Goal: Information Seeking & Learning: Learn about a topic

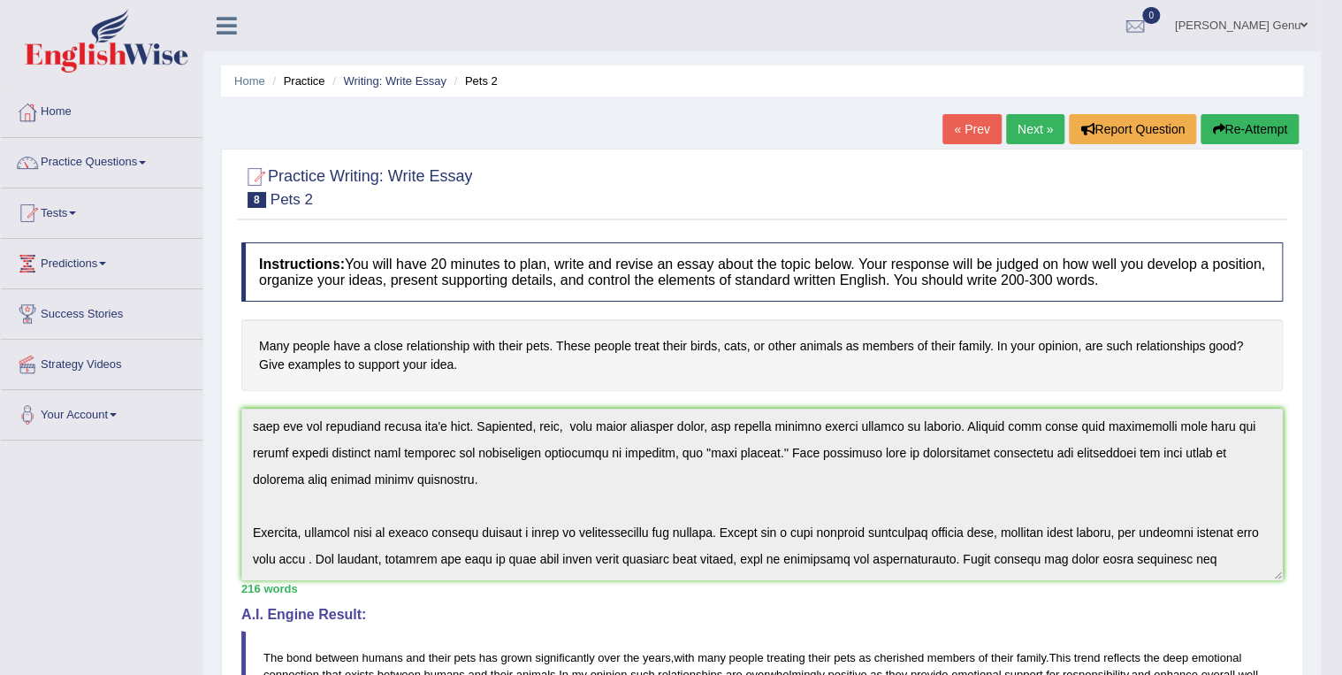
scroll to position [159, 0]
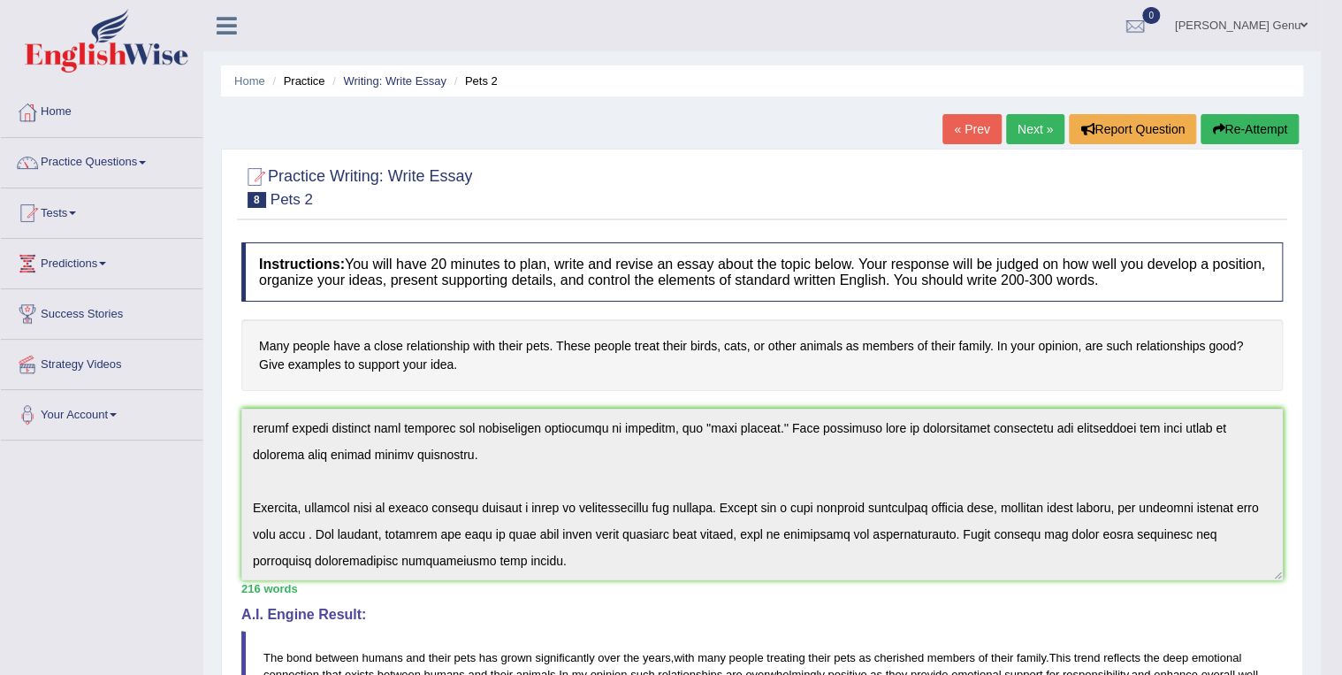
click at [64, 159] on link "Practice Questions" at bounding box center [102, 160] width 202 height 44
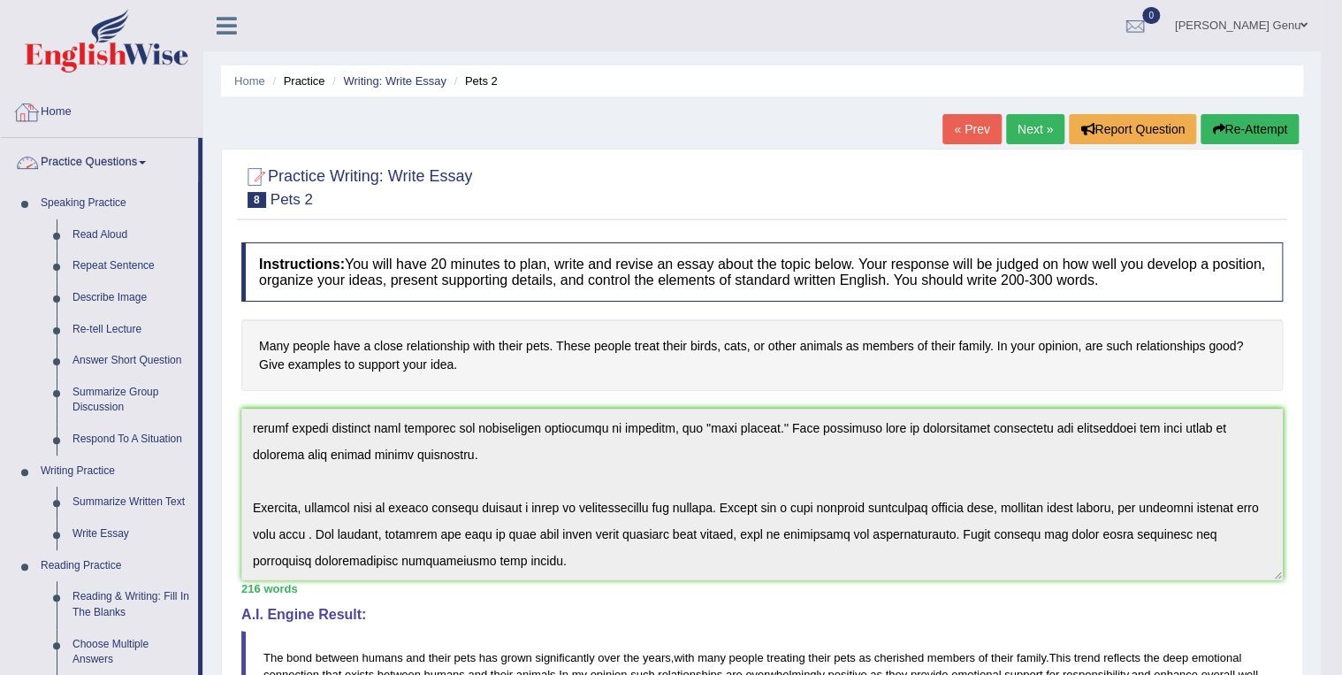
click at [65, 113] on link "Home" at bounding box center [102, 110] width 202 height 44
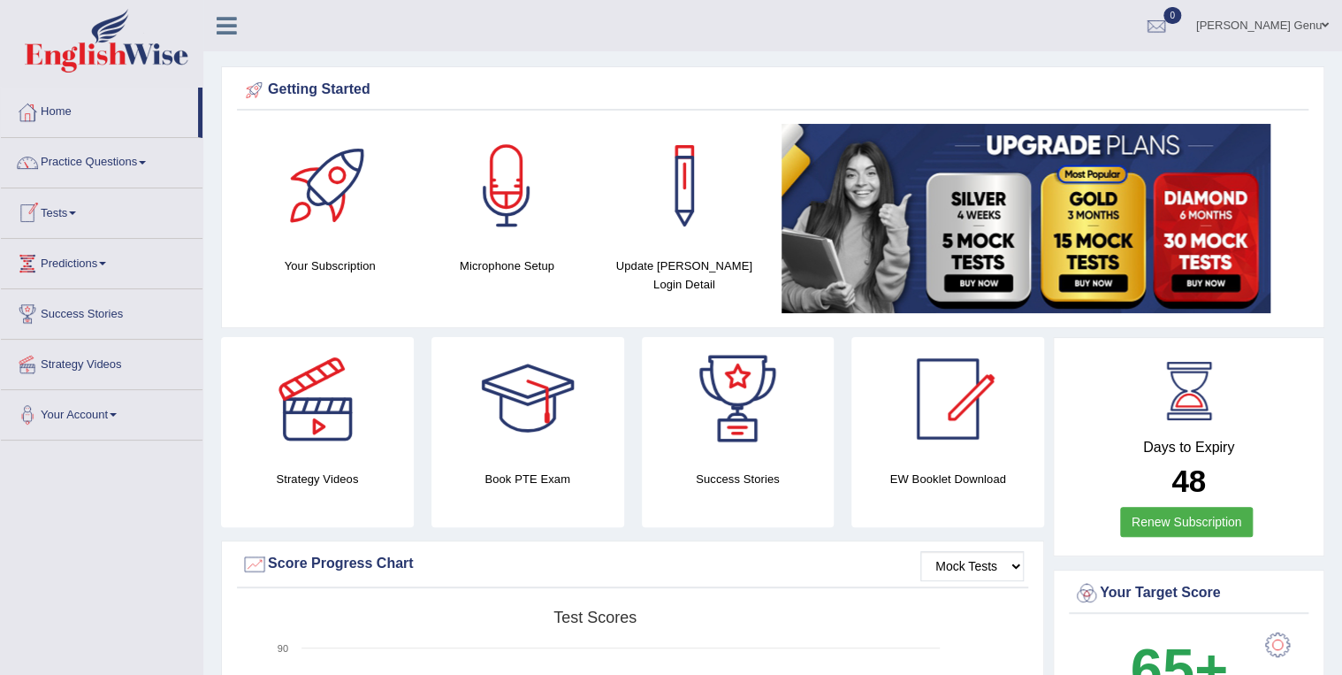
click at [110, 163] on link "Practice Questions" at bounding box center [102, 160] width 202 height 44
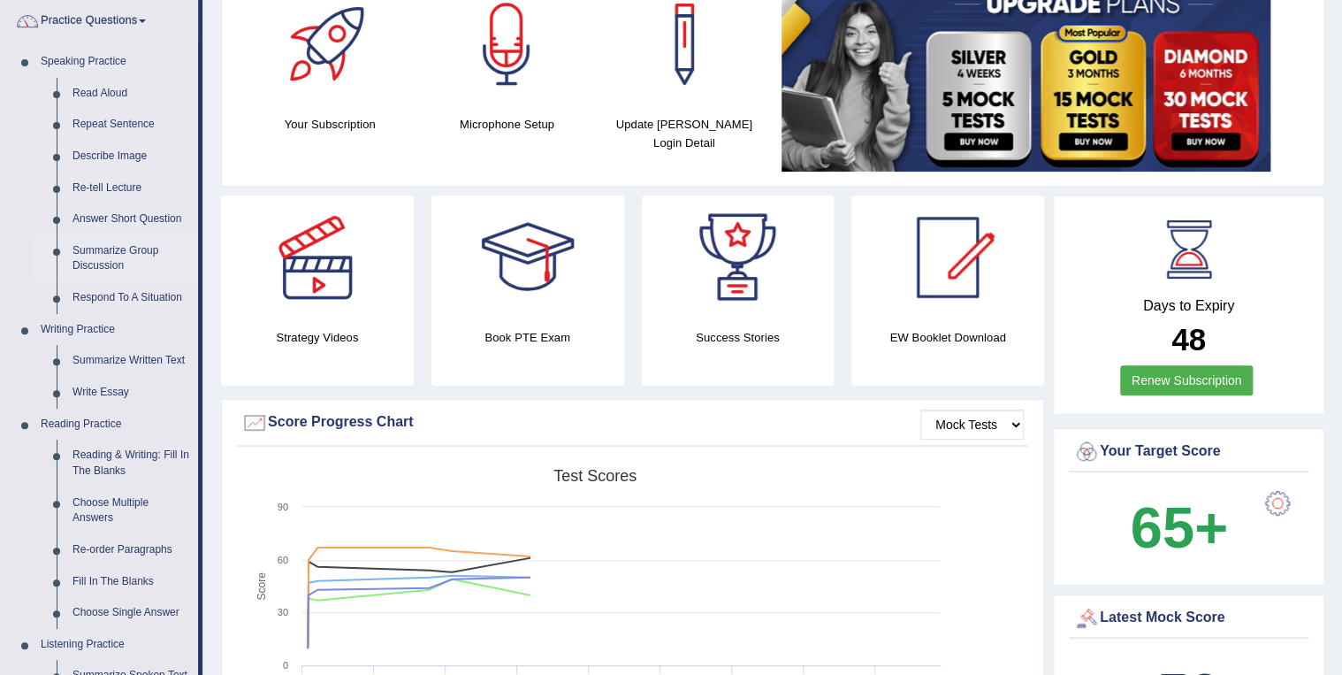
scroll to position [212, 0]
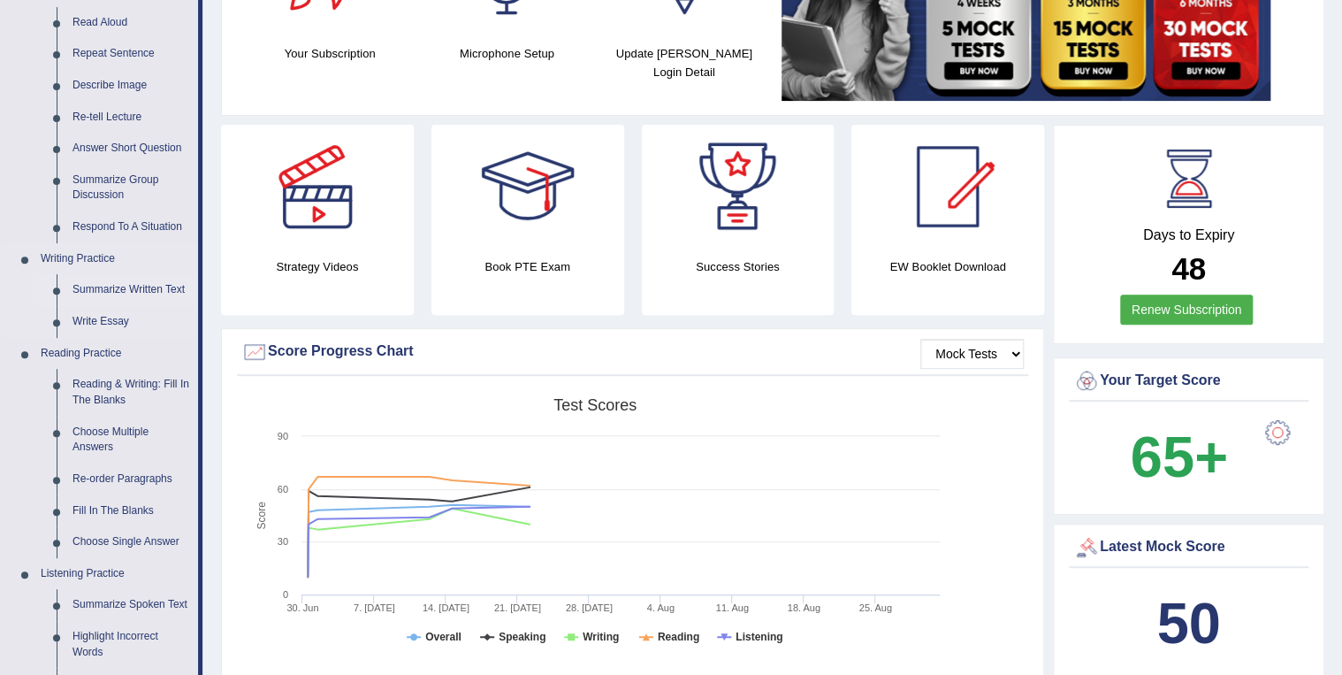
click at [110, 287] on link "Summarize Written Text" at bounding box center [132, 290] width 134 height 32
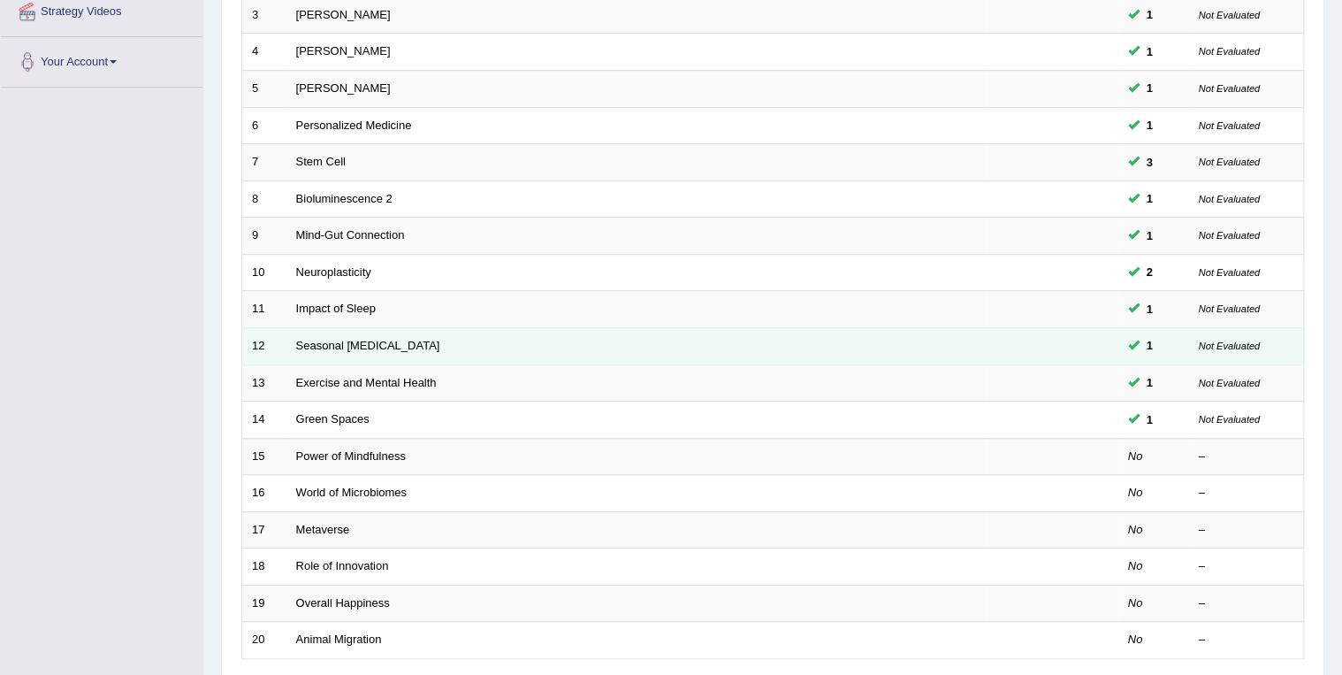
scroll to position [354, 0]
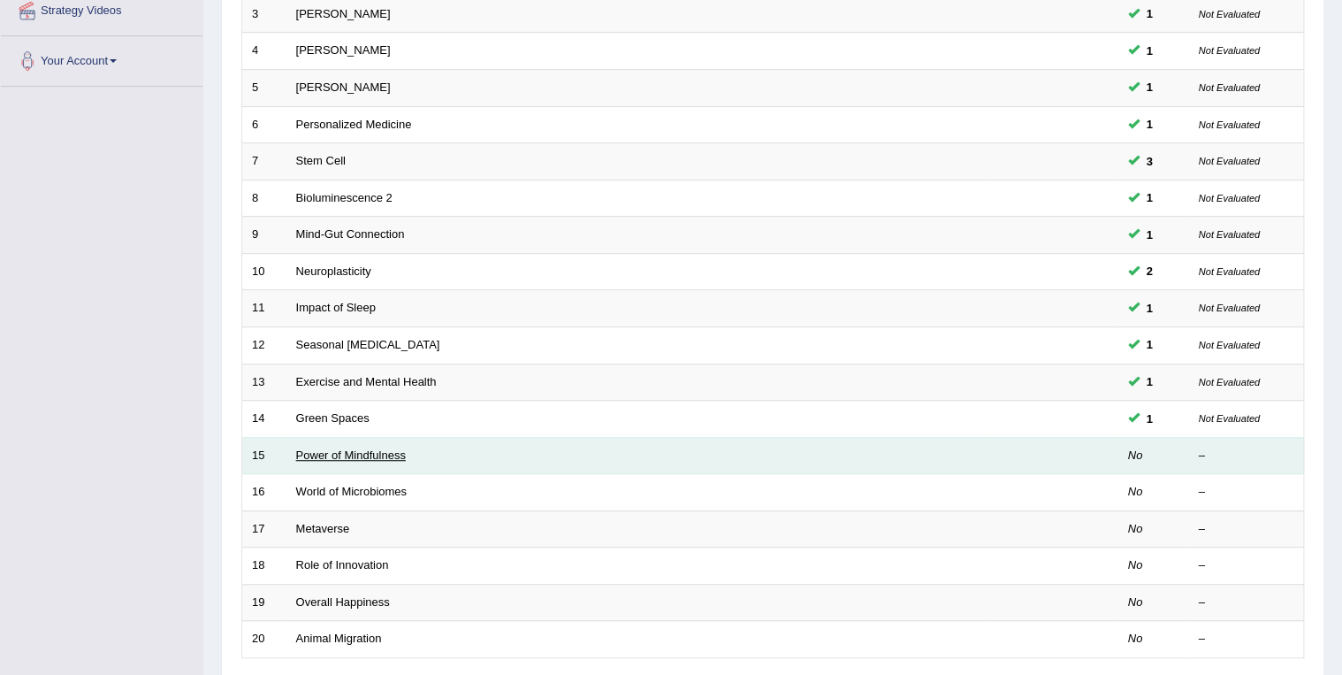
click at [332, 454] on link "Power of Mindfulness" at bounding box center [351, 454] width 110 height 13
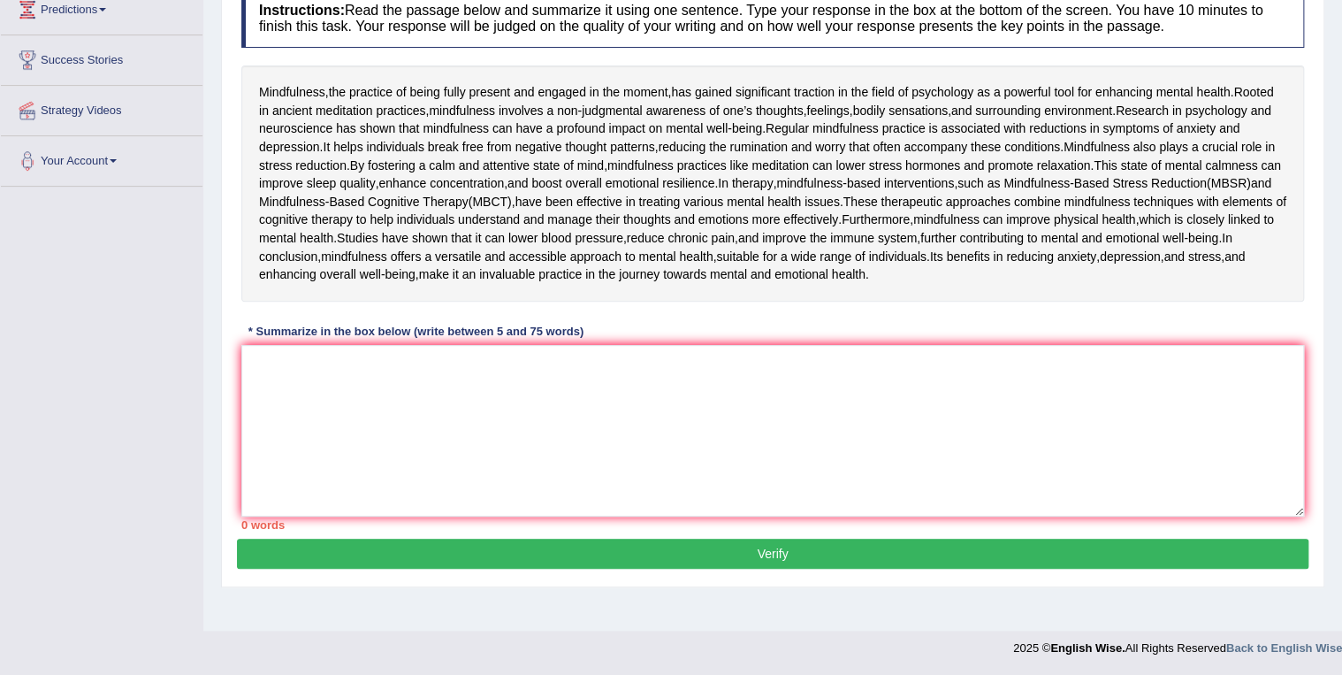
scroll to position [350, 0]
click at [283, 394] on textarea at bounding box center [772, 431] width 1063 height 172
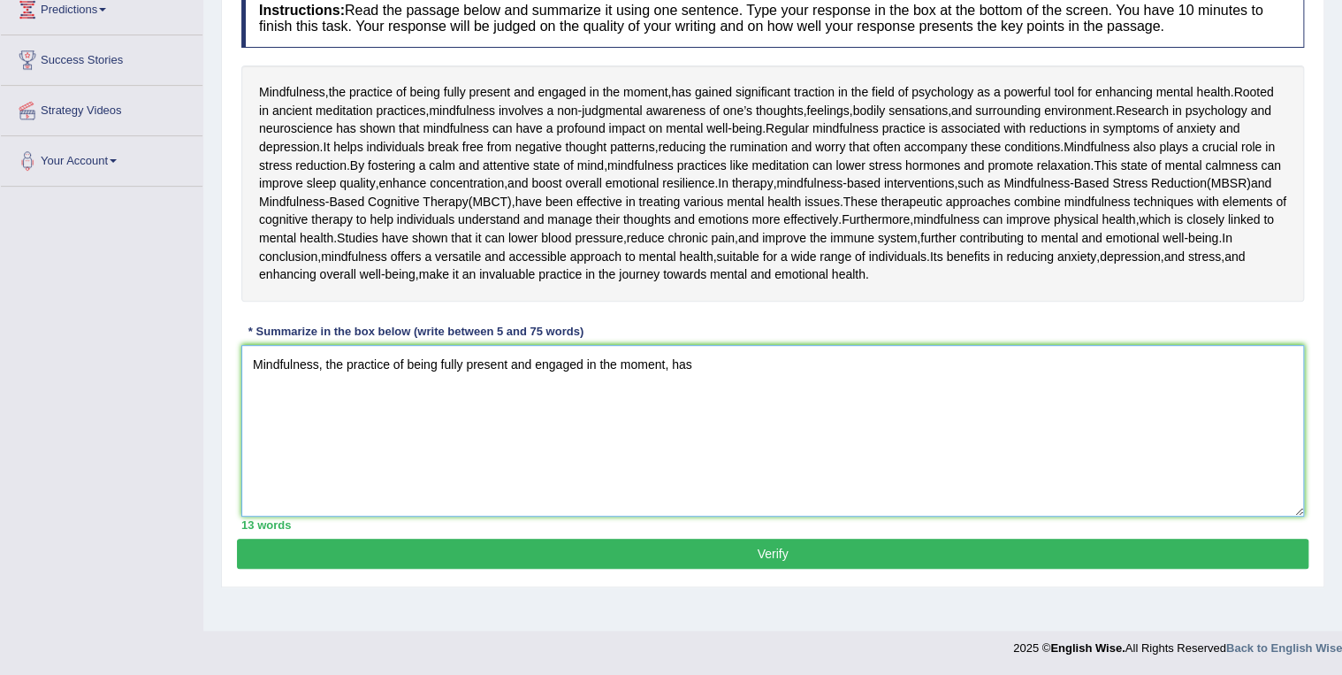
drag, startPoint x: 669, startPoint y: 466, endPoint x: 697, endPoint y: 503, distance: 46.7
click at [669, 467] on textarea "Mindfulness, the practice of being fully present and engaged in the moment, has" at bounding box center [772, 431] width 1063 height 172
drag, startPoint x: 700, startPoint y: 461, endPoint x: 702, endPoint y: 472, distance: 11.6
click at [700, 462] on textarea "Mindfulness, the practice of being fully present and engaged in the moment, has" at bounding box center [772, 431] width 1063 height 172
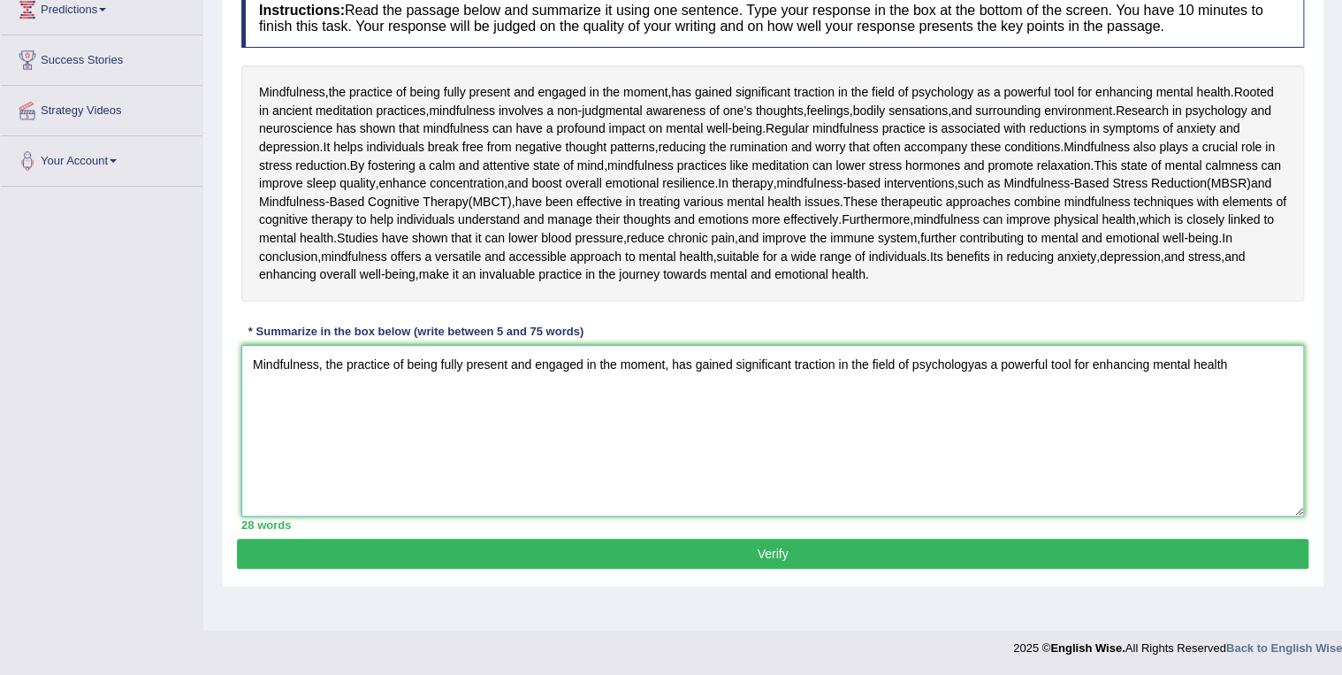
click at [262, 464] on textarea "Mindfulness, the practice of being fully present and engaged in the moment, has…" at bounding box center [772, 431] width 1063 height 172
click at [248, 463] on textarea "mindfulness, the practice of being fully present and engaged in the moment, has…" at bounding box center [772, 431] width 1063 height 172
click at [329, 490] on textarea "The passage outline the mindfulness, the practice of being fully present and en…" at bounding box center [772, 431] width 1063 height 172
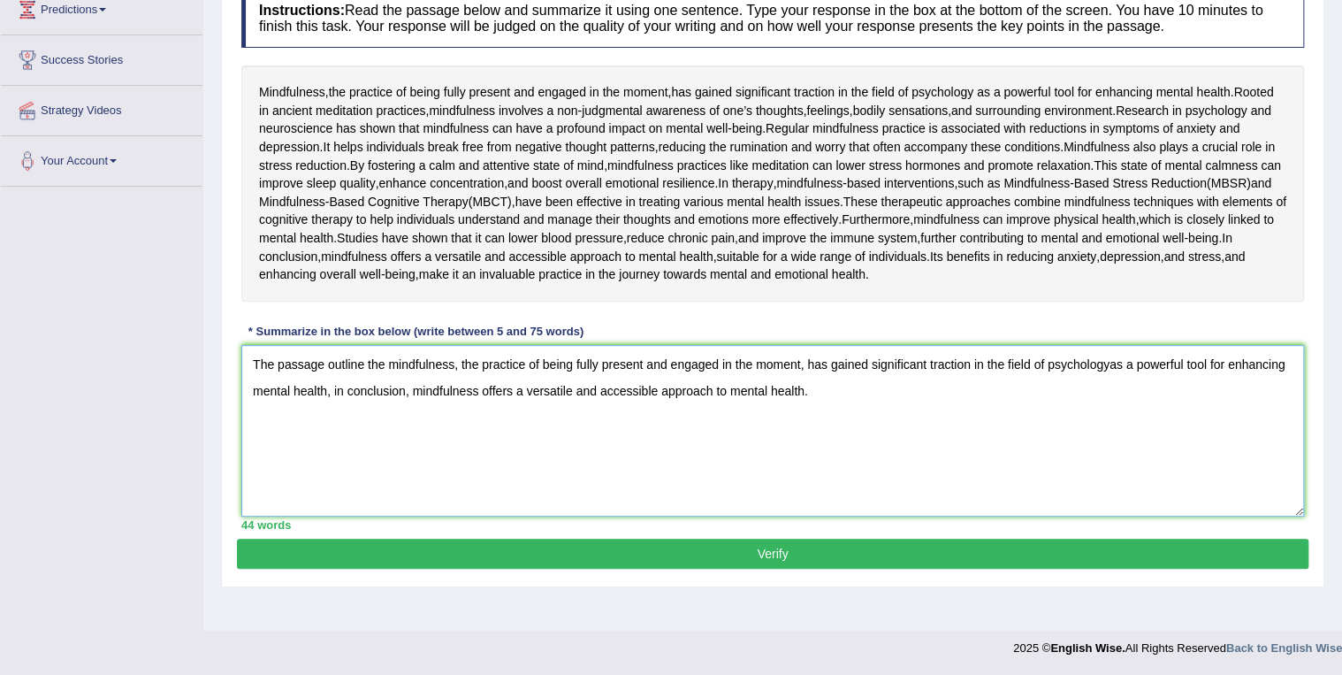
scroll to position [350, 0]
type textarea "The passage outline the mindfulness, the practice of being fully present and en…"
drag, startPoint x: 772, startPoint y: 581, endPoint x: 782, endPoint y: 581, distance: 9.7
click at [782, 569] on button "Verify" at bounding box center [773, 554] width 1072 height 30
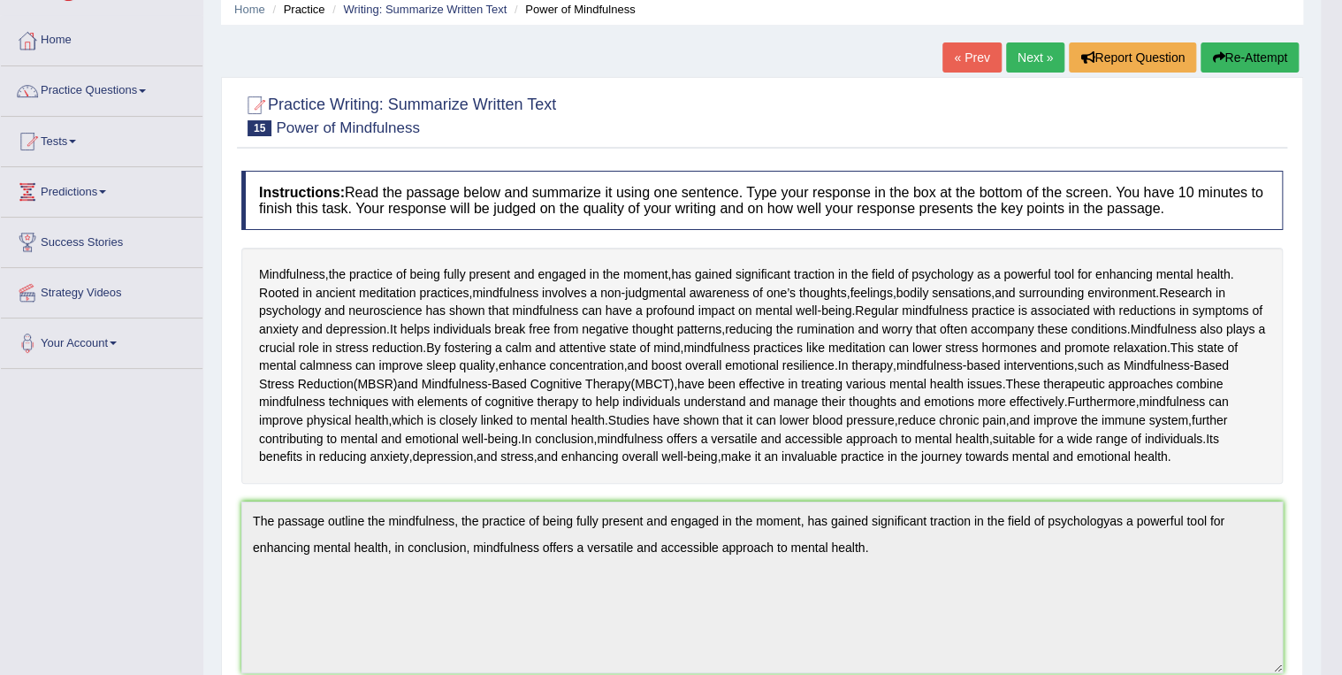
scroll to position [71, 0]
click at [1239, 55] on button "Re-Attempt" at bounding box center [1250, 58] width 98 height 30
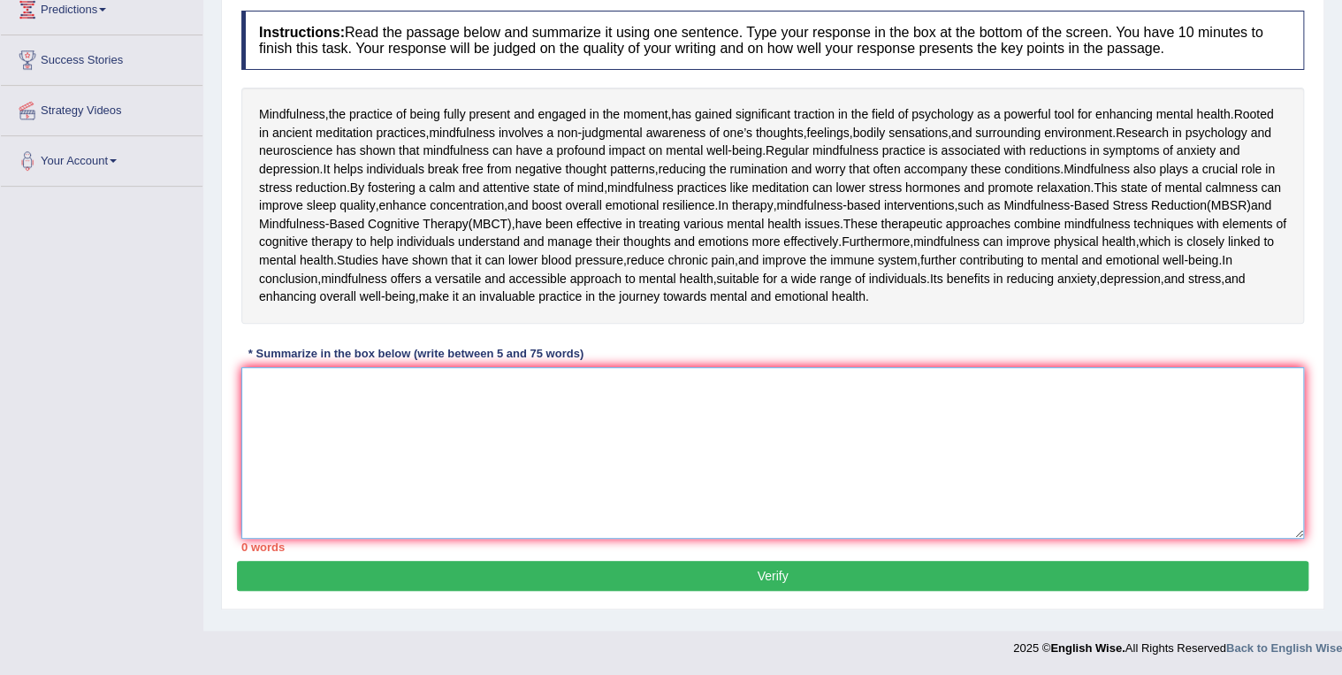
click at [260, 386] on textarea at bounding box center [772, 453] width 1063 height 172
click at [269, 386] on textarea at bounding box center [772, 453] width 1063 height 172
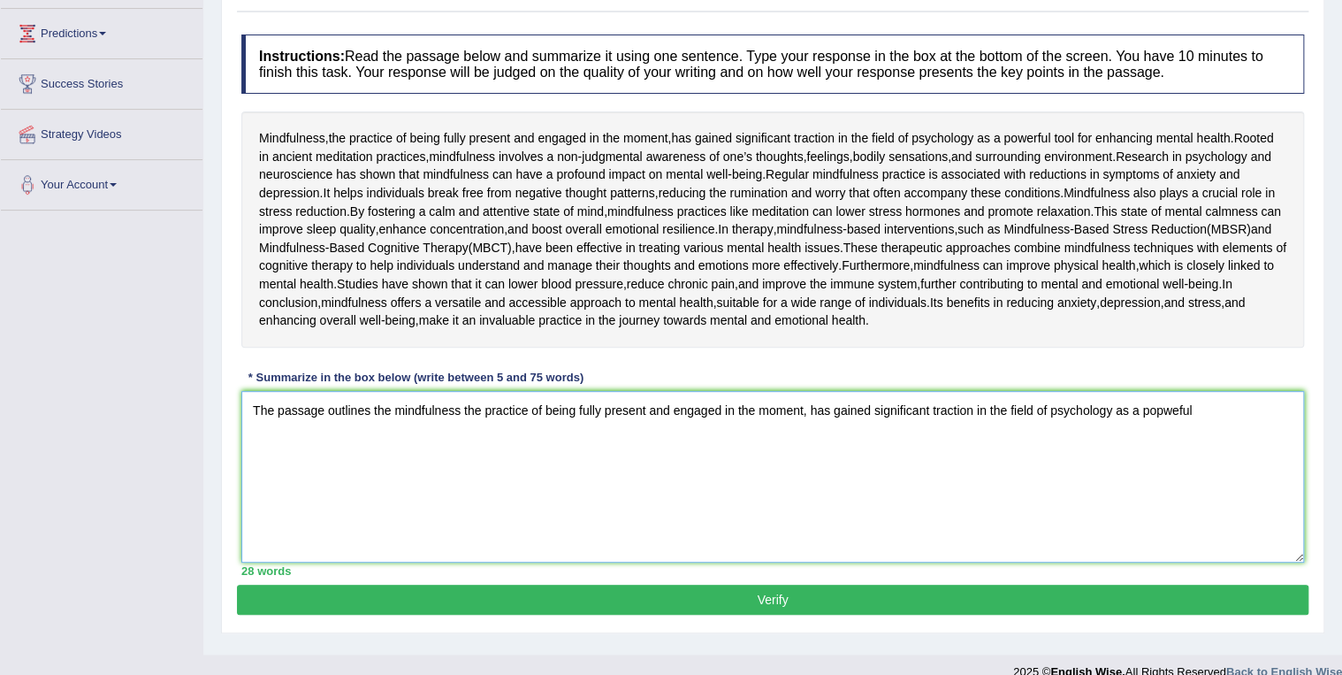
click at [1180, 534] on textarea "The passage outlines the mindfulness the practice of being fully present and en…" at bounding box center [772, 477] width 1063 height 172
drag, startPoint x: 1165, startPoint y: 536, endPoint x: 1202, endPoint y: 584, distance: 61.2
click at [1166, 536] on textarea "The passage outlines the mindfulness the practice of being fully present and en…" at bounding box center [772, 477] width 1063 height 172
click at [1197, 535] on textarea "The passage outlines the mindfulness the practice of being fully present and en…" at bounding box center [772, 477] width 1063 height 172
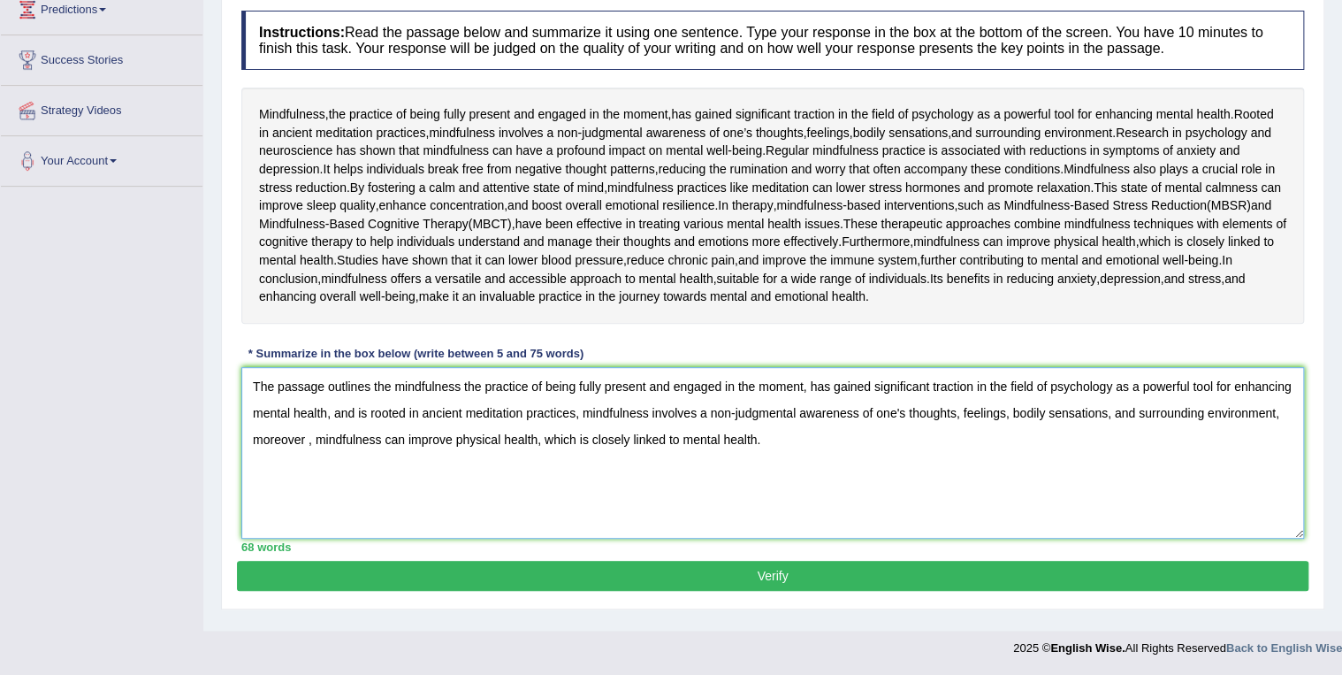
scroll to position [371, 0]
type textarea "The passage outlines the mindfulness the practice of being fully present and en…"
click at [772, 582] on button "Verify" at bounding box center [773, 576] width 1072 height 30
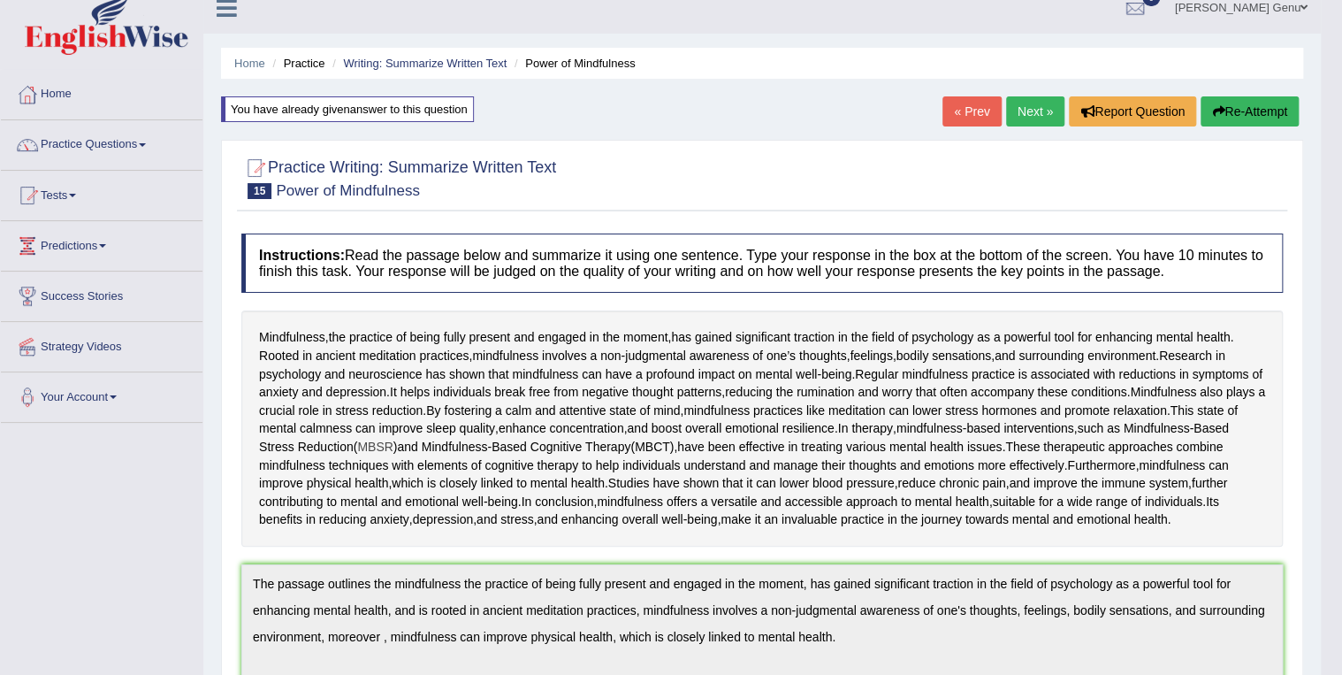
scroll to position [0, 0]
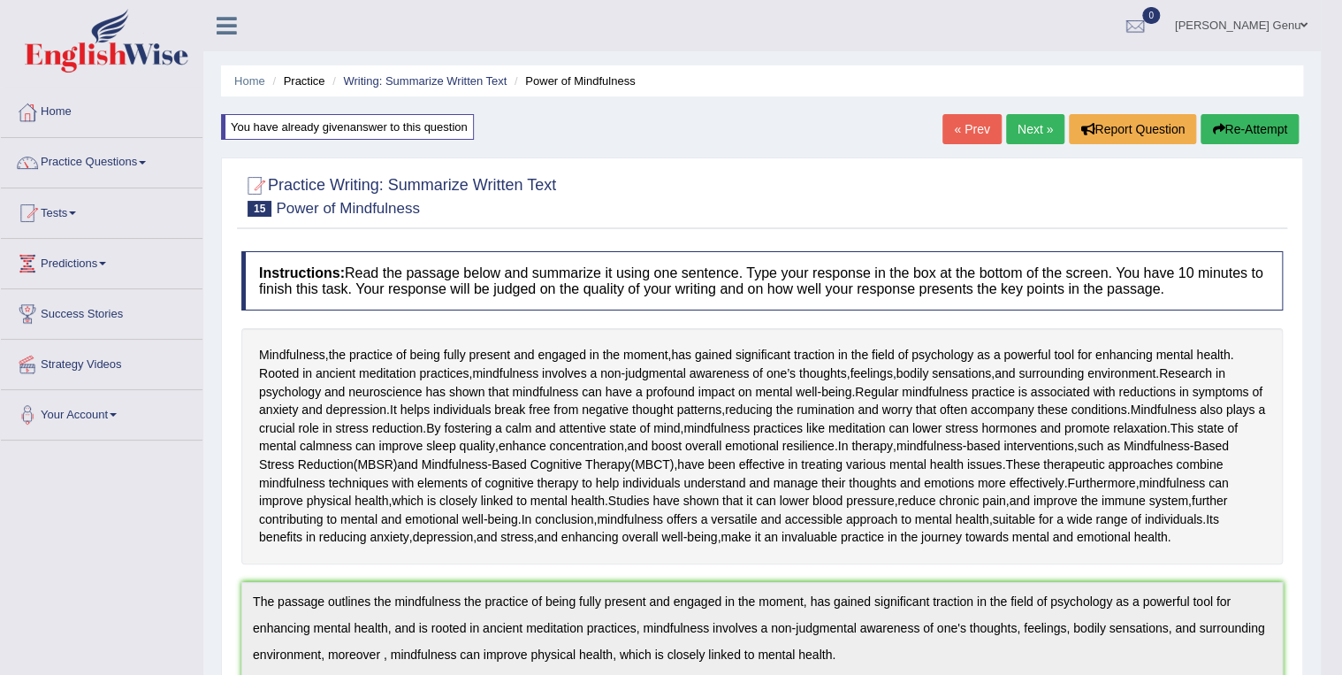
click at [1033, 127] on link "Next »" at bounding box center [1035, 129] width 58 height 30
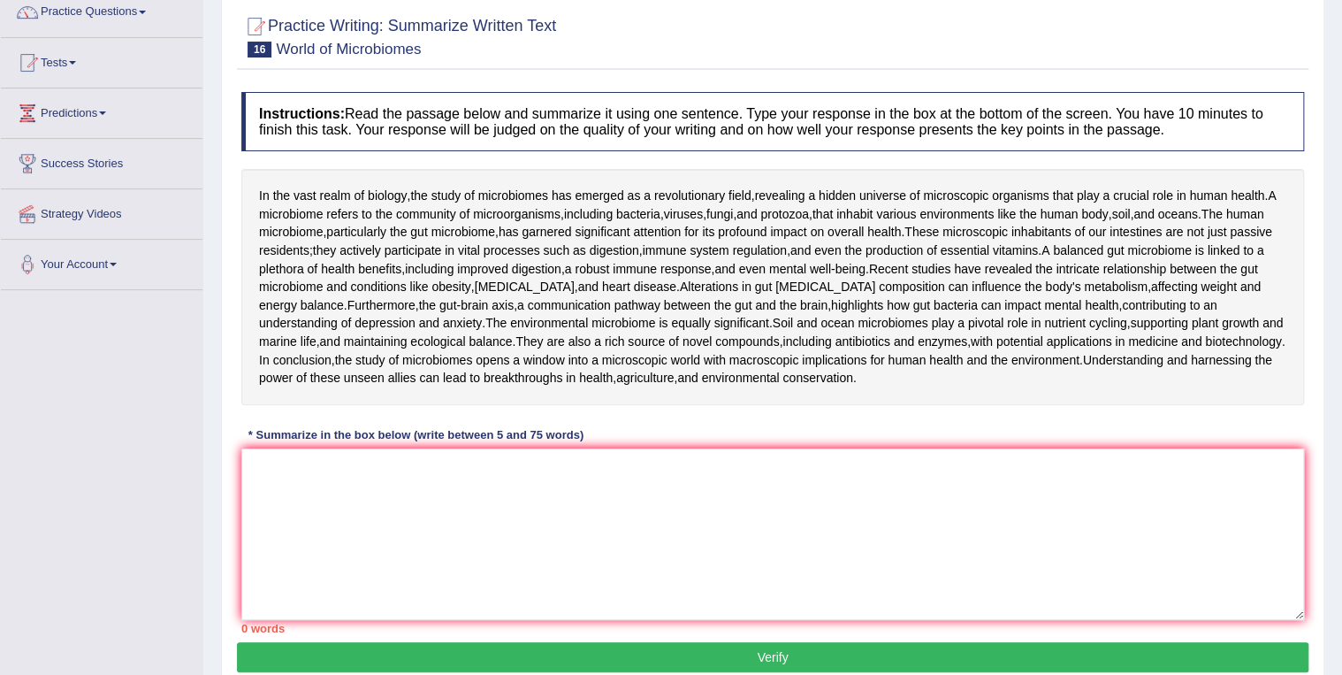
scroll to position [212, 0]
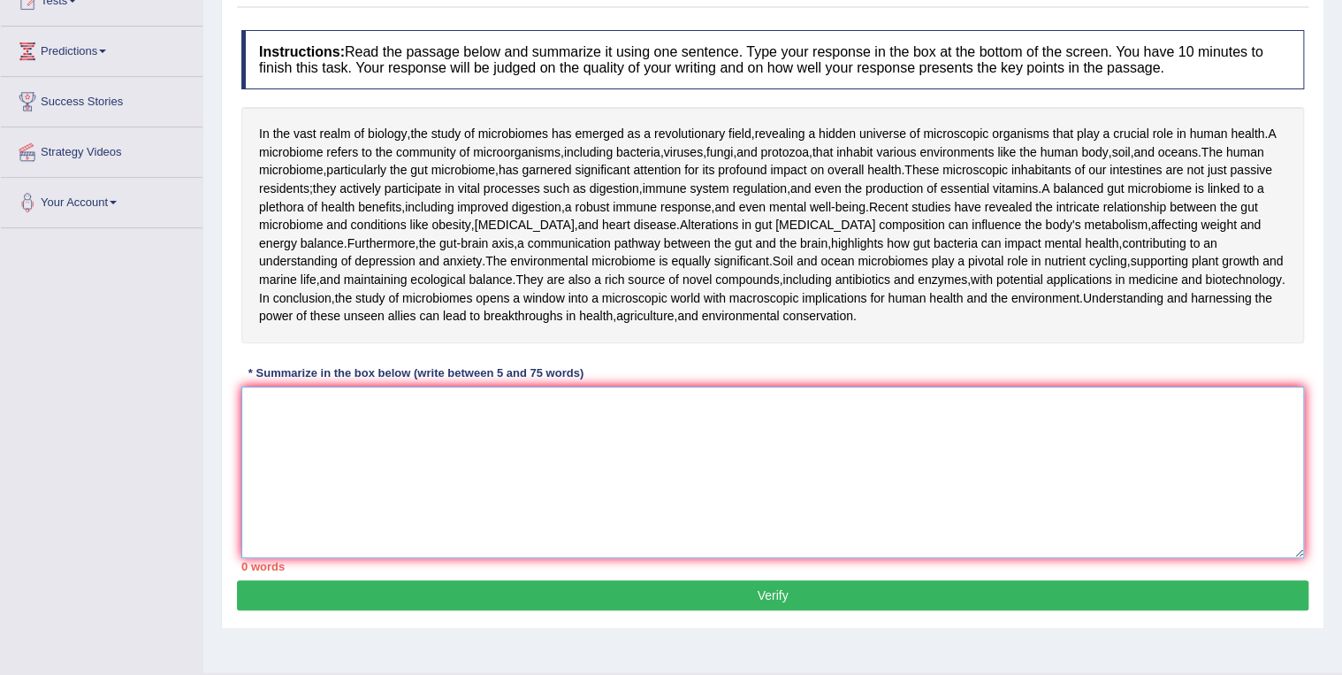
click at [268, 500] on textarea at bounding box center [772, 472] width 1063 height 172
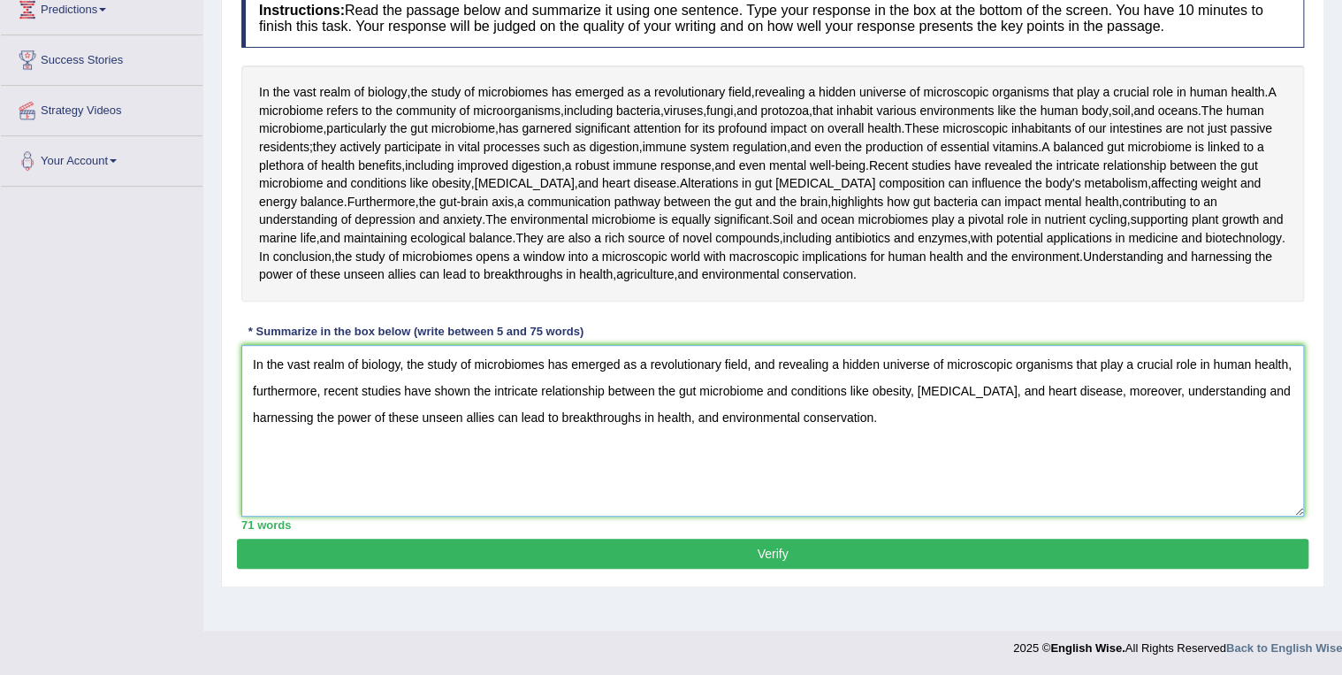
scroll to position [313, 0]
type textarea "In the vast realm of biology, the study of microbiomes has emerged as a revolut…"
click at [772, 569] on button "Verify" at bounding box center [773, 554] width 1072 height 30
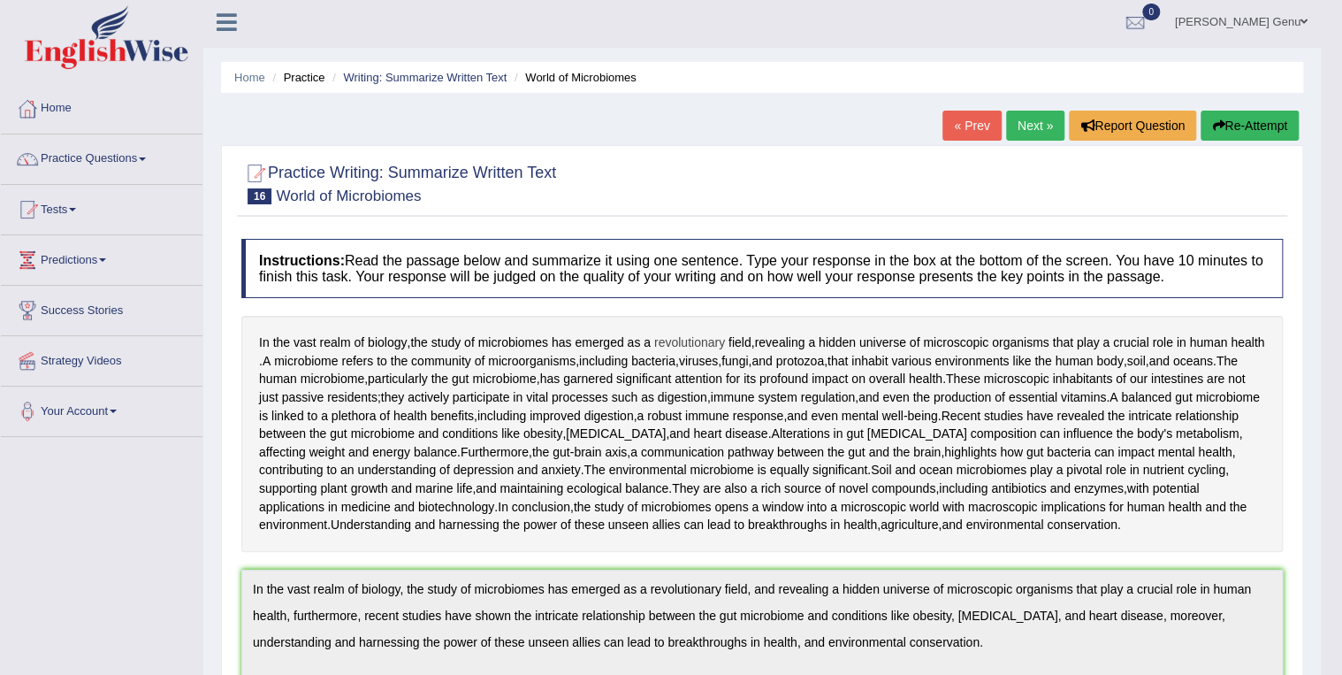
scroll to position [0, 0]
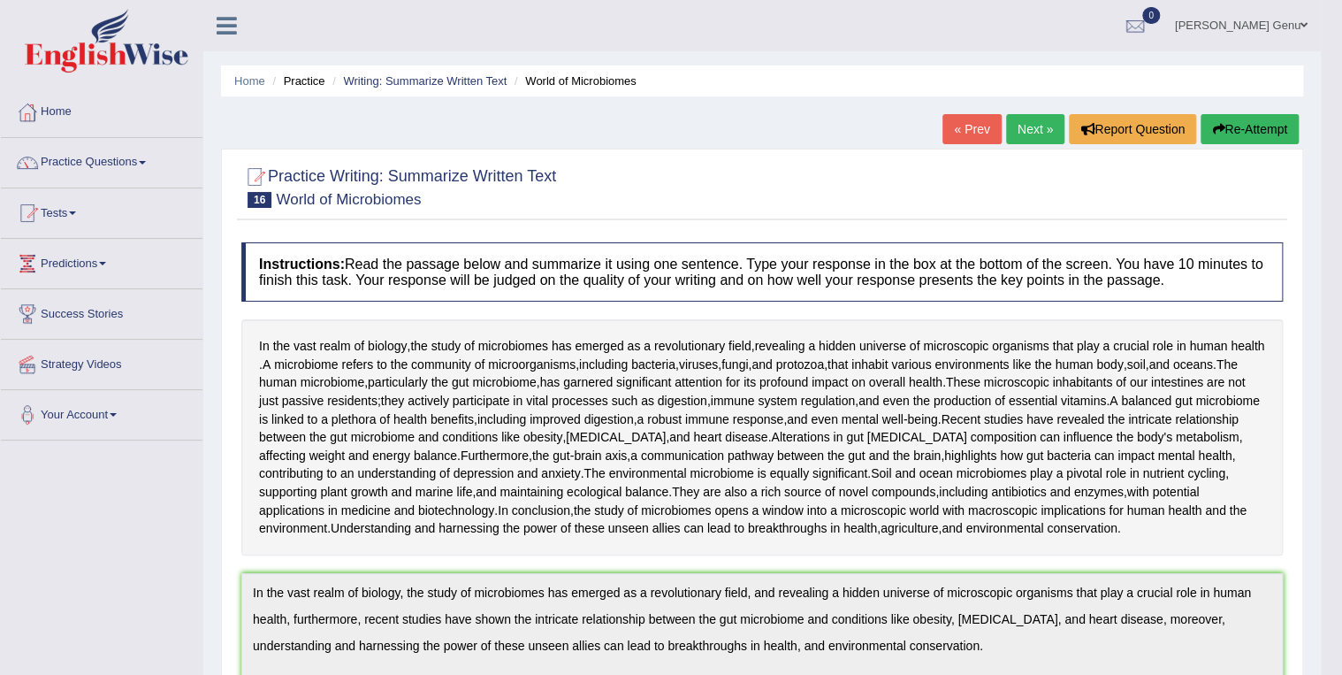
click at [1029, 126] on link "Next »" at bounding box center [1035, 129] width 58 height 30
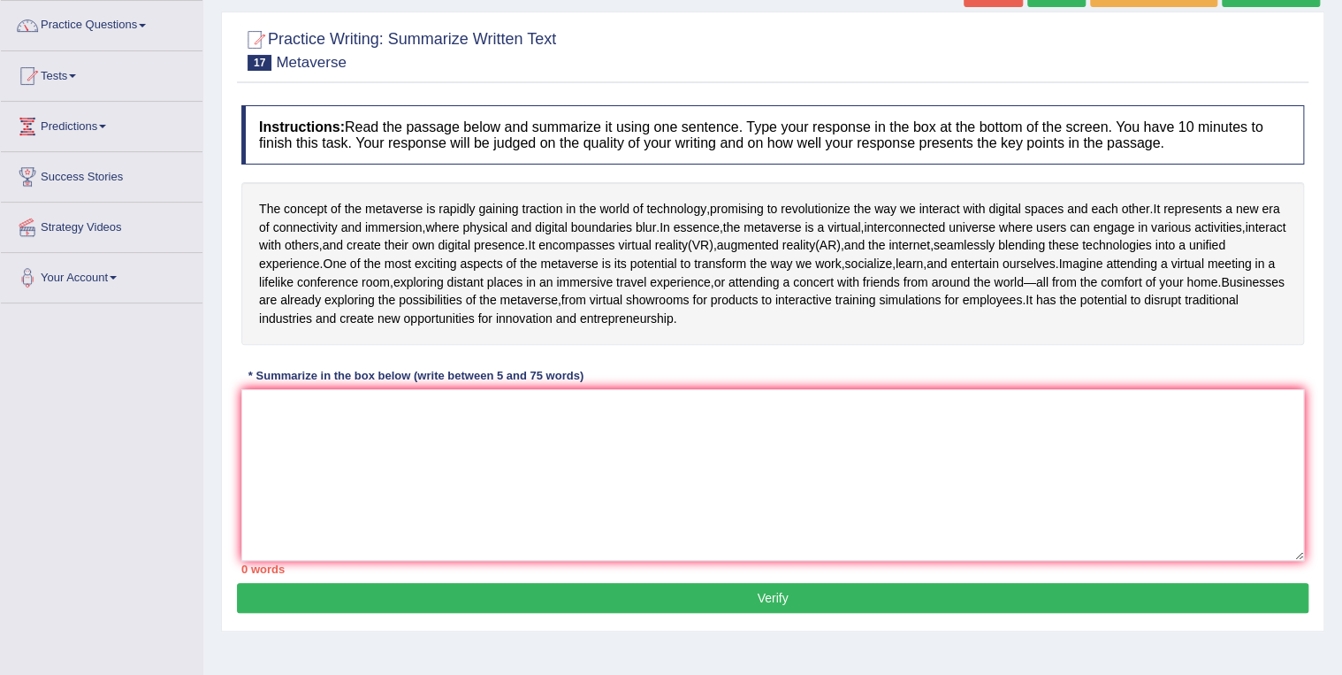
scroll to position [141, 0]
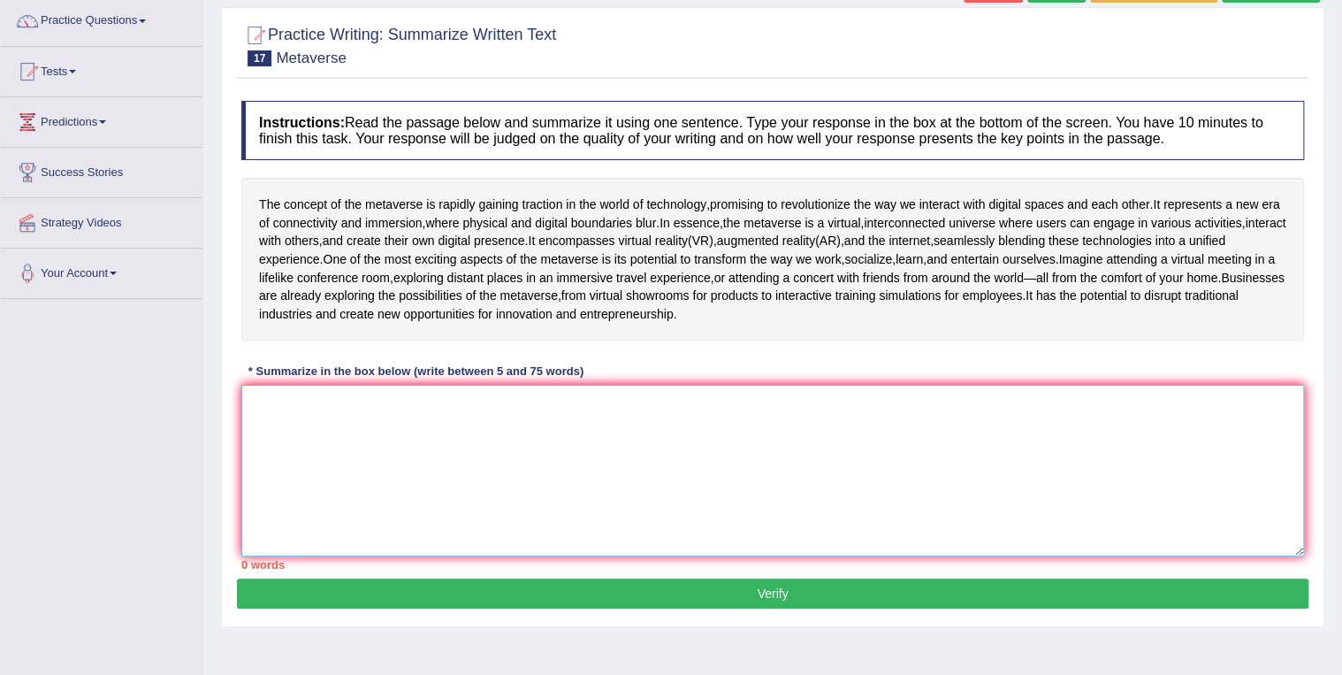
click at [282, 449] on textarea at bounding box center [772, 471] width 1063 height 172
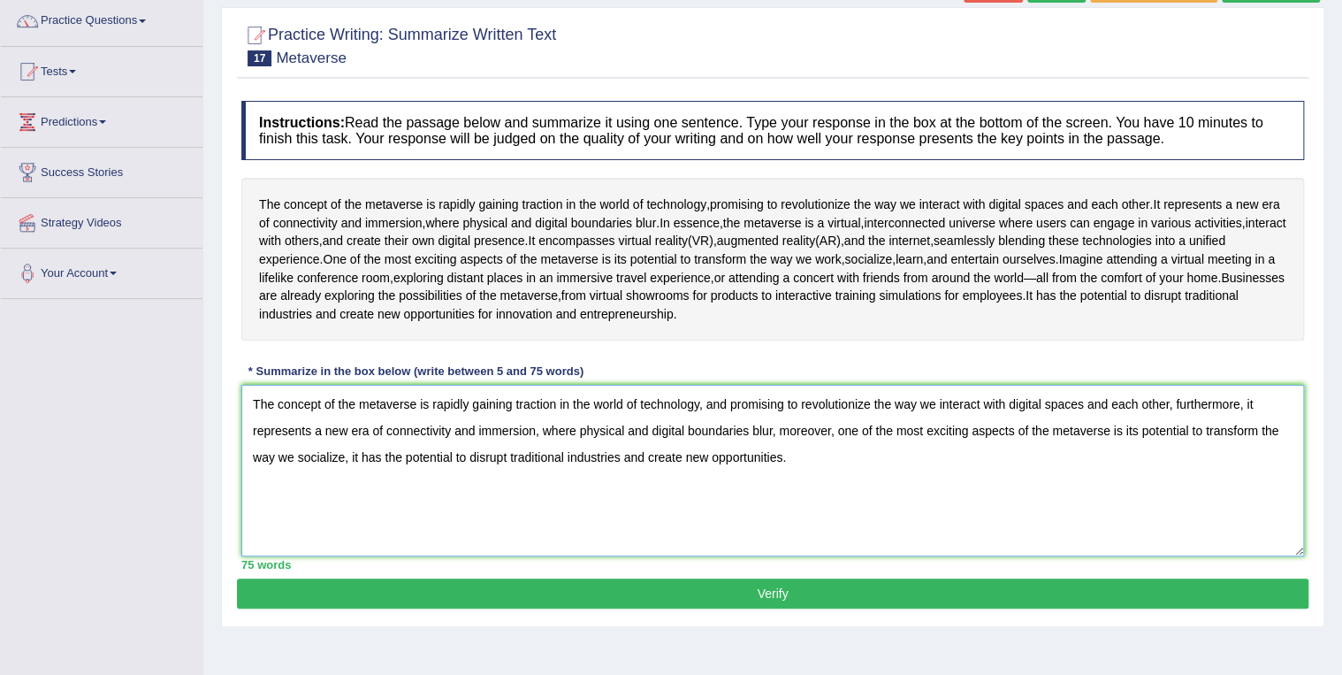
type textarea "The concept of the metaverse is rapidly gaining traction in the world of techno…"
click at [768, 608] on button "Verify" at bounding box center [773, 593] width 1072 height 30
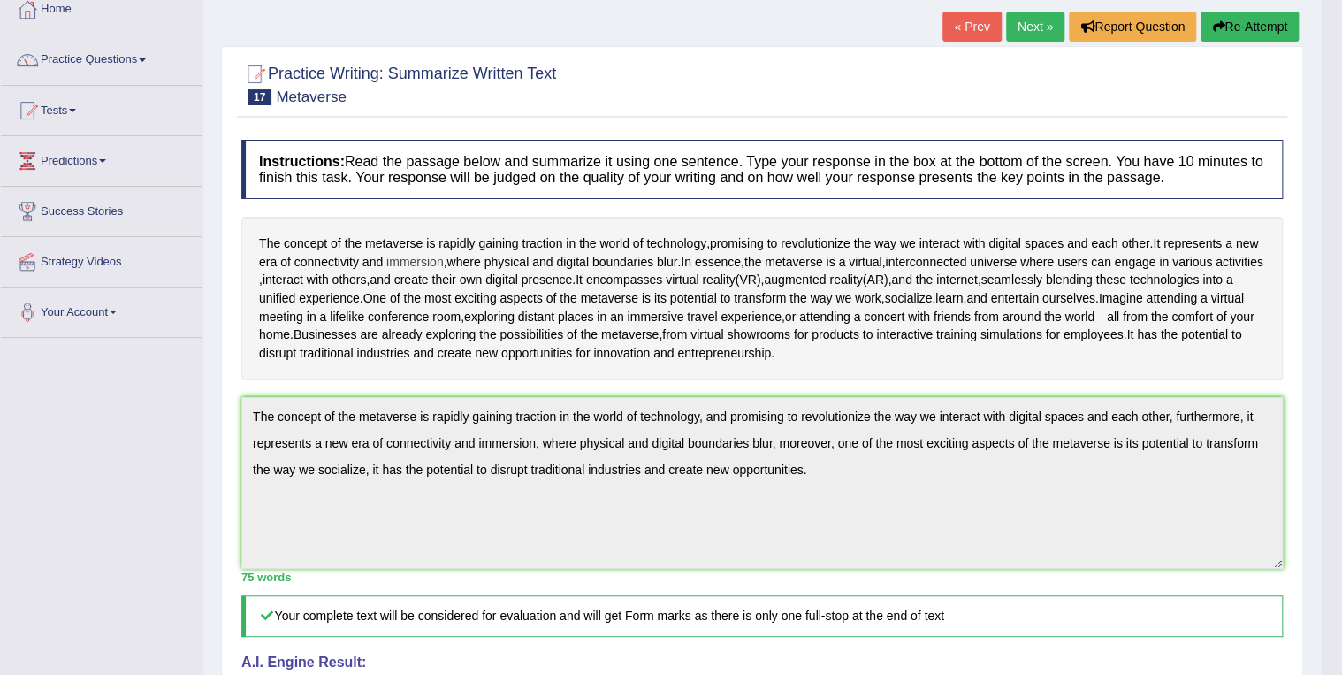
scroll to position [0, 0]
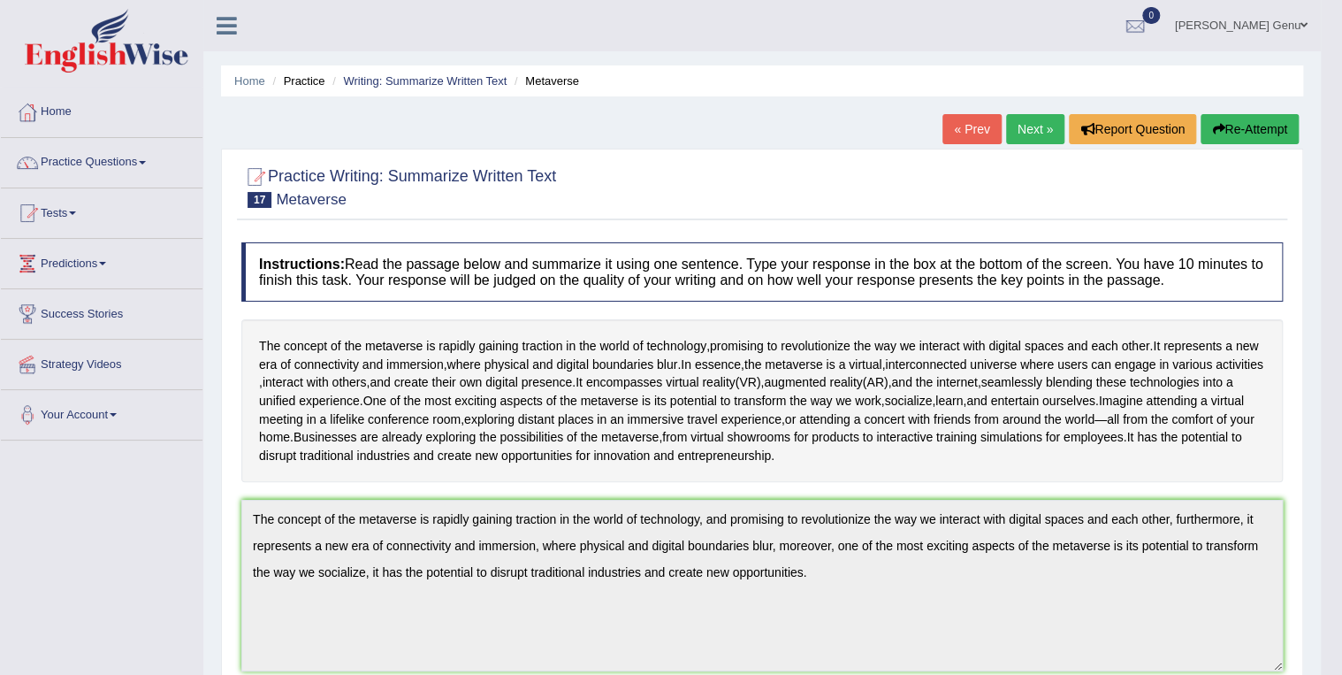
click at [1028, 126] on link "Next »" at bounding box center [1035, 129] width 58 height 30
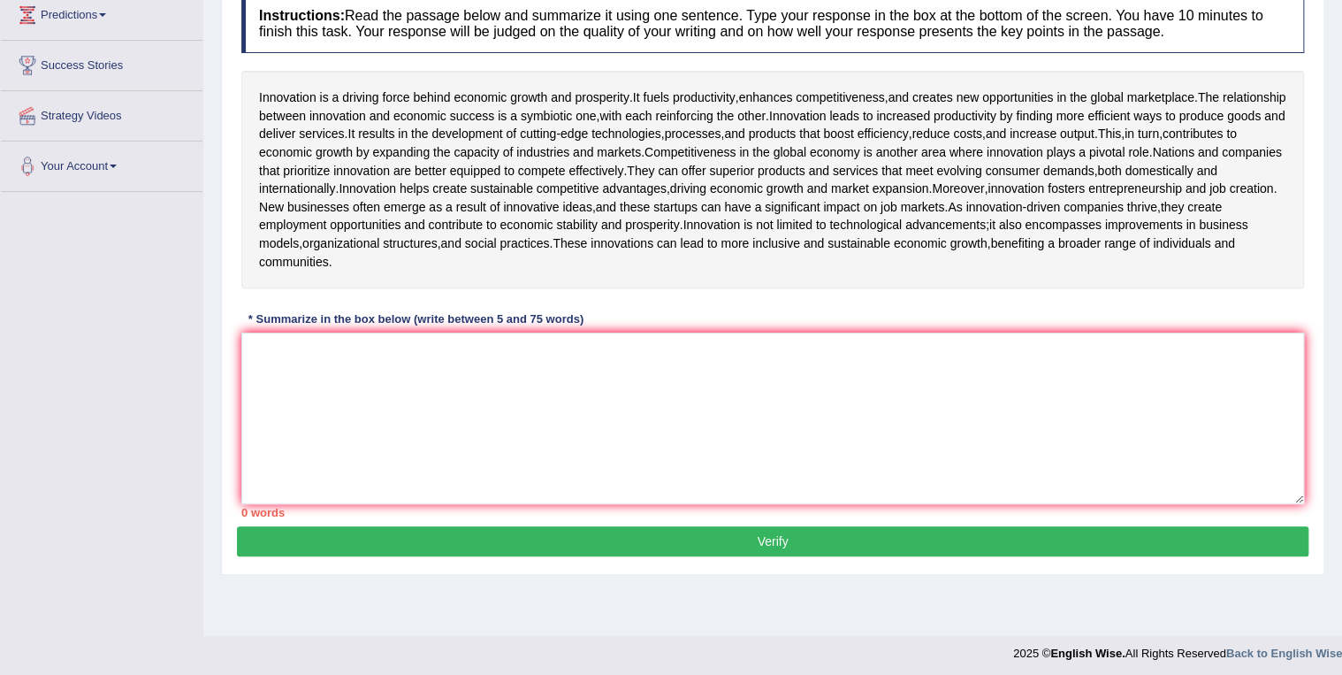
scroll to position [254, 0]
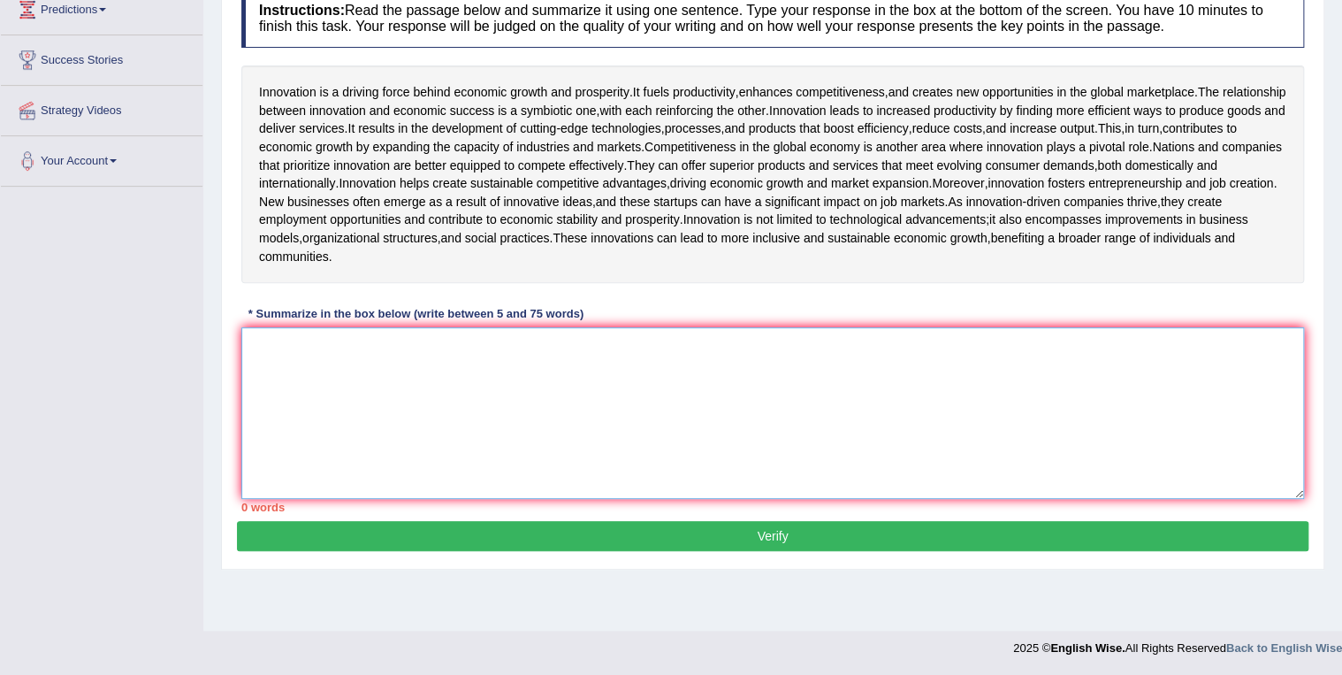
click at [258, 389] on textarea at bounding box center [772, 413] width 1063 height 172
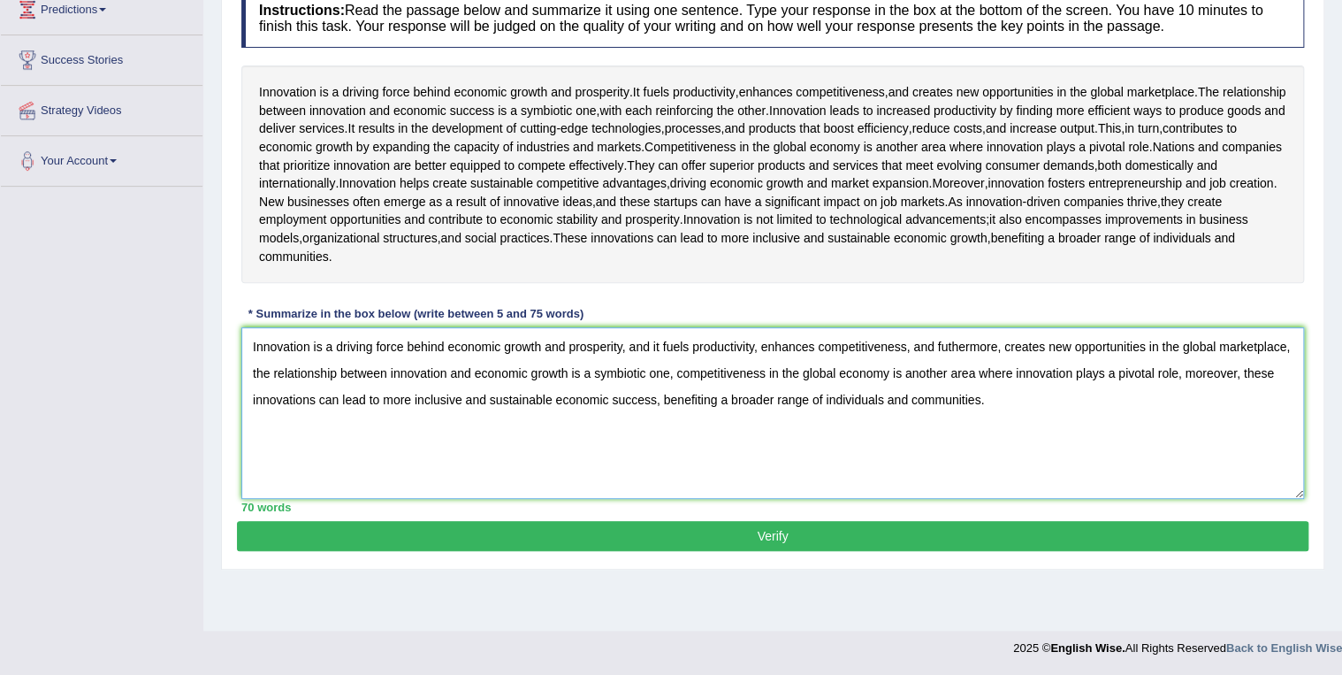
type textarea "Innovation is a driving force behind economic growth and prosperity, and it fue…"
click at [770, 551] on button "Verify" at bounding box center [773, 536] width 1072 height 30
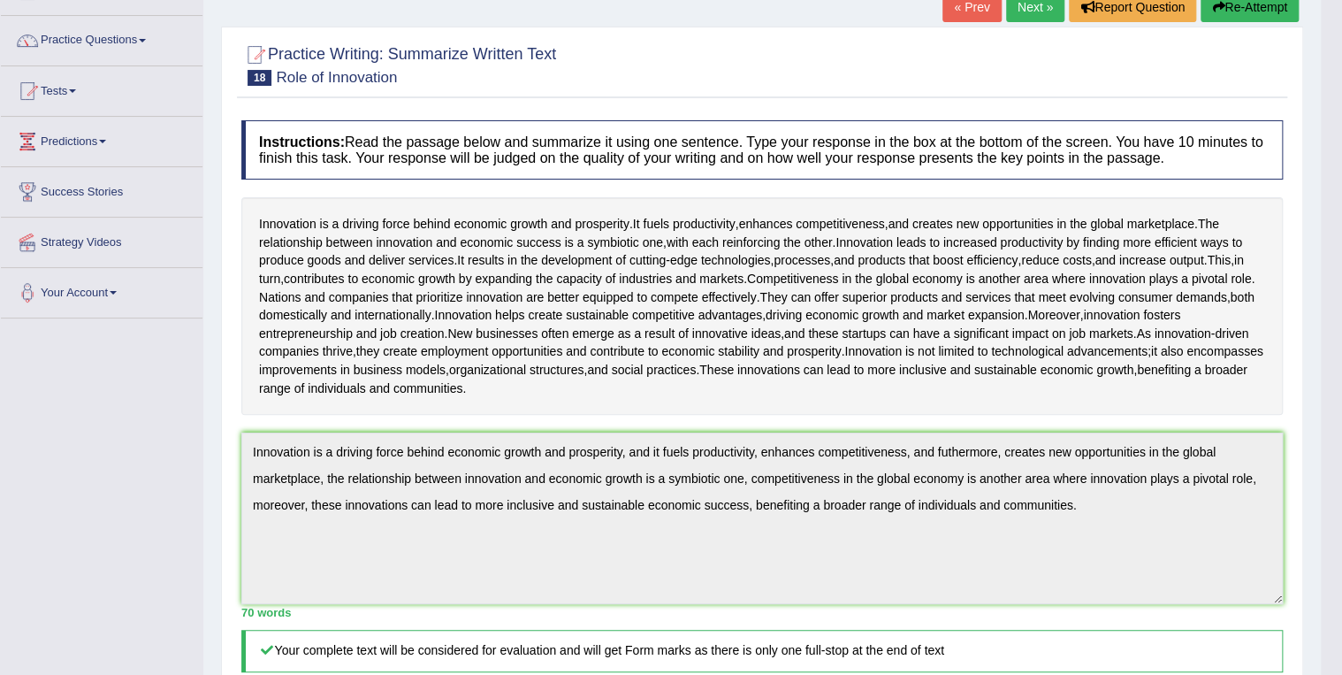
scroll to position [0, 0]
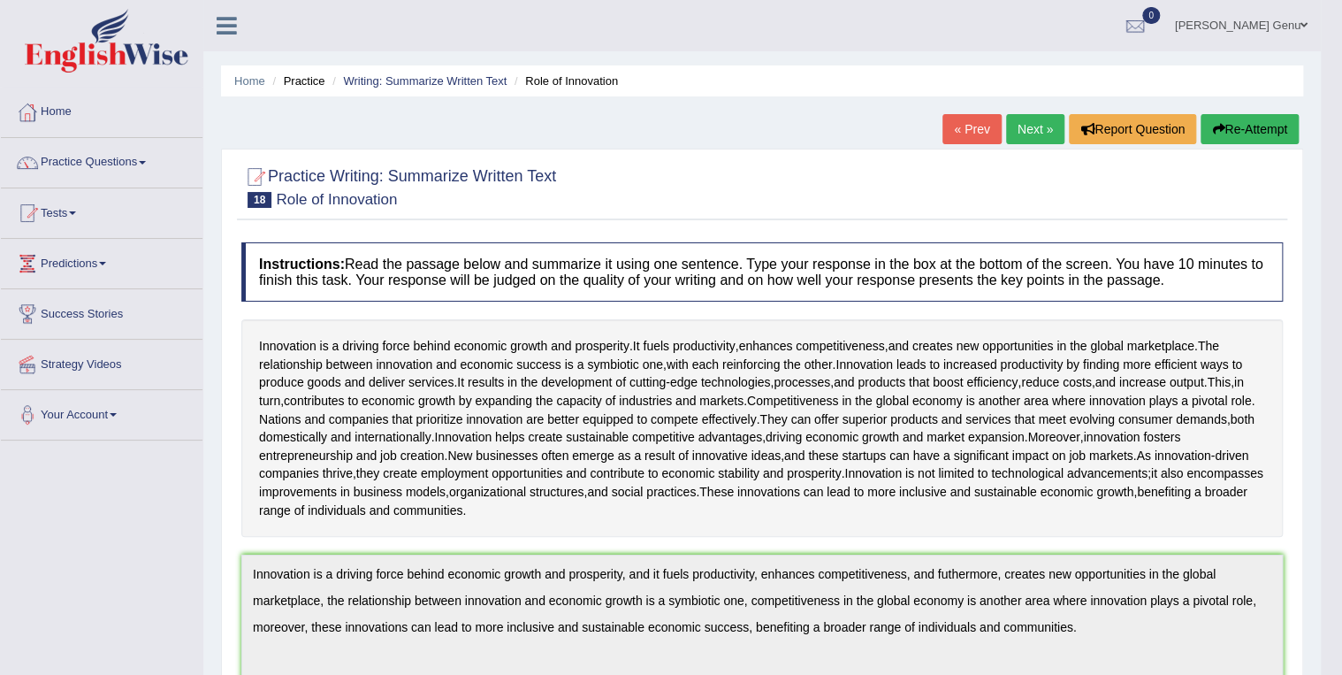
click at [1049, 127] on link "Next »" at bounding box center [1035, 129] width 58 height 30
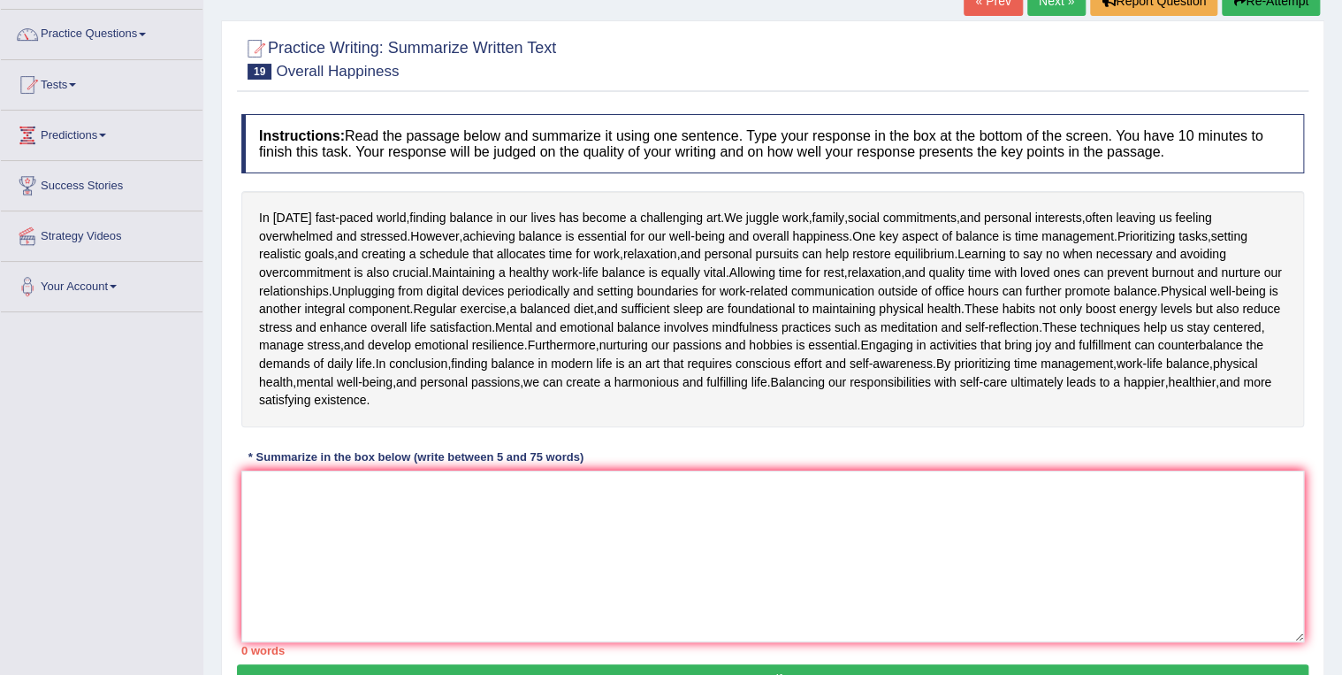
scroll to position [141, 0]
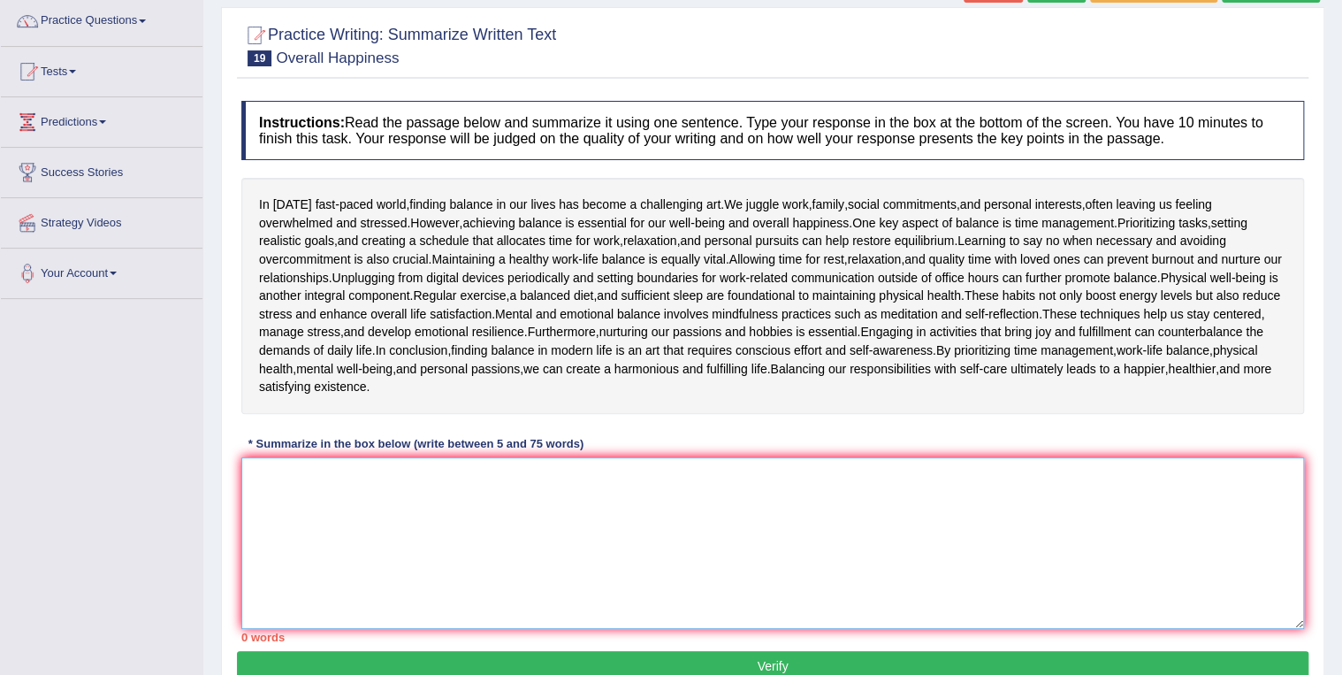
click at [290, 476] on textarea at bounding box center [772, 543] width 1063 height 172
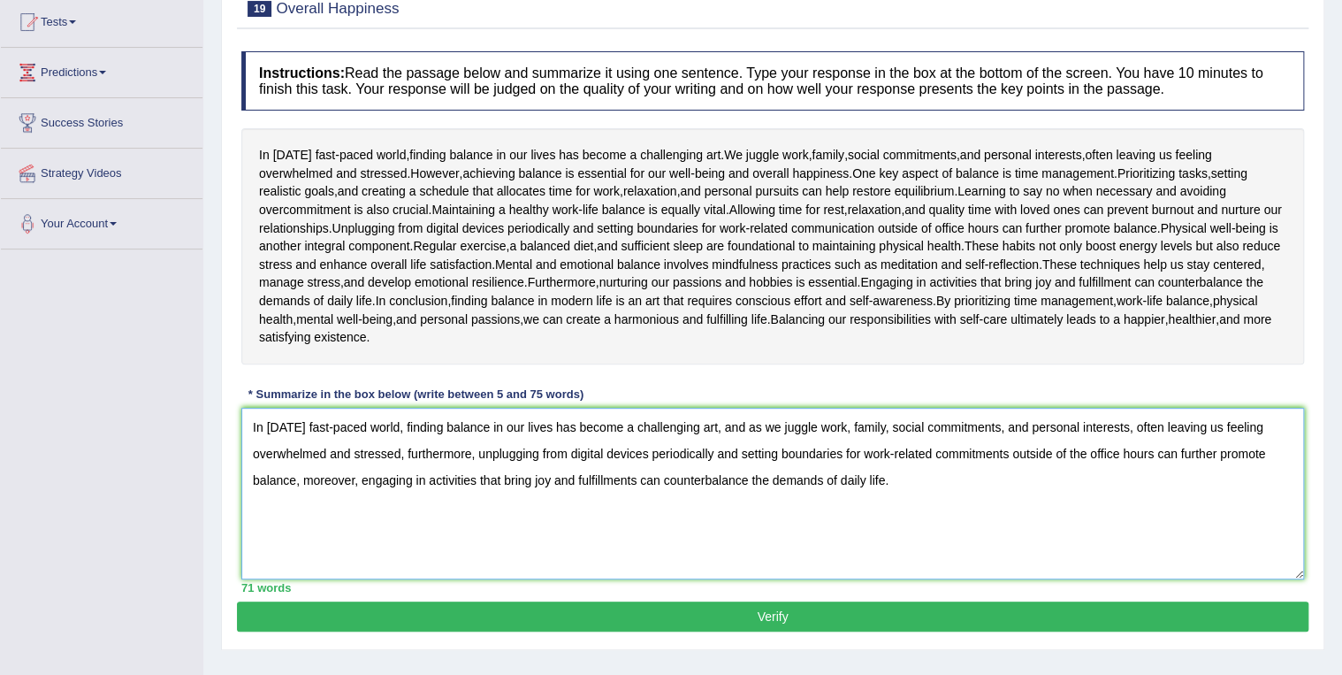
scroll to position [254, 0]
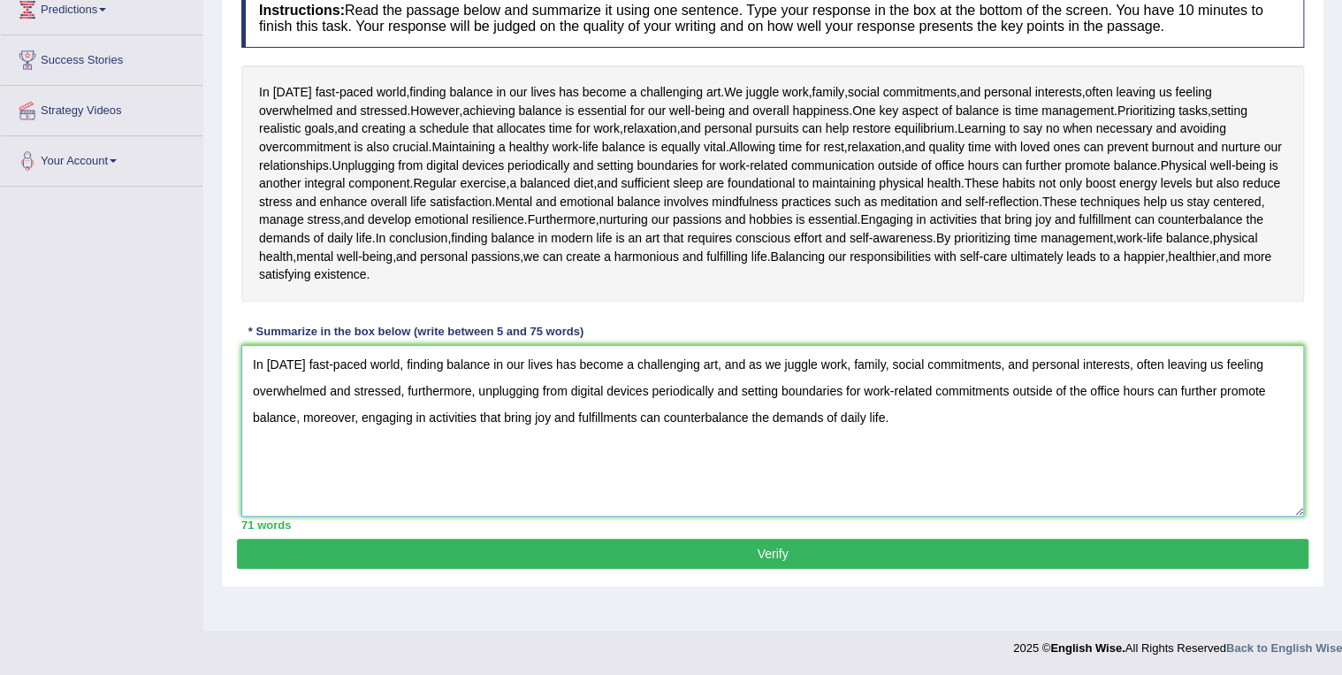
type textarea "In [DATE] fast-paced world, finding balance in our lives has become a challengi…"
click at [771, 551] on button "Verify" at bounding box center [773, 554] width 1072 height 30
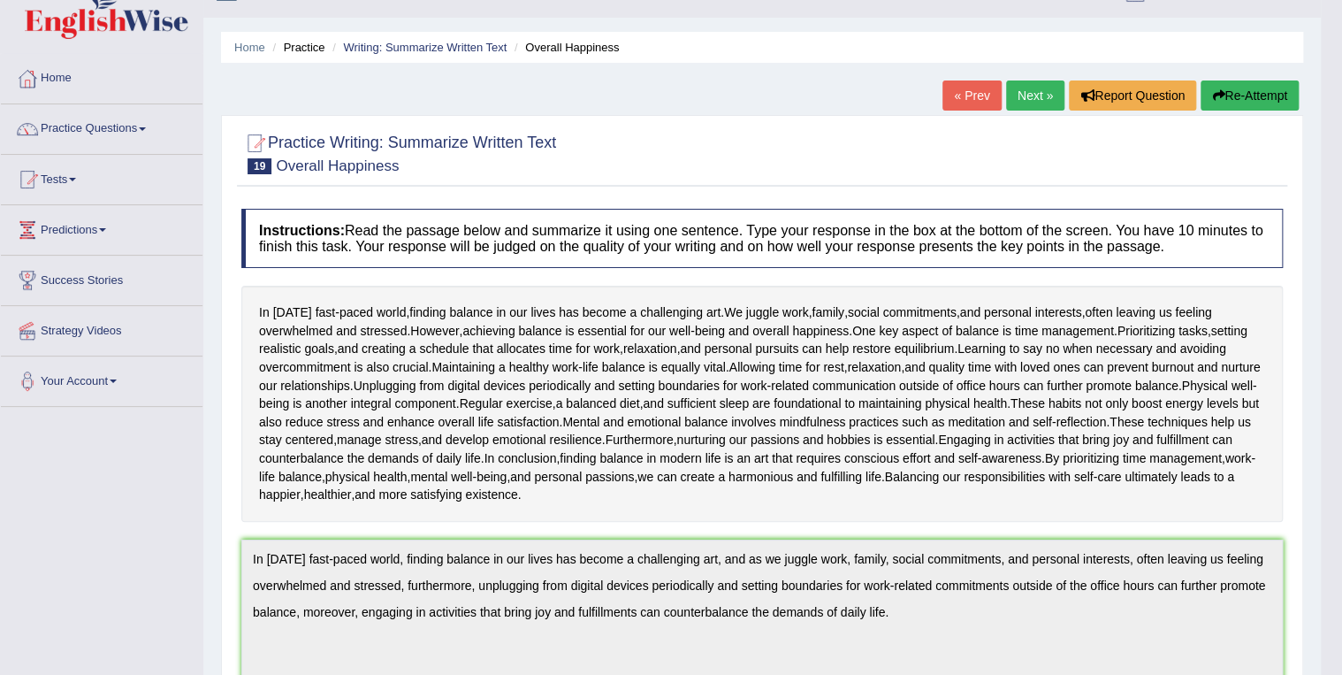
scroll to position [0, 0]
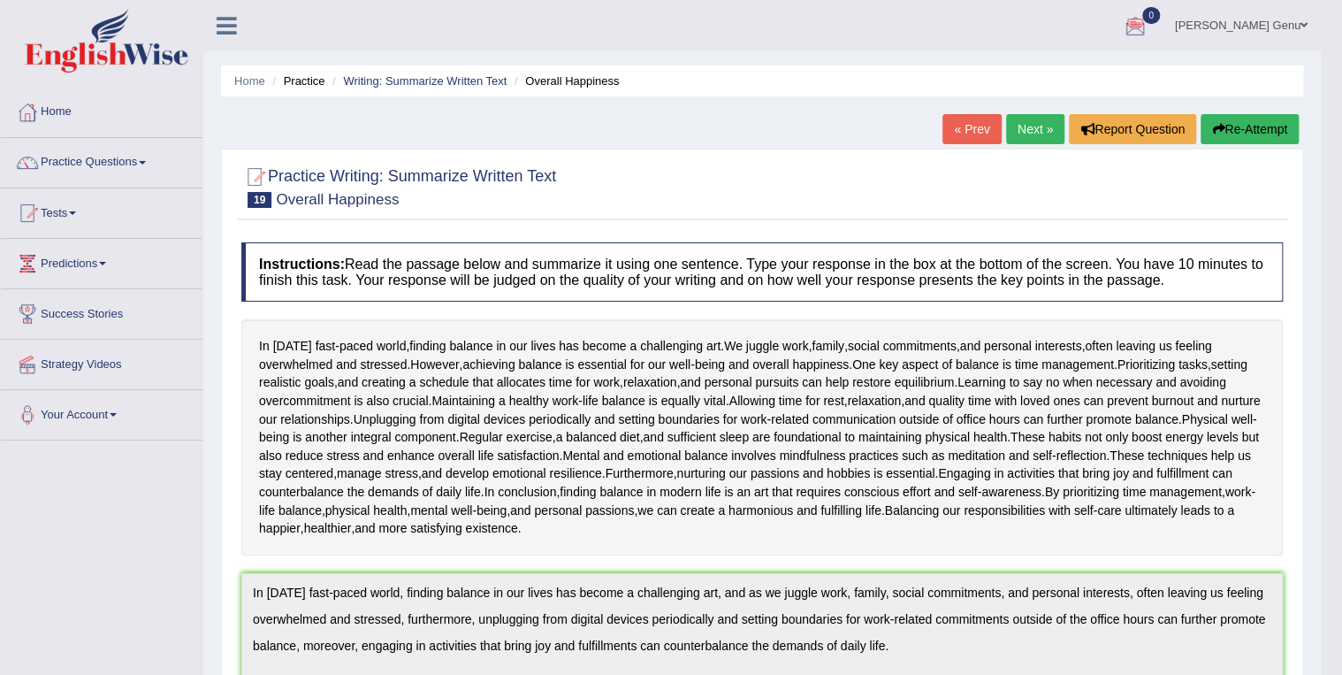
click at [1021, 127] on link "Next »" at bounding box center [1035, 129] width 58 height 30
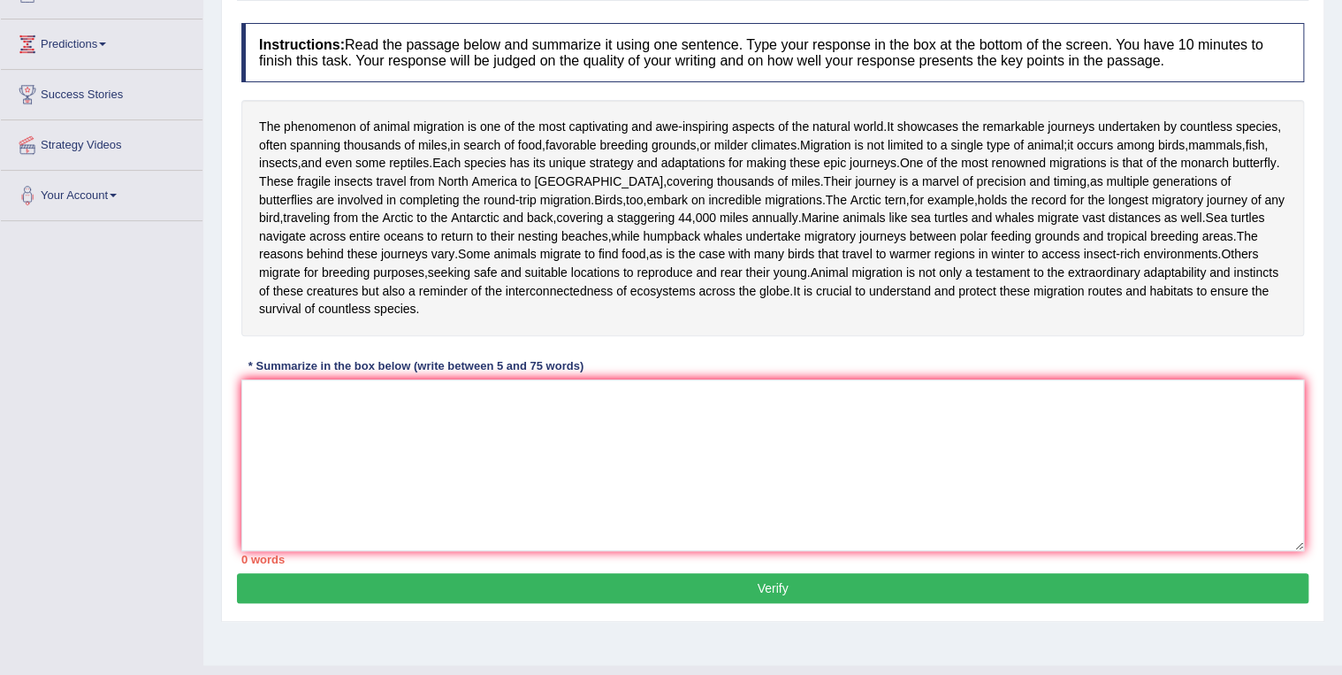
scroll to position [277, 0]
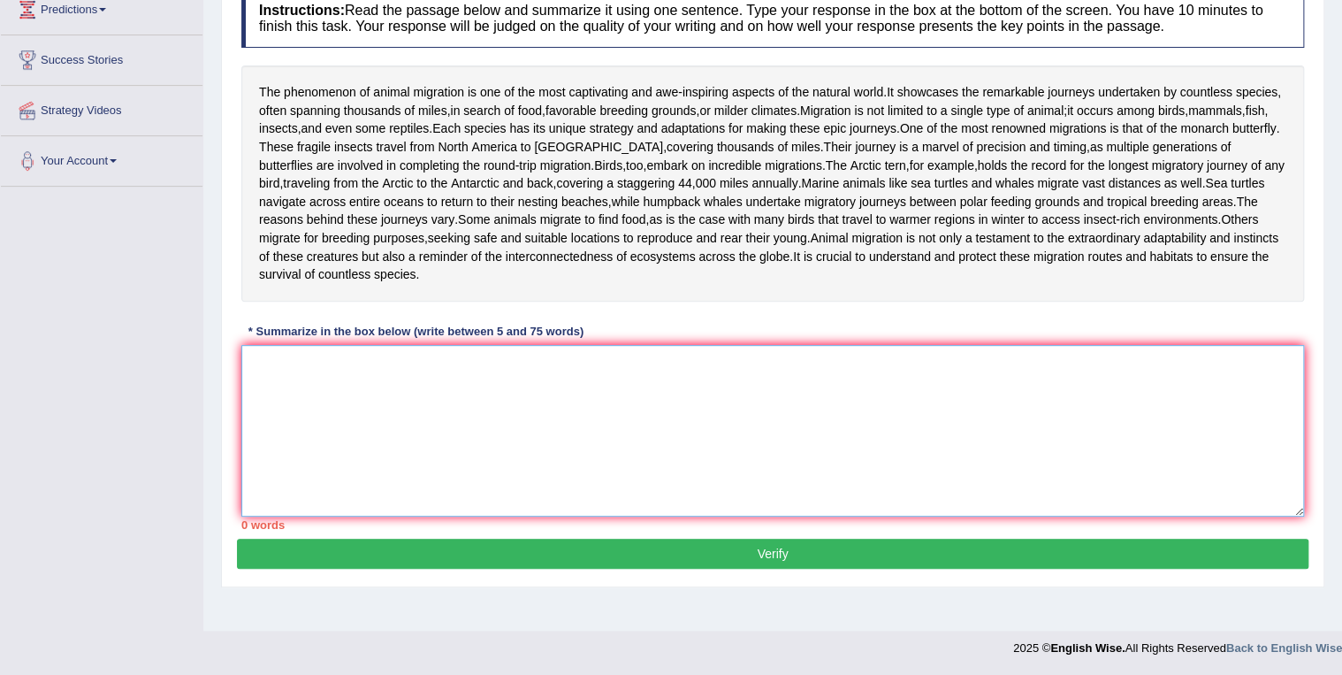
click at [255, 393] on textarea at bounding box center [772, 431] width 1063 height 172
type textarea "t"
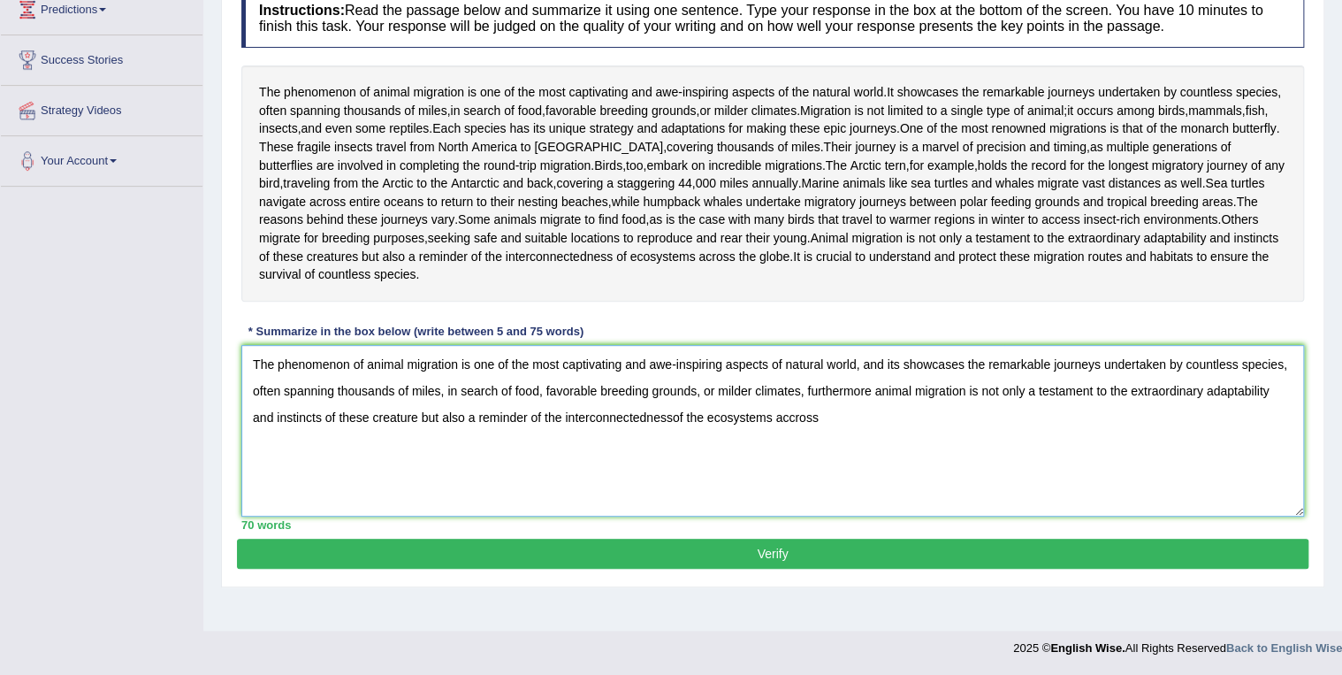
drag, startPoint x: 798, startPoint y: 447, endPoint x: 806, endPoint y: 453, distance: 9.4
click at [798, 449] on textarea "The phenomenon of animal migration is one of the most captivating and awe-inspi…" at bounding box center [772, 431] width 1063 height 172
click at [823, 448] on textarea "The phenomenon of animal migration is one of the most captivating and awe-inspi…" at bounding box center [772, 431] width 1063 height 172
type textarea "The phenomenon of animal migration is one of the most captivating and awe-inspi…"
click at [771, 569] on button "Verify" at bounding box center [773, 554] width 1072 height 30
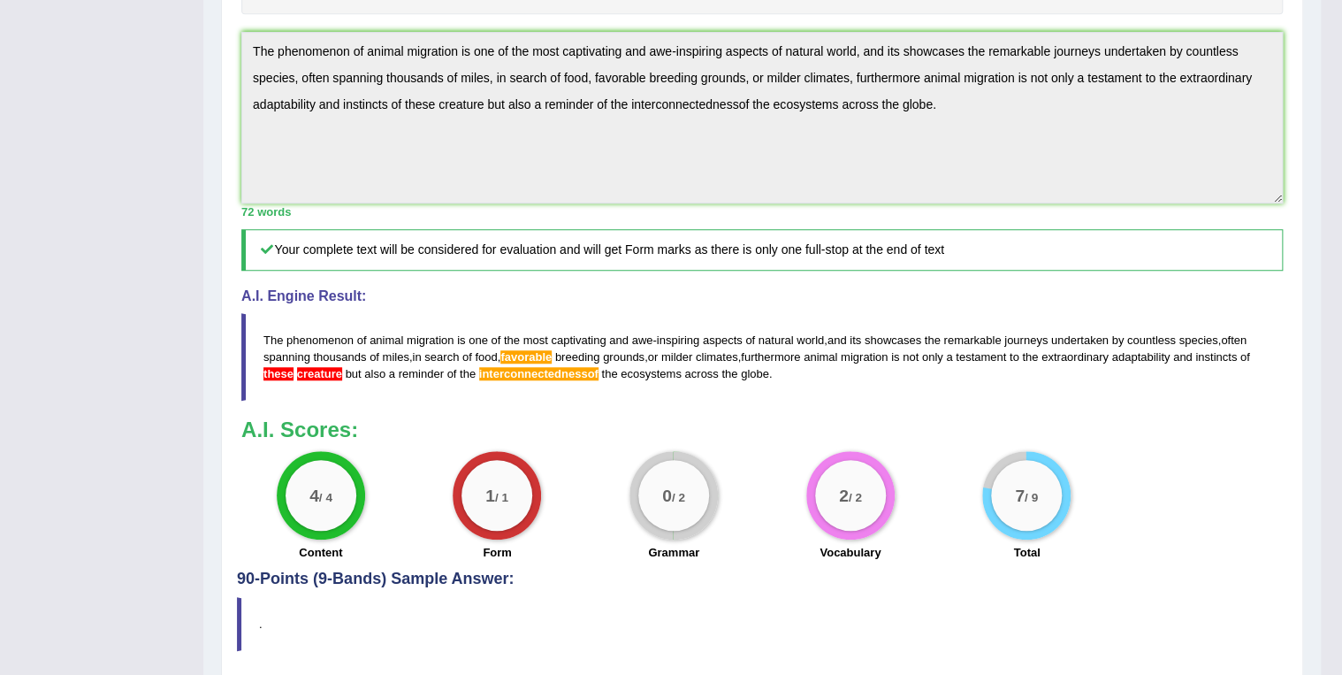
scroll to position [549, 0]
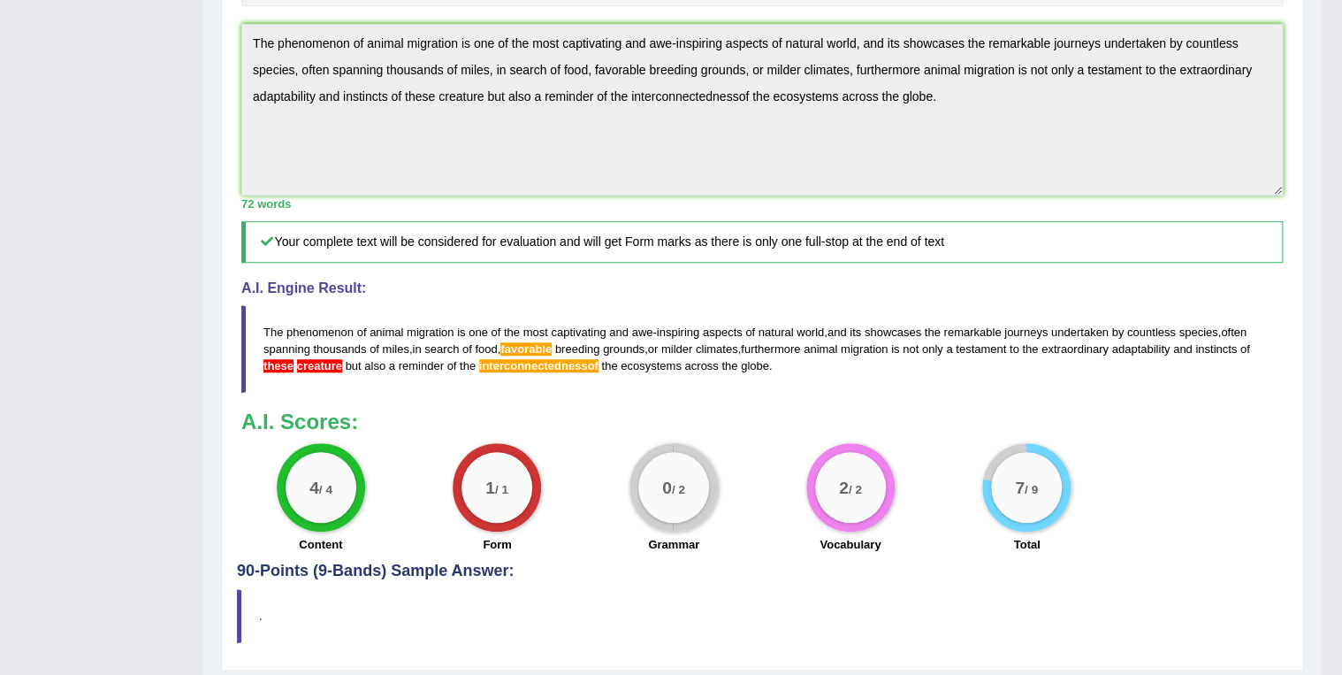
click at [590, 372] on span "interconnectednessof" at bounding box center [538, 365] width 119 height 13
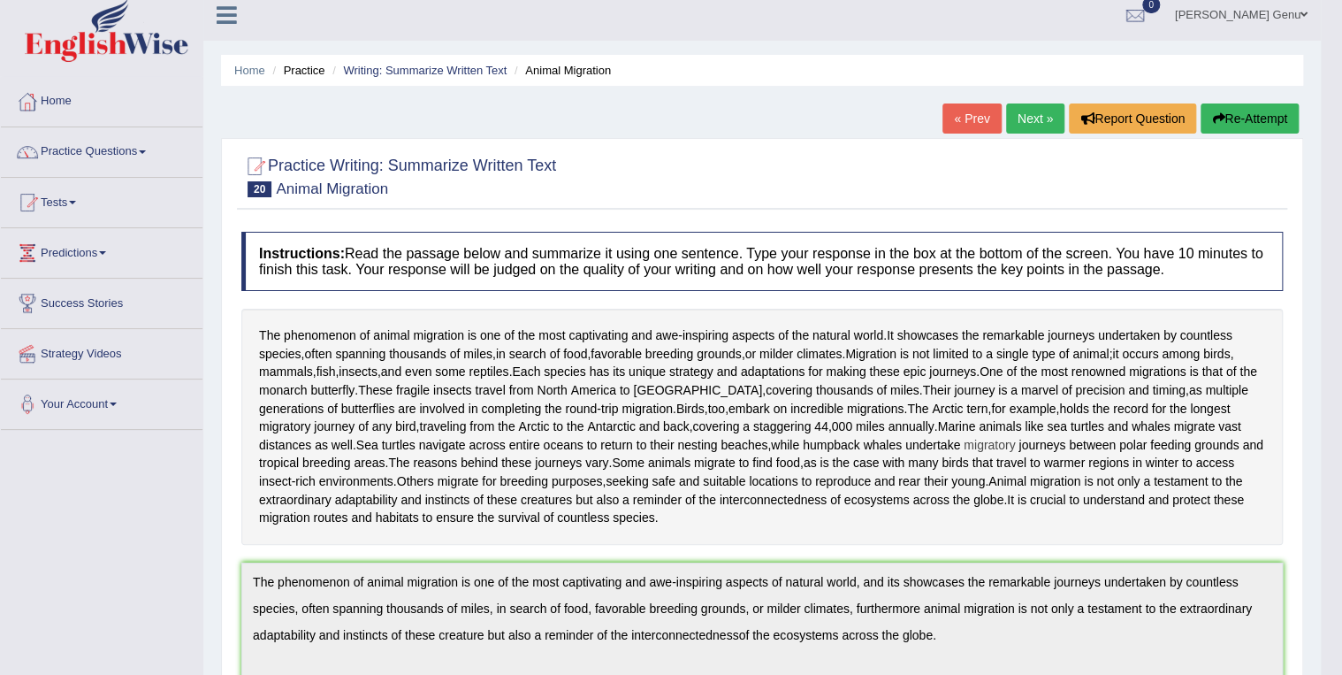
scroll to position [0, 0]
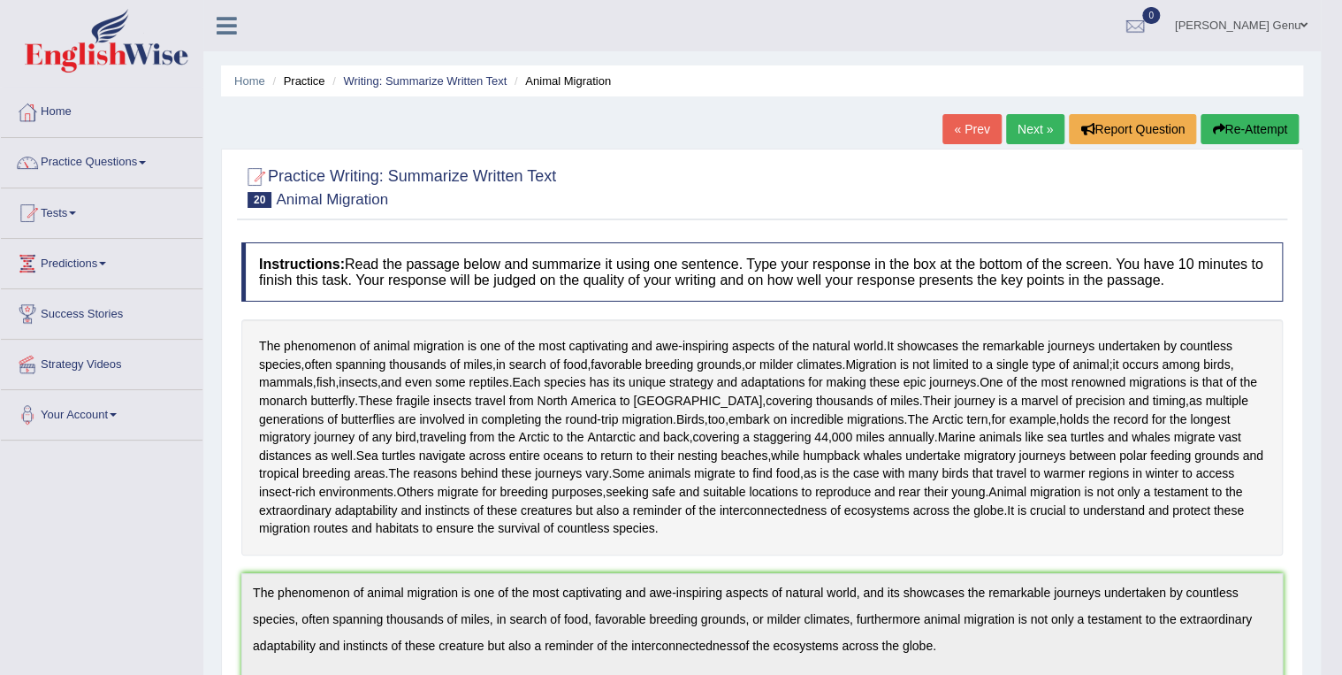
click at [1034, 120] on link "Next »" at bounding box center [1035, 129] width 58 height 30
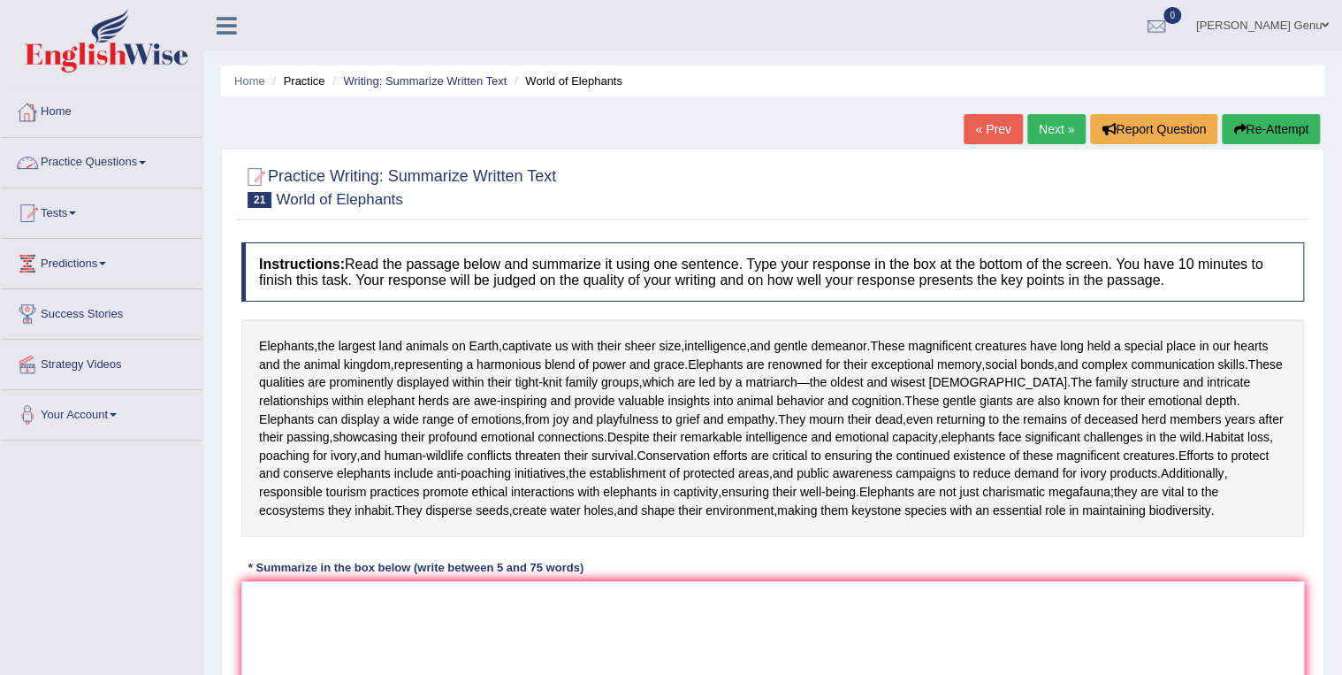
click at [146, 163] on span at bounding box center [142, 163] width 7 height 4
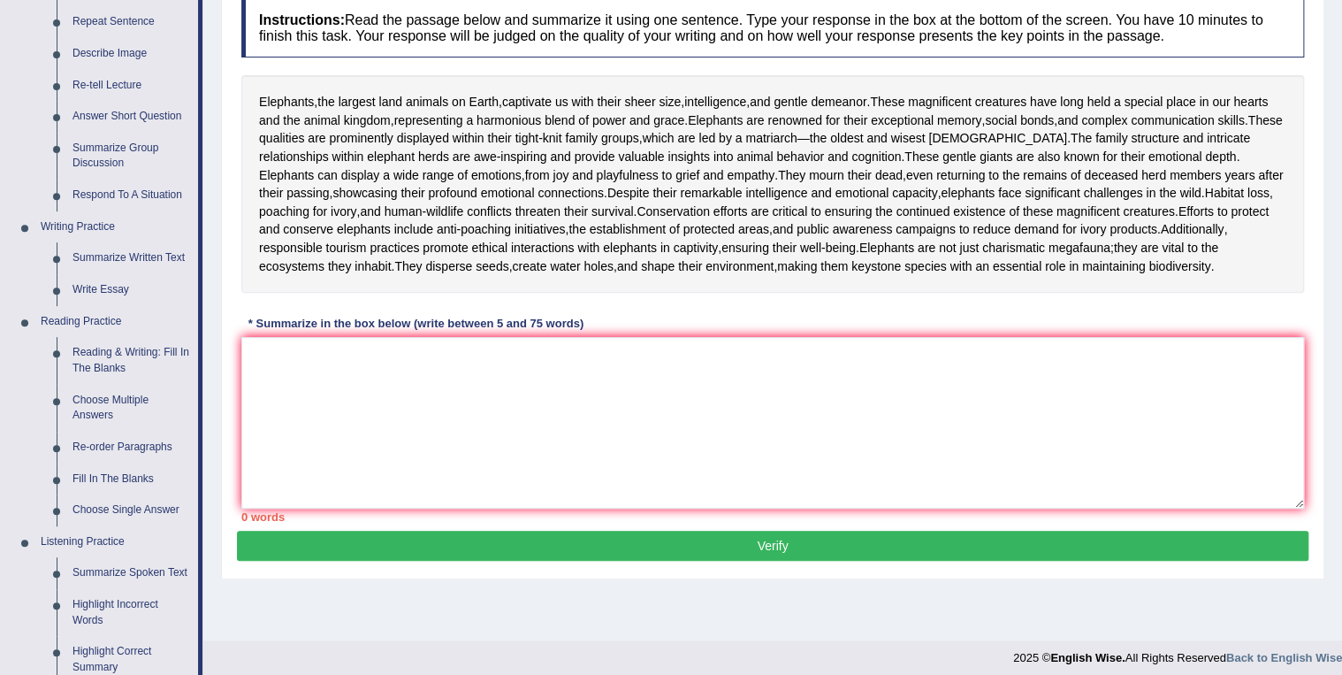
scroll to position [141, 0]
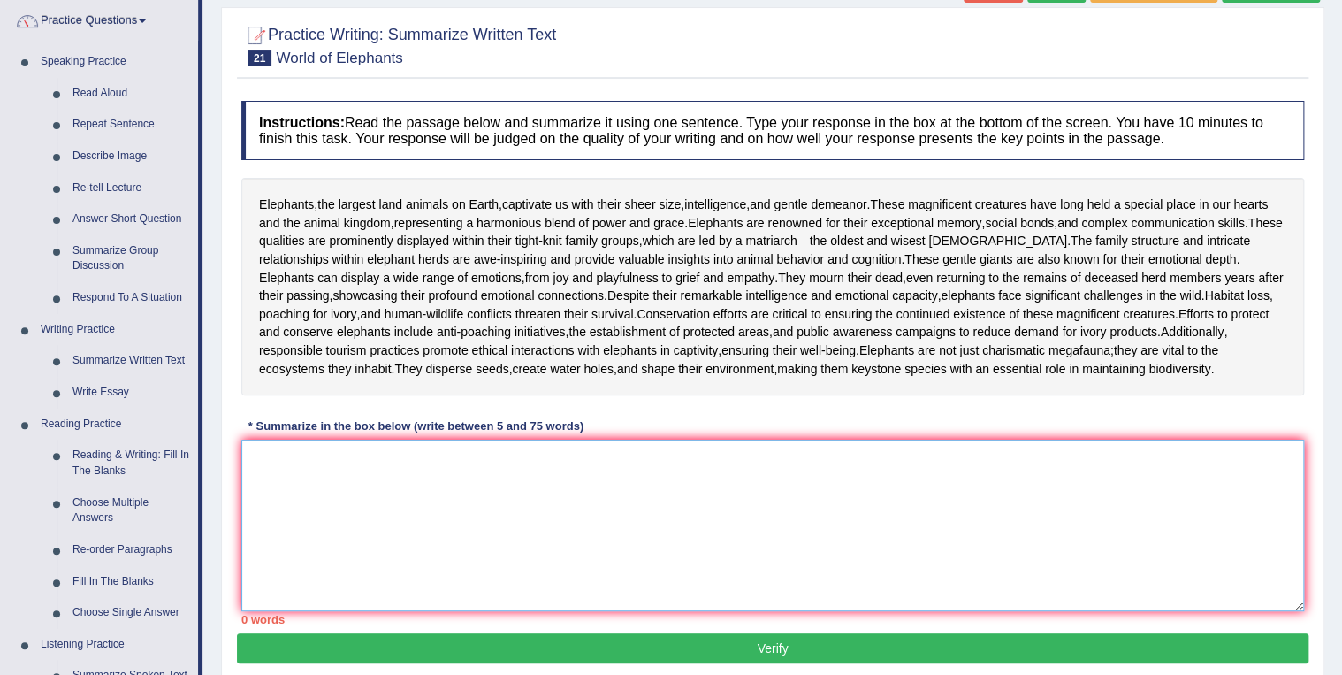
click at [347, 504] on textarea at bounding box center [772, 525] width 1063 height 172
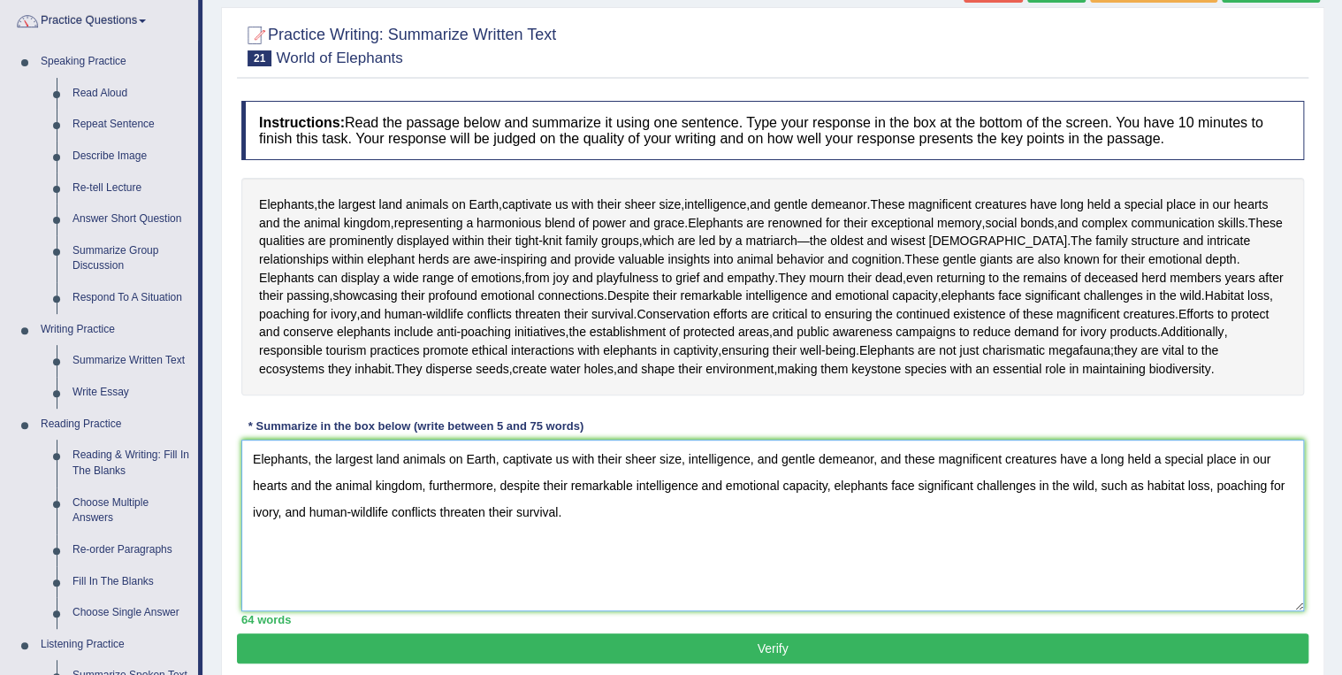
scroll to position [212, 0]
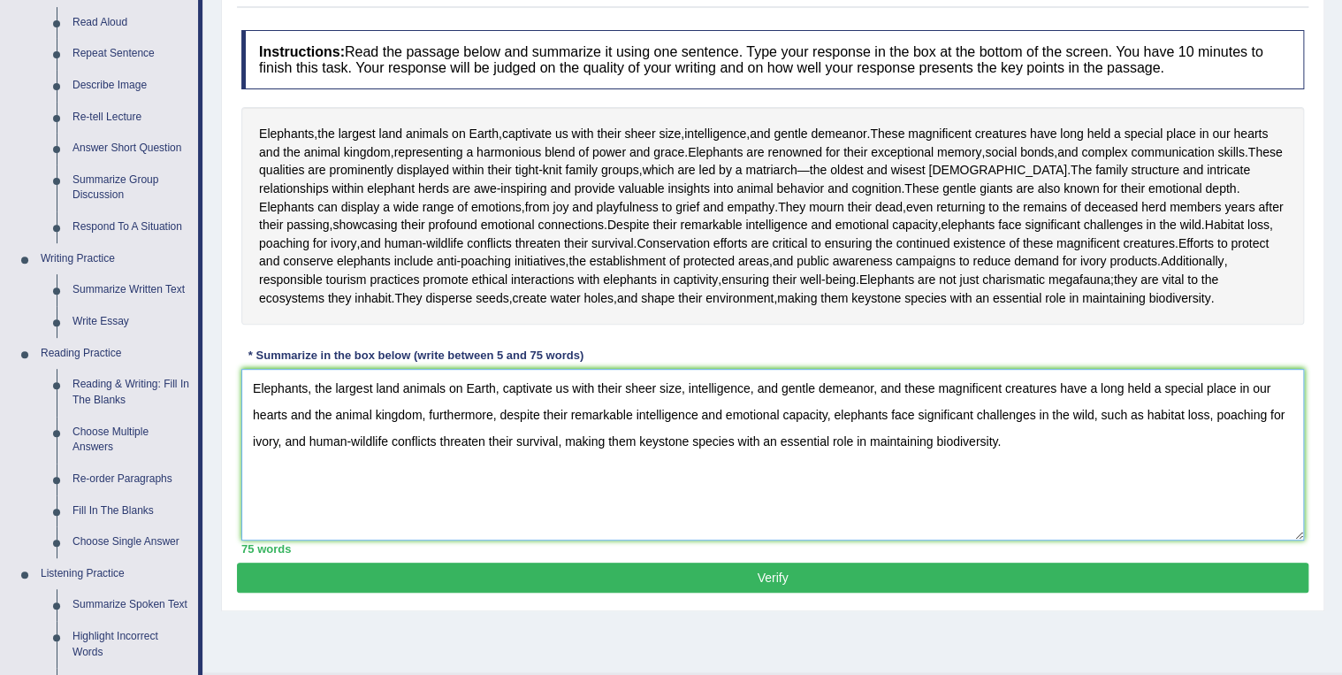
type textarea "Elephants, the largest land animals on Earth, captivate us with their sheer siz…"
click at [771, 592] on button "Verify" at bounding box center [773, 577] width 1072 height 30
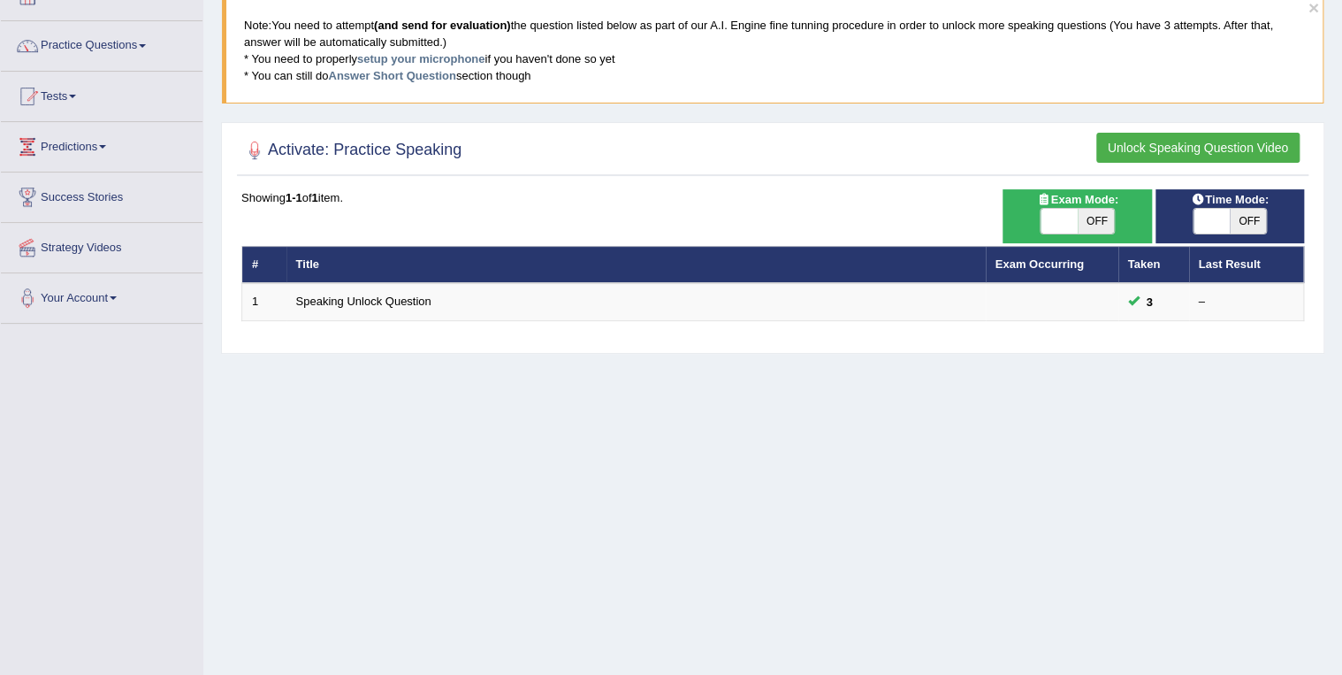
scroll to position [141, 0]
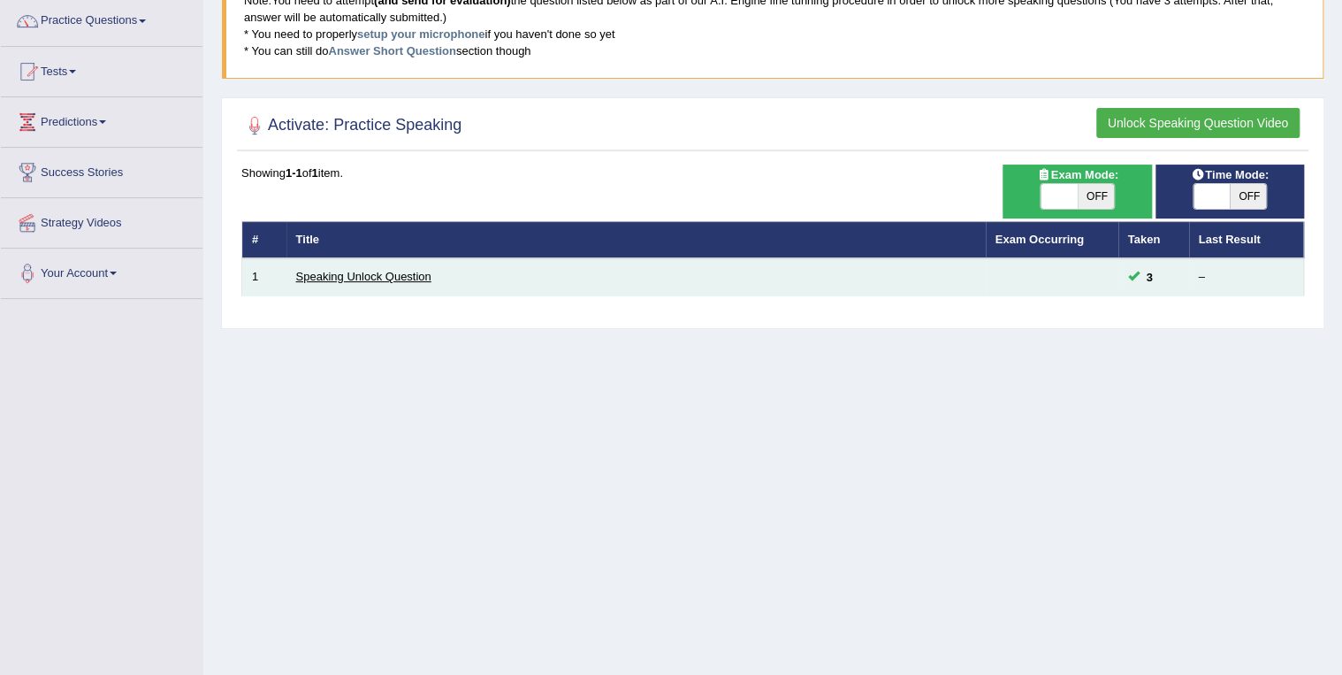
click at [320, 276] on link "Speaking Unlock Question" at bounding box center [363, 276] width 135 height 13
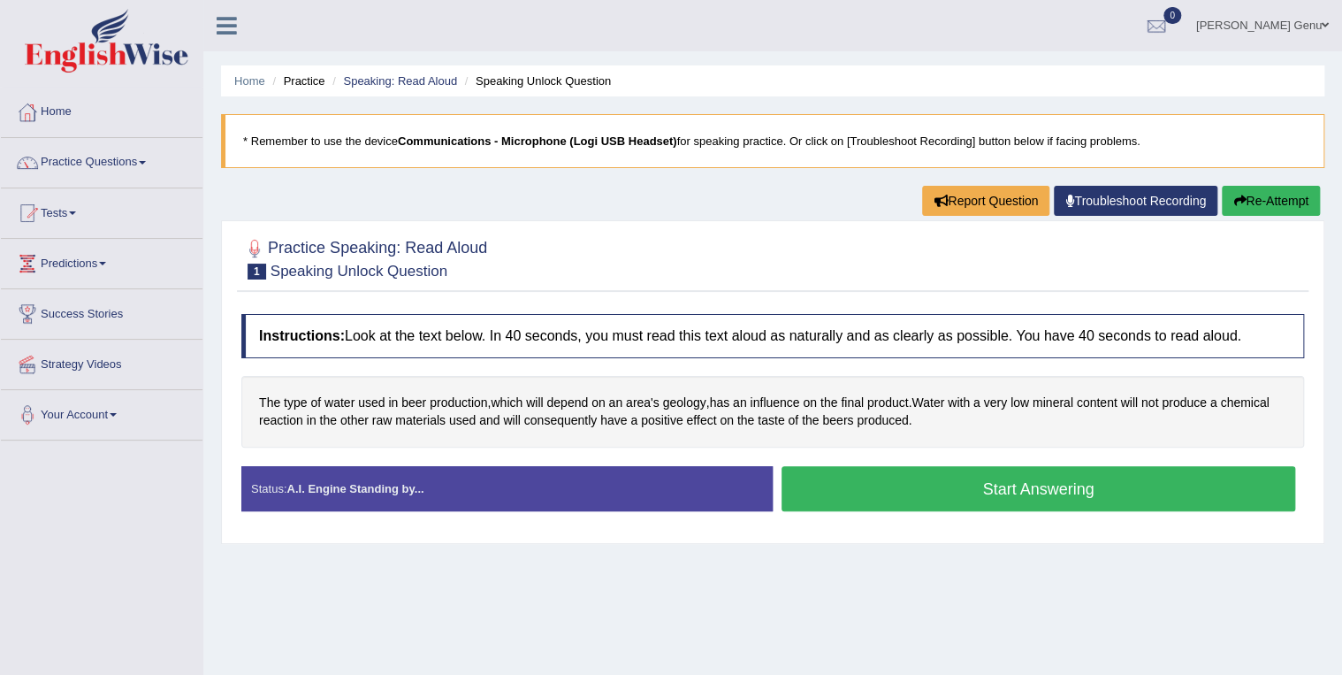
click at [86, 161] on link "Practice Questions" at bounding box center [102, 160] width 202 height 44
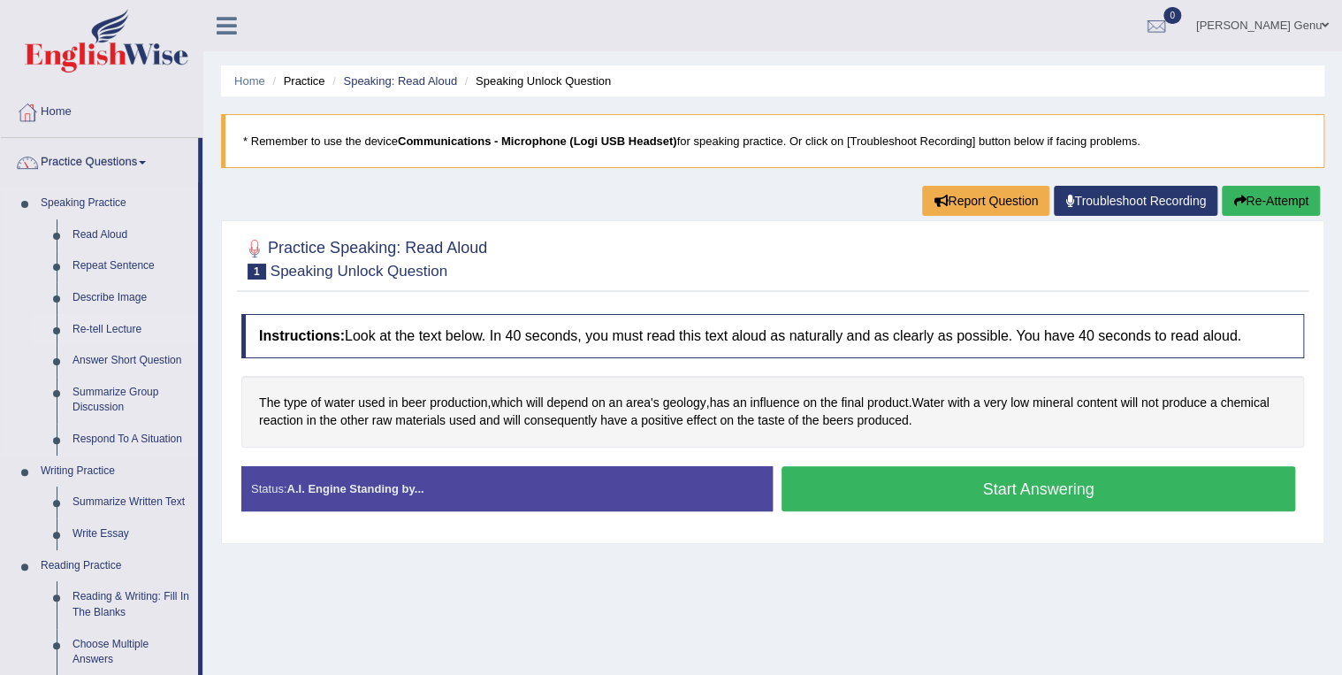
click at [97, 328] on link "Re-tell Lecture" at bounding box center [132, 330] width 134 height 32
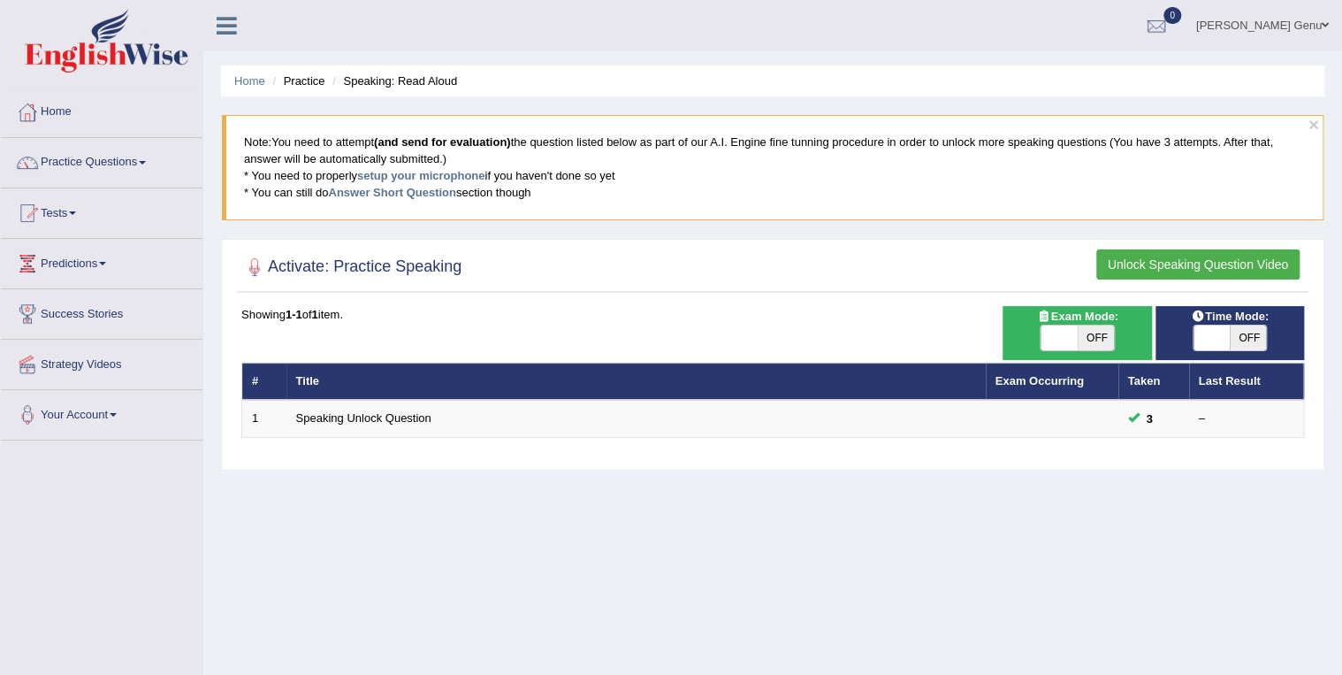
click at [111, 262] on link "Predictions" at bounding box center [102, 261] width 202 height 44
click at [97, 303] on link "Latest Predictions" at bounding box center [115, 304] width 165 height 32
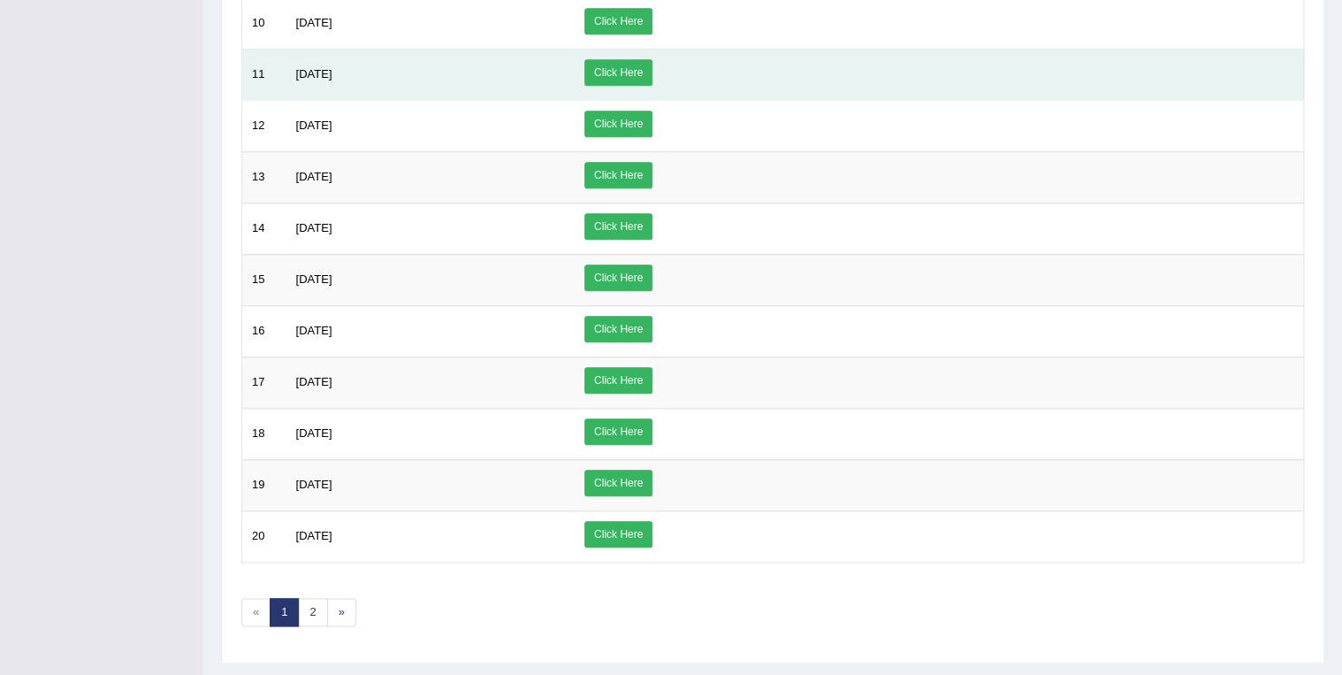
scroll to position [735, 0]
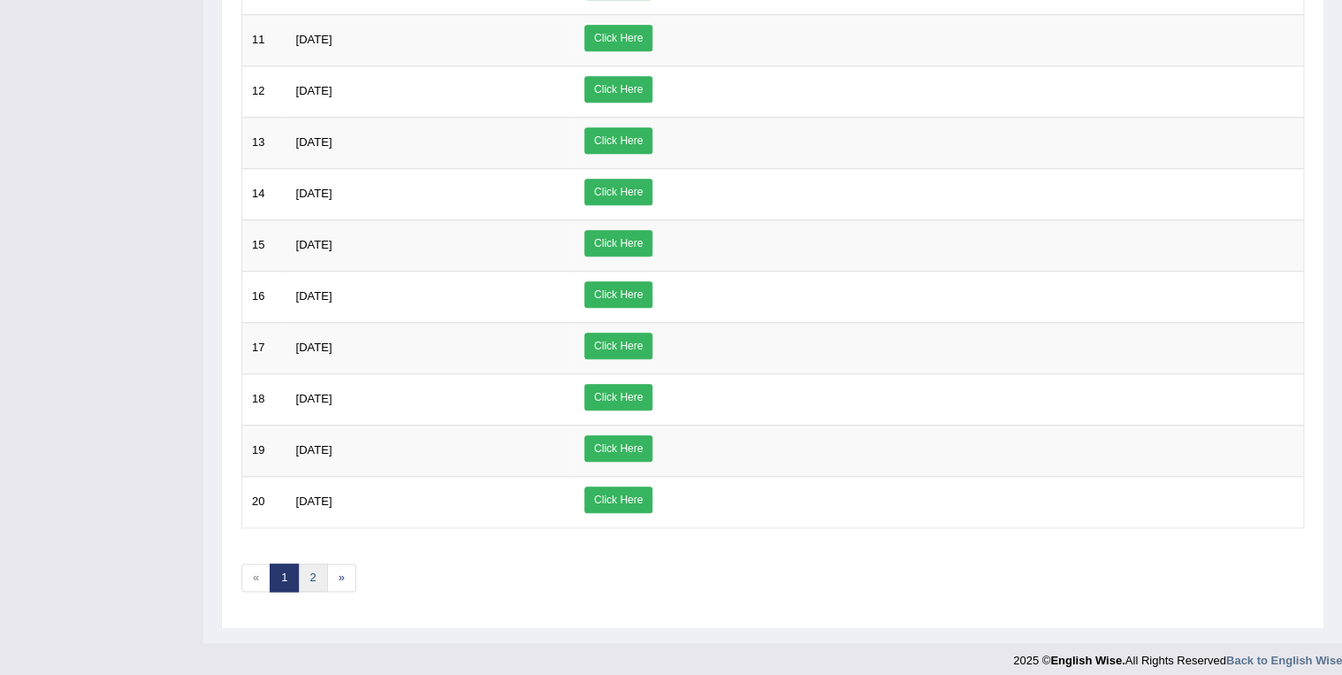
click at [313, 569] on link "2" at bounding box center [312, 577] width 29 height 29
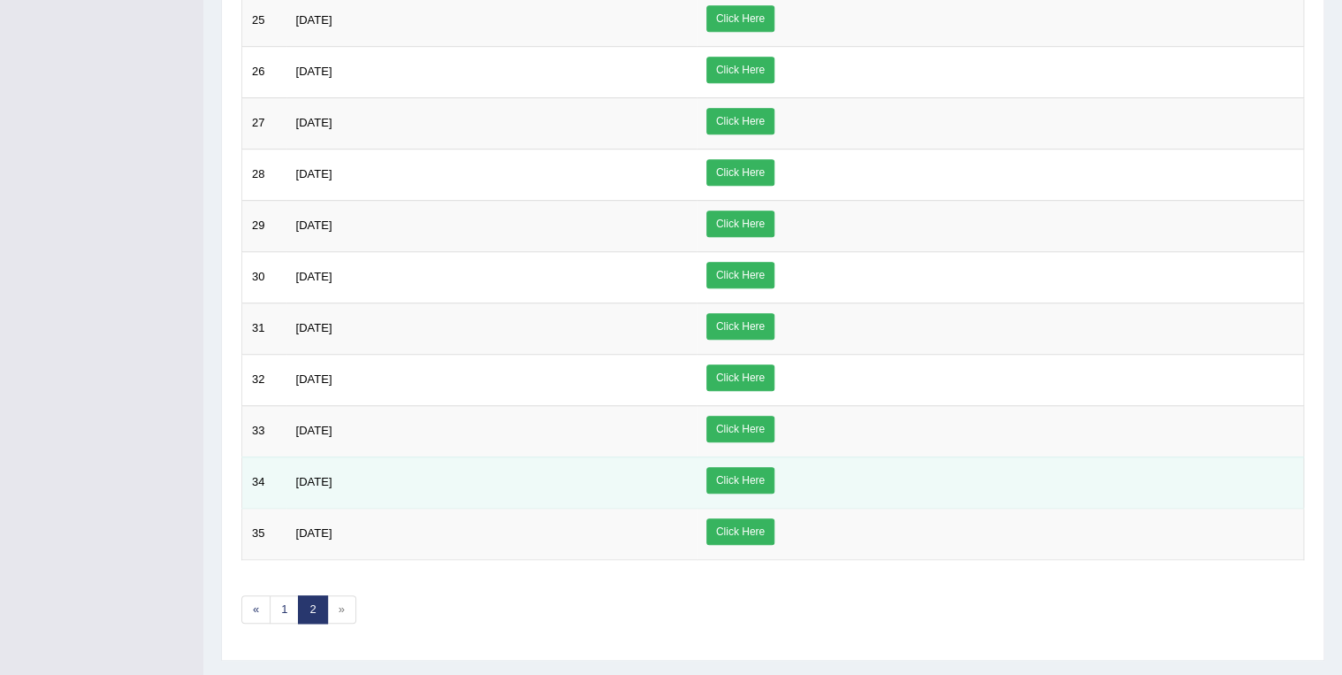
scroll to position [481, 0]
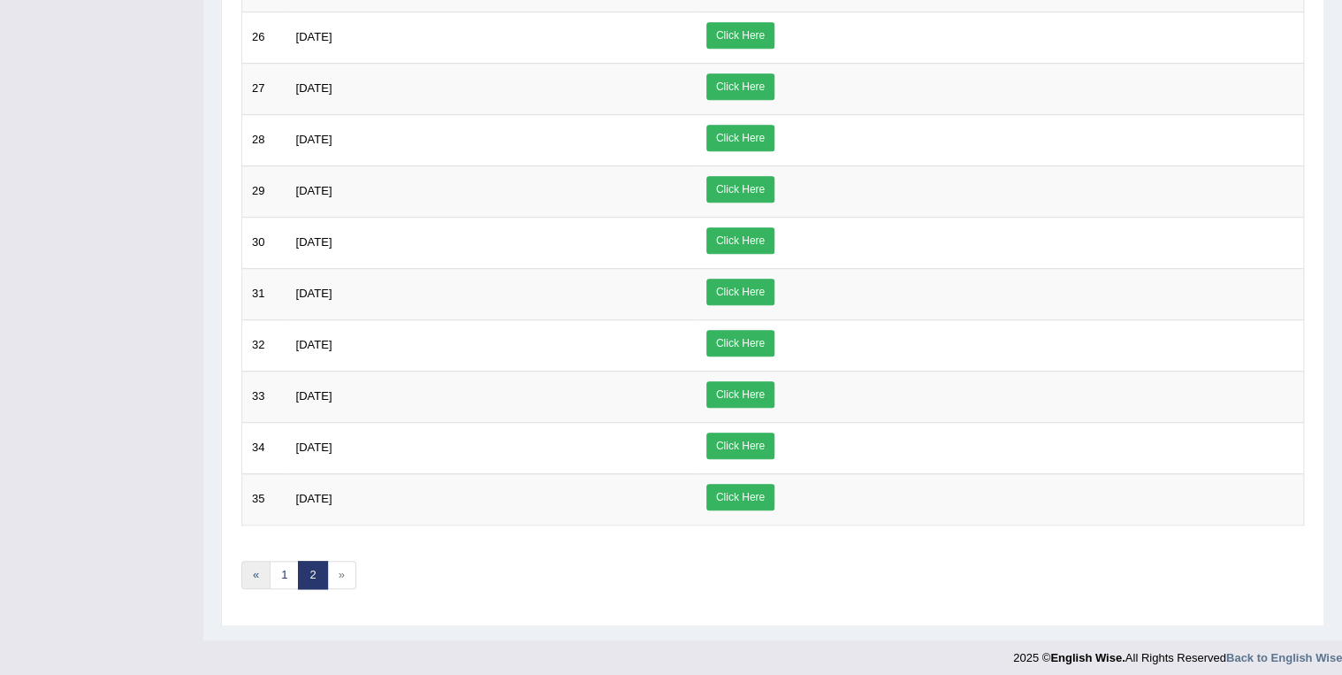
click at [249, 569] on link "«" at bounding box center [255, 575] width 29 height 29
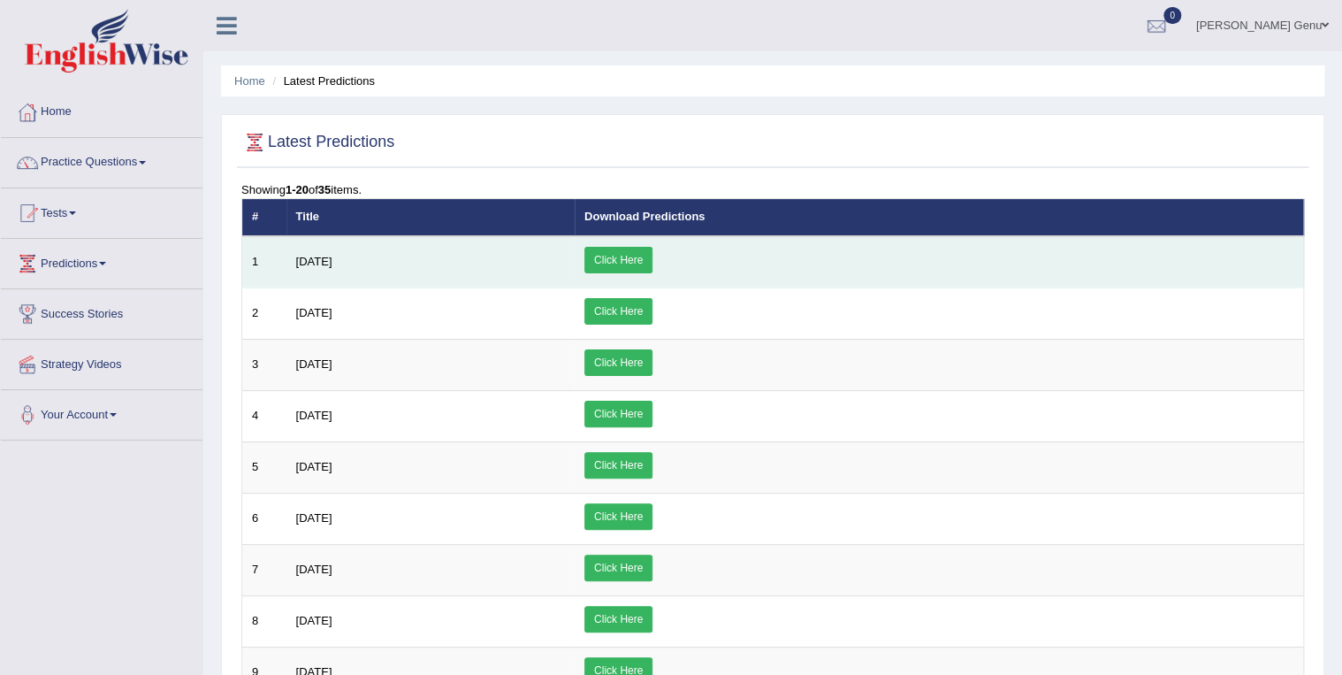
click at [653, 253] on link "Click Here" at bounding box center [618, 260] width 68 height 27
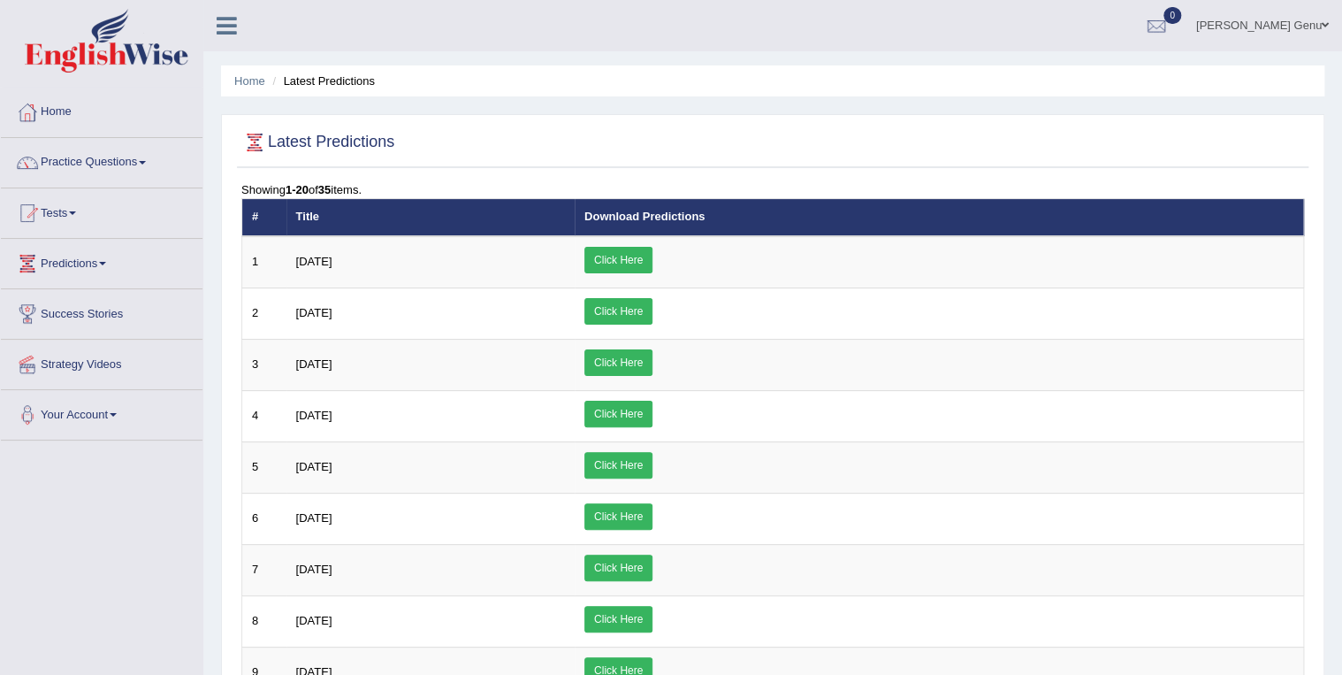
click at [106, 262] on span at bounding box center [102, 264] width 7 height 4
click at [174, 269] on link "Predictions" at bounding box center [99, 261] width 197 height 44
click at [76, 212] on span at bounding box center [72, 213] width 7 height 4
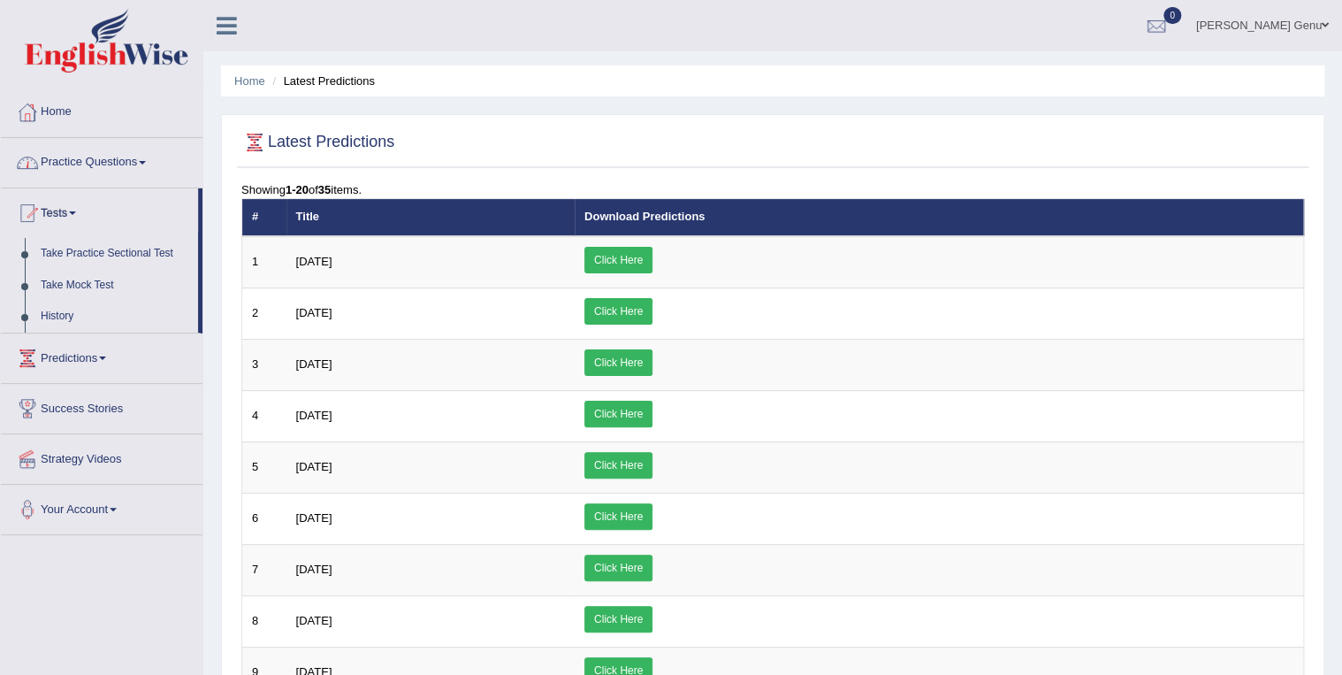
click at [177, 166] on link "Practice Questions" at bounding box center [102, 160] width 202 height 44
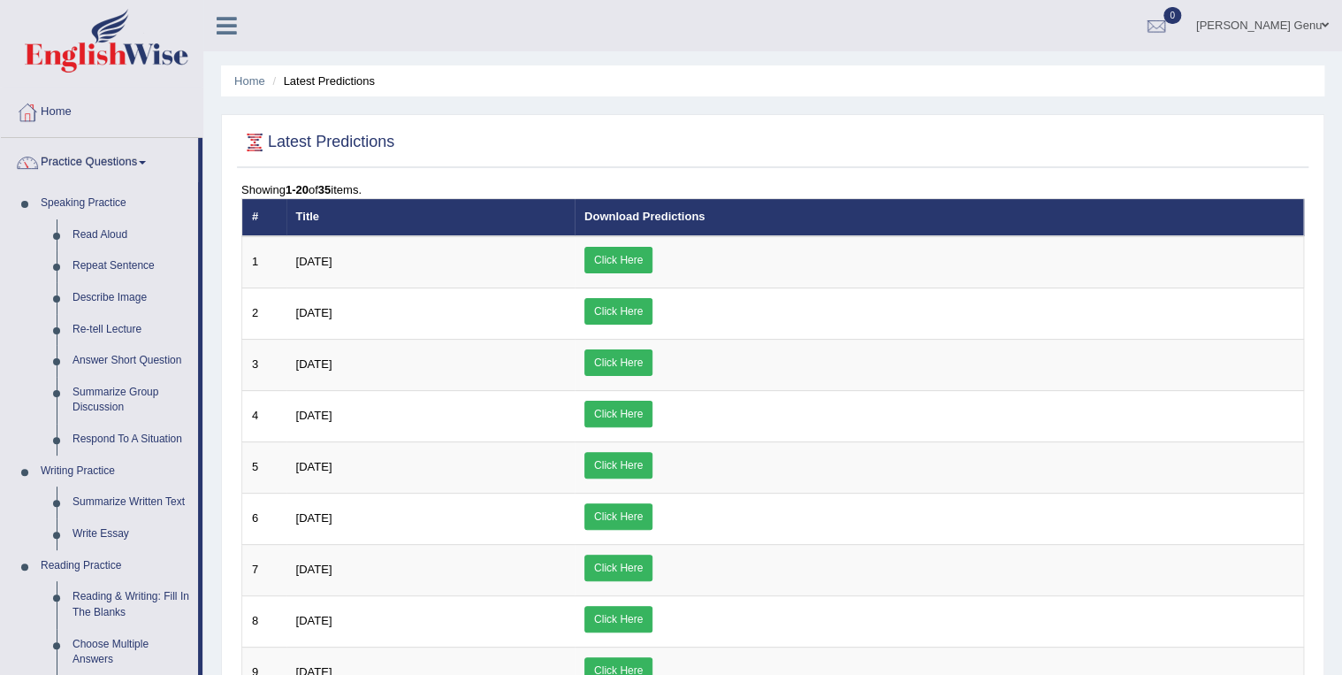
click at [144, 161] on span at bounding box center [142, 163] width 7 height 4
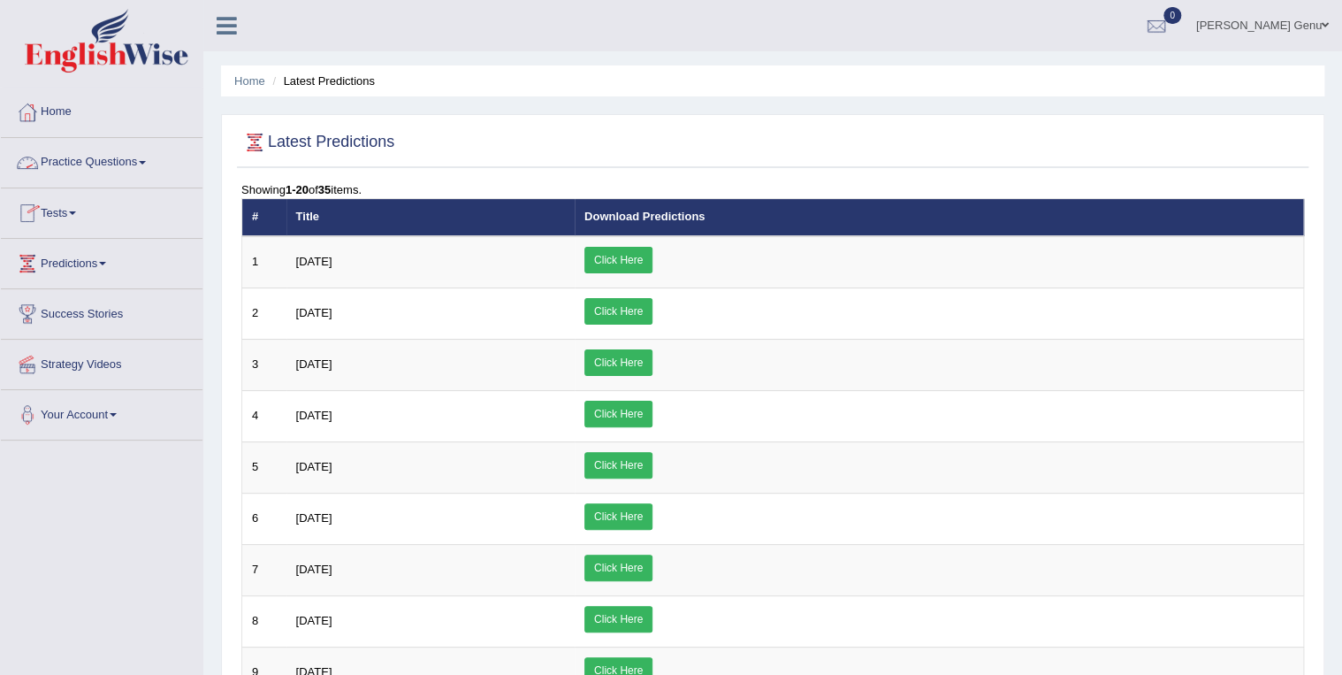
click at [146, 163] on span at bounding box center [142, 163] width 7 height 4
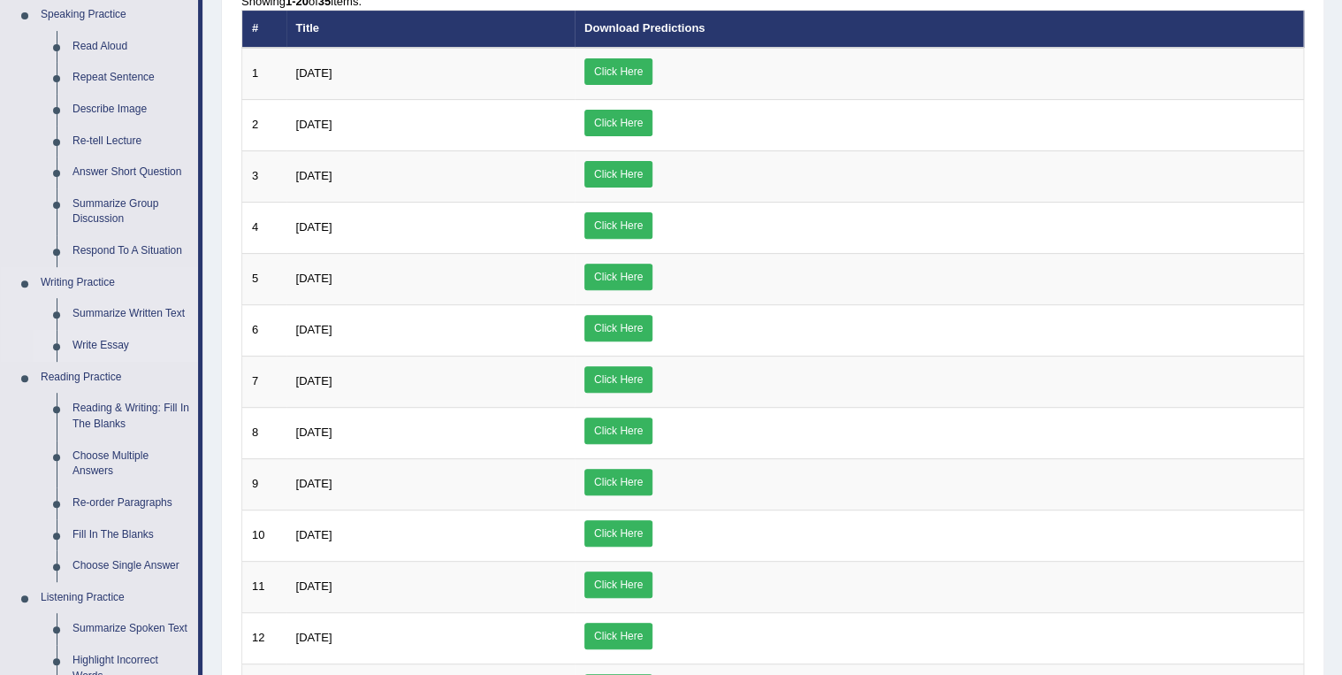
scroll to position [212, 0]
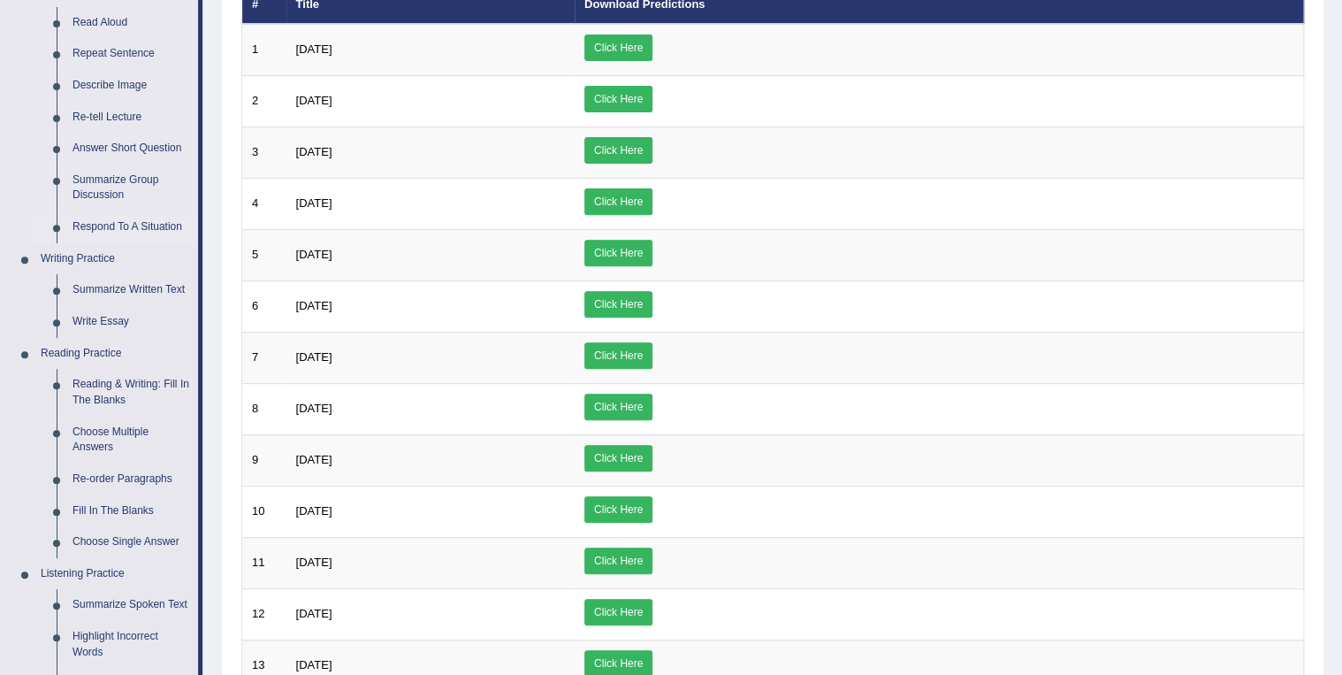
click at [131, 224] on link "Respond To A Situation" at bounding box center [132, 227] width 134 height 32
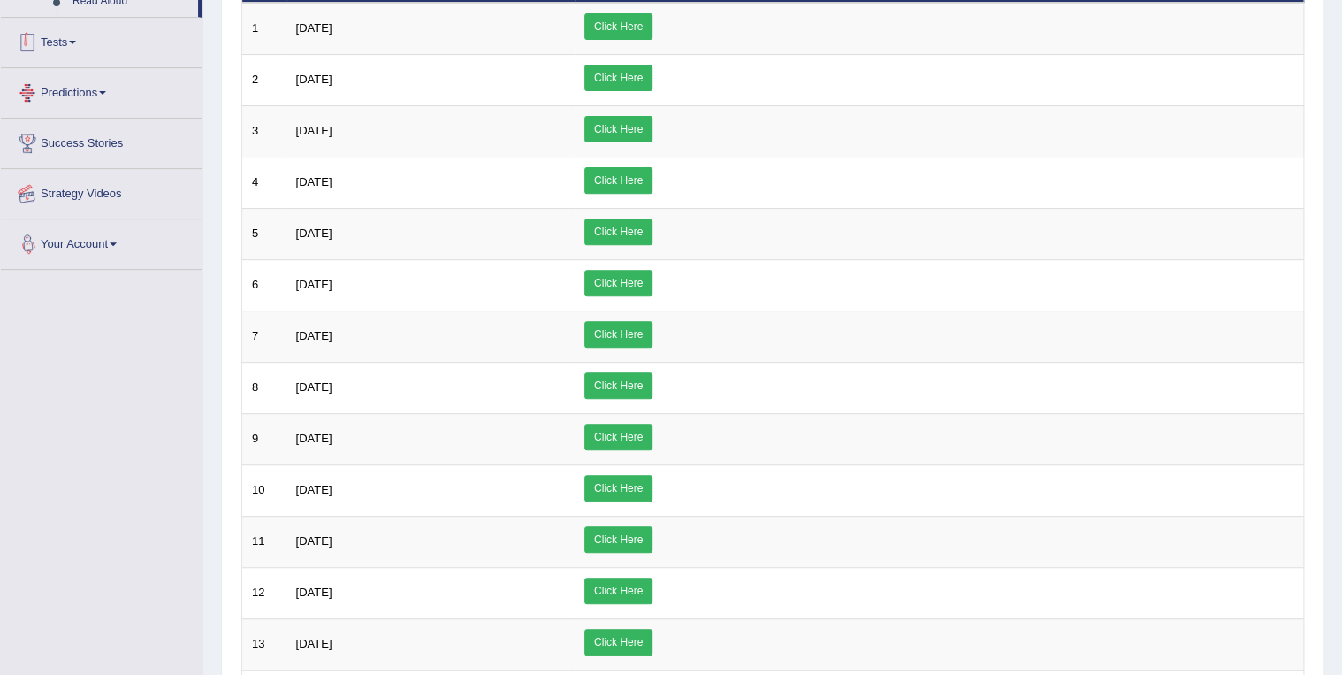
scroll to position [330, 0]
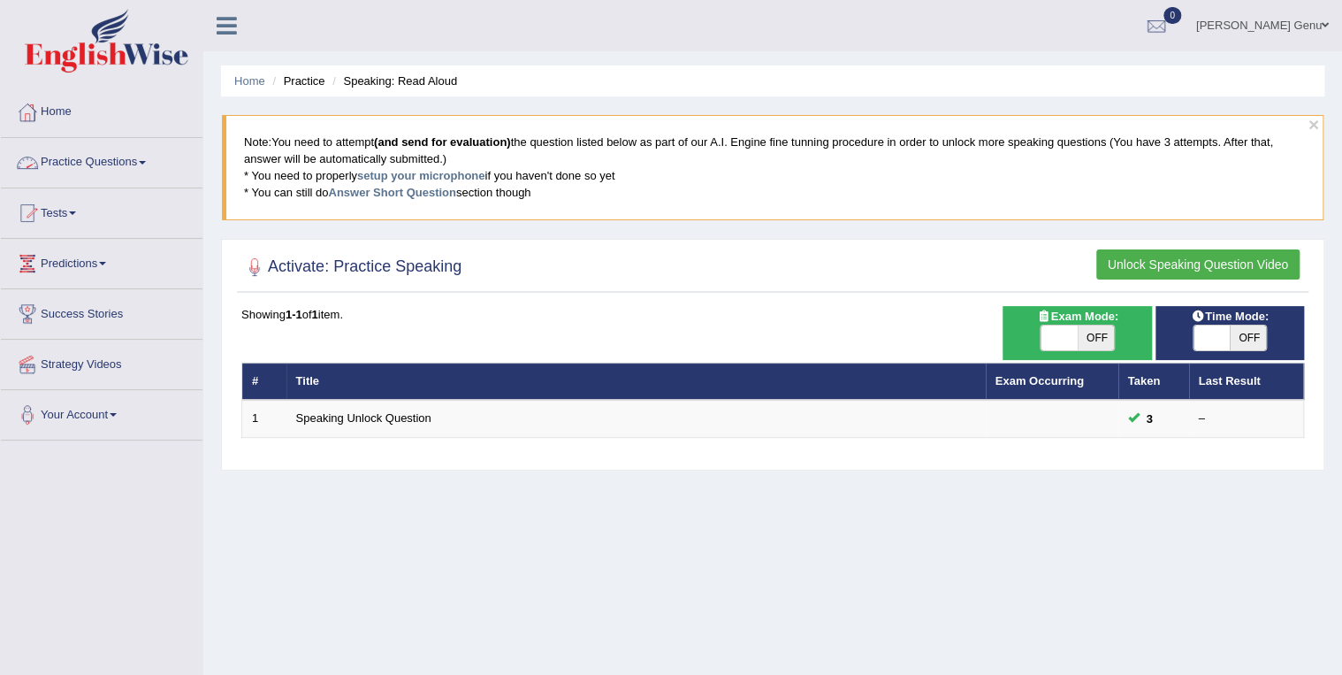
click at [145, 161] on span at bounding box center [142, 163] width 7 height 4
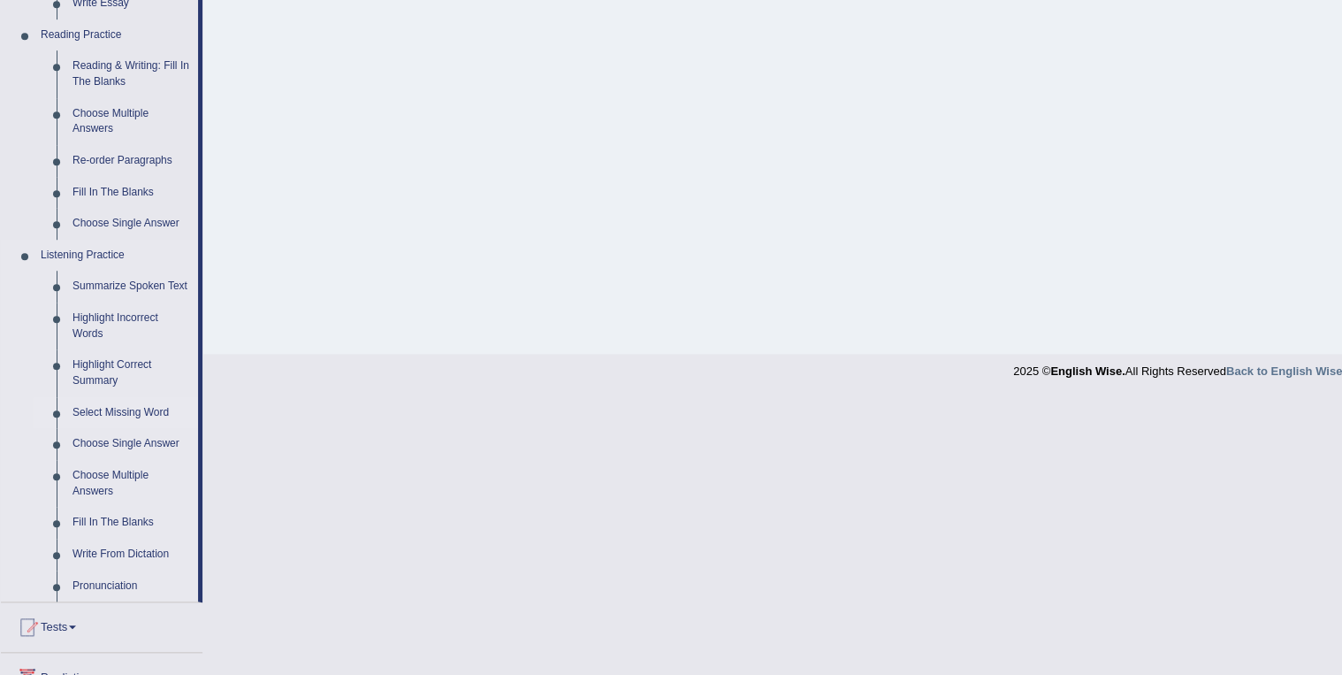
scroll to position [566, 0]
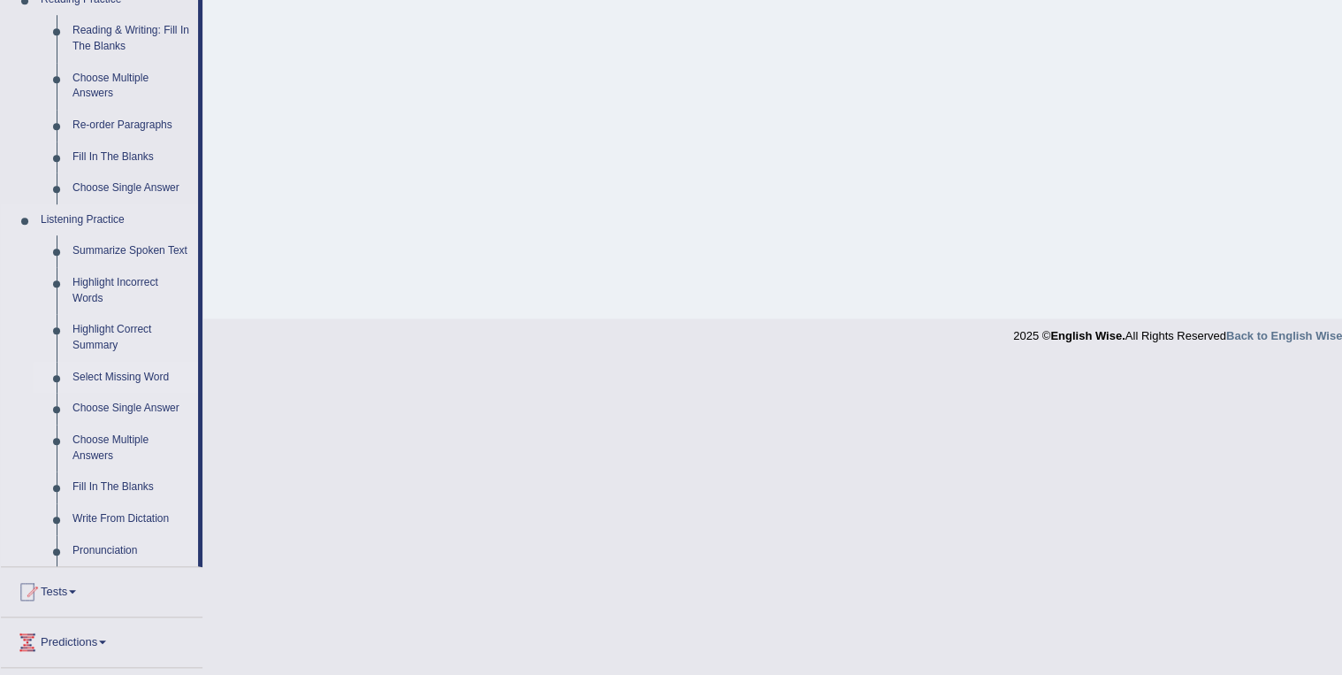
click at [124, 376] on link "Select Missing Word" at bounding box center [132, 378] width 134 height 32
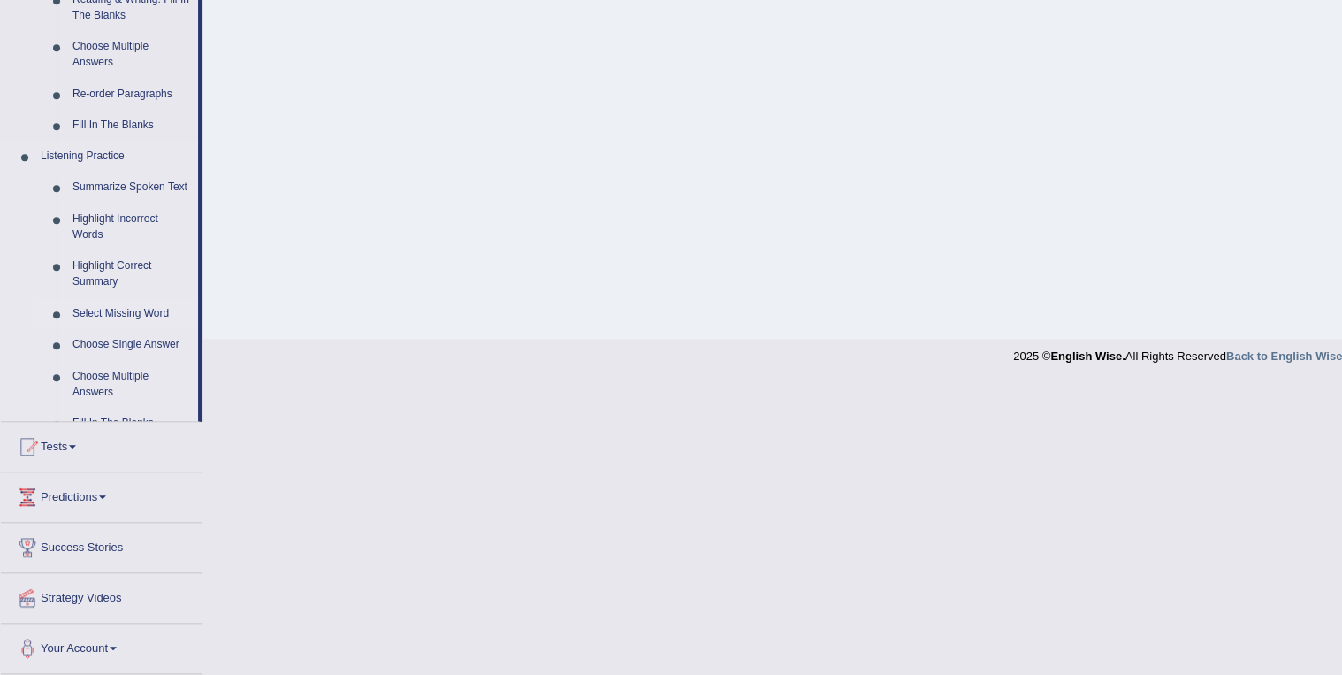
scroll to position [254, 0]
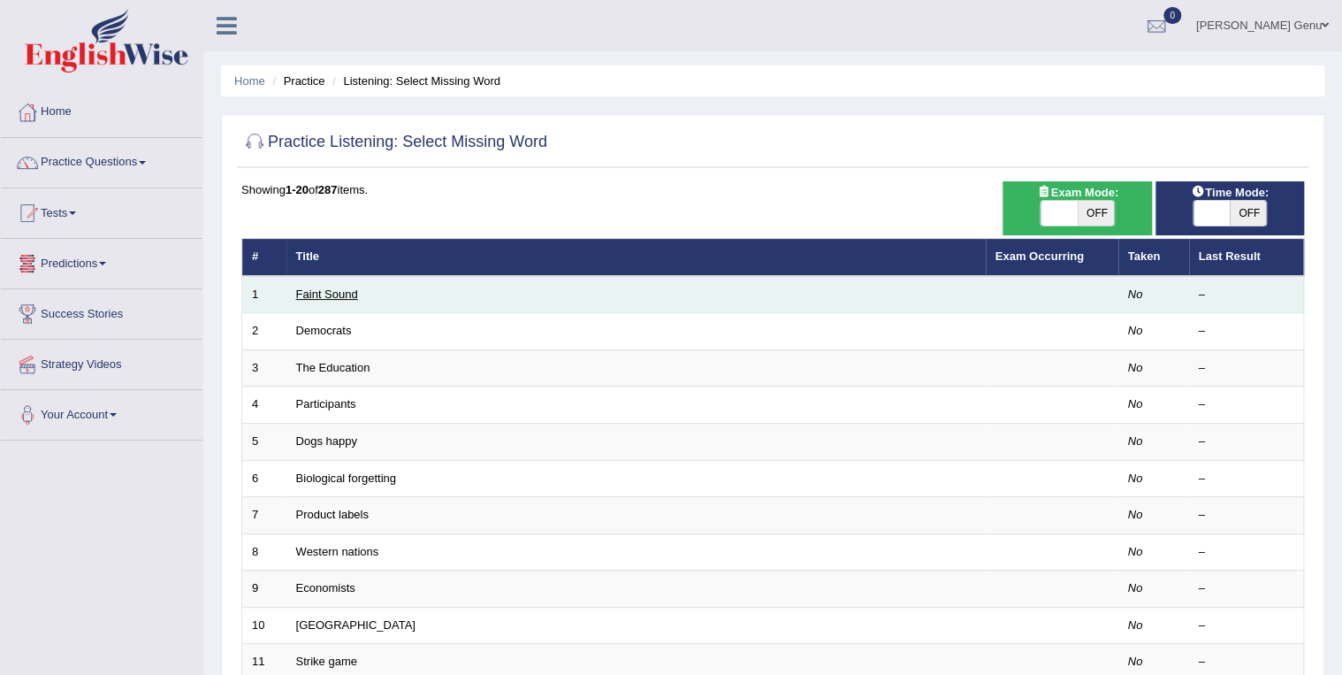
click at [317, 295] on link "Faint Sound" at bounding box center [327, 293] width 62 height 13
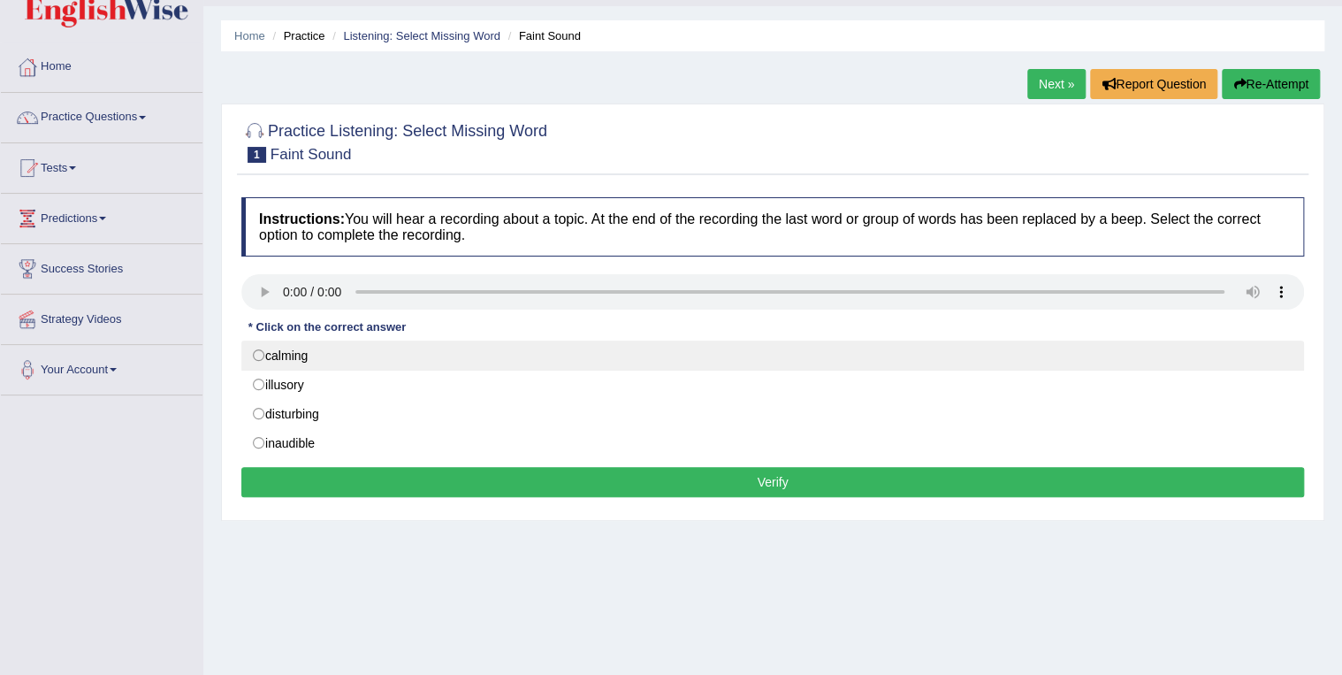
scroll to position [71, 0]
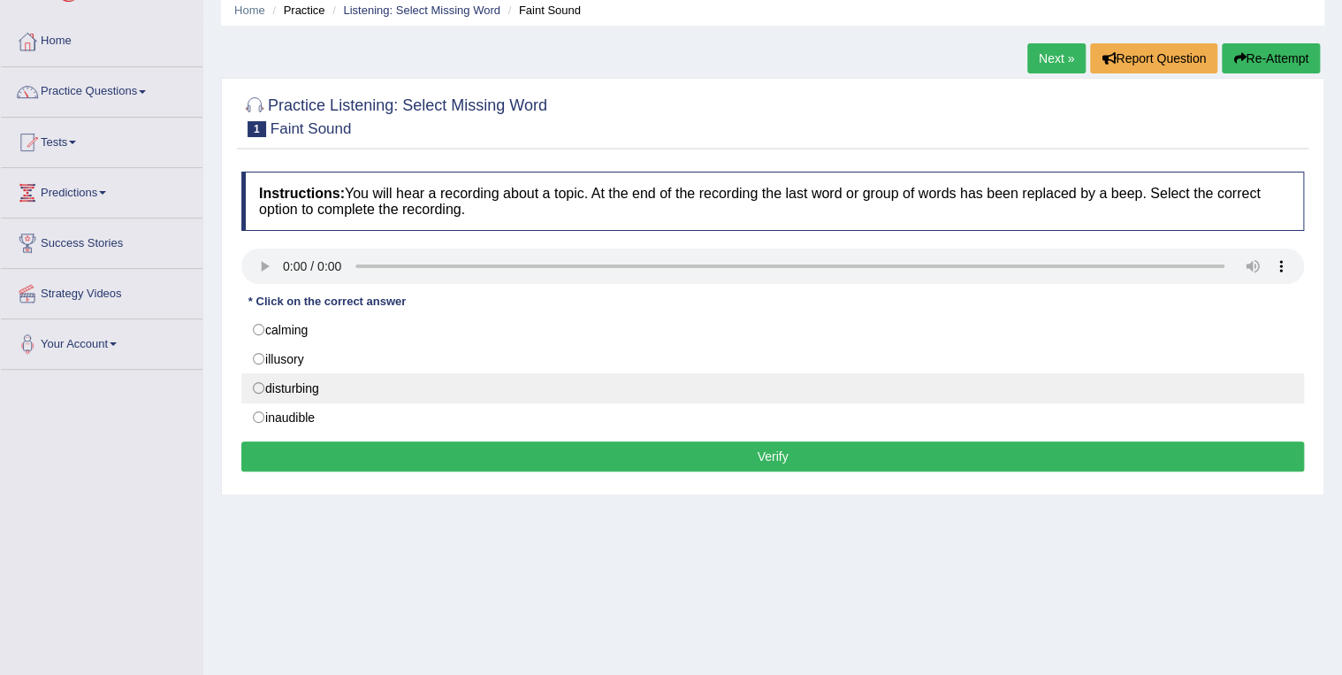
click at [265, 386] on label "disturbing" at bounding box center [772, 388] width 1063 height 30
radio input "true"
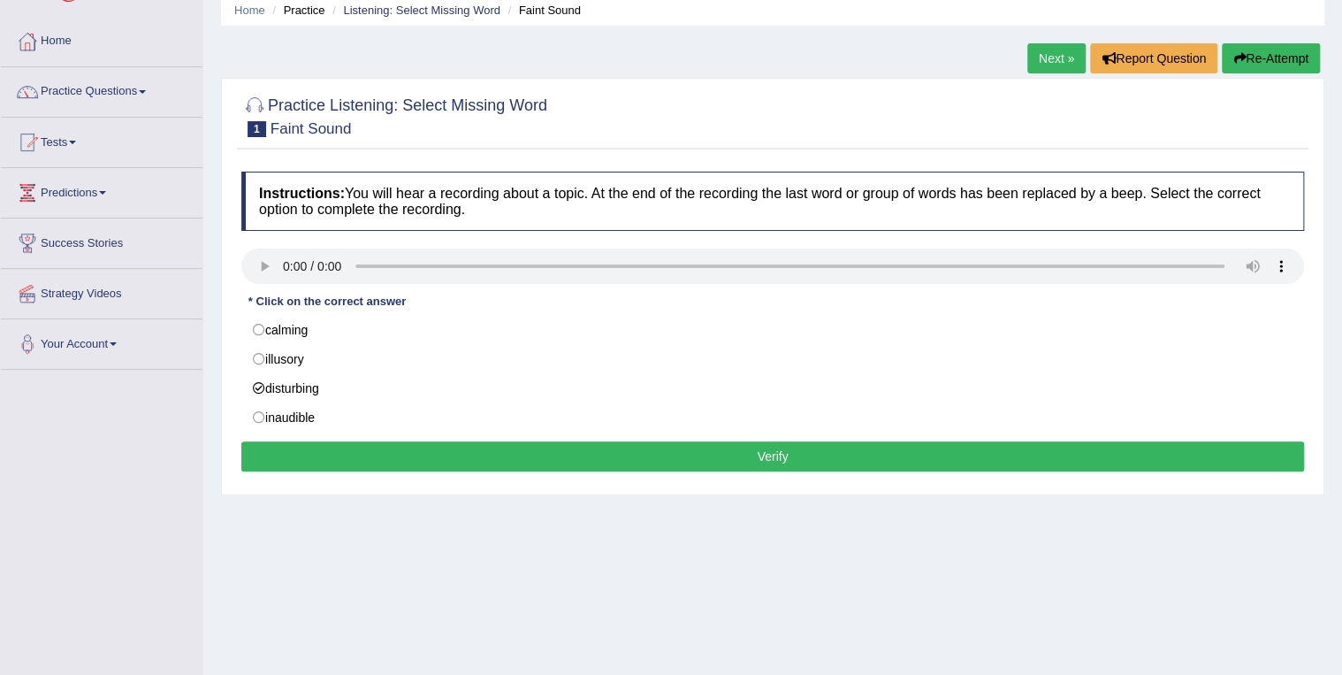
click at [776, 451] on button "Verify" at bounding box center [772, 456] width 1063 height 30
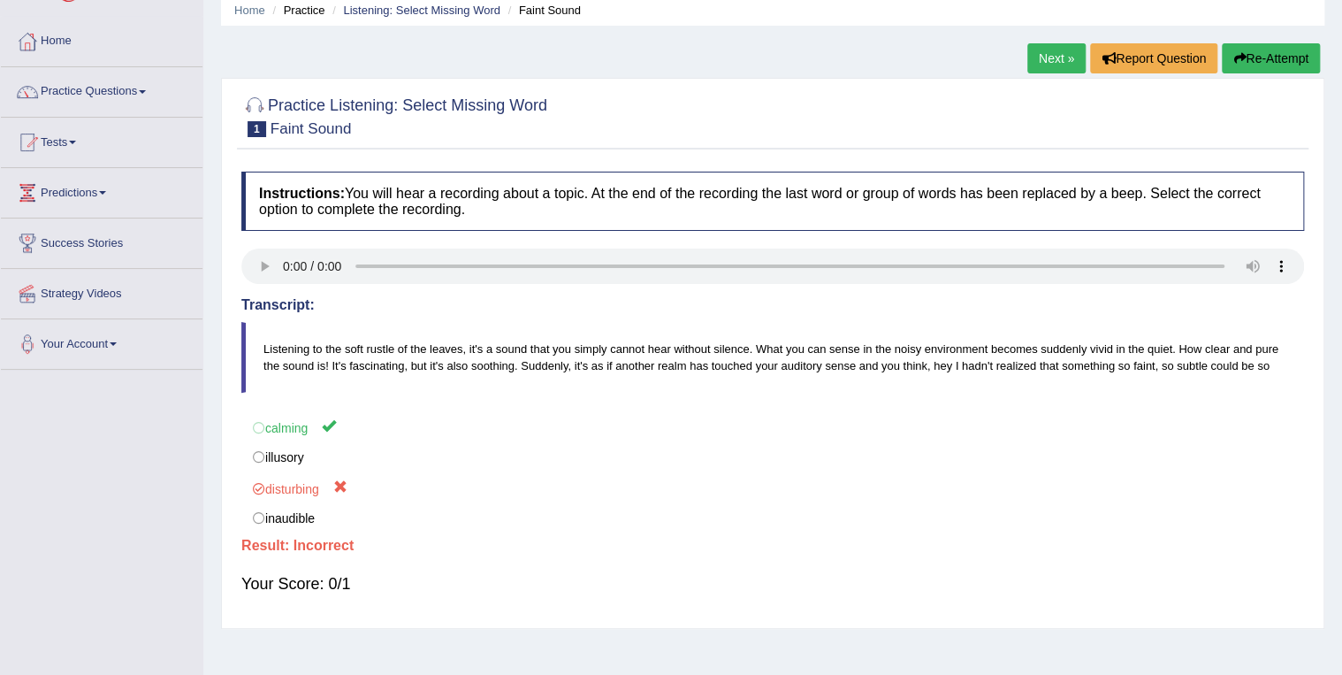
click at [1058, 59] on link "Next »" at bounding box center [1057, 58] width 58 height 30
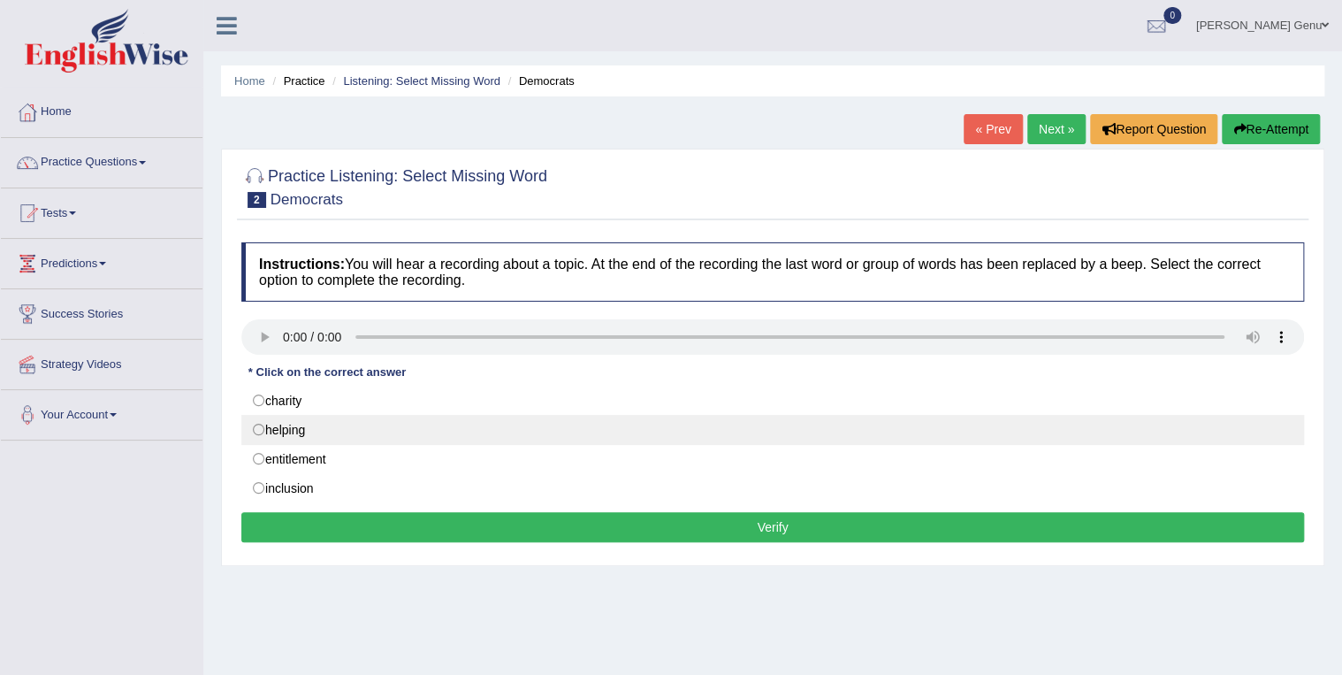
click at [258, 428] on label "helping" at bounding box center [772, 430] width 1063 height 30
radio input "true"
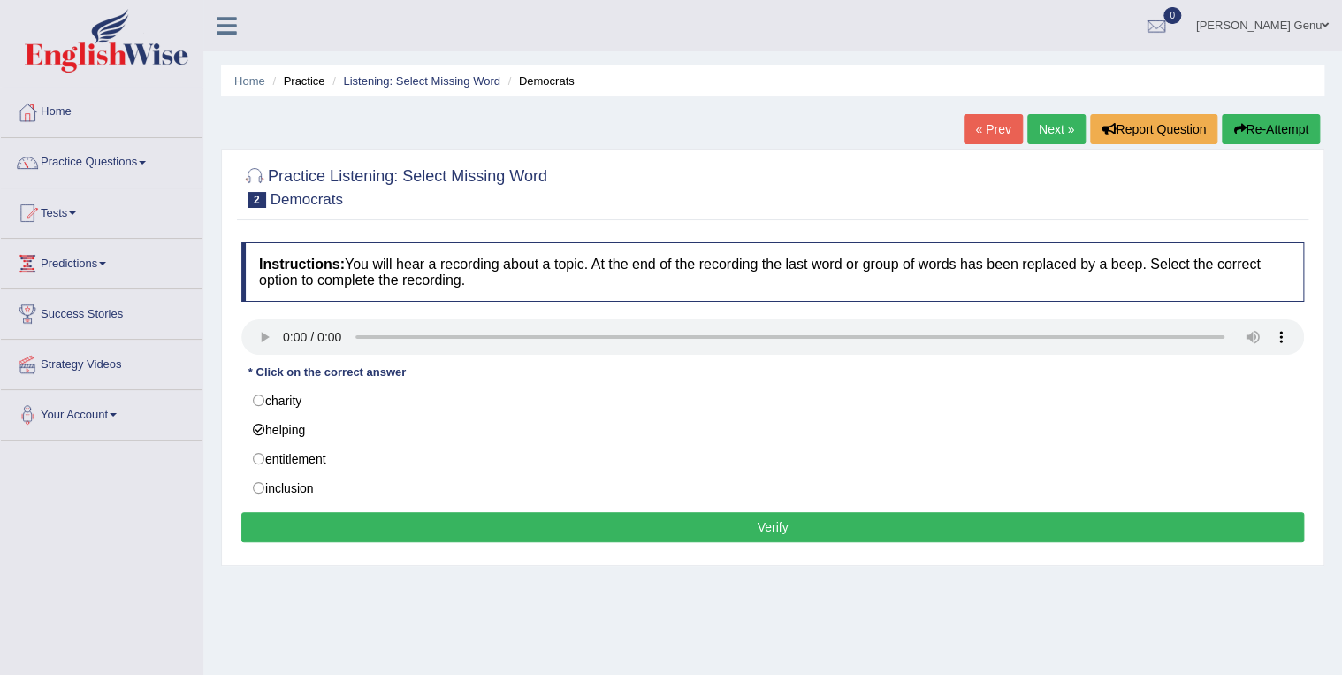
click at [785, 523] on button "Verify" at bounding box center [772, 527] width 1063 height 30
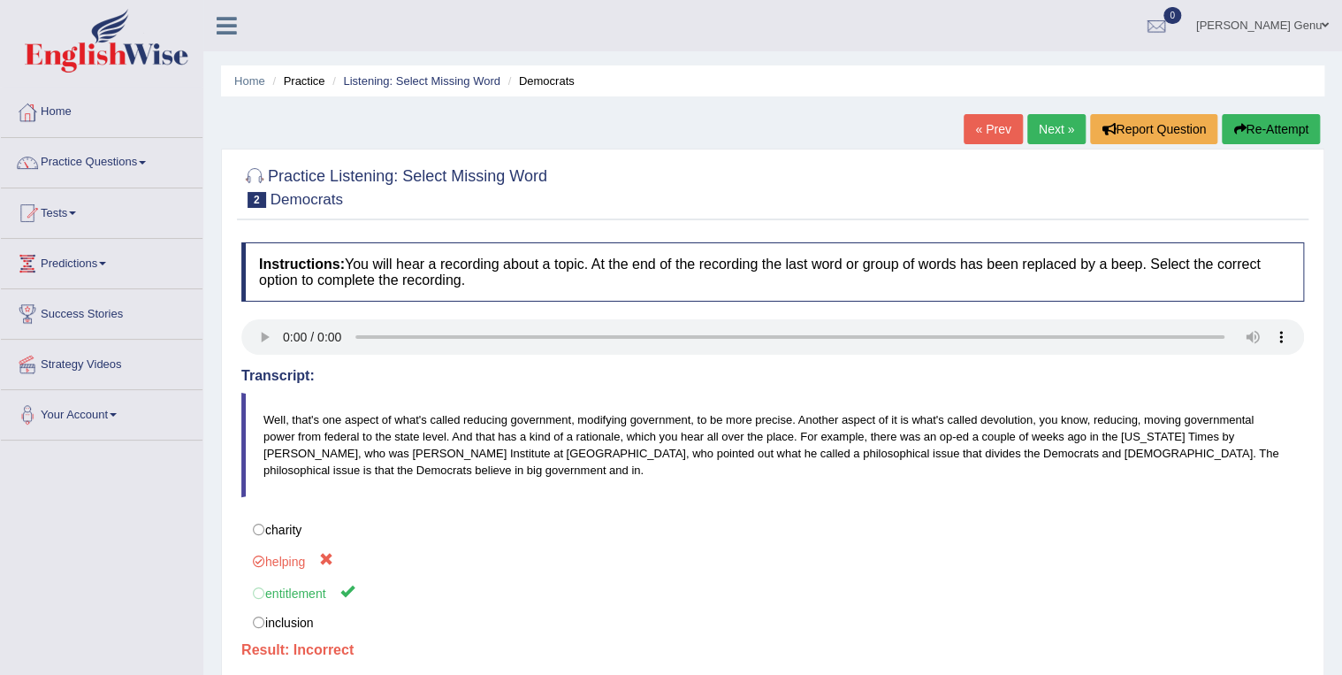
click at [1060, 123] on link "Next »" at bounding box center [1057, 129] width 58 height 30
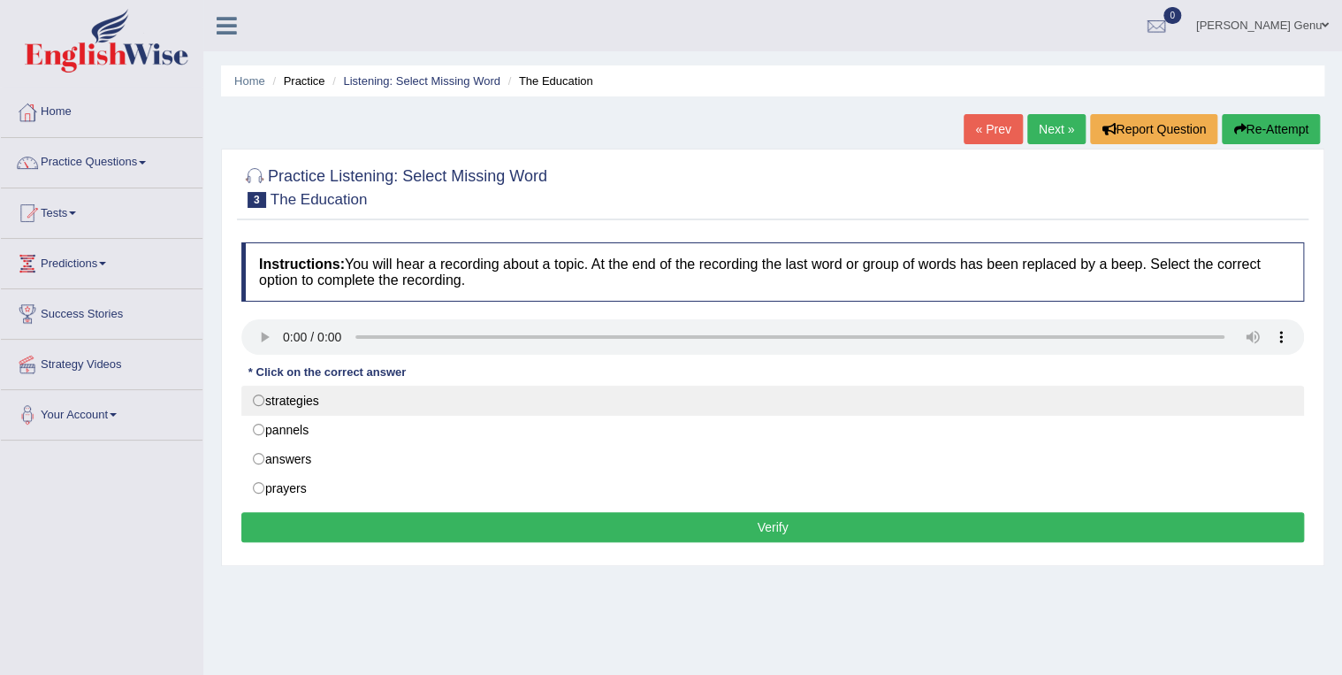
click at [256, 398] on label "strategies" at bounding box center [772, 401] width 1063 height 30
radio input "true"
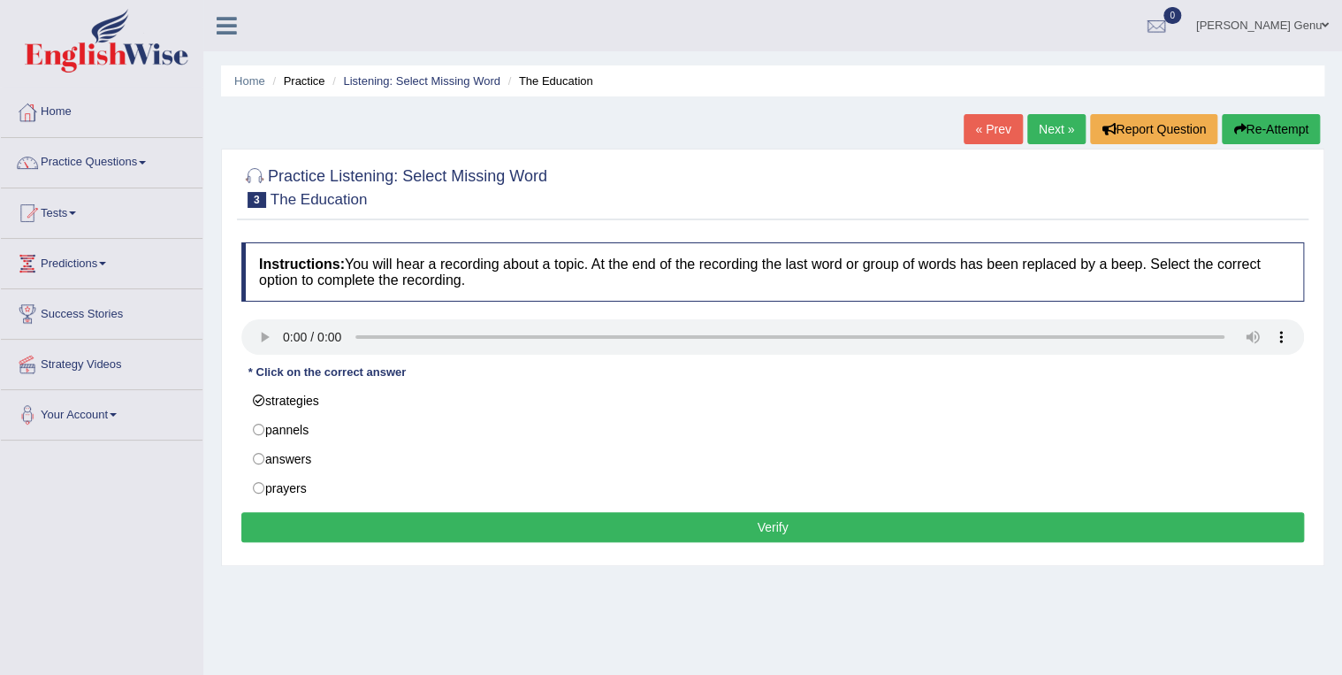
click at [772, 517] on button "Verify" at bounding box center [772, 527] width 1063 height 30
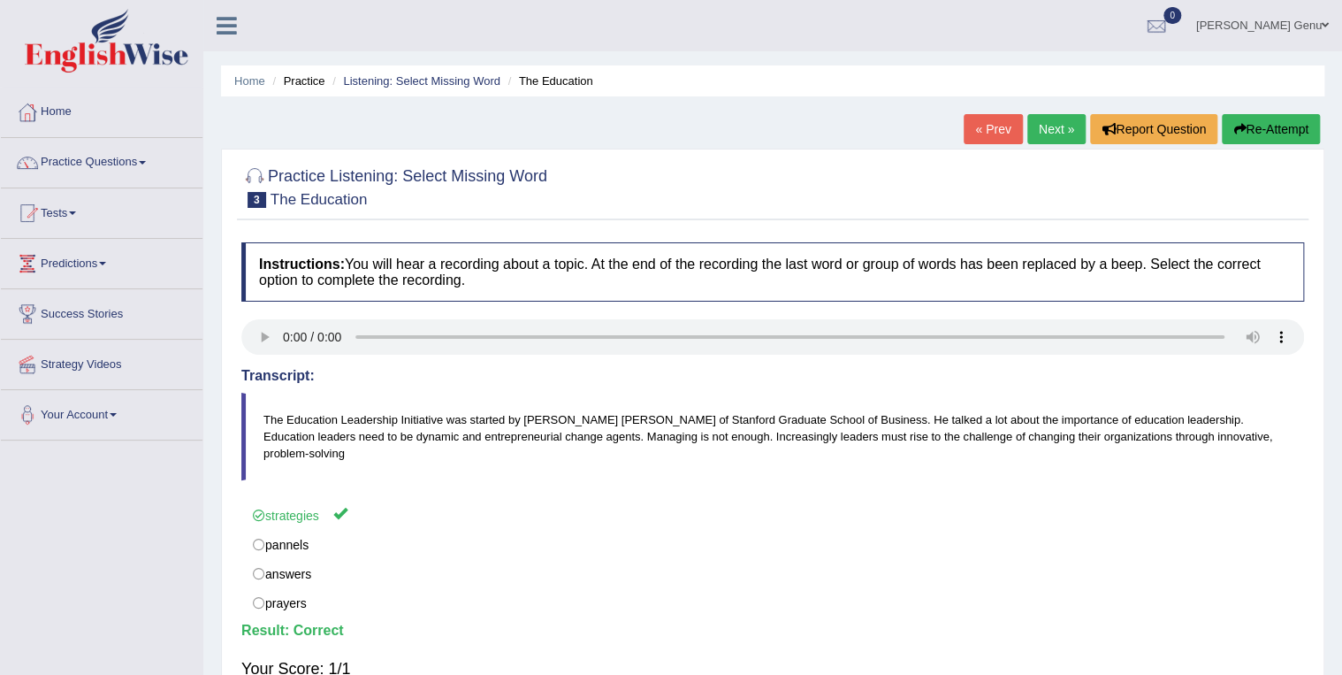
click at [1052, 126] on link "Next »" at bounding box center [1057, 129] width 58 height 30
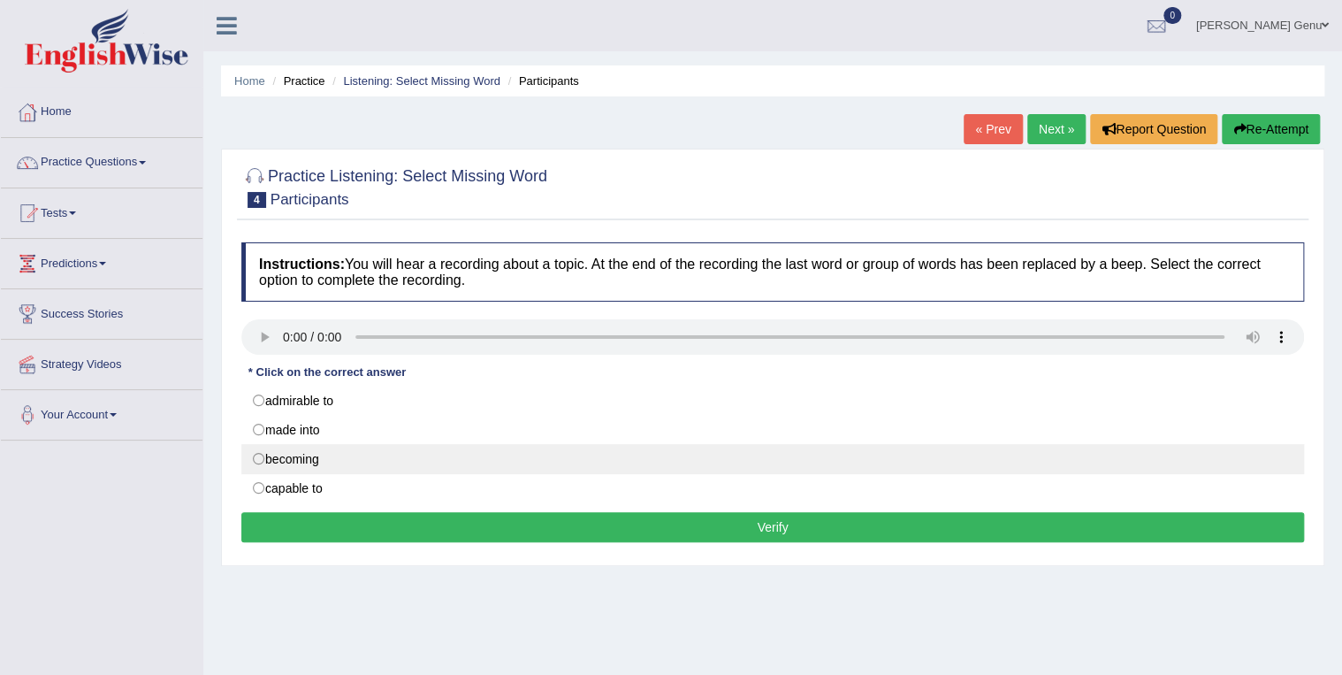
click at [262, 454] on label "becoming" at bounding box center [772, 459] width 1063 height 30
radio input "true"
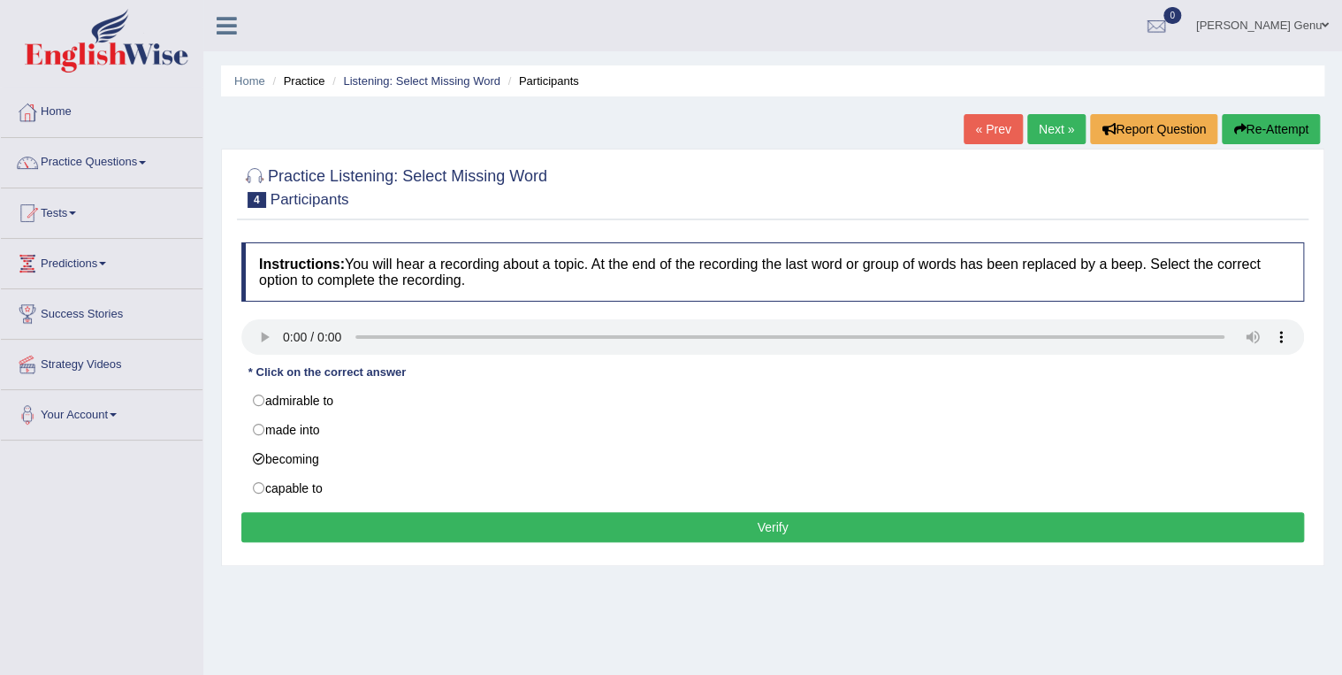
click at [778, 520] on button "Verify" at bounding box center [772, 527] width 1063 height 30
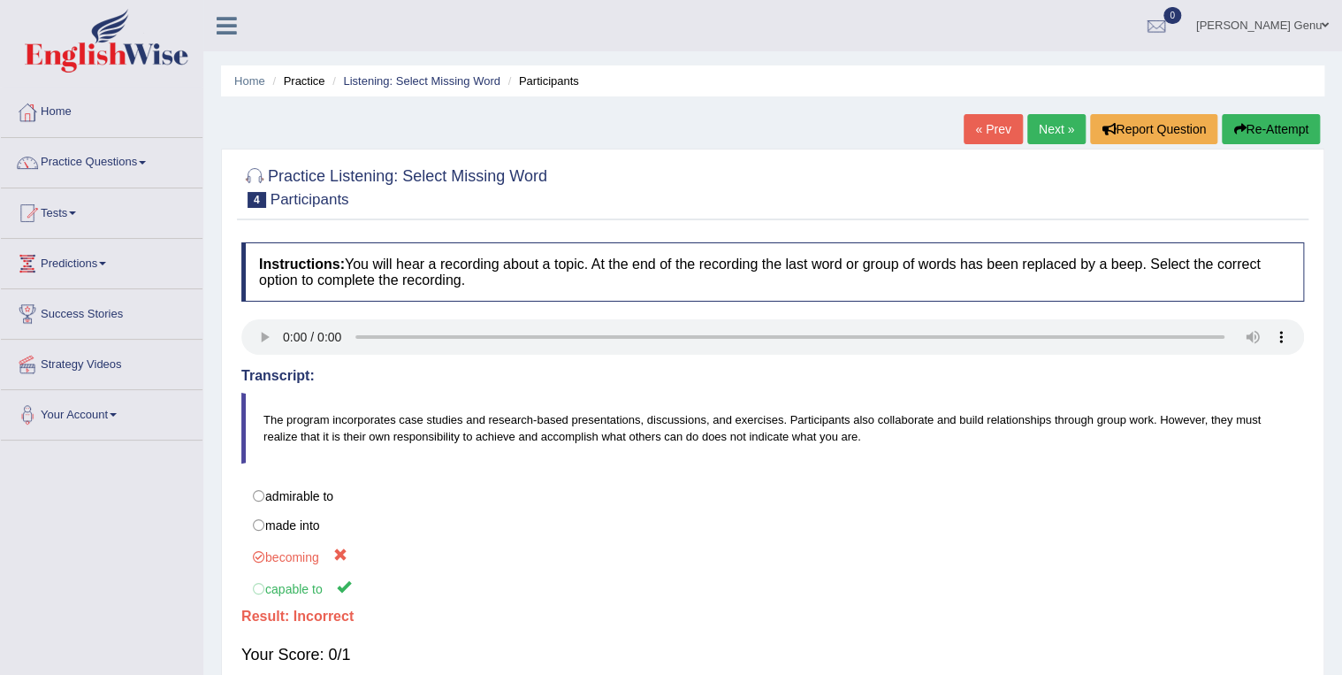
click at [1043, 121] on link "Next »" at bounding box center [1057, 129] width 58 height 30
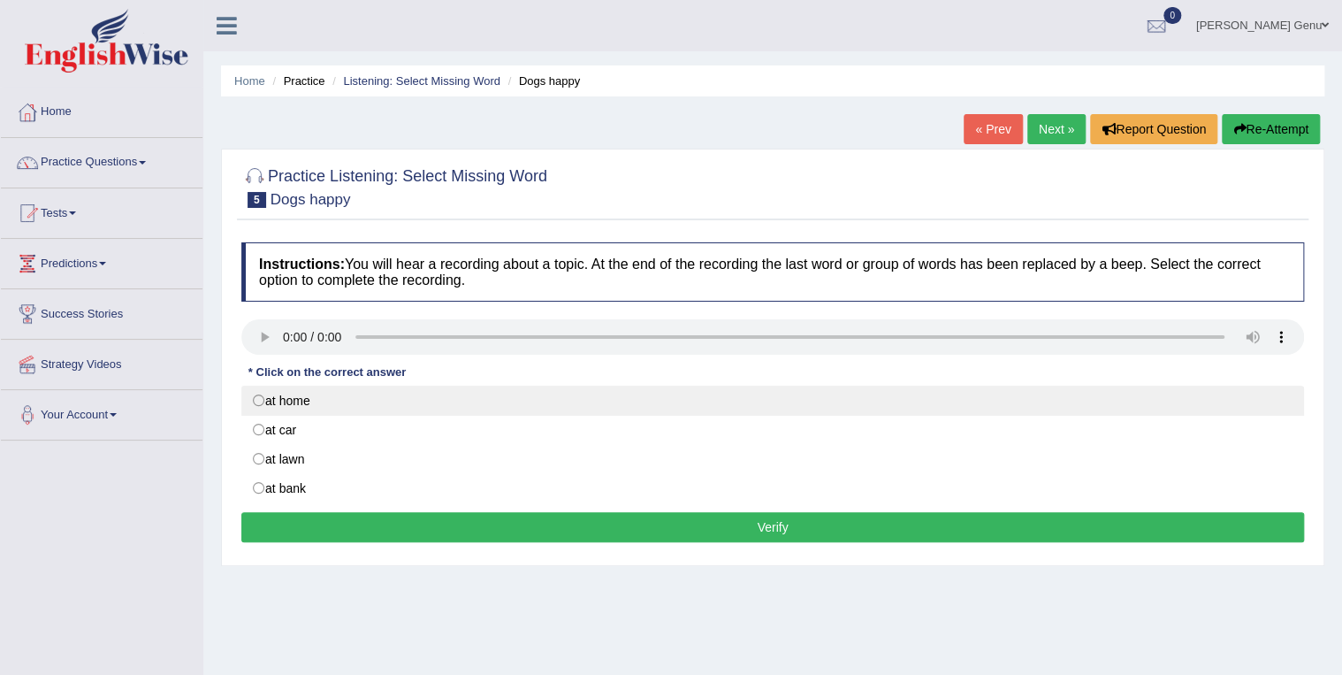
click at [262, 397] on label "at home" at bounding box center [772, 401] width 1063 height 30
radio input "true"
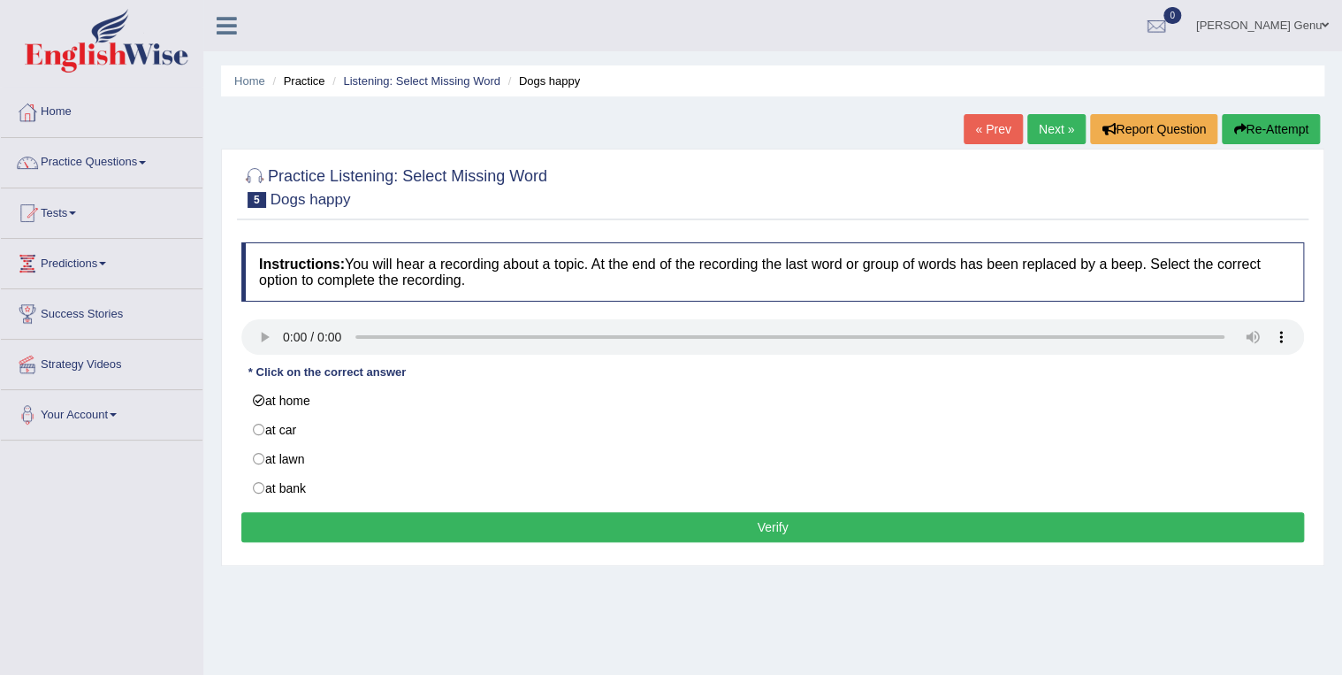
click at [768, 520] on button "Verify" at bounding box center [772, 527] width 1063 height 30
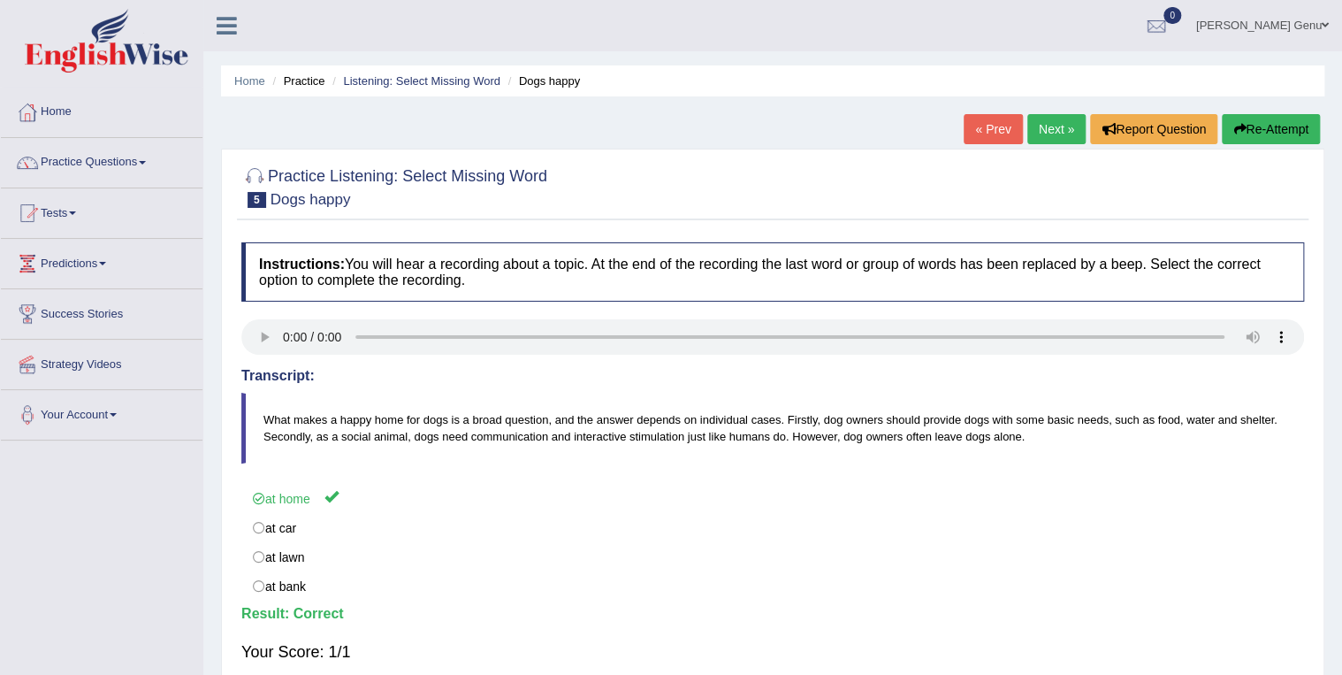
click at [1057, 126] on link "Next »" at bounding box center [1057, 129] width 58 height 30
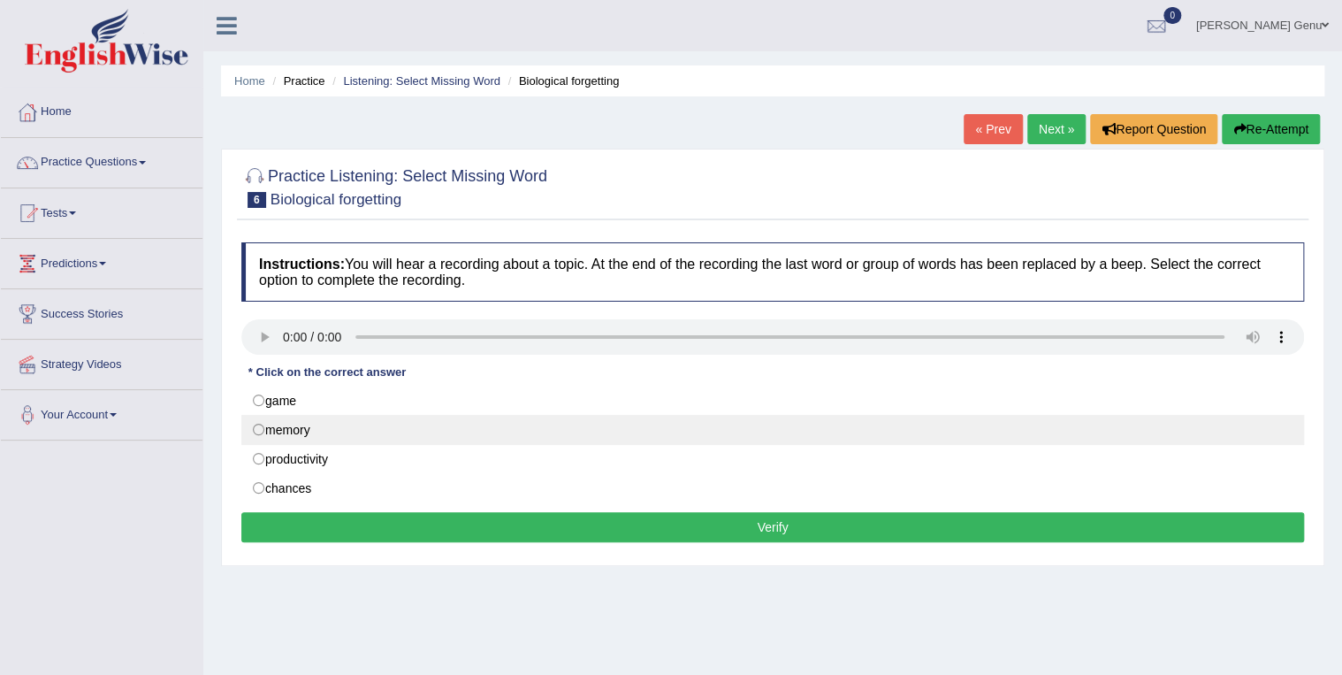
click at [254, 425] on label "memory" at bounding box center [772, 430] width 1063 height 30
radio input "true"
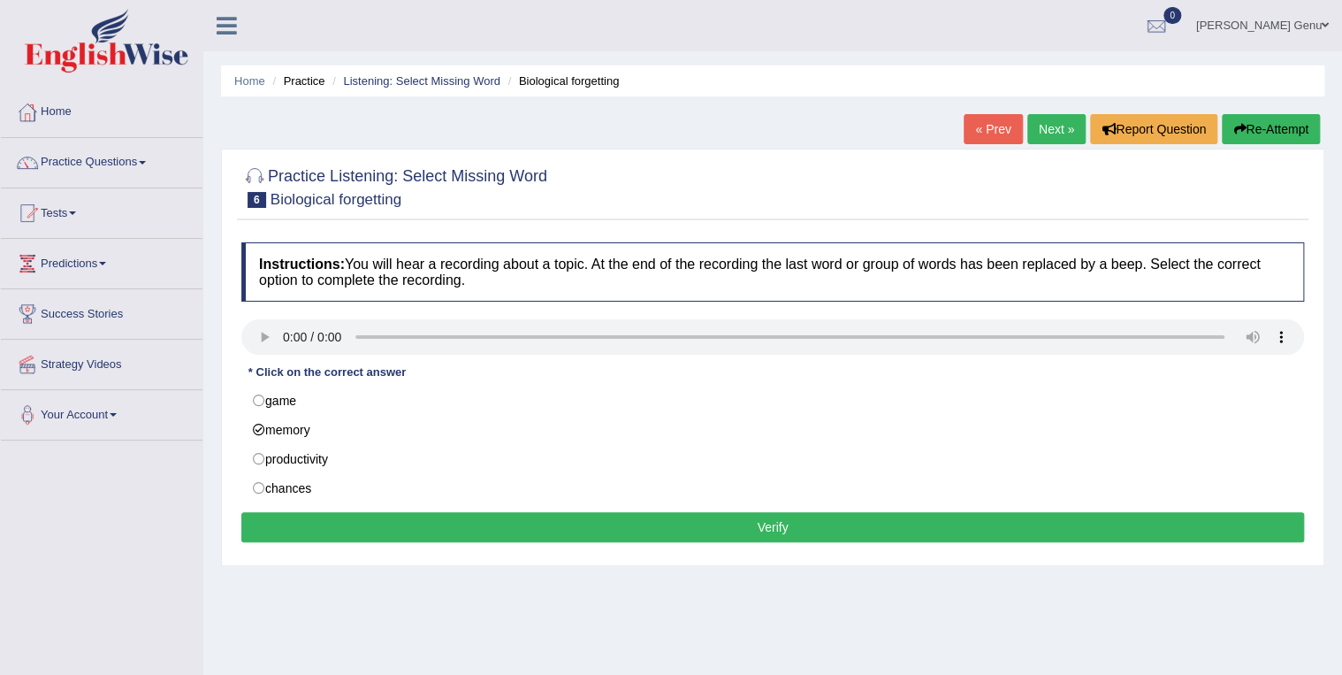
click at [780, 527] on button "Verify" at bounding box center [772, 527] width 1063 height 30
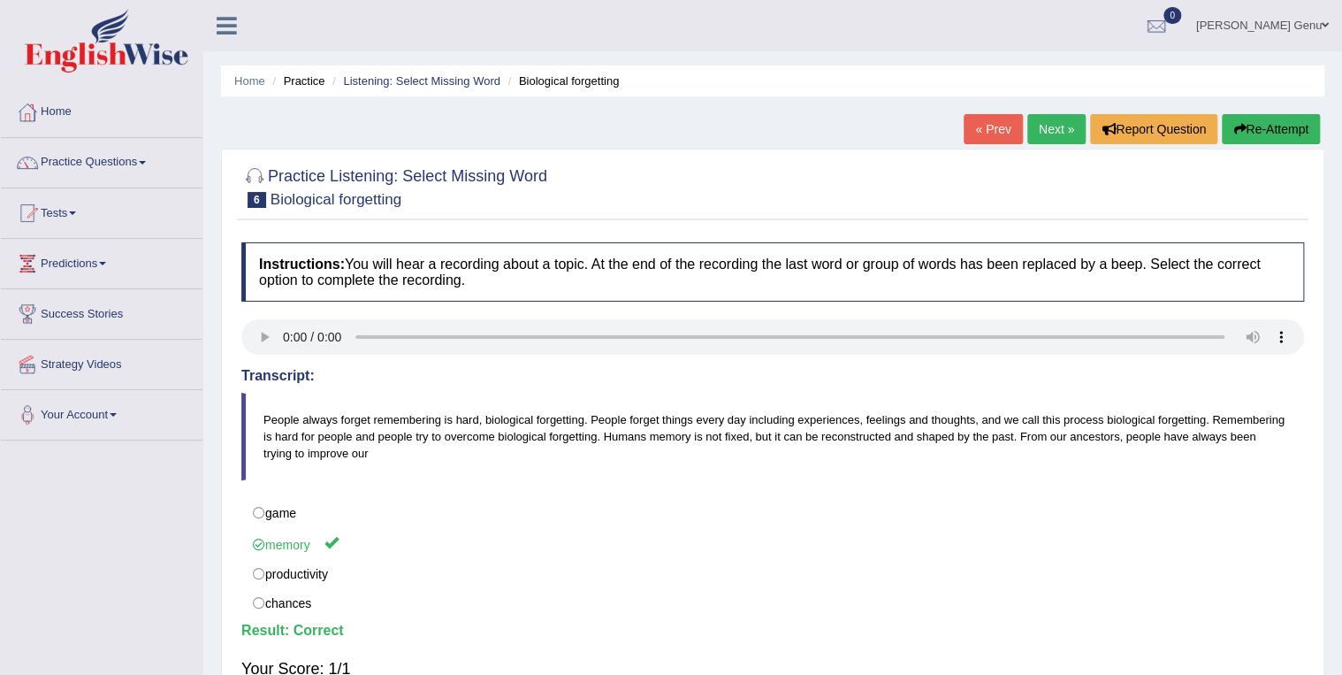
click at [1065, 124] on link "Next »" at bounding box center [1057, 129] width 58 height 30
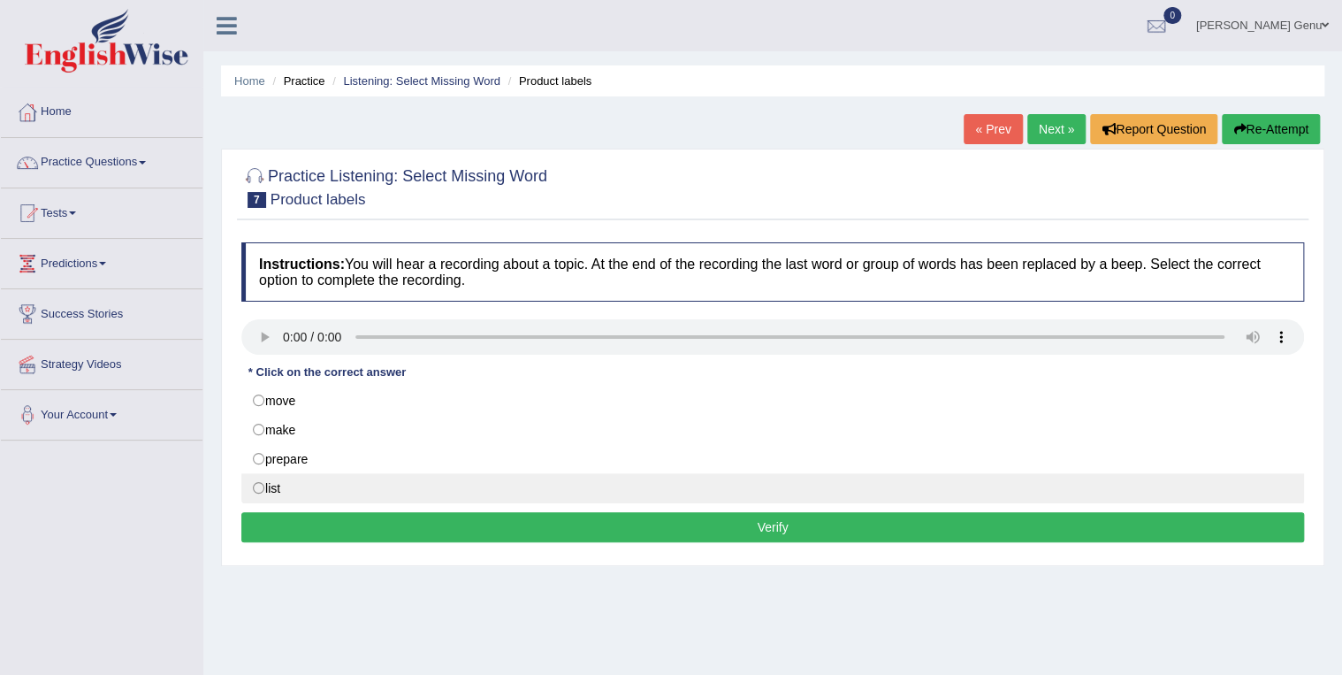
click at [256, 485] on label "list" at bounding box center [772, 488] width 1063 height 30
radio input "true"
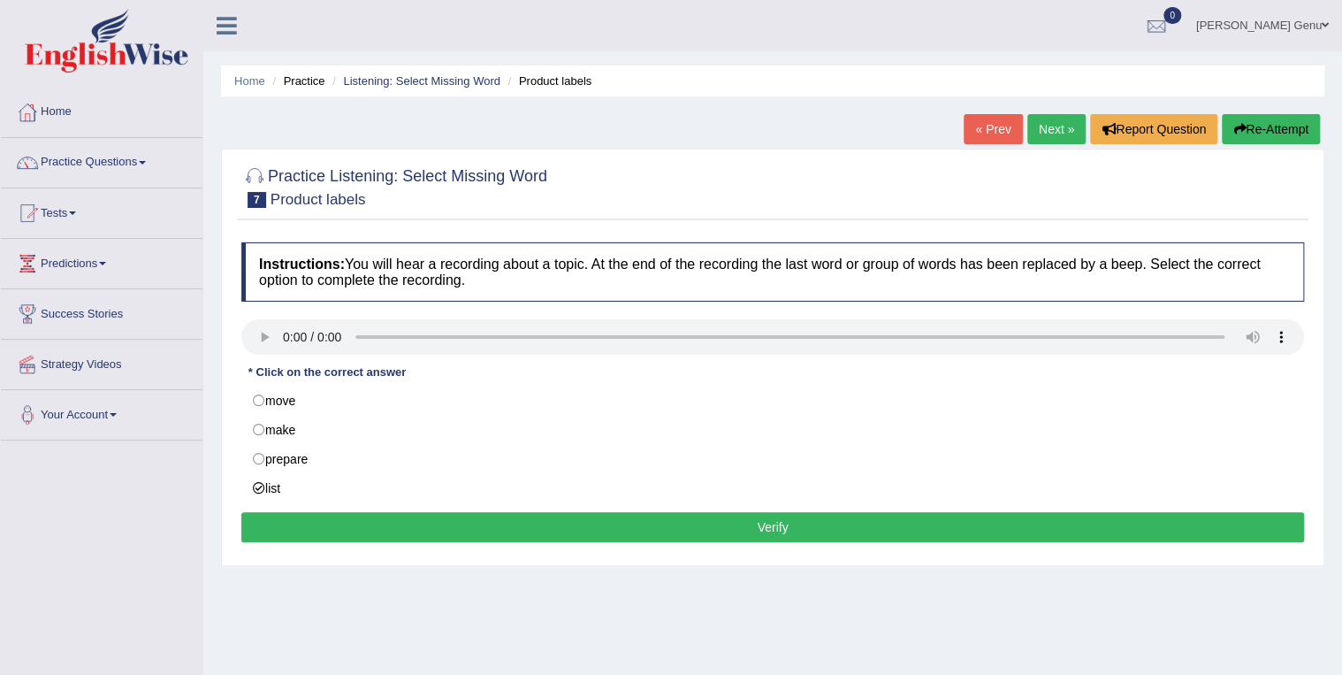
click at [771, 523] on button "Verify" at bounding box center [772, 527] width 1063 height 30
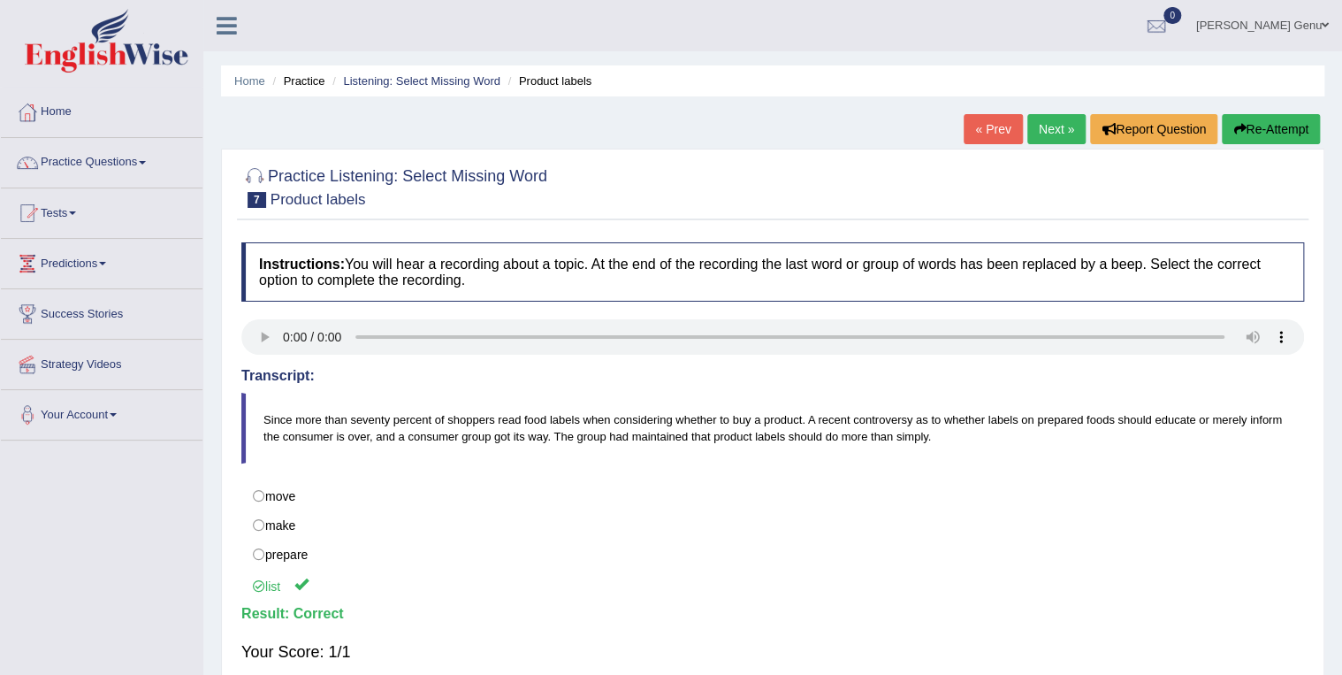
click at [1053, 120] on link "Next »" at bounding box center [1057, 129] width 58 height 30
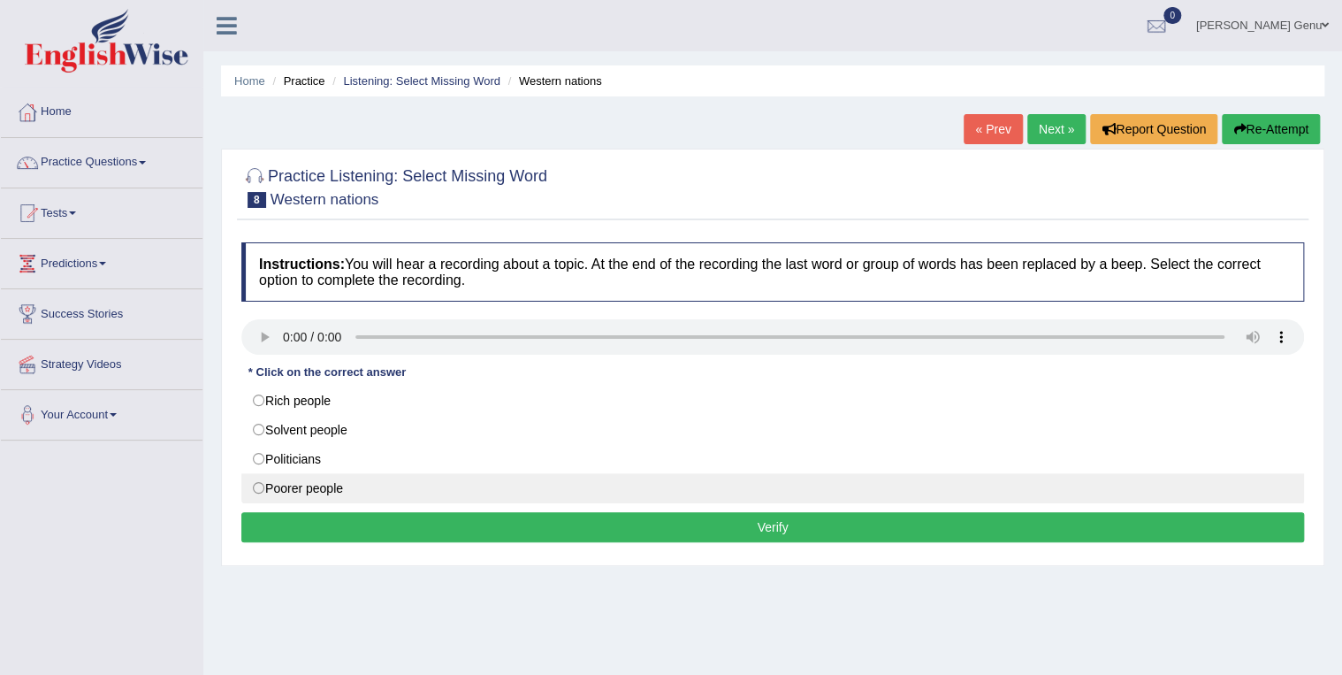
click at [256, 485] on label "Poorer people" at bounding box center [772, 488] width 1063 height 30
radio input "true"
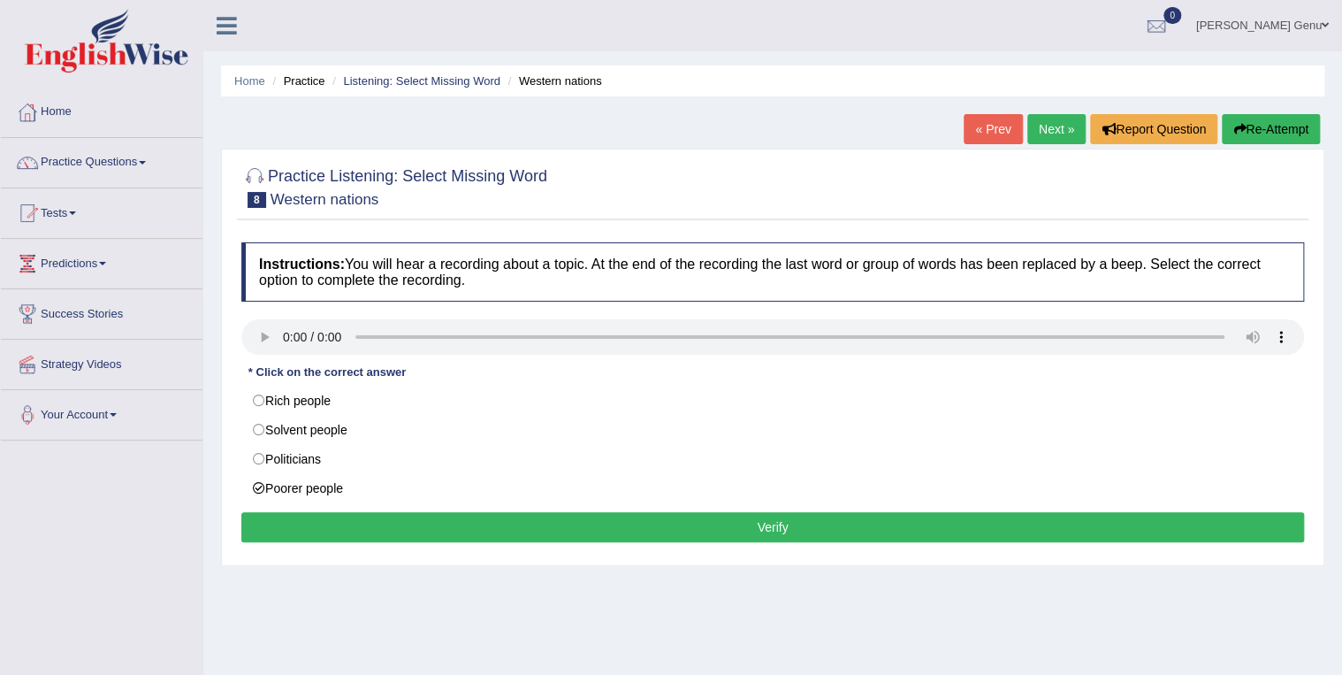
click at [777, 527] on button "Verify" at bounding box center [772, 527] width 1063 height 30
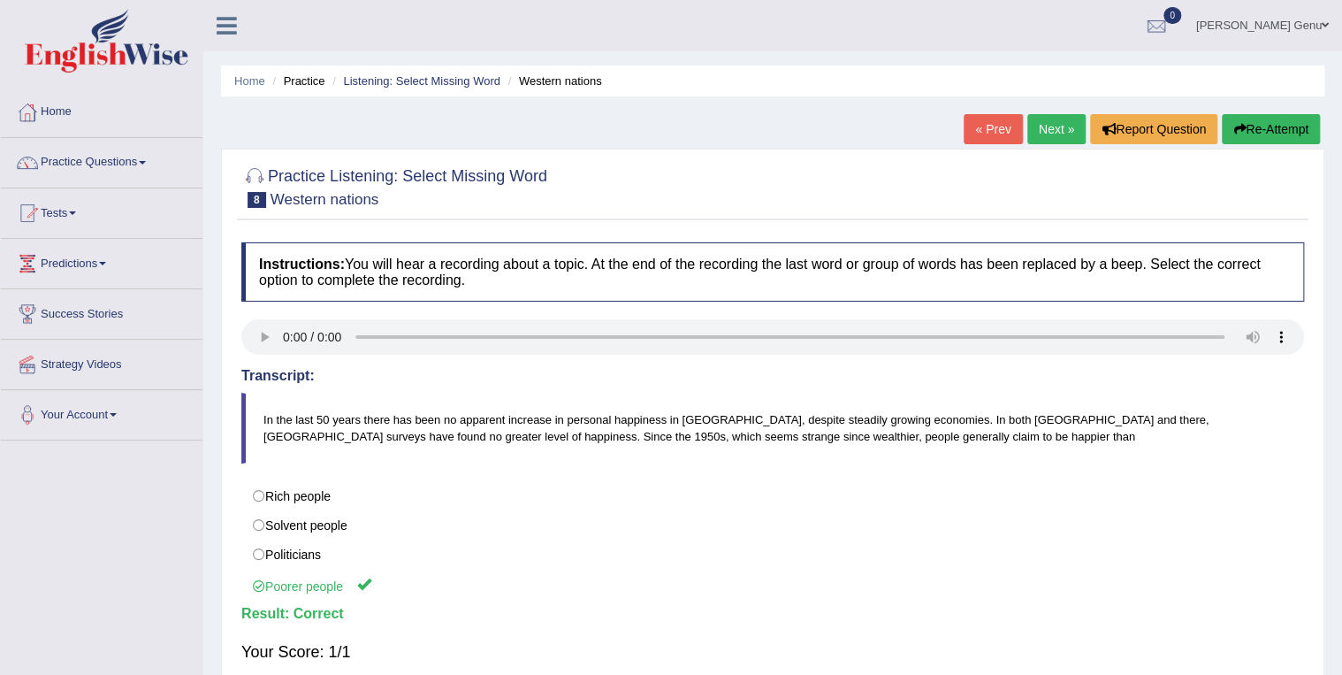
click at [1045, 123] on link "Next »" at bounding box center [1057, 129] width 58 height 30
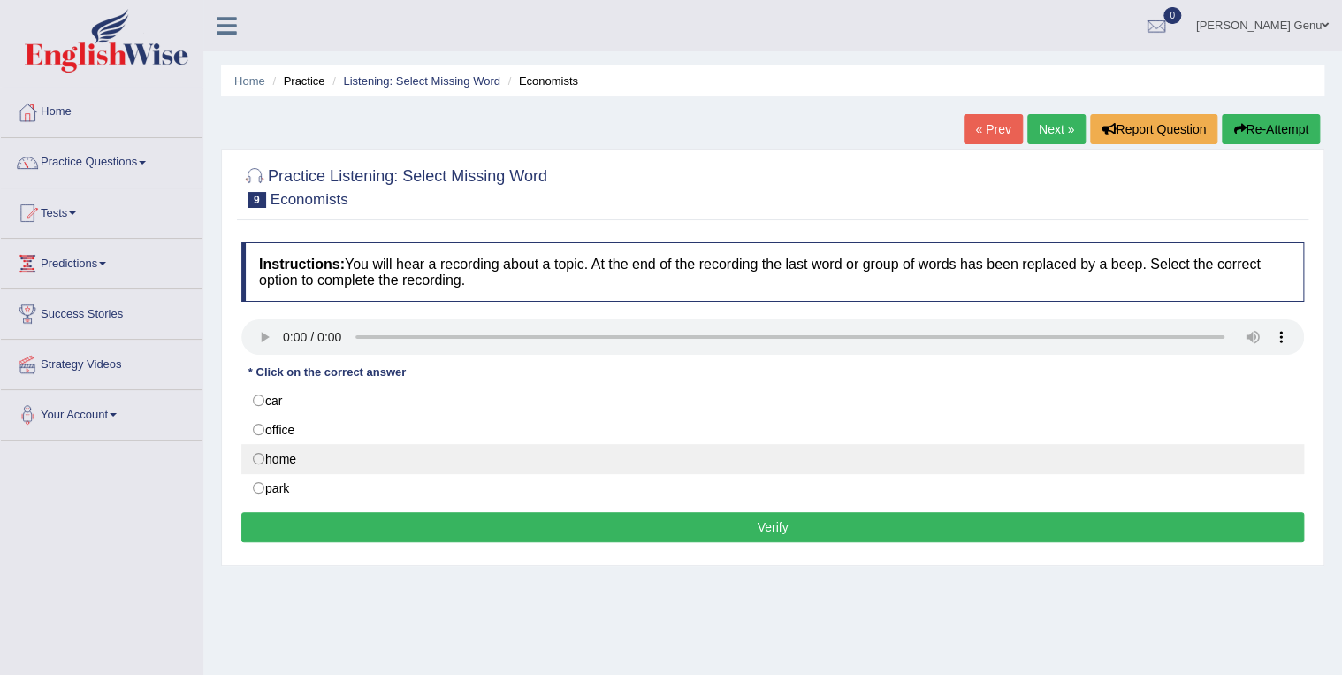
click at [259, 456] on label "home" at bounding box center [772, 459] width 1063 height 30
radio input "true"
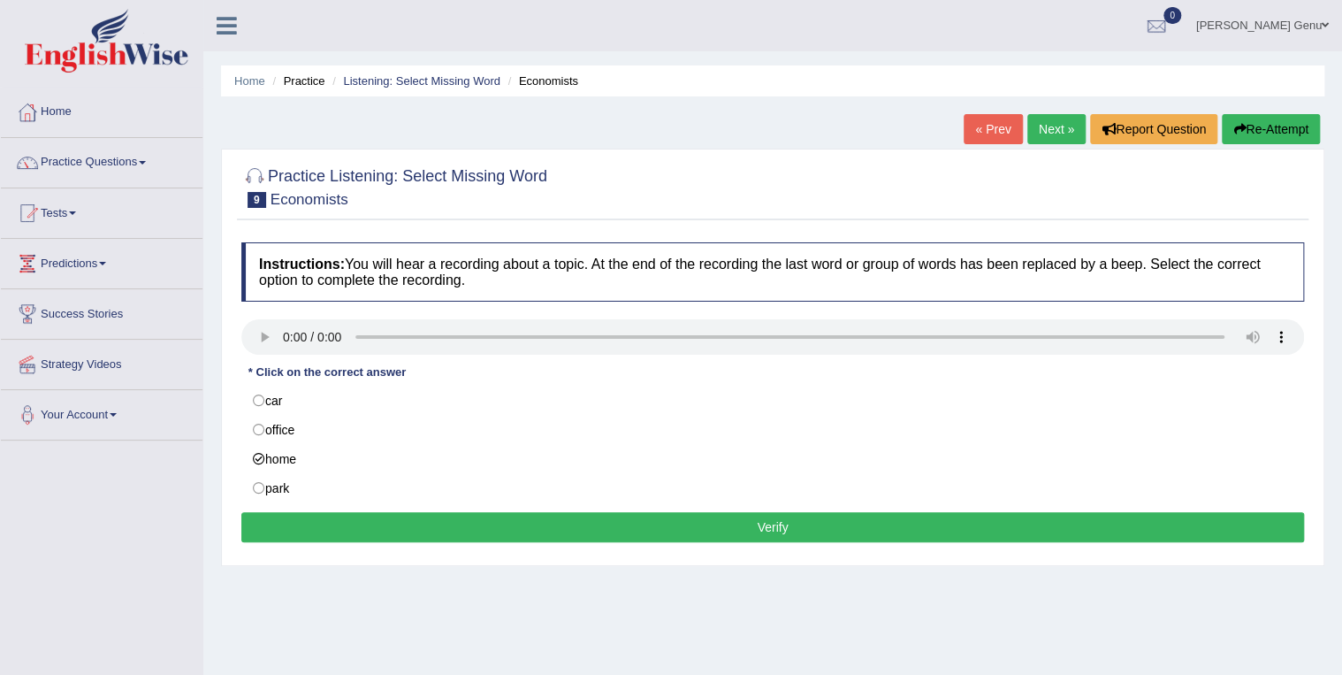
click at [774, 531] on button "Verify" at bounding box center [772, 527] width 1063 height 30
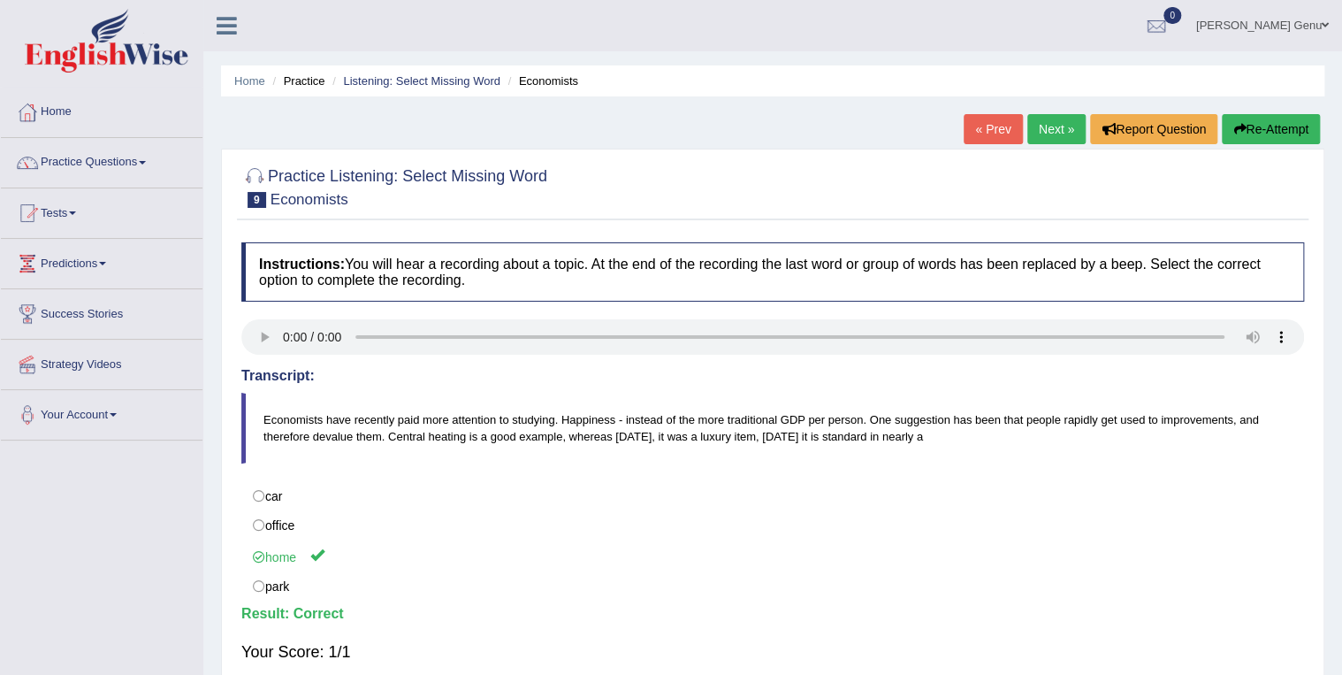
click at [1051, 131] on link "Next »" at bounding box center [1057, 129] width 58 height 30
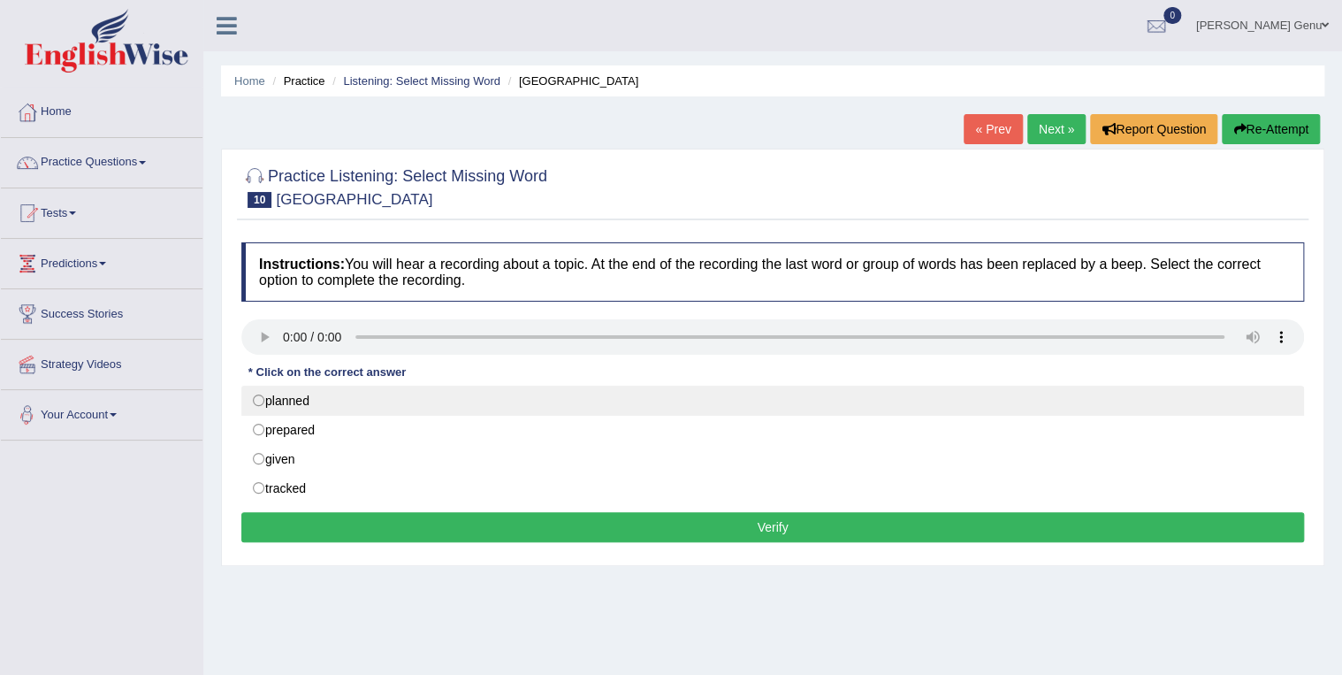
click at [256, 400] on label "planned" at bounding box center [772, 401] width 1063 height 30
radio input "true"
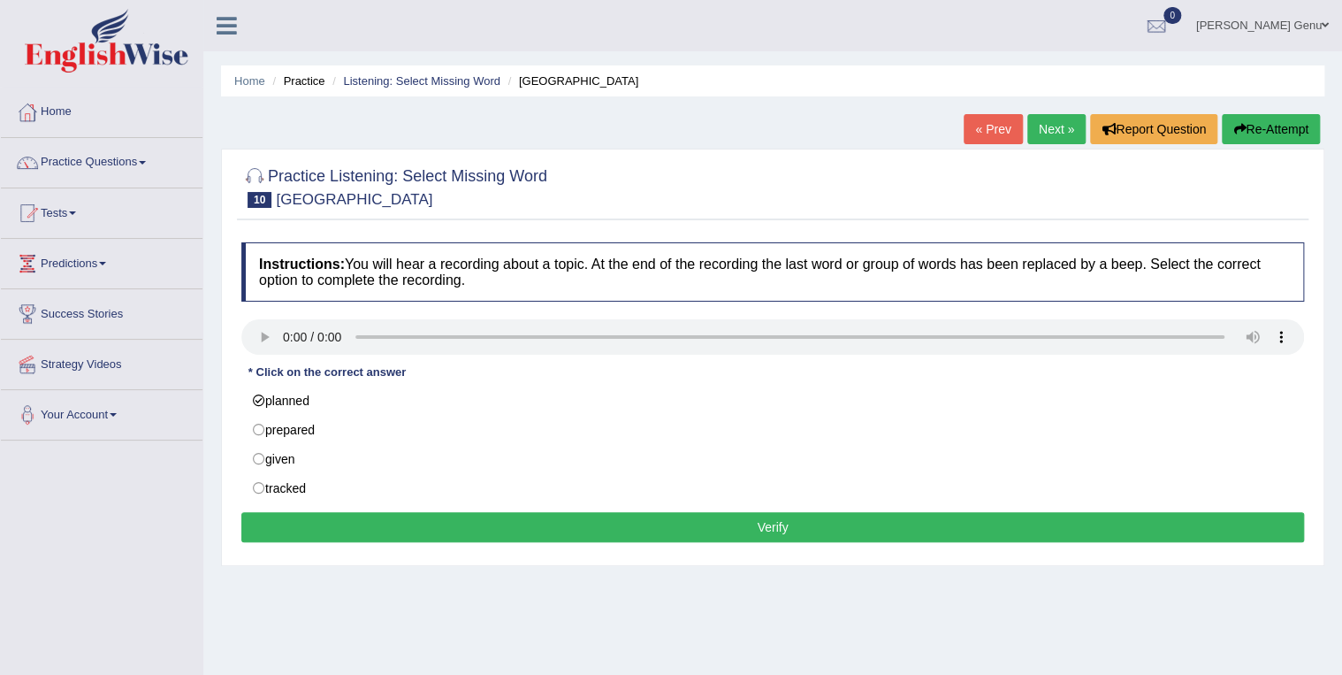
click at [786, 527] on button "Verify" at bounding box center [772, 527] width 1063 height 30
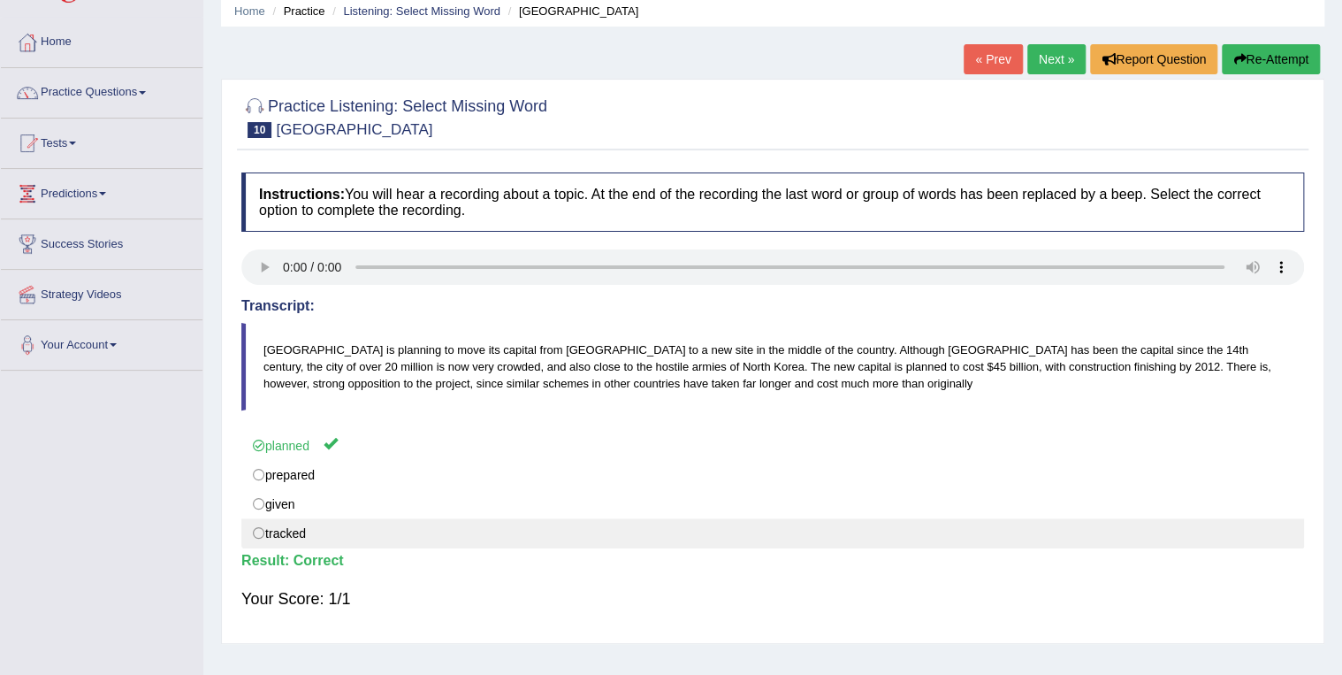
scroll to position [71, 0]
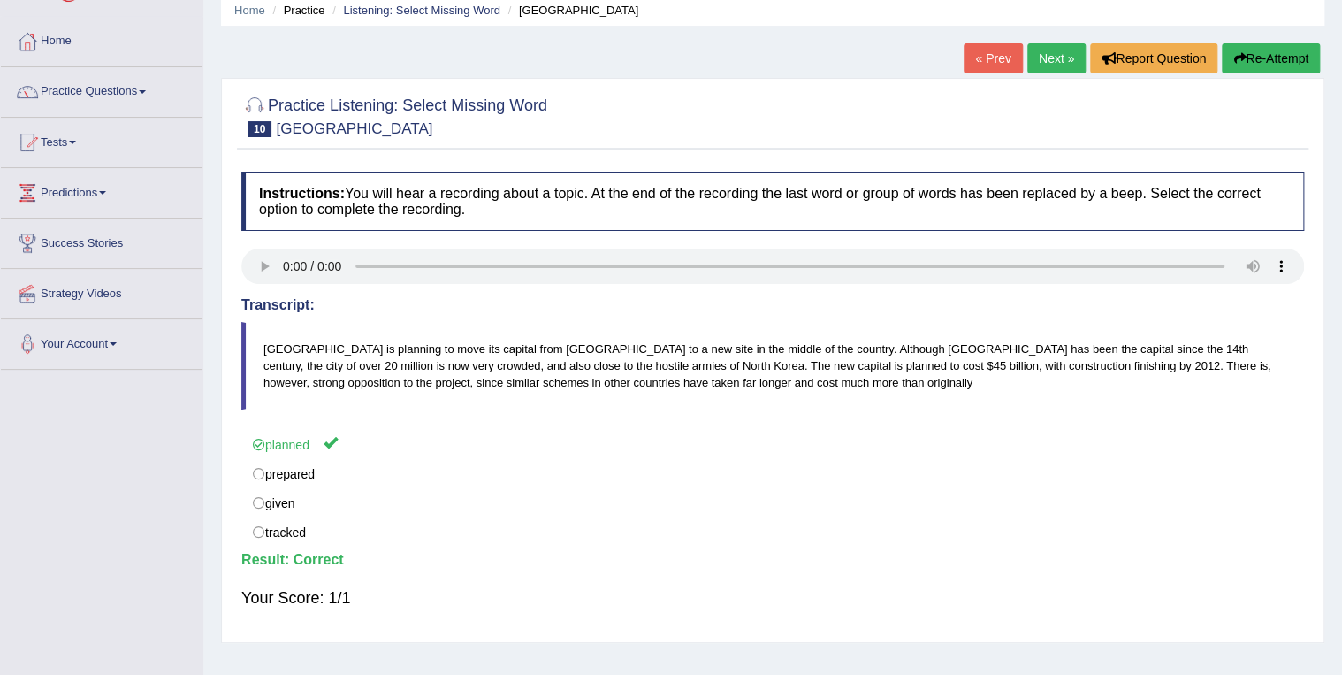
click at [1053, 57] on link "Next »" at bounding box center [1057, 58] width 58 height 30
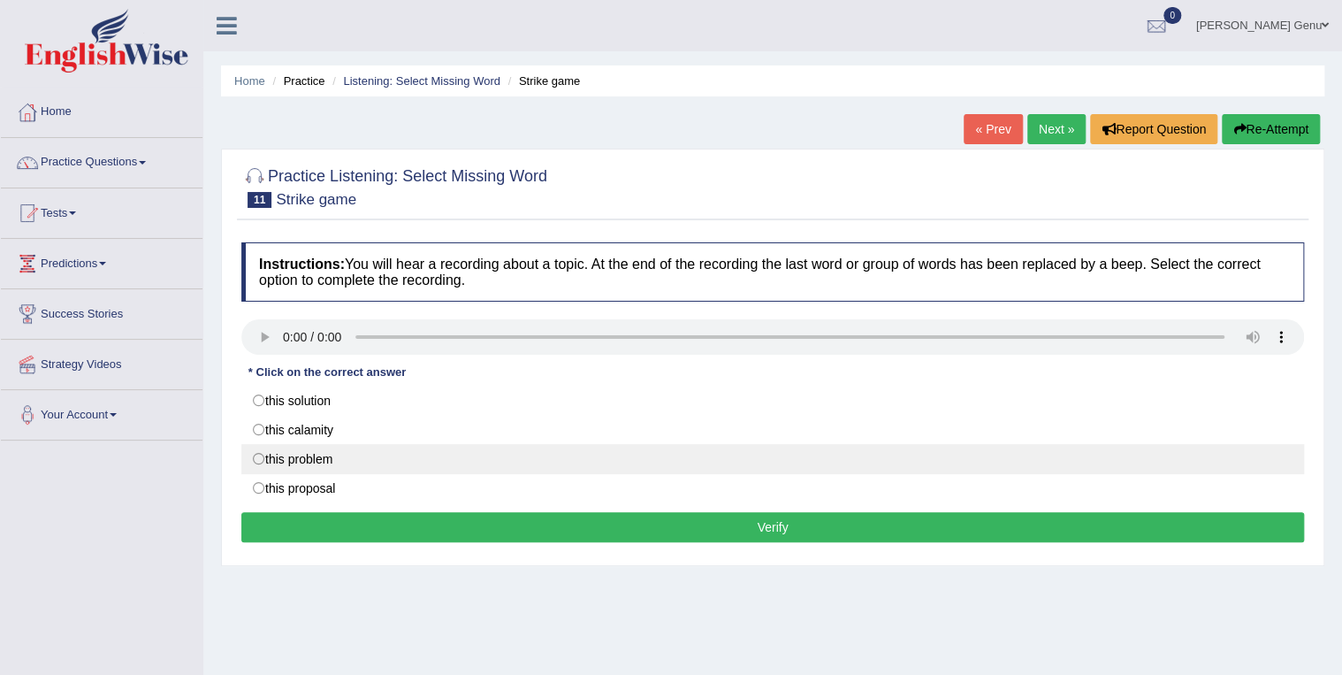
click at [264, 457] on label "this problem" at bounding box center [772, 459] width 1063 height 30
radio input "true"
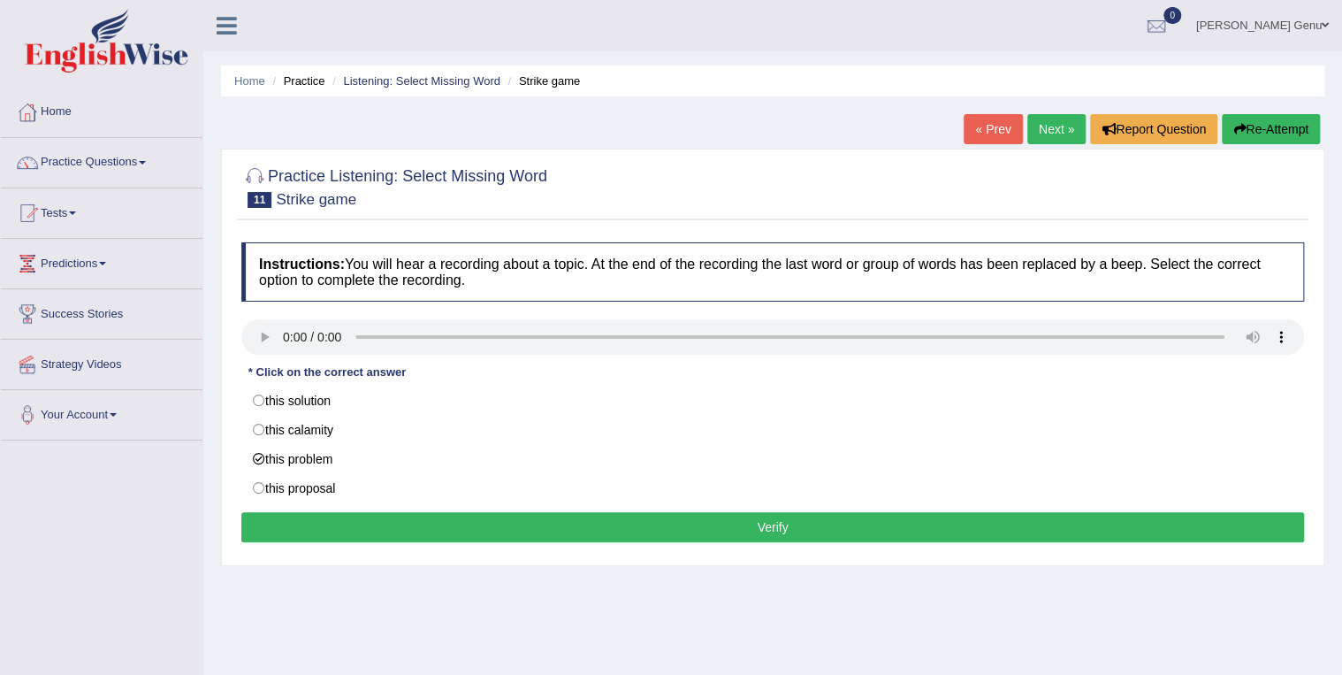
click at [775, 529] on button "Verify" at bounding box center [772, 527] width 1063 height 30
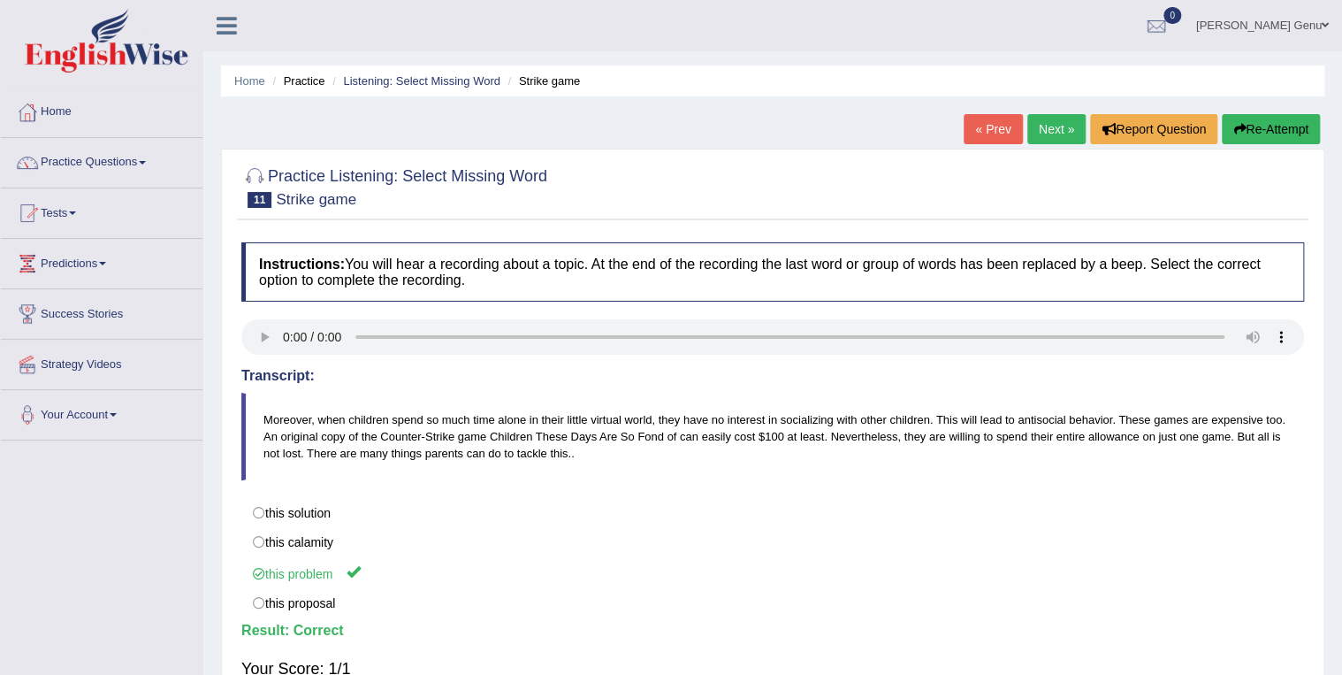
click at [1059, 127] on link "Next »" at bounding box center [1057, 129] width 58 height 30
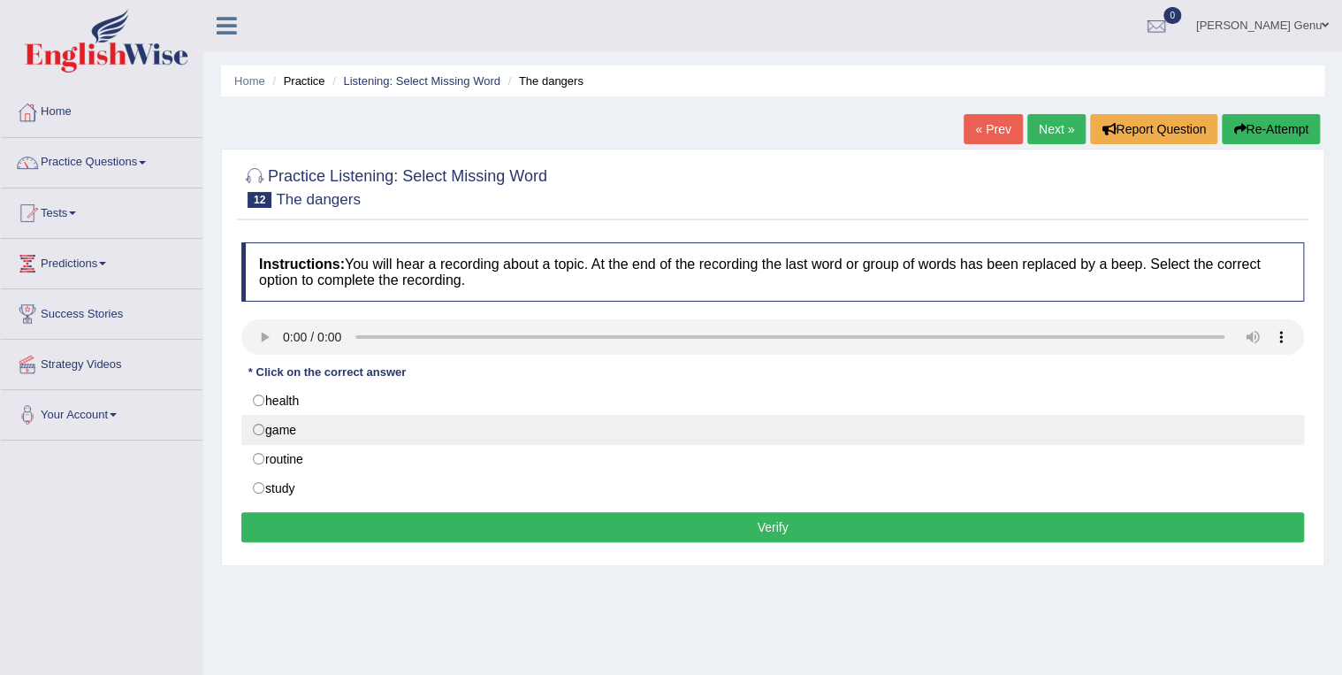
click at [258, 428] on label "game" at bounding box center [772, 430] width 1063 height 30
radio input "true"
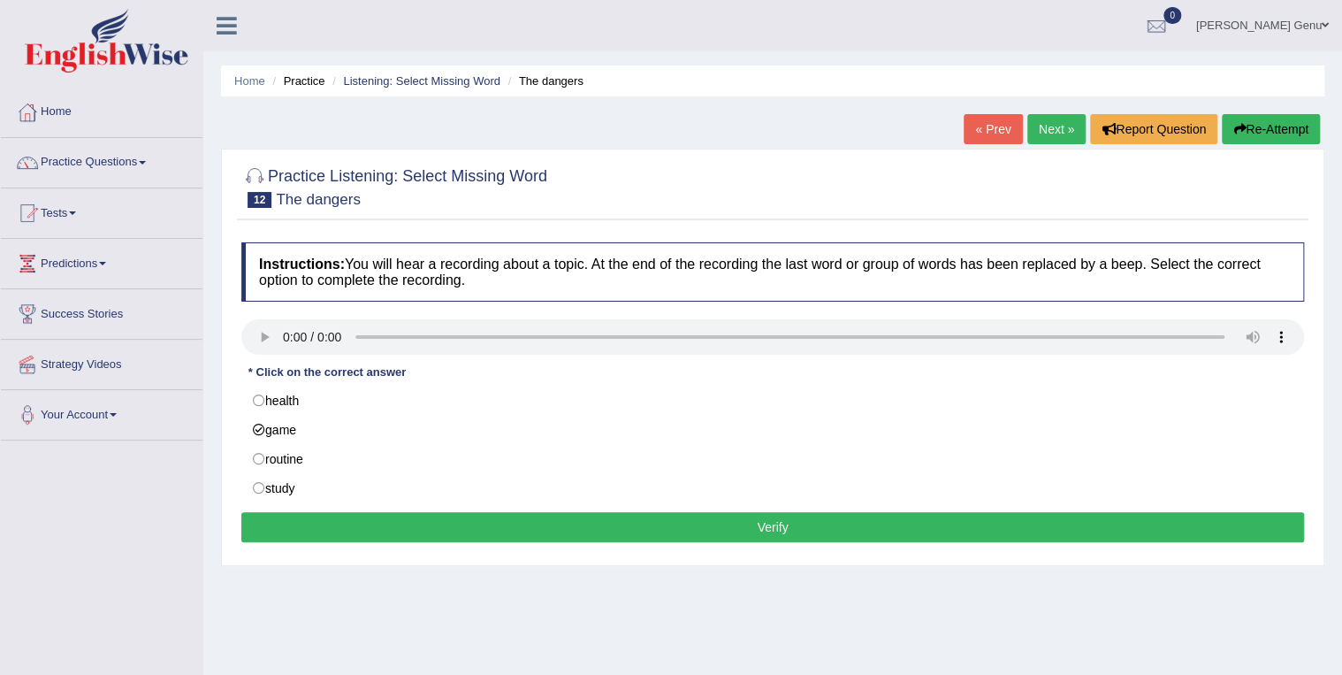
click at [775, 520] on button "Verify" at bounding box center [772, 527] width 1063 height 30
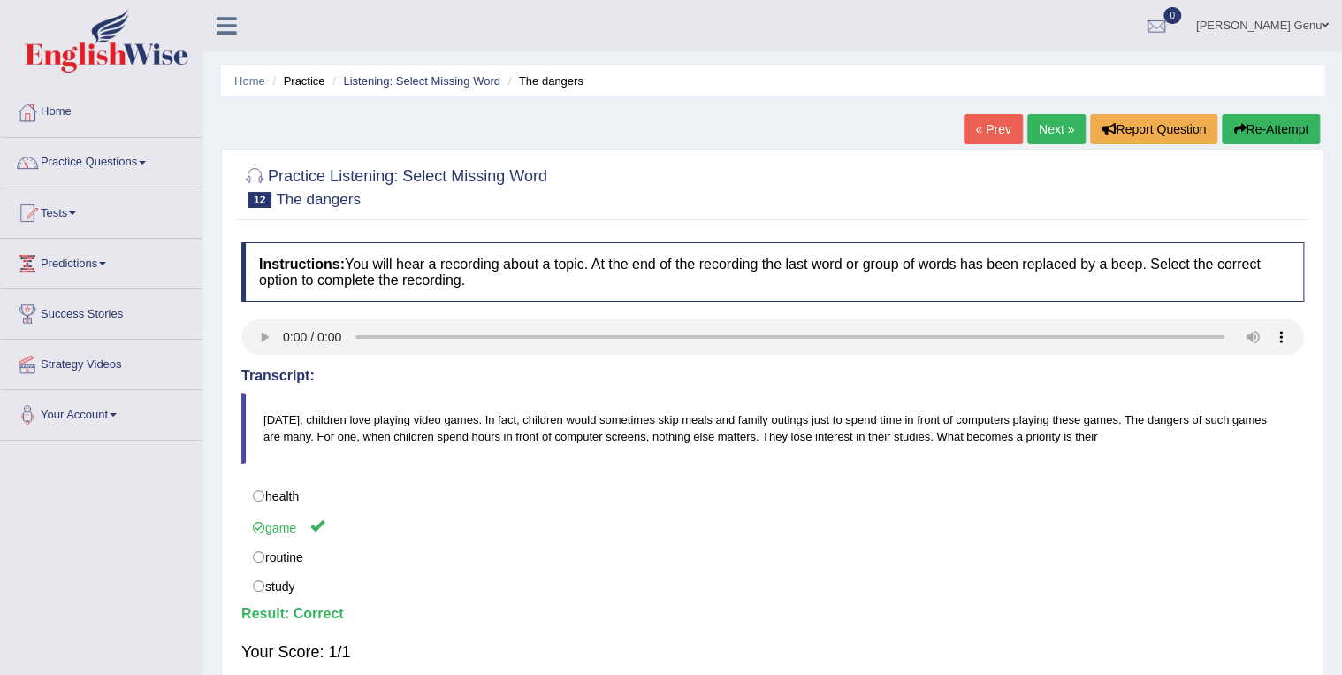
click at [1053, 124] on link "Next »" at bounding box center [1057, 129] width 58 height 30
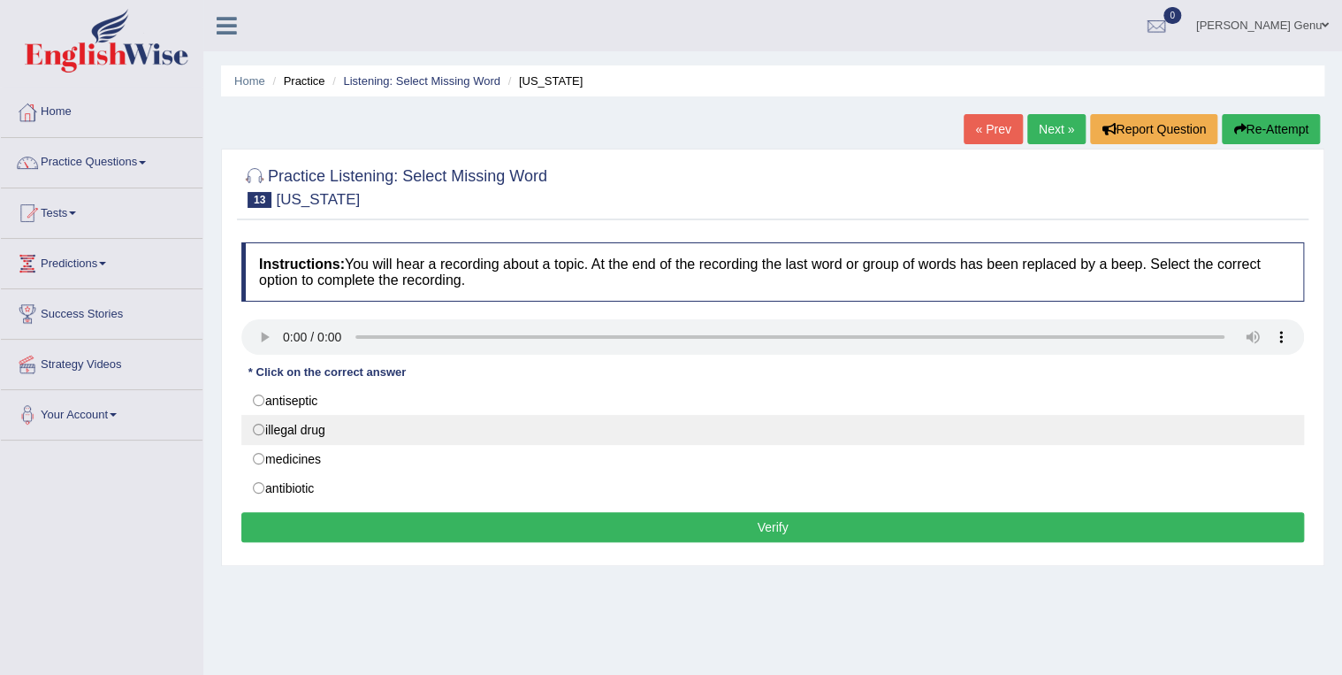
click at [260, 428] on label "illegal drug" at bounding box center [772, 430] width 1063 height 30
radio input "true"
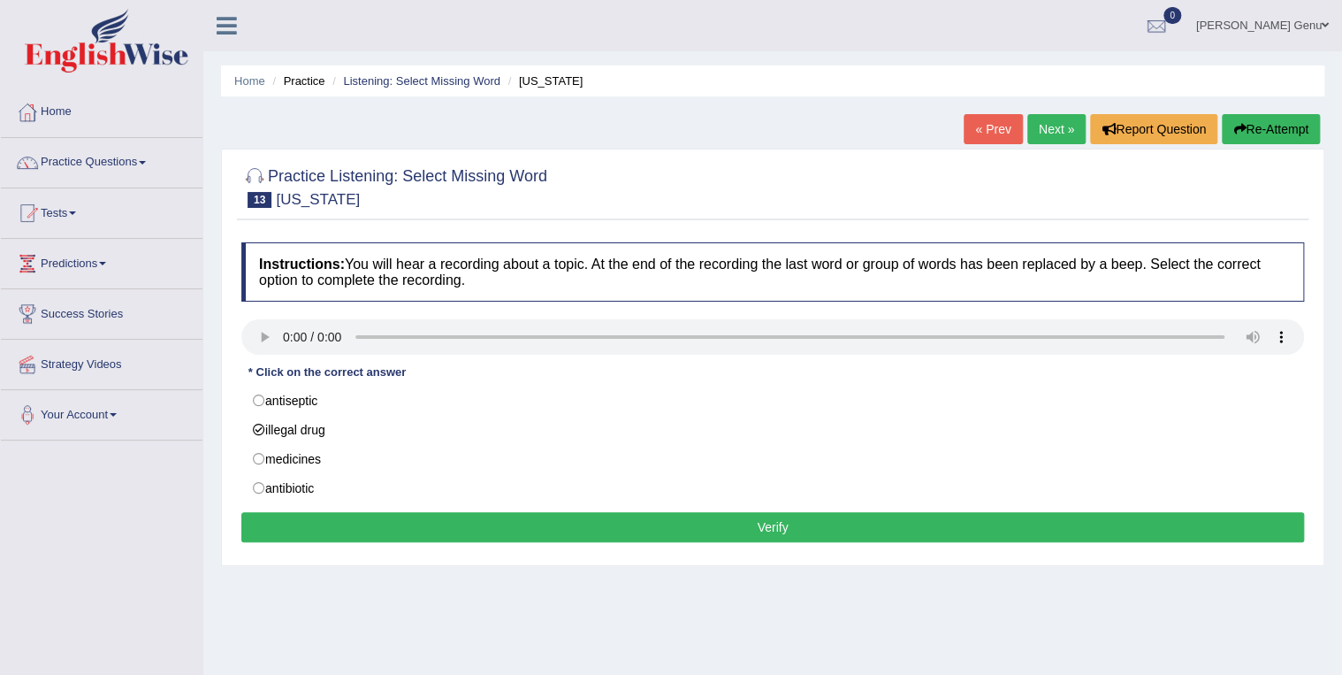
click at [771, 524] on button "Verify" at bounding box center [772, 527] width 1063 height 30
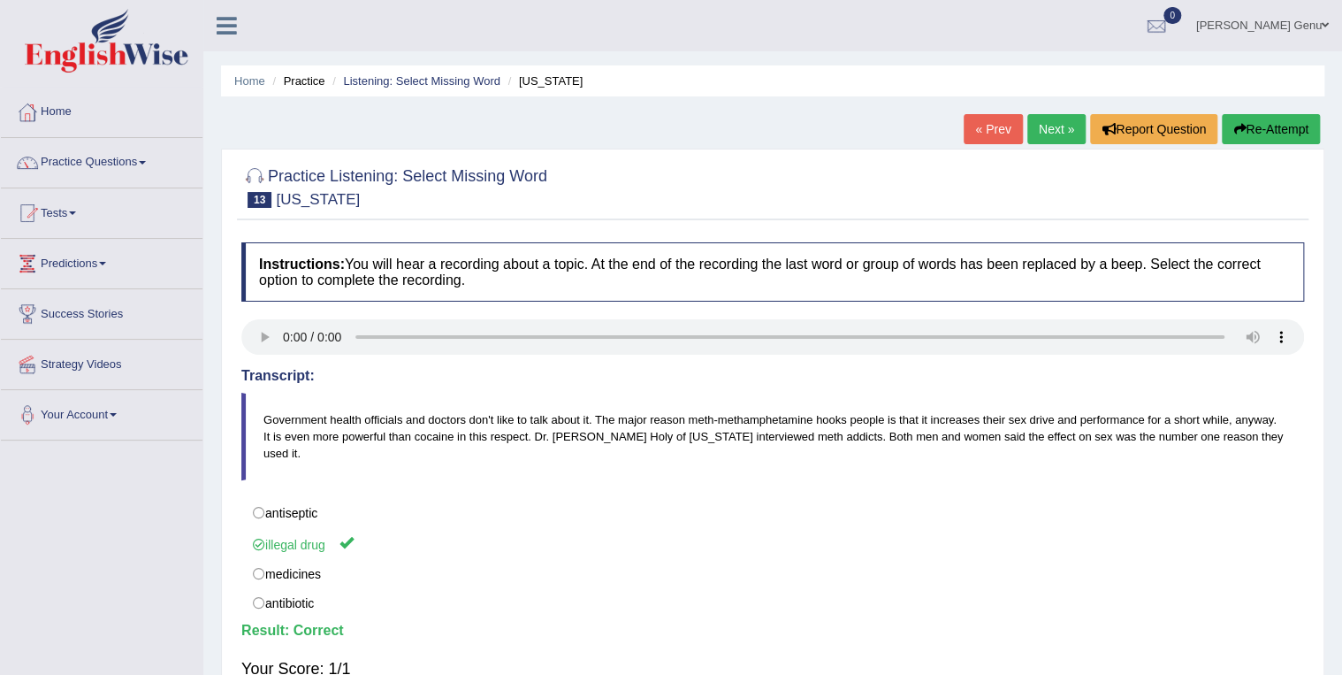
click at [1051, 127] on link "Next »" at bounding box center [1057, 129] width 58 height 30
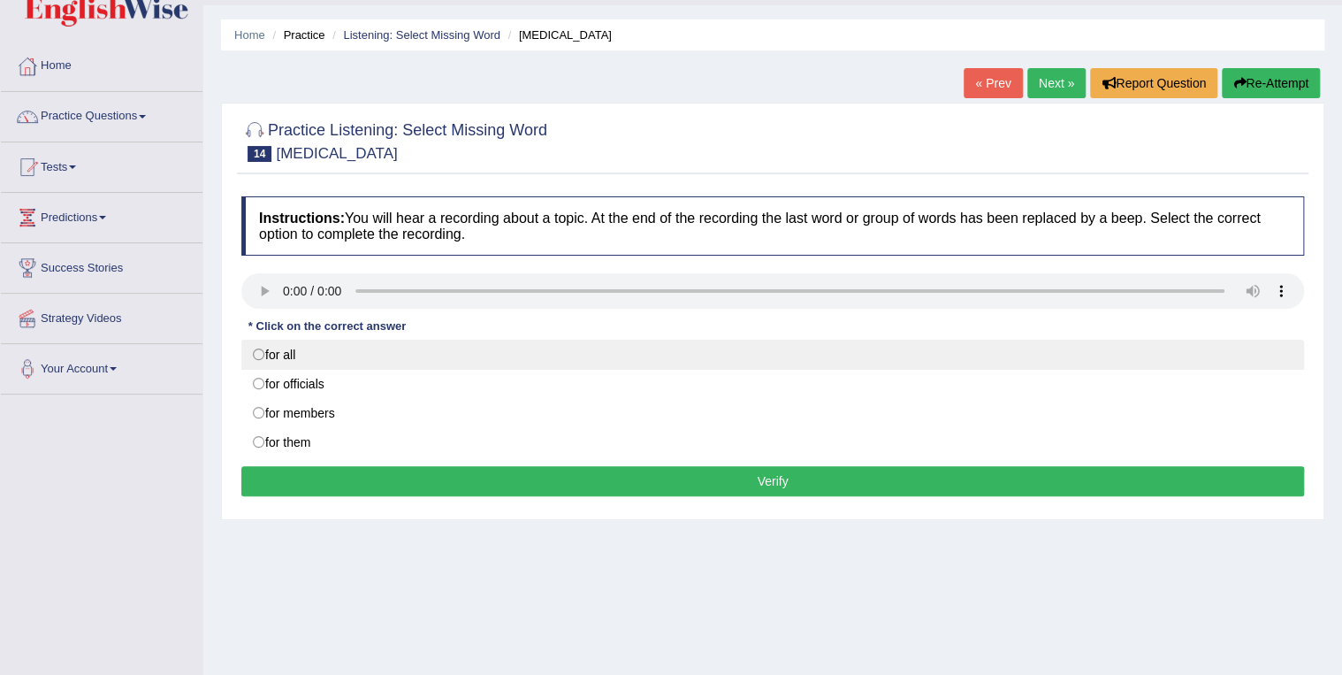
scroll to position [71, 0]
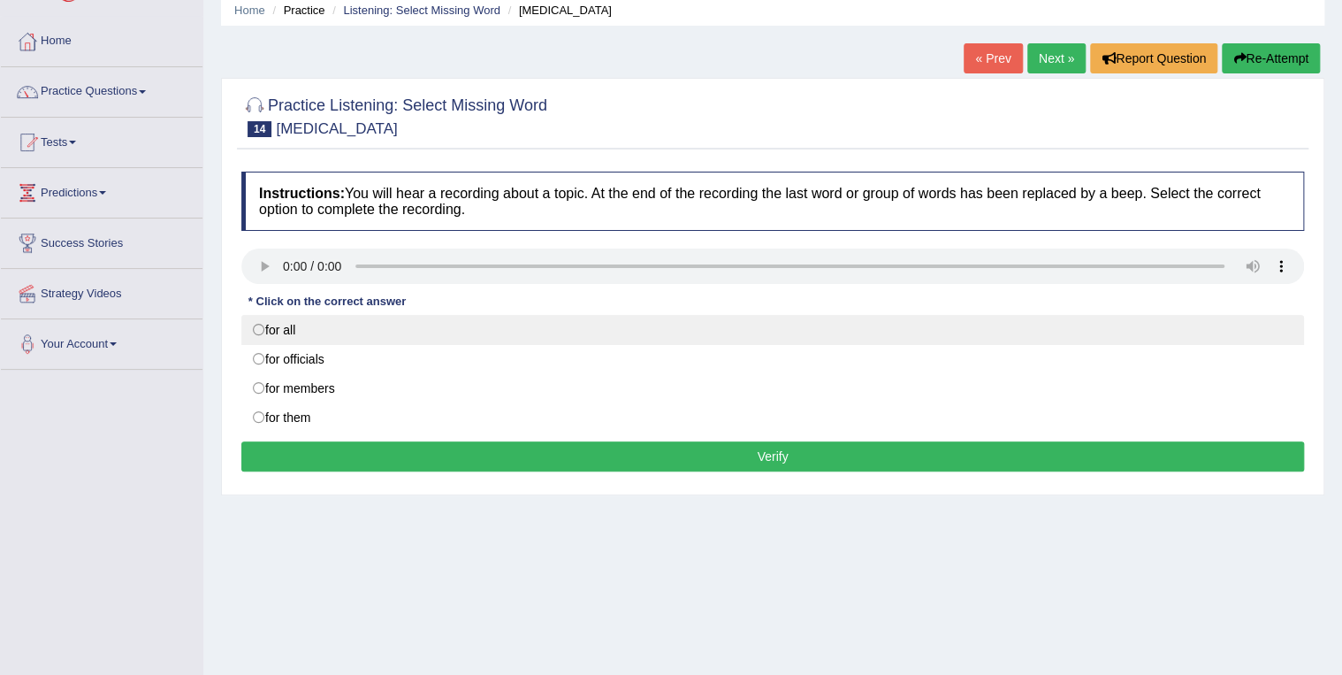
click at [256, 329] on label "for all" at bounding box center [772, 330] width 1063 height 30
radio input "true"
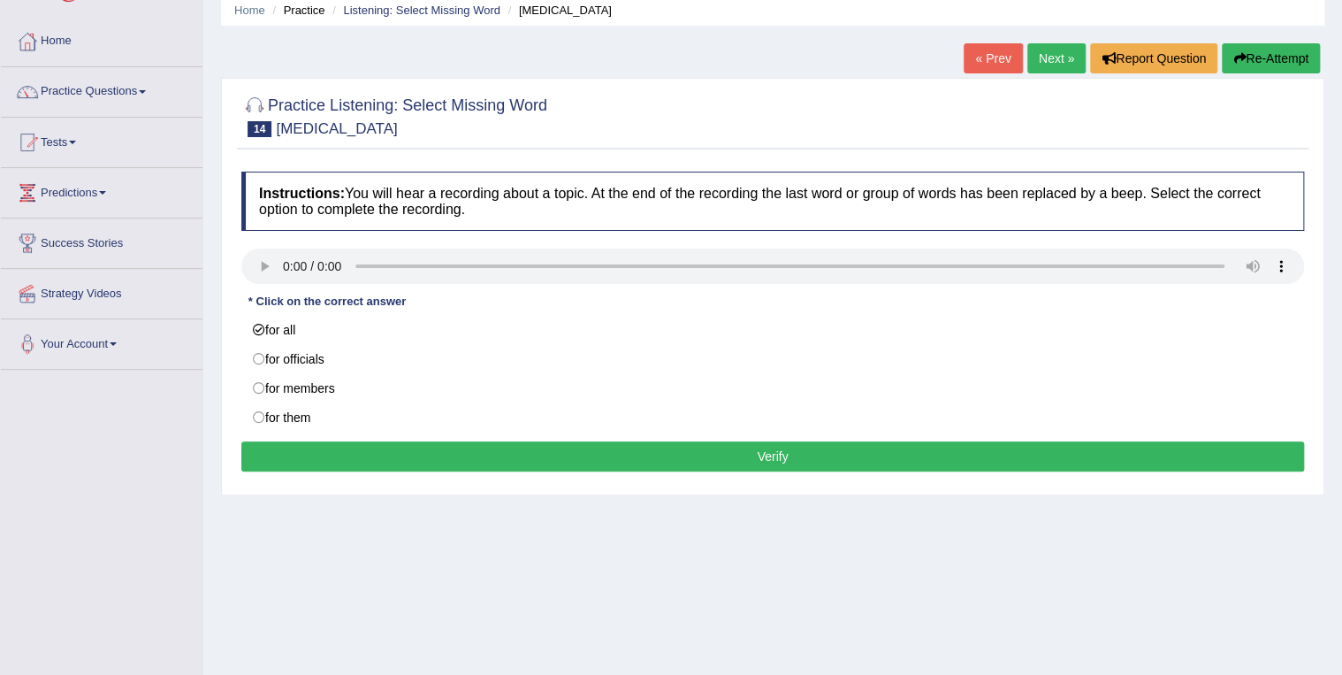
click at [778, 454] on button "Verify" at bounding box center [772, 456] width 1063 height 30
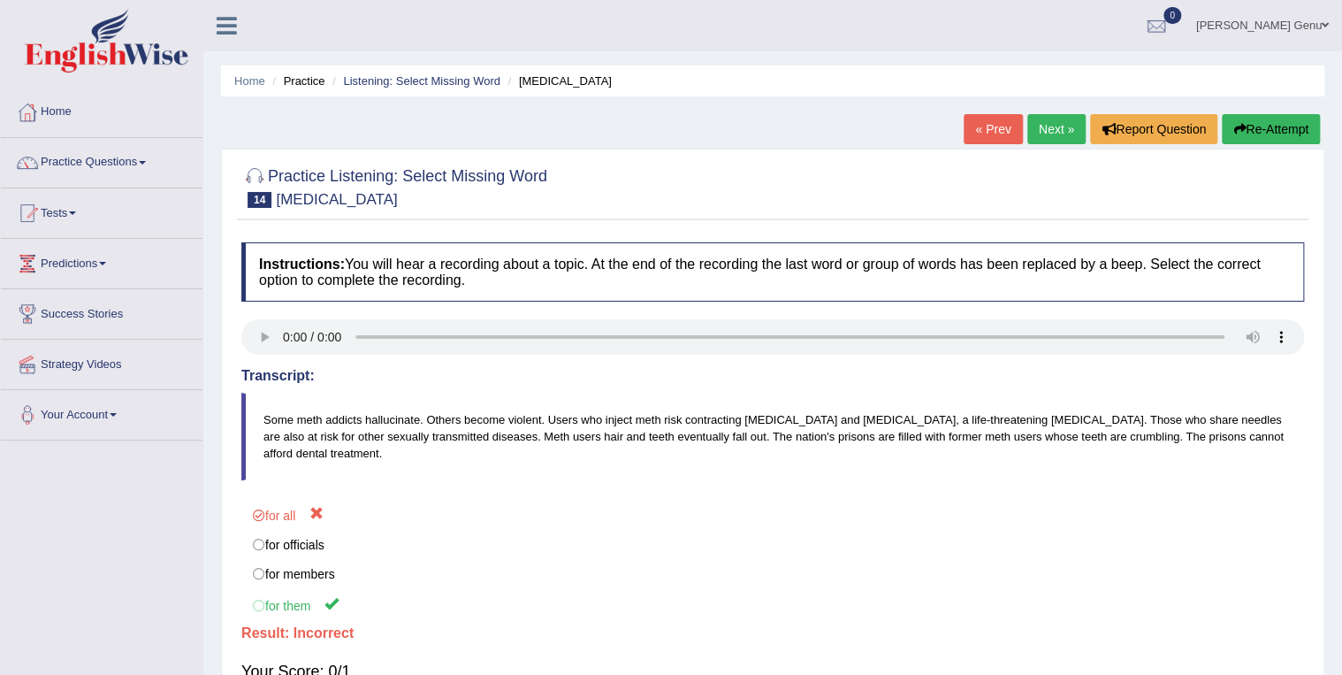
scroll to position [0, 0]
click at [1051, 124] on link "Next »" at bounding box center [1057, 129] width 58 height 30
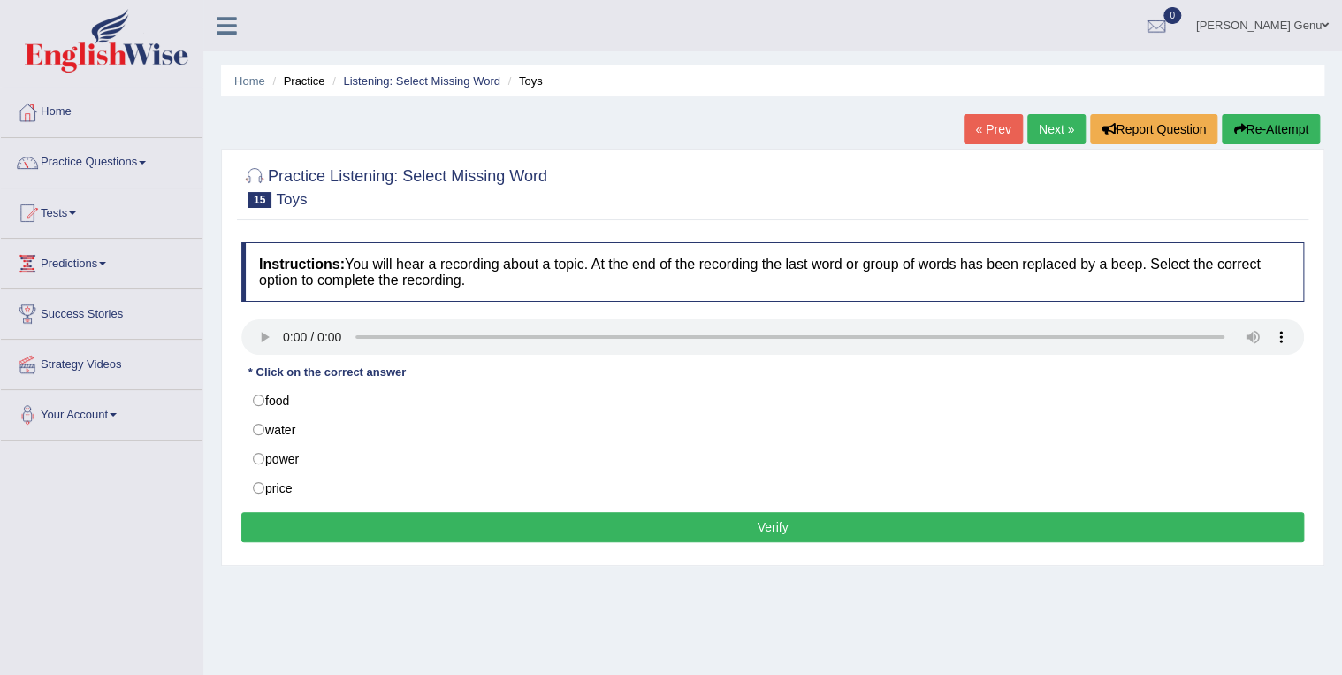
click at [815, 602] on div "Home Practice Listening: Select Missing Word Toys « Prev Next » Report Question…" at bounding box center [772, 442] width 1139 height 884
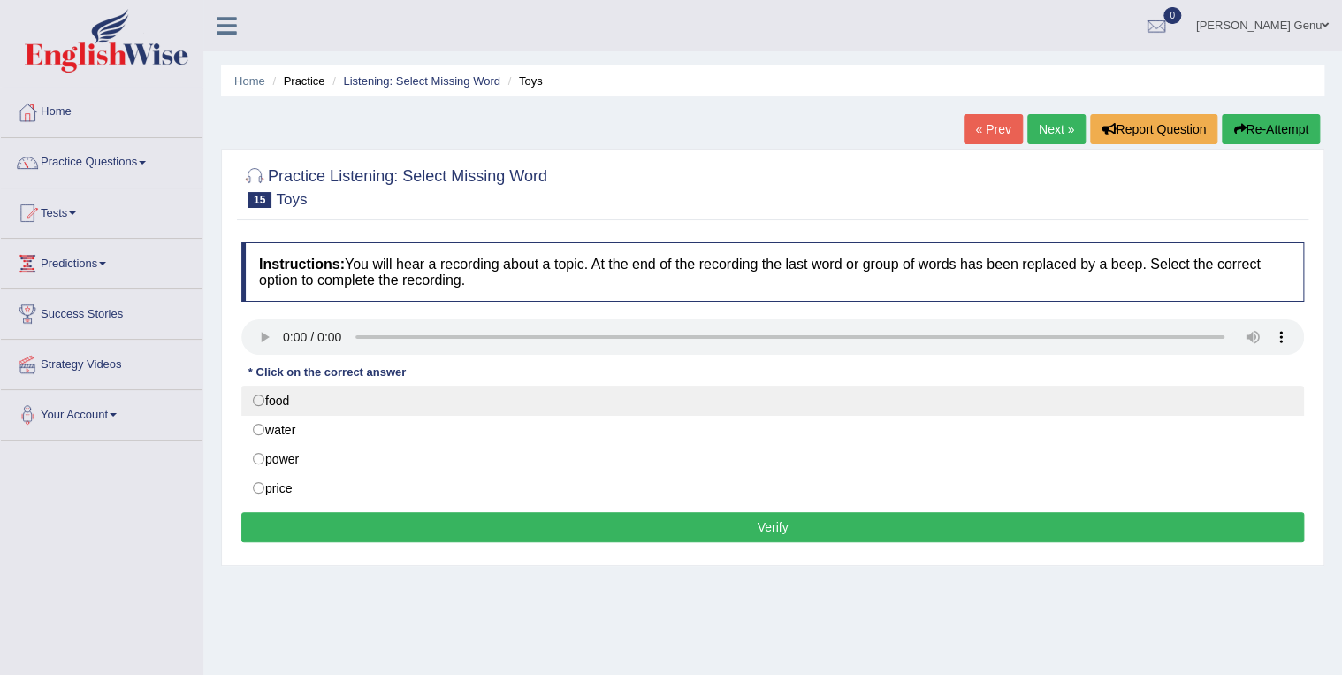
click at [258, 396] on label "food" at bounding box center [772, 401] width 1063 height 30
radio input "true"
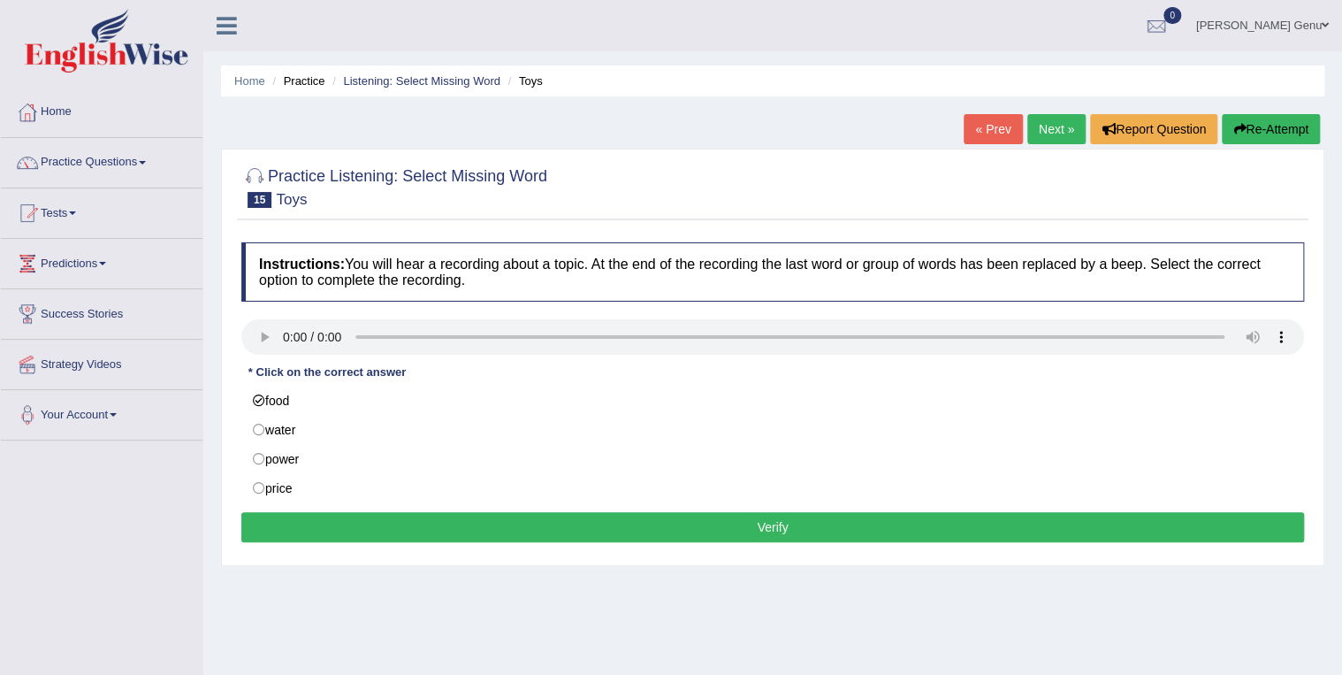
click at [770, 527] on button "Verify" at bounding box center [772, 527] width 1063 height 30
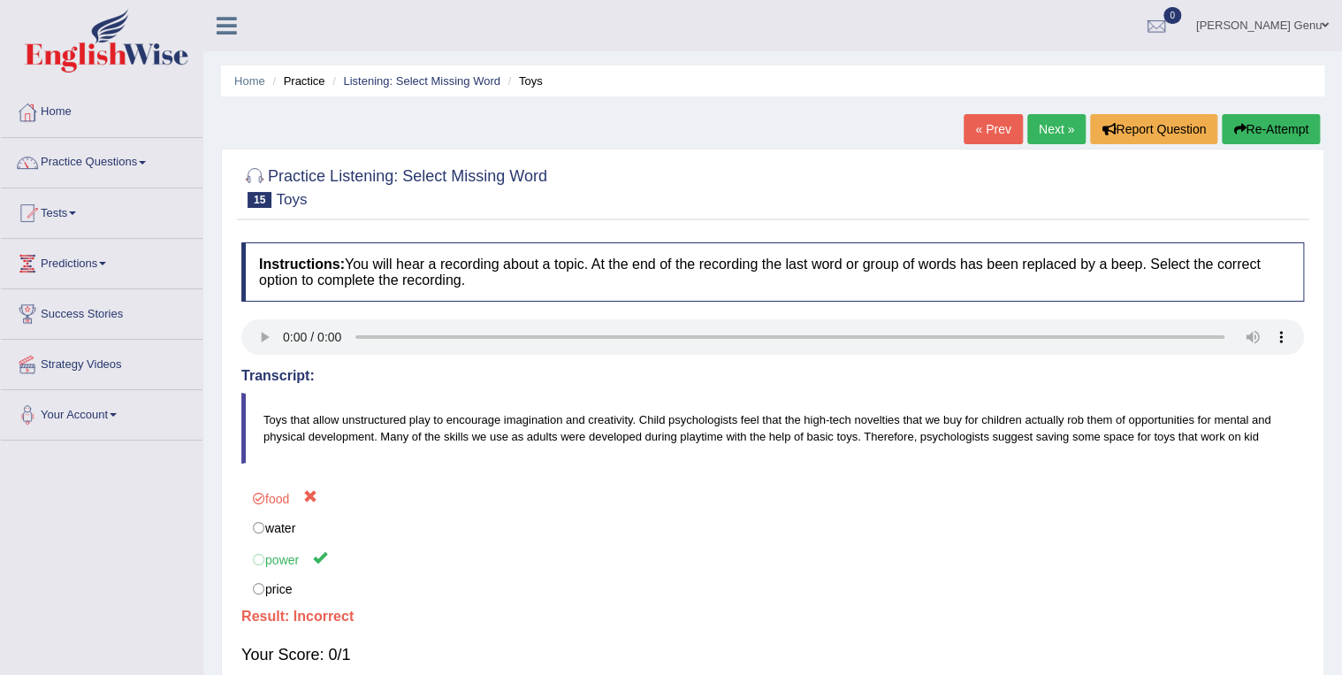
click at [1051, 120] on link "Next »" at bounding box center [1057, 129] width 58 height 30
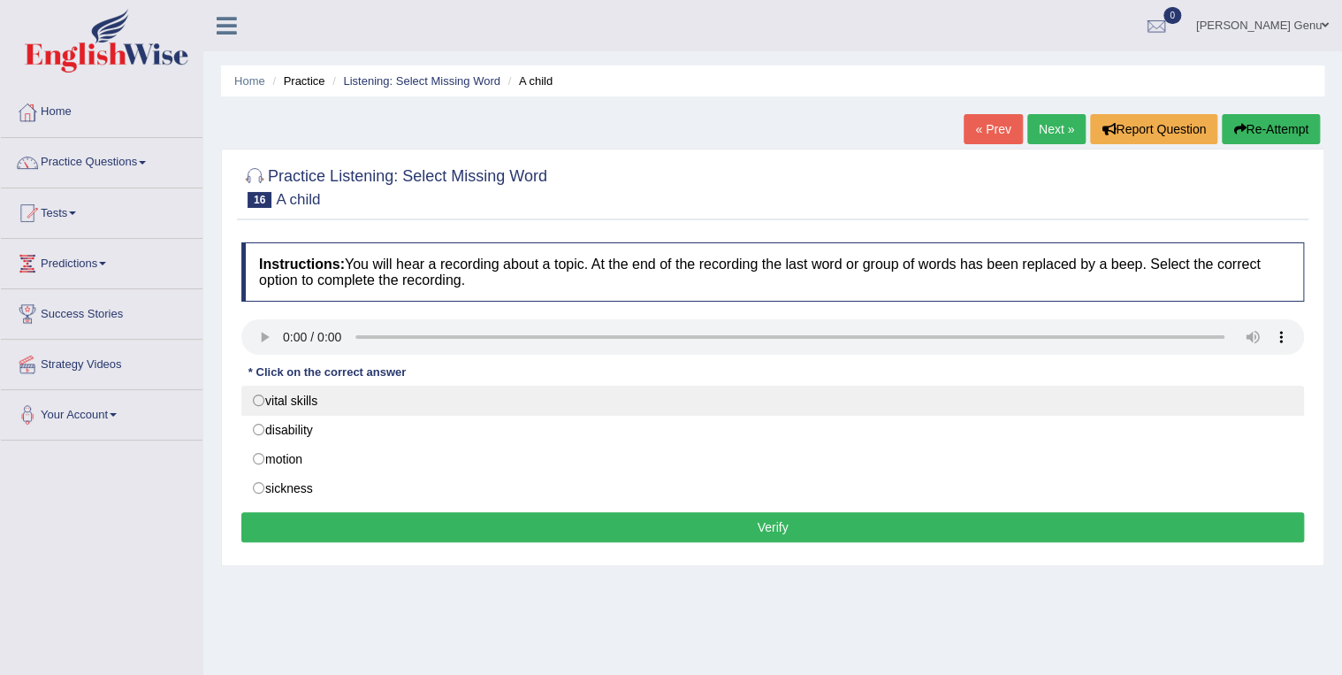
click at [257, 401] on label "vital skills" at bounding box center [772, 401] width 1063 height 30
radio input "true"
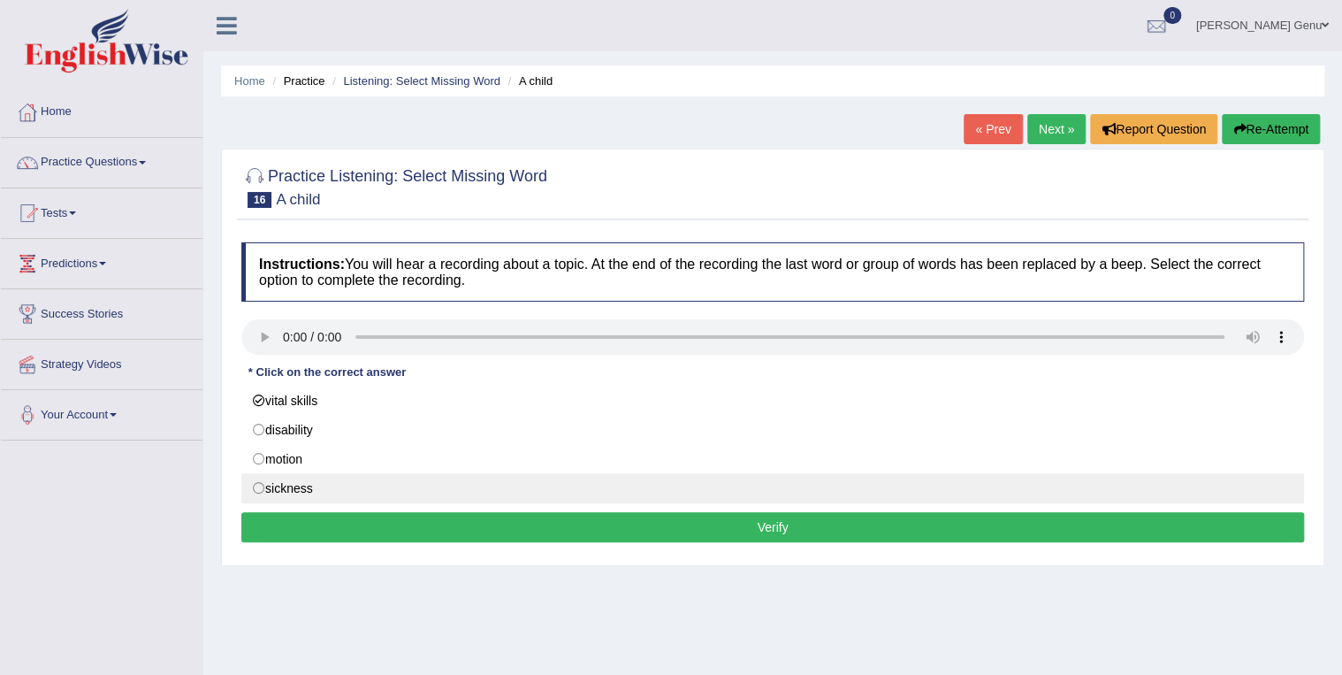
click at [785, 517] on button "Verify" at bounding box center [772, 527] width 1063 height 30
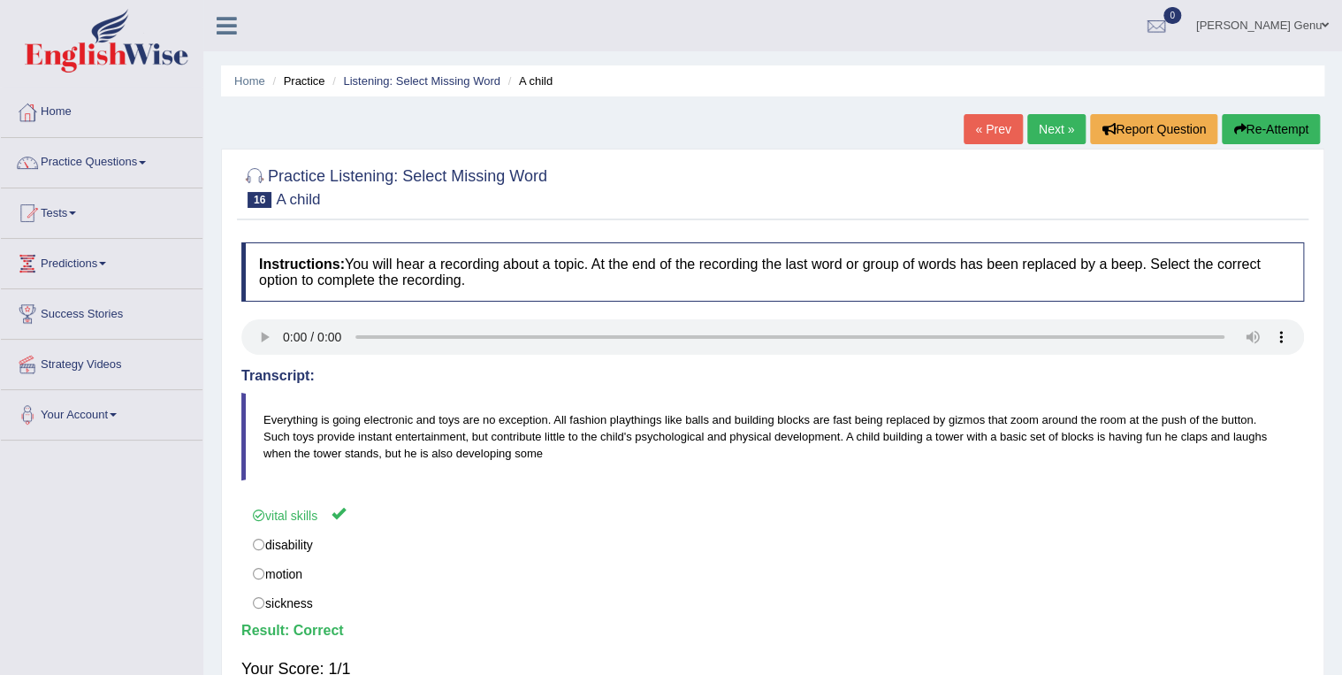
click at [1047, 122] on link "Next »" at bounding box center [1057, 129] width 58 height 30
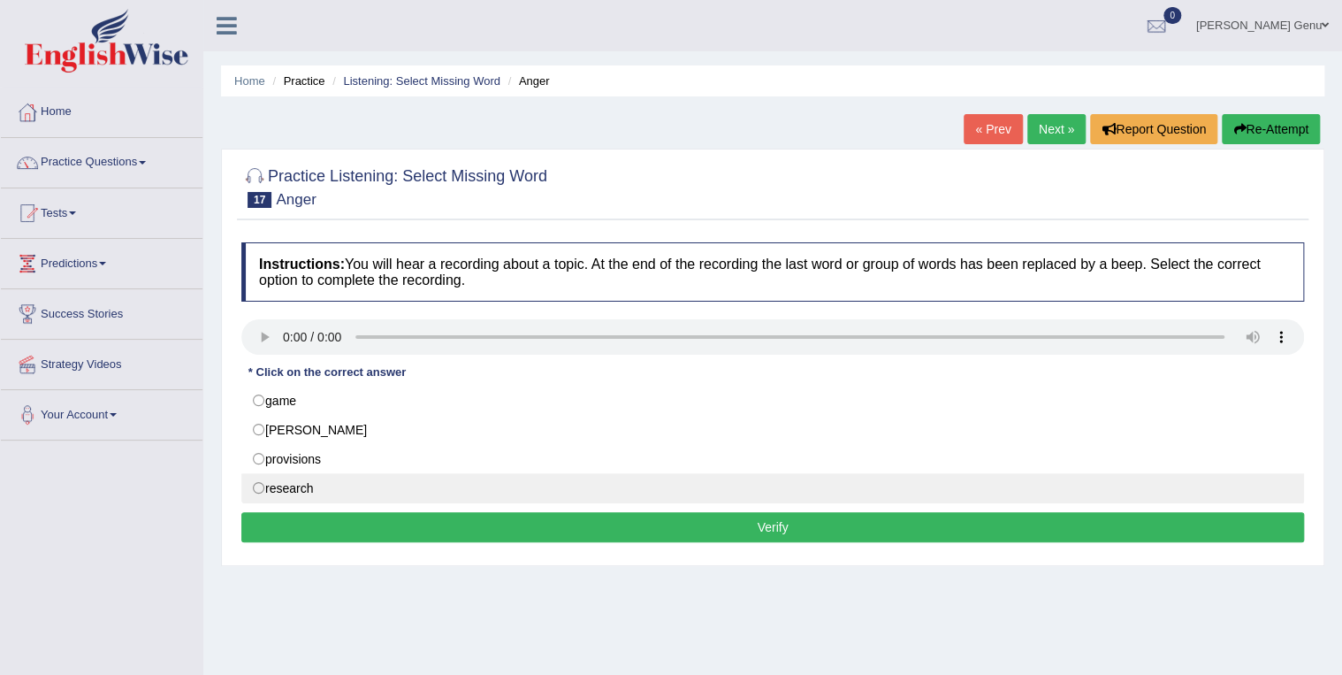
click at [258, 486] on label "research" at bounding box center [772, 488] width 1063 height 30
radio input "true"
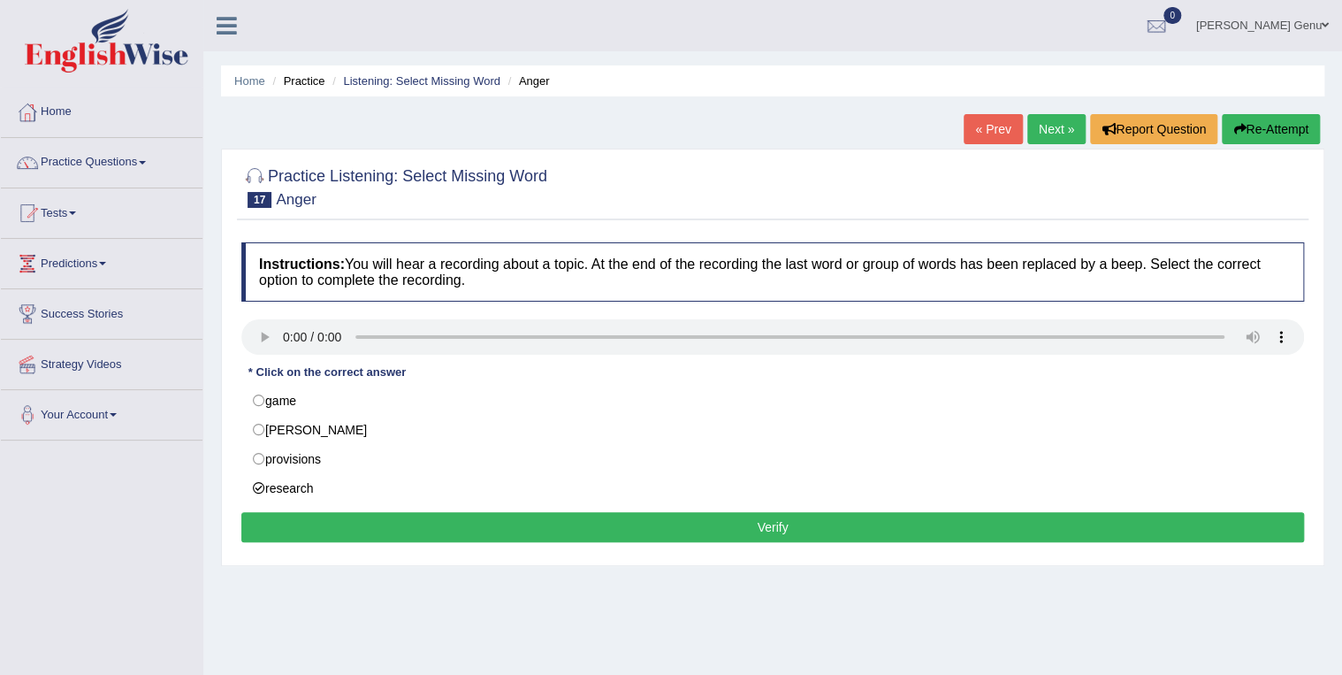
click at [783, 527] on button "Verify" at bounding box center [772, 527] width 1063 height 30
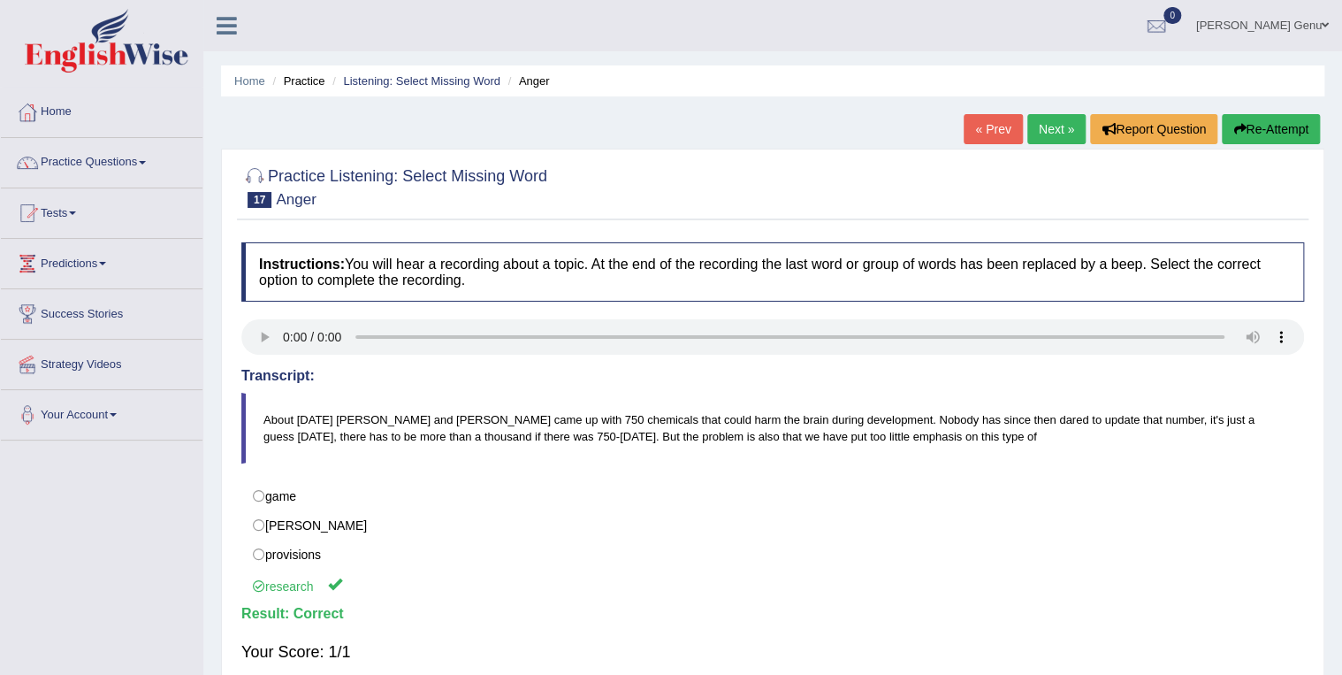
click at [1058, 124] on link "Next »" at bounding box center [1057, 129] width 58 height 30
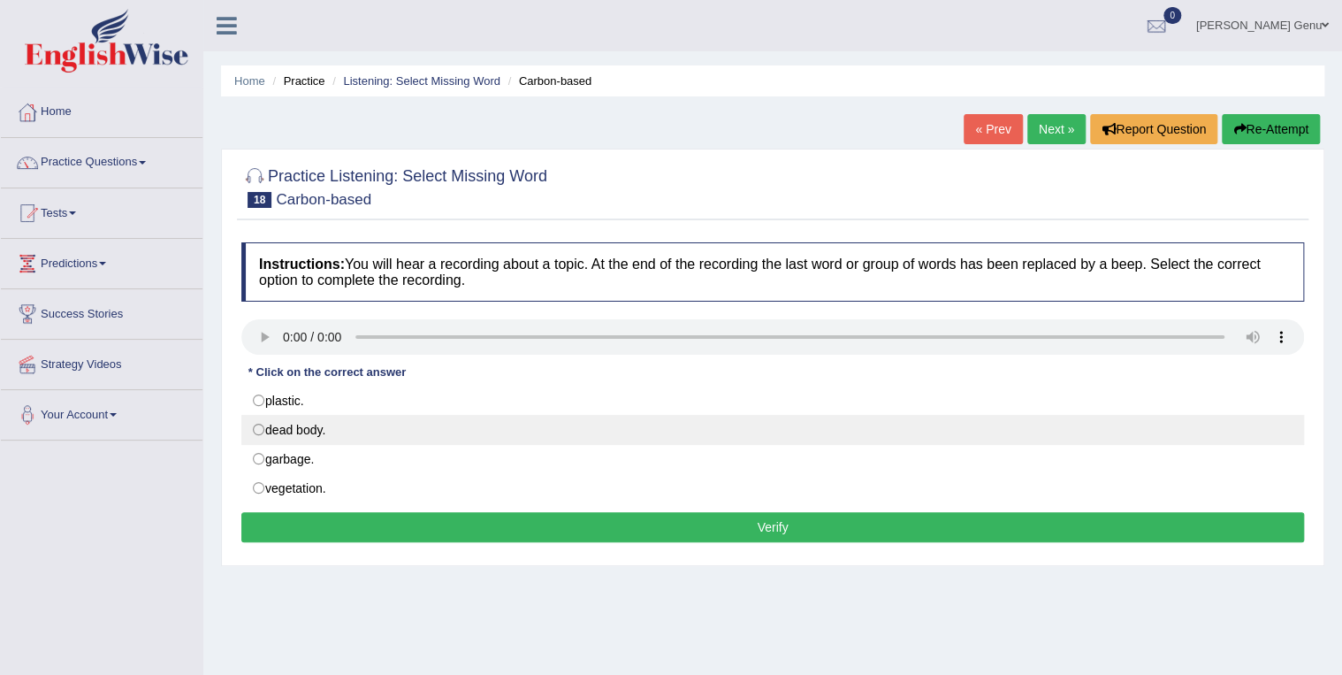
click at [254, 426] on label "dead body." at bounding box center [772, 430] width 1063 height 30
radio input "true"
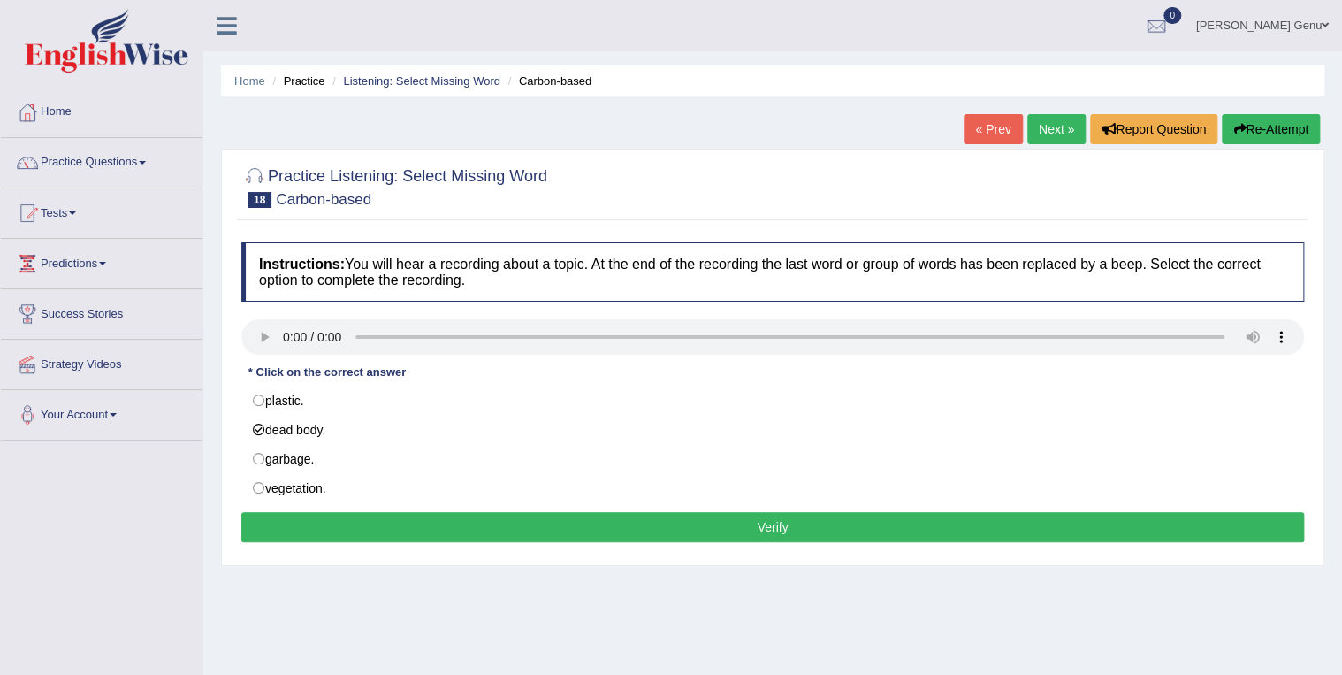
click at [770, 531] on button "Verify" at bounding box center [772, 527] width 1063 height 30
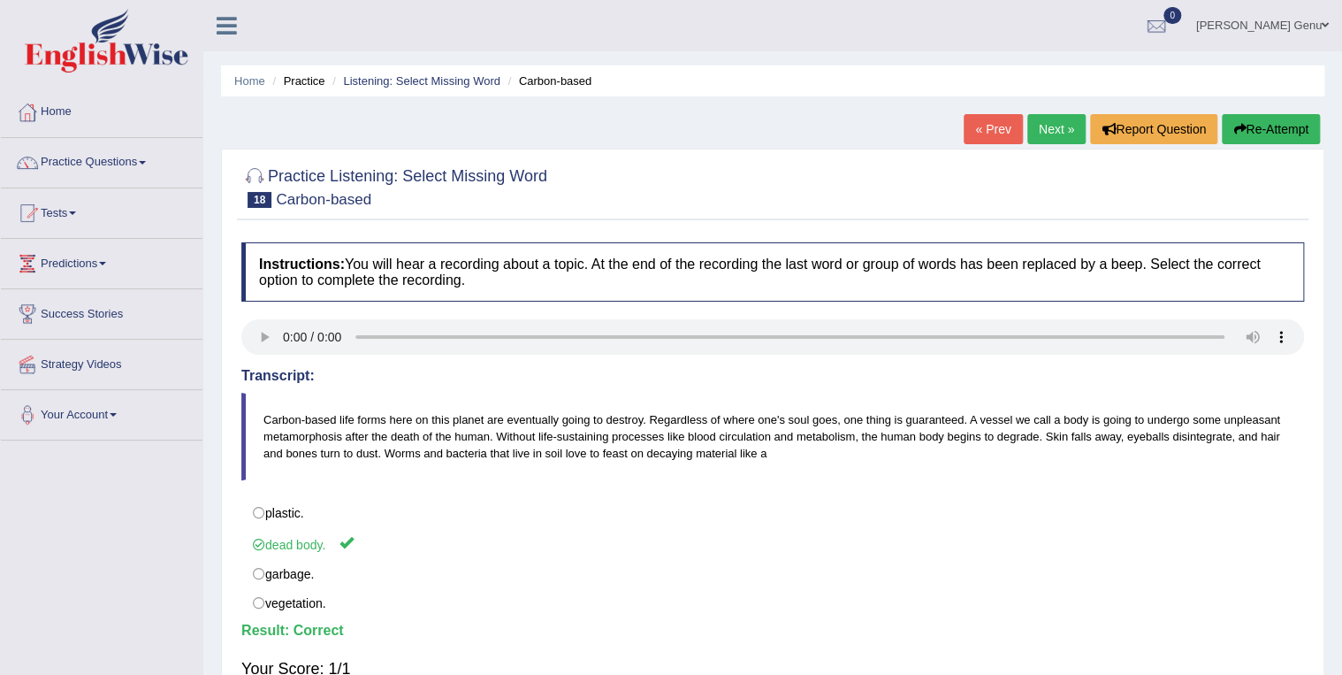
click at [1058, 126] on link "Next »" at bounding box center [1057, 129] width 58 height 30
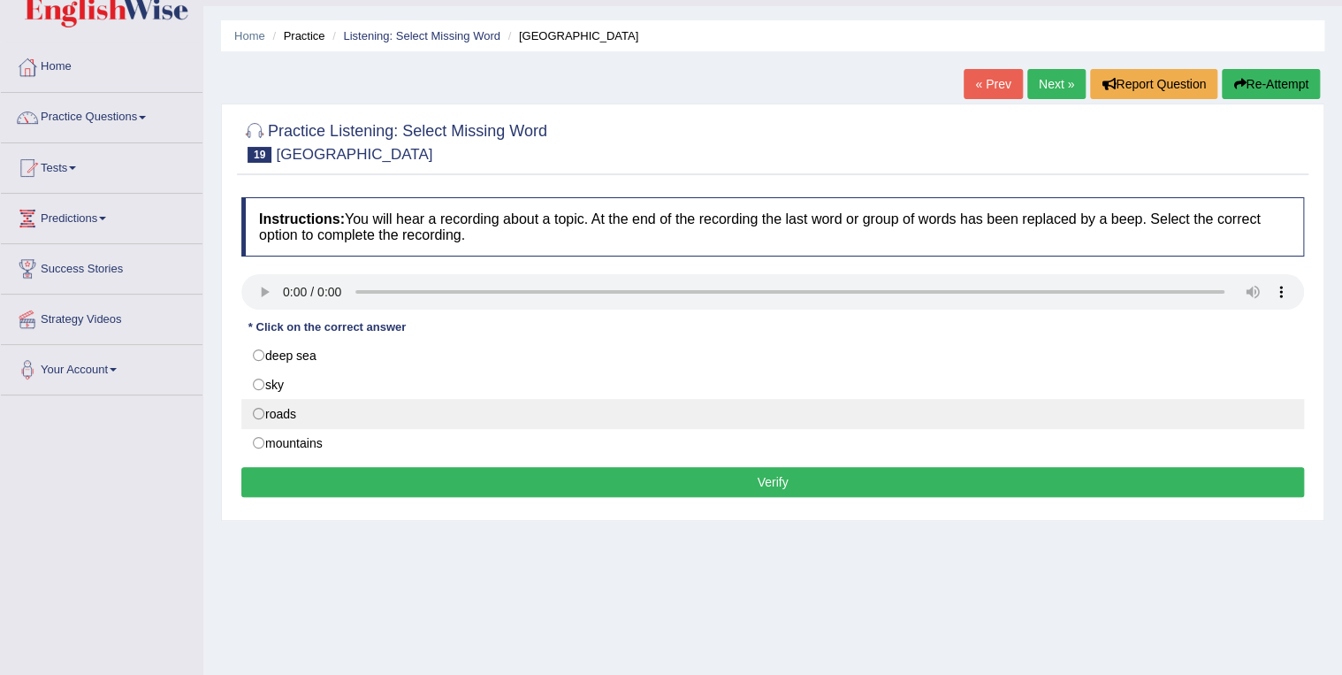
scroll to position [71, 0]
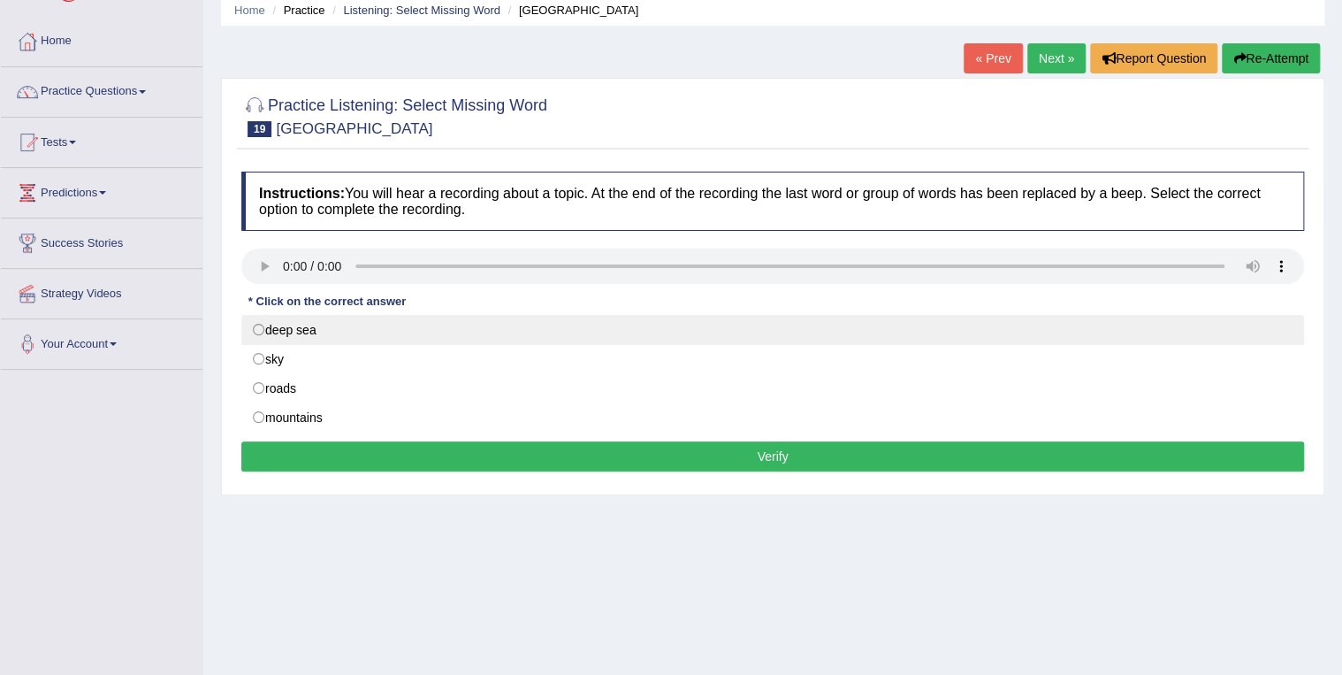
click at [257, 326] on label "deep sea" at bounding box center [772, 330] width 1063 height 30
radio input "true"
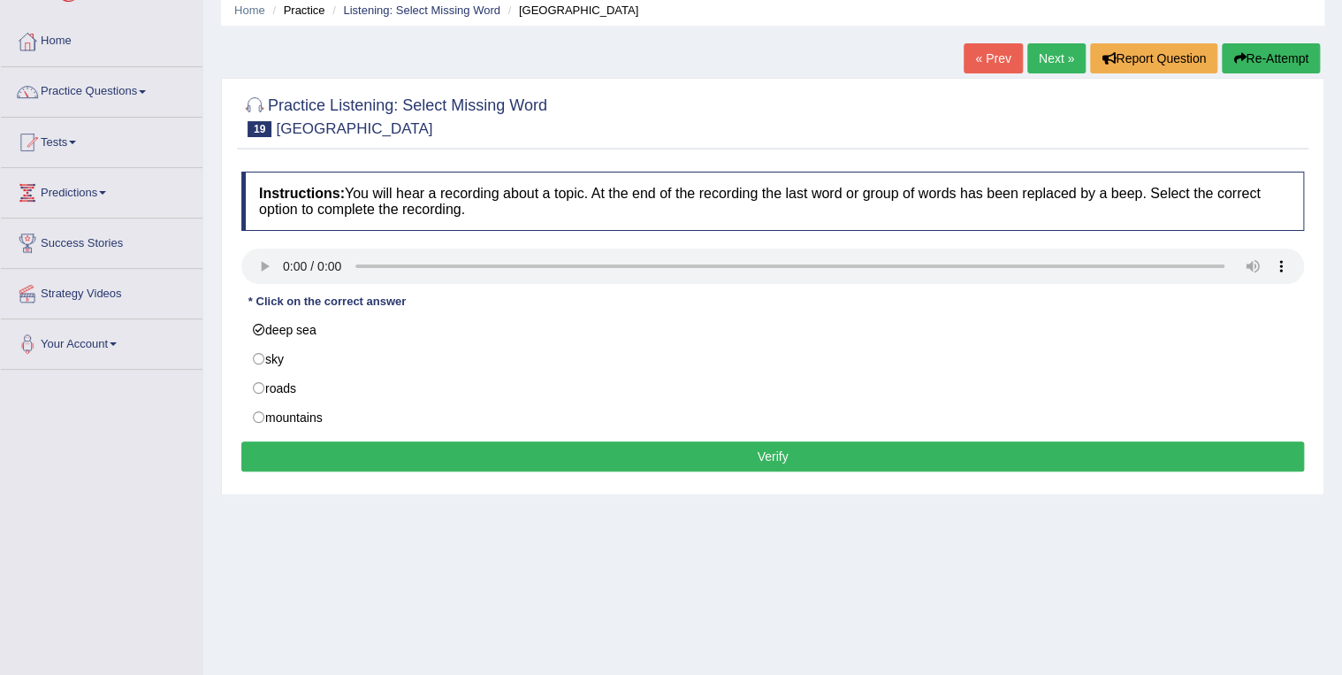
click at [772, 449] on button "Verify" at bounding box center [772, 456] width 1063 height 30
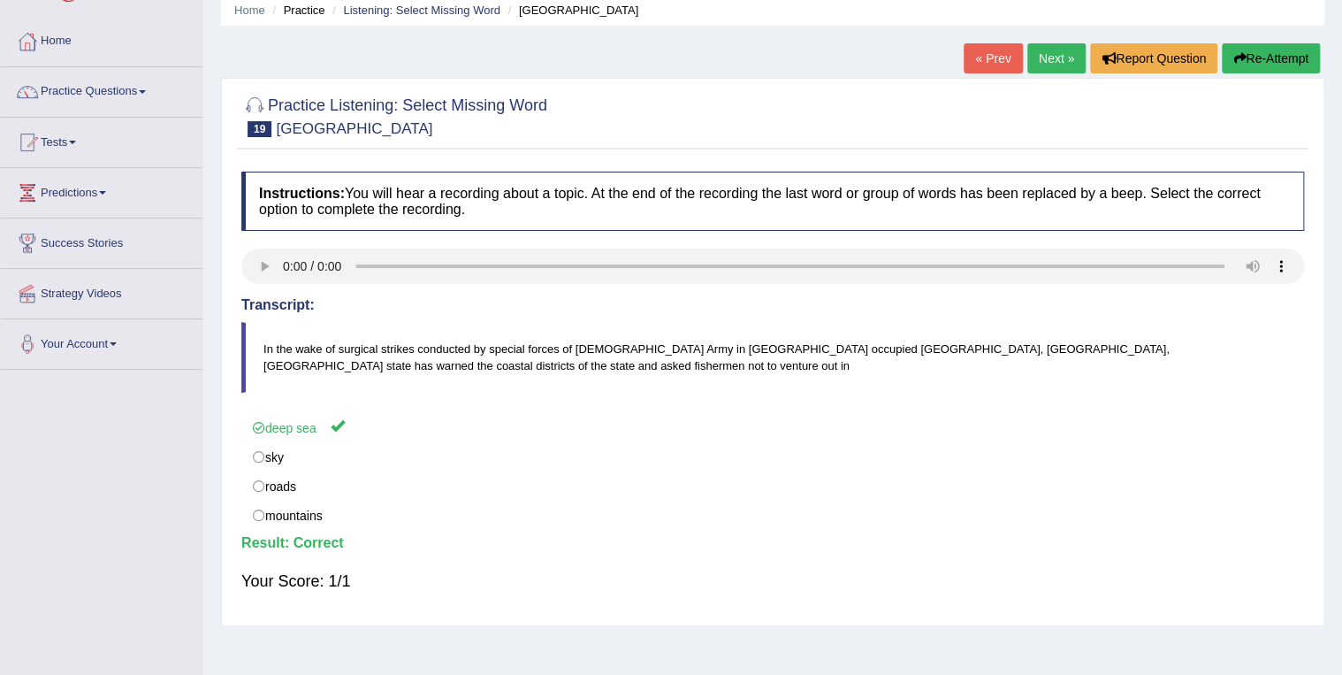
click at [1055, 50] on link "Next »" at bounding box center [1057, 58] width 58 height 30
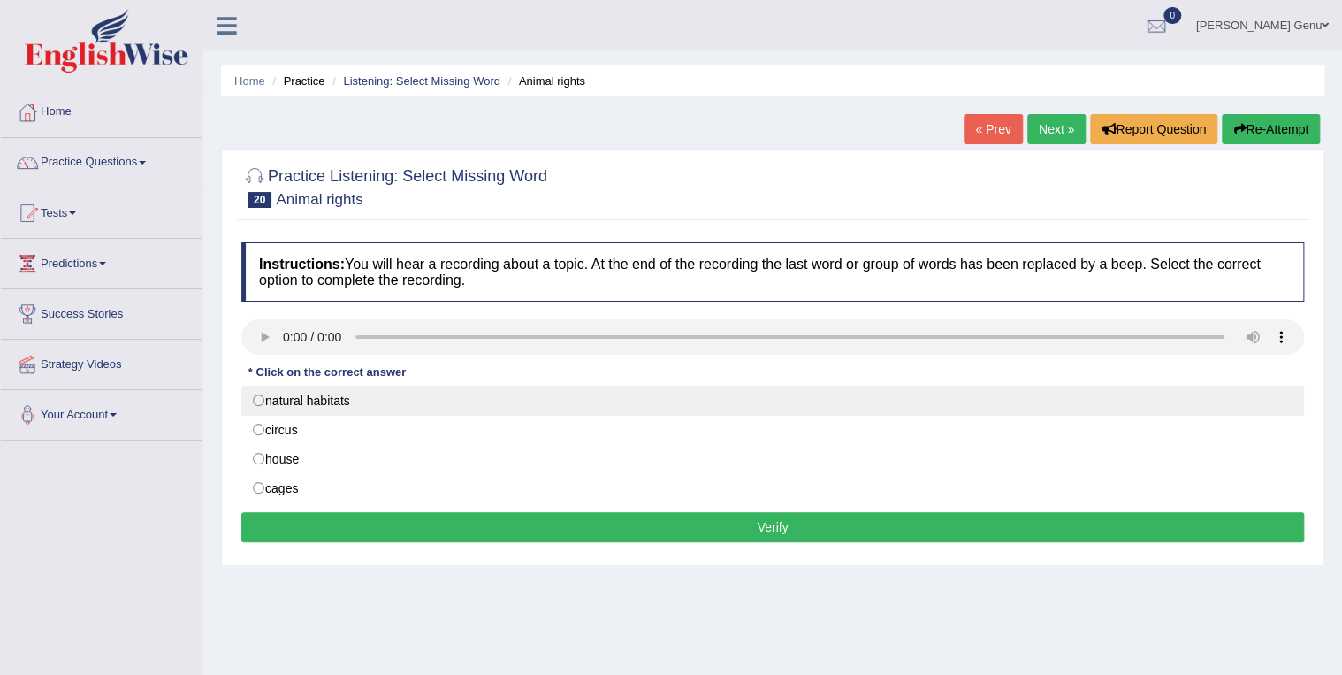
click at [262, 396] on label "natural habitats" at bounding box center [772, 401] width 1063 height 30
radio input "true"
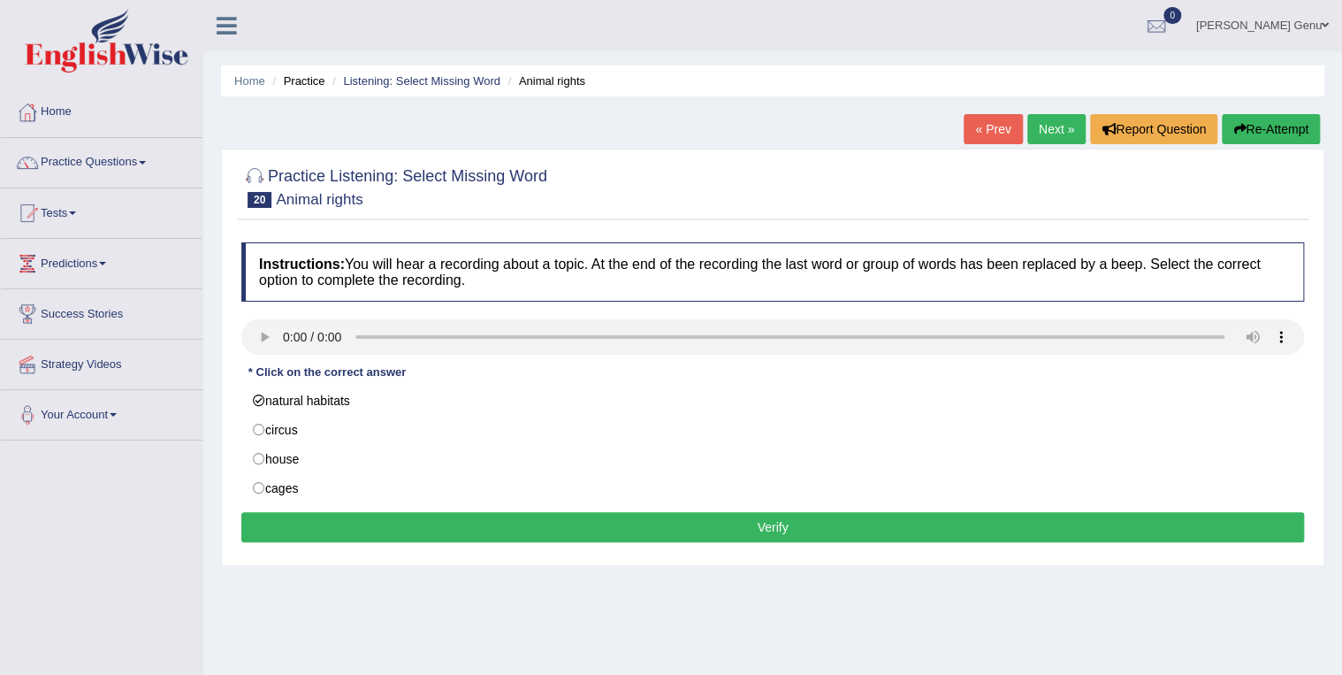
click at [775, 524] on button "Verify" at bounding box center [772, 527] width 1063 height 30
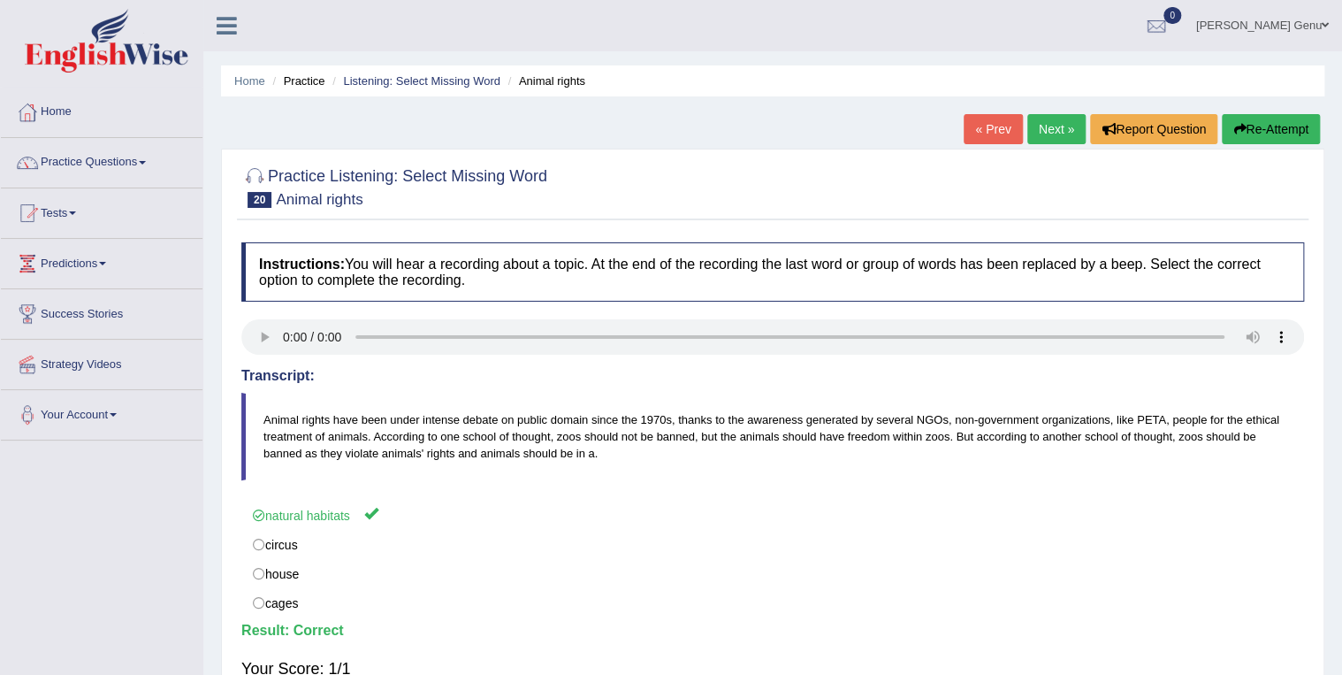
click at [1045, 128] on link "Next »" at bounding box center [1057, 129] width 58 height 30
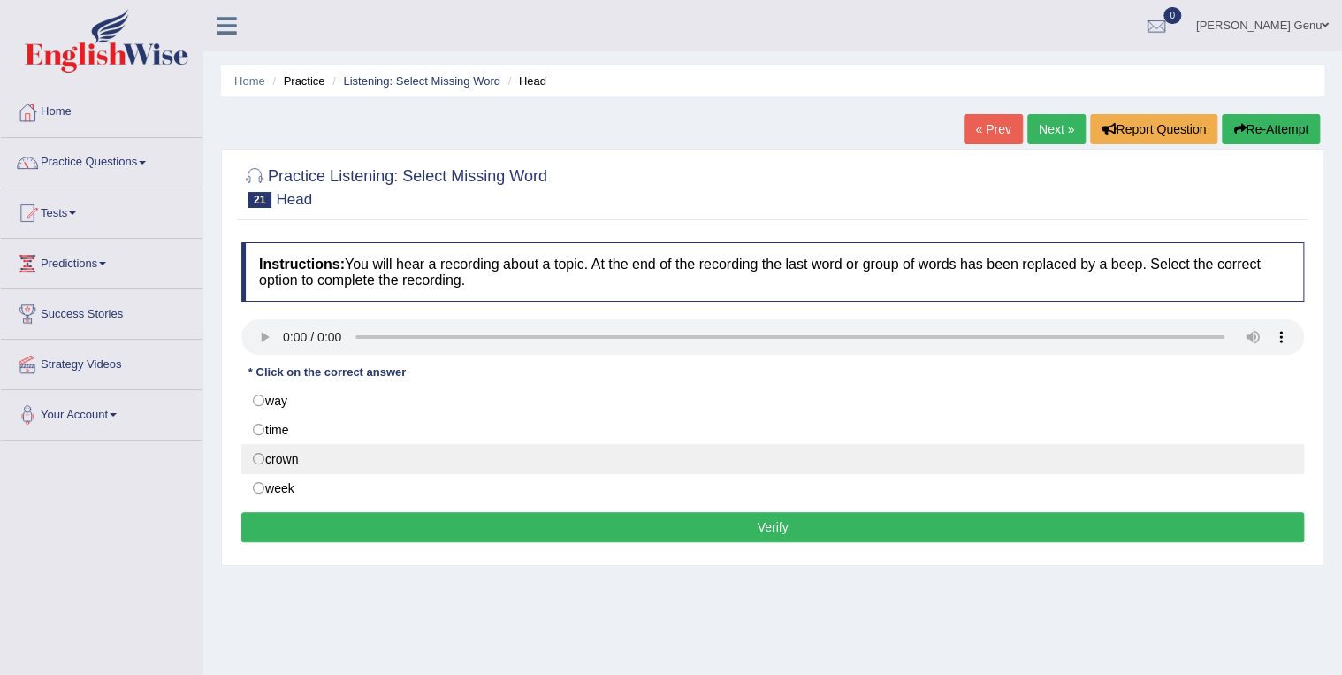
click at [253, 454] on label "crown" at bounding box center [772, 459] width 1063 height 30
radio input "true"
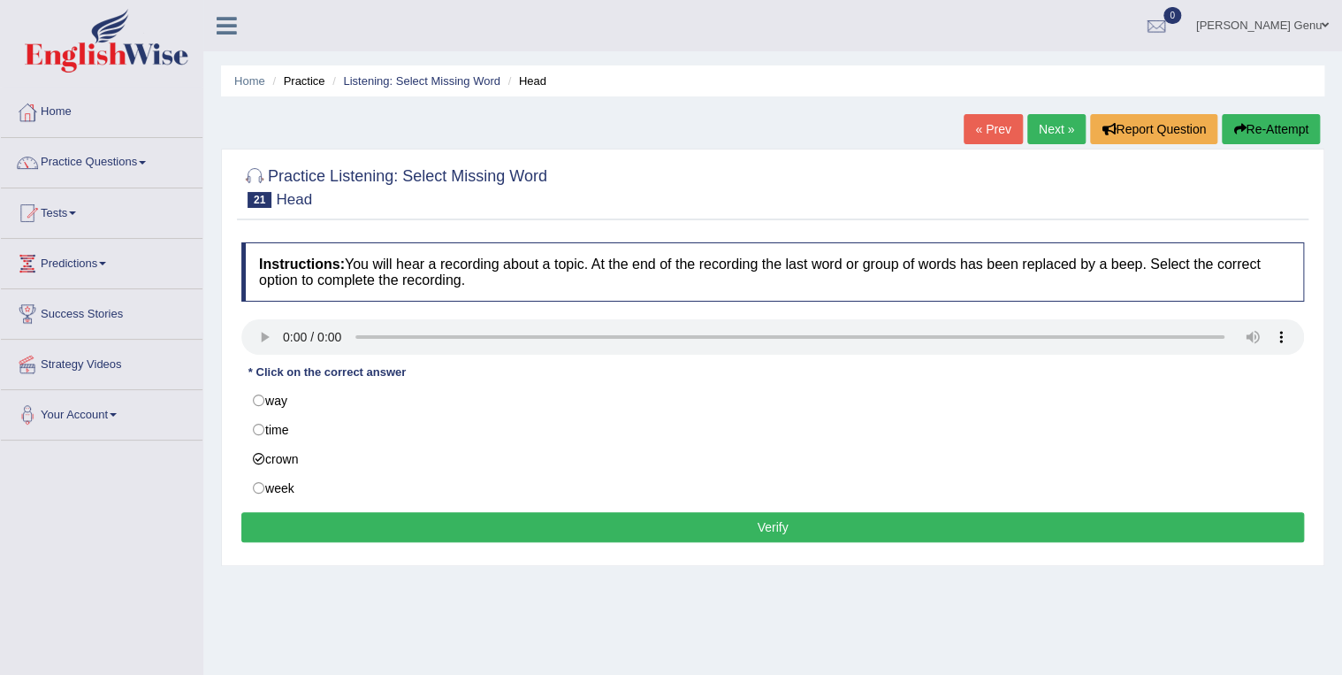
click at [773, 526] on button "Verify" at bounding box center [772, 527] width 1063 height 30
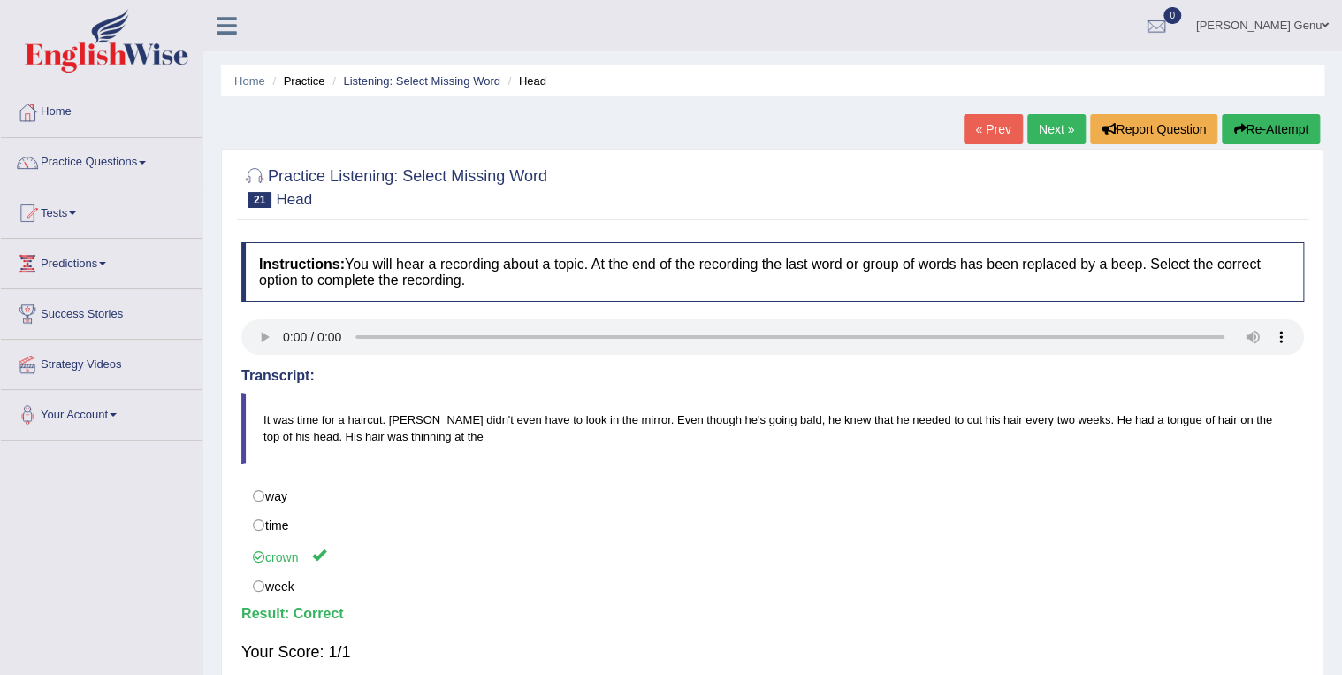
click at [1059, 125] on link "Next »" at bounding box center [1057, 129] width 58 height 30
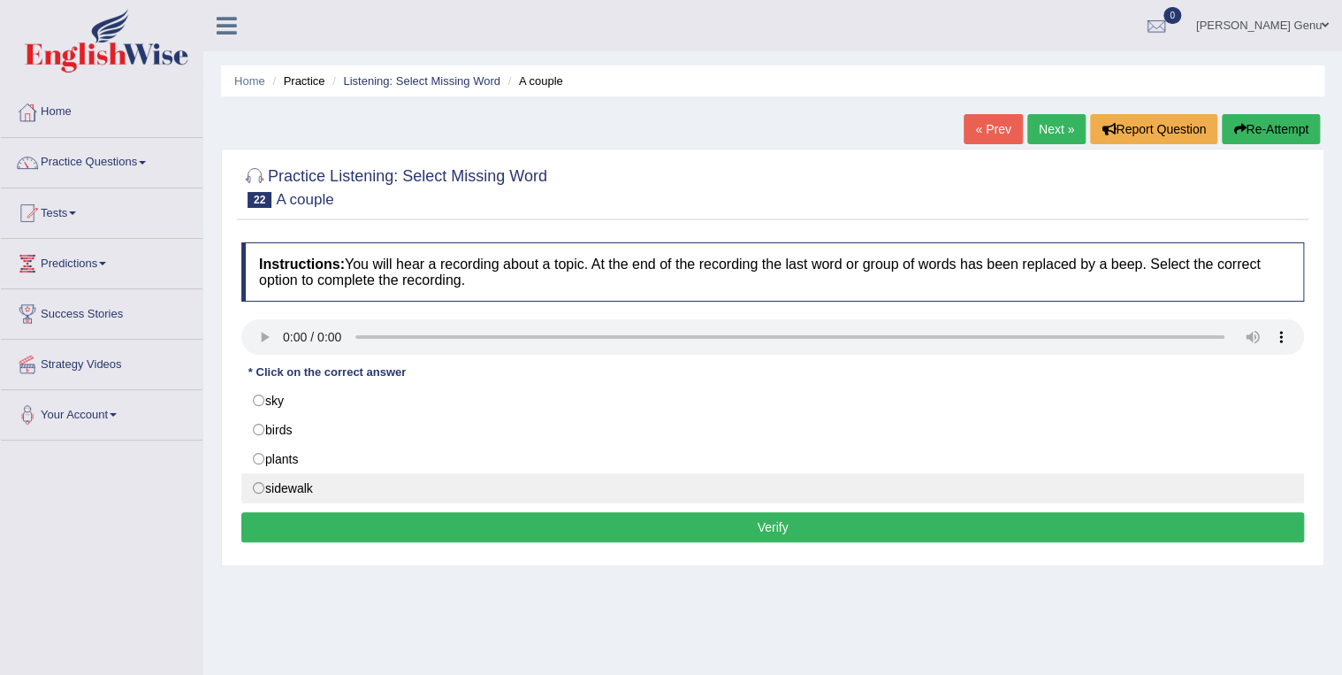
click at [258, 487] on label "sidewalk" at bounding box center [772, 488] width 1063 height 30
radio input "true"
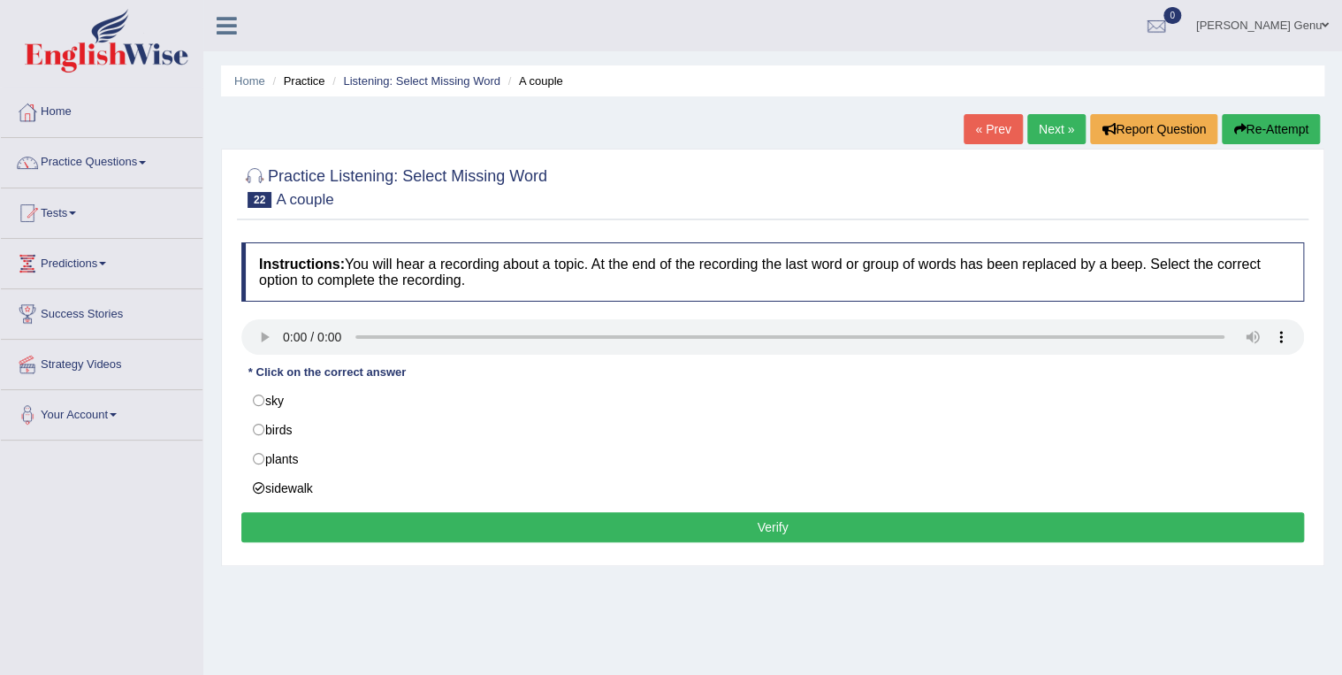
click at [775, 527] on button "Verify" at bounding box center [772, 527] width 1063 height 30
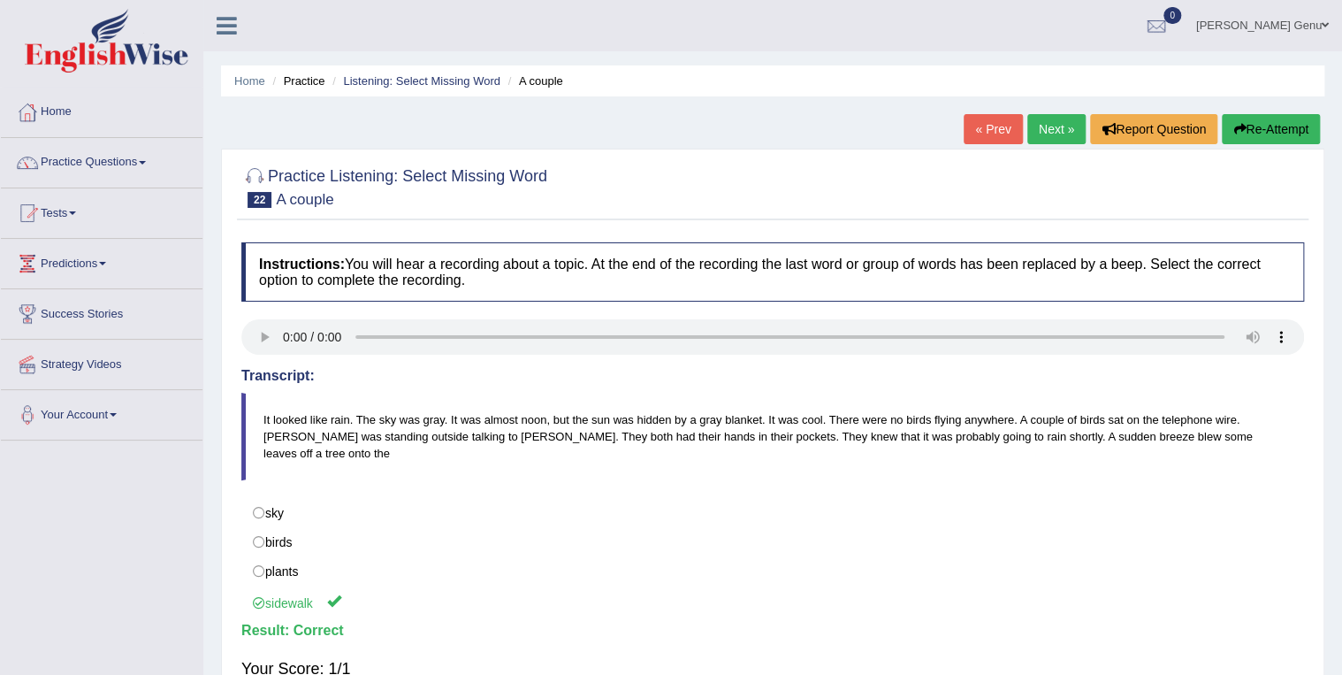
click at [1054, 129] on link "Next »" at bounding box center [1057, 129] width 58 height 30
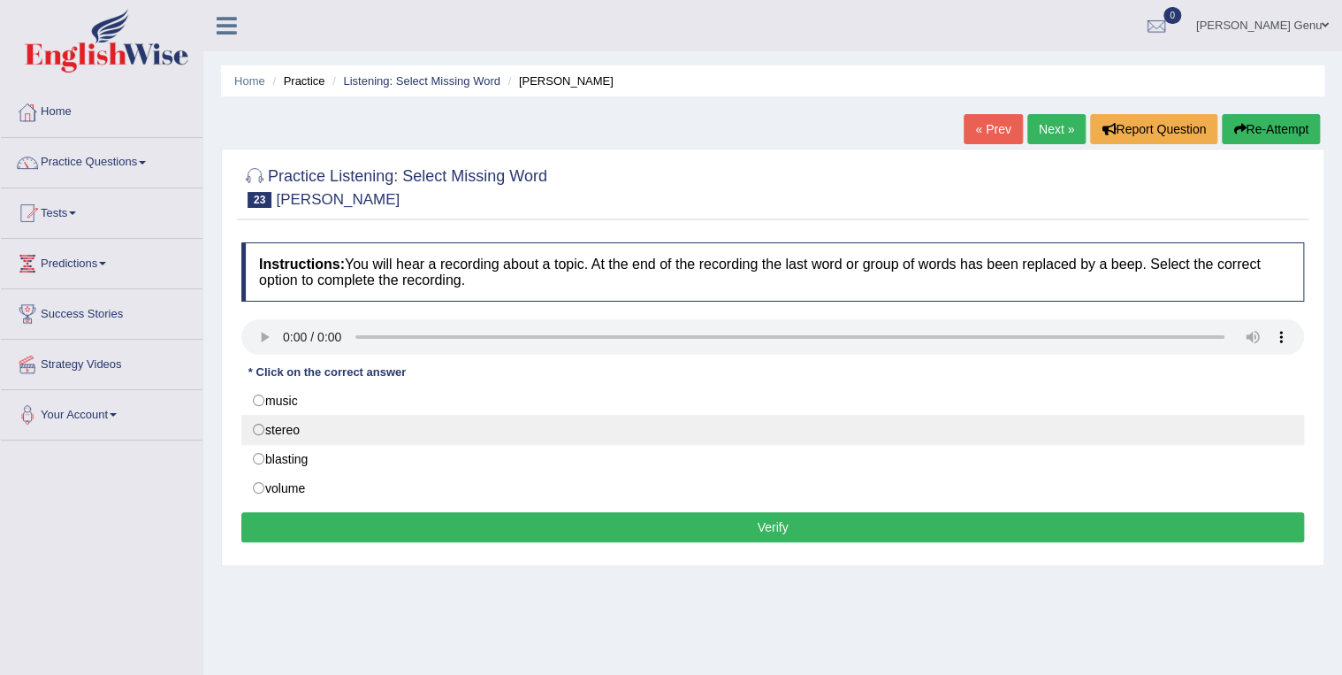
click at [256, 428] on label "stereo" at bounding box center [772, 430] width 1063 height 30
radio input "true"
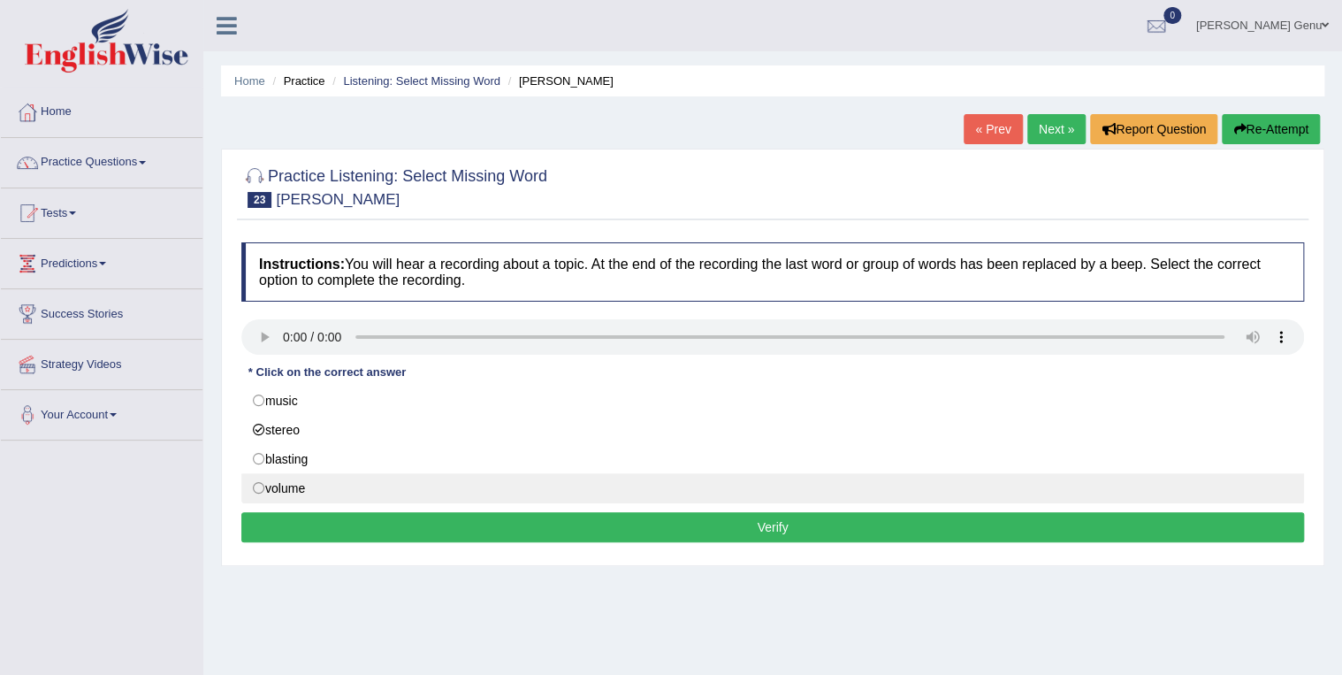
click at [775, 527] on button "Verify" at bounding box center [772, 527] width 1063 height 30
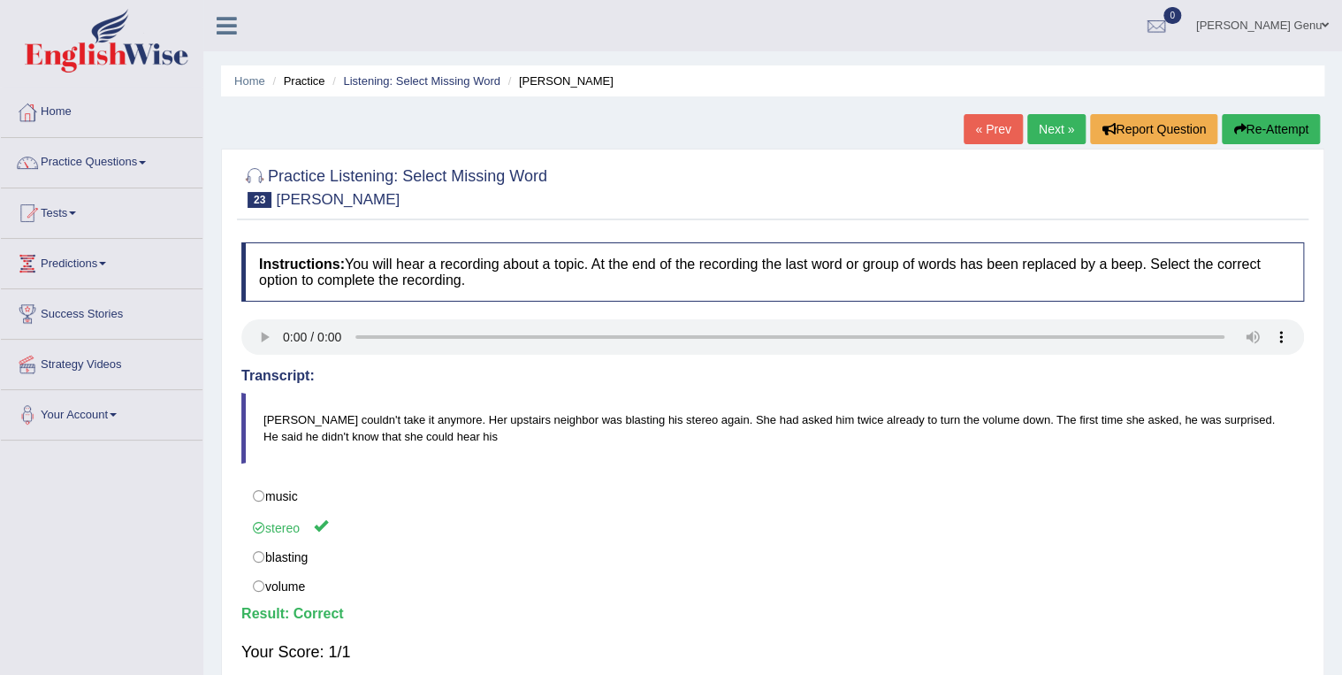
click at [1058, 128] on link "Next »" at bounding box center [1057, 129] width 58 height 30
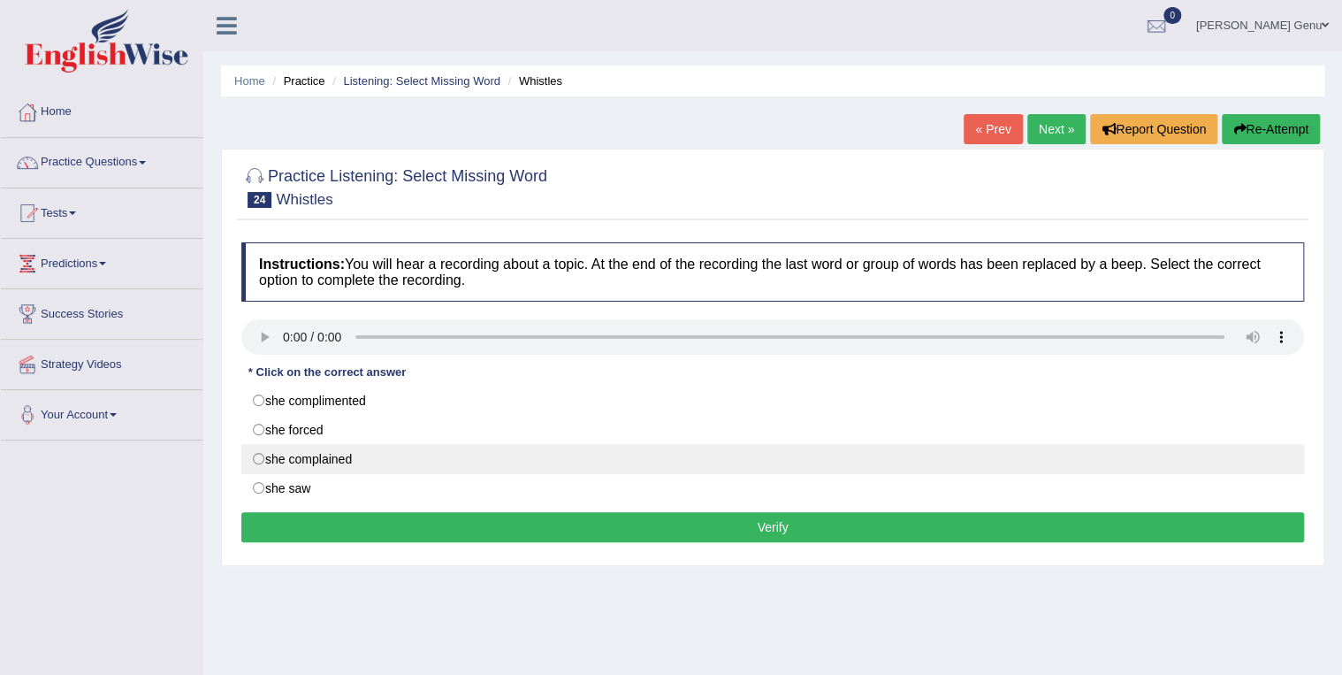
click at [262, 452] on label "she complained" at bounding box center [772, 459] width 1063 height 30
radio input "true"
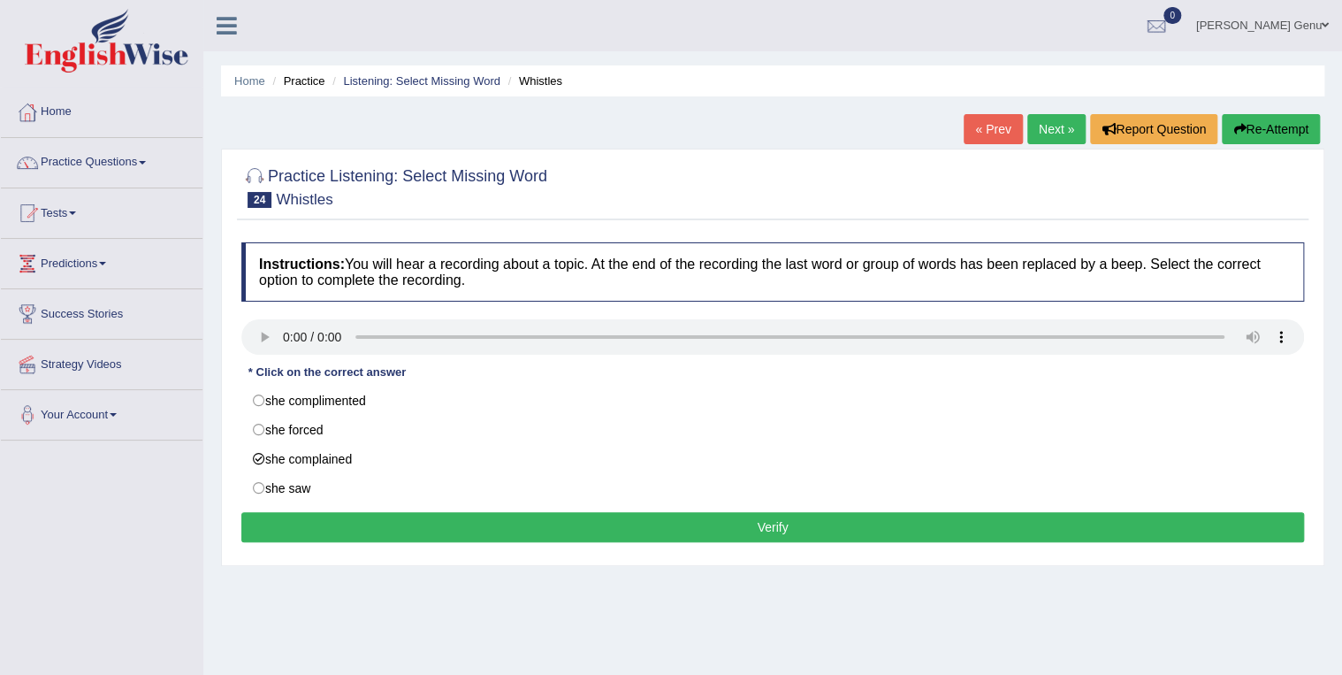
click at [771, 522] on button "Verify" at bounding box center [772, 527] width 1063 height 30
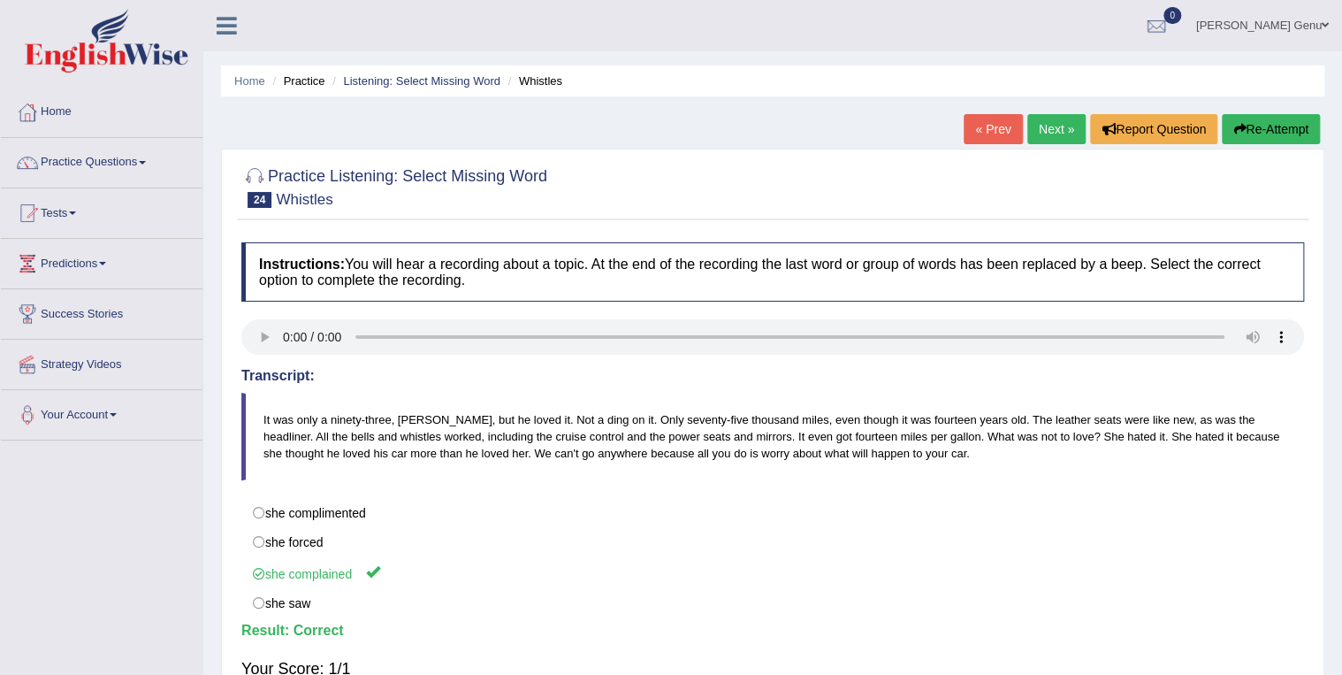
click at [1048, 120] on link "Next »" at bounding box center [1057, 129] width 58 height 30
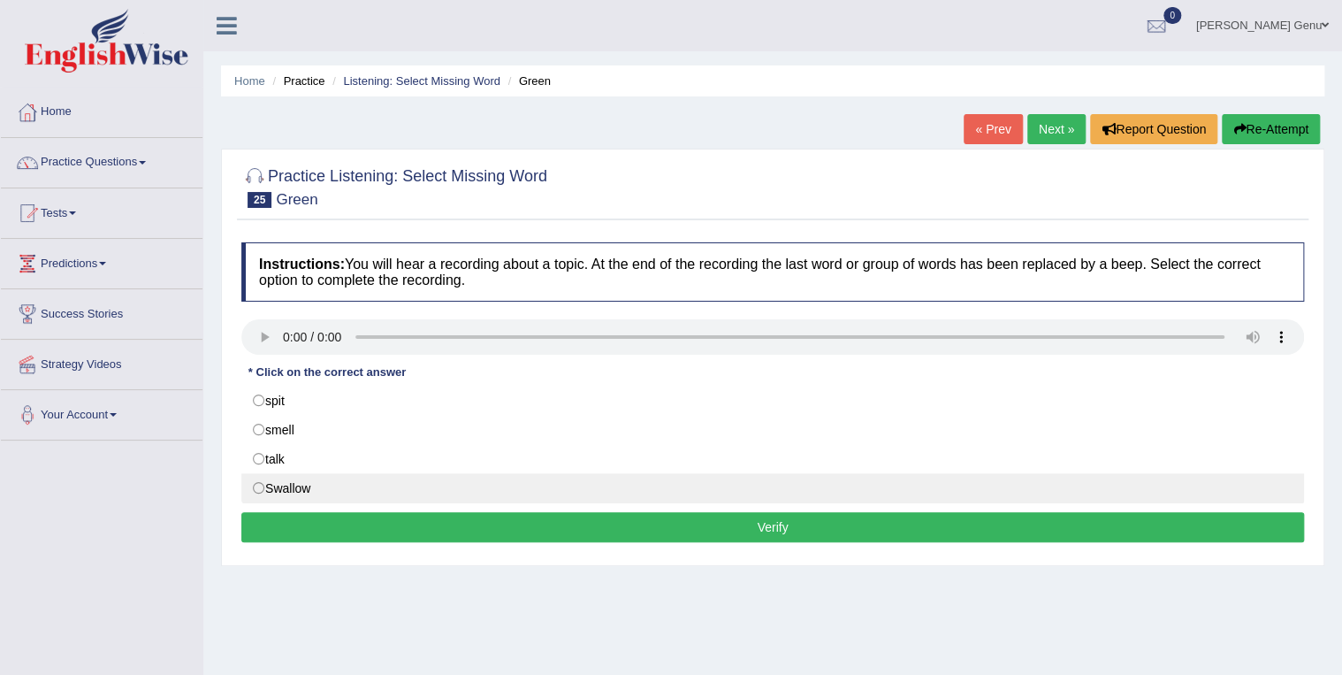
click at [272, 488] on label "Swallow" at bounding box center [772, 488] width 1063 height 30
radio input "true"
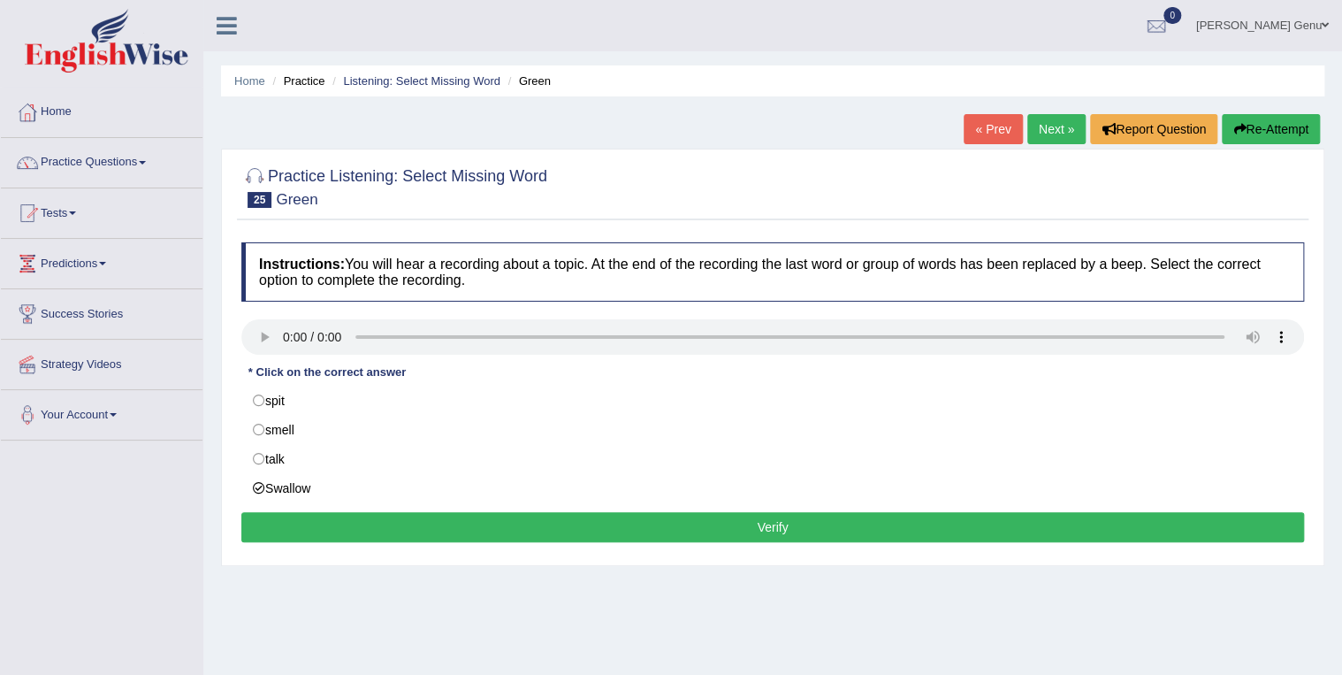
click at [772, 524] on button "Verify" at bounding box center [772, 527] width 1063 height 30
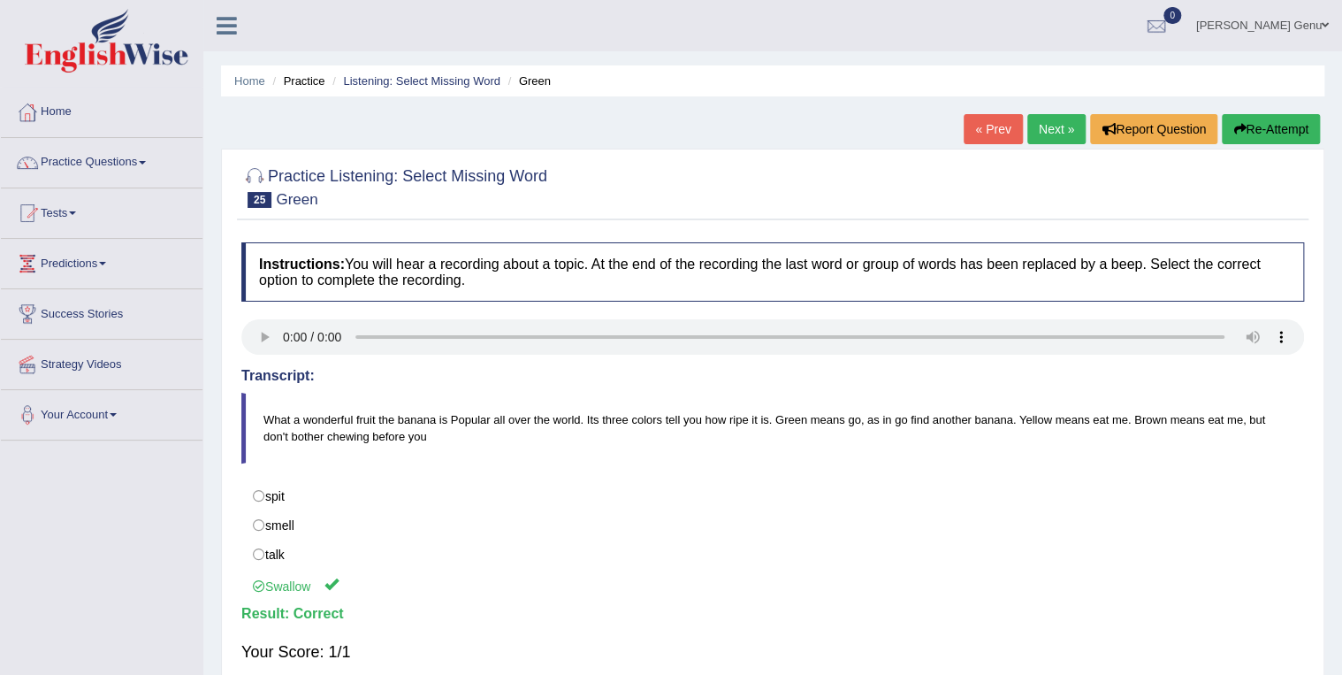
click at [1041, 127] on link "Next »" at bounding box center [1057, 129] width 58 height 30
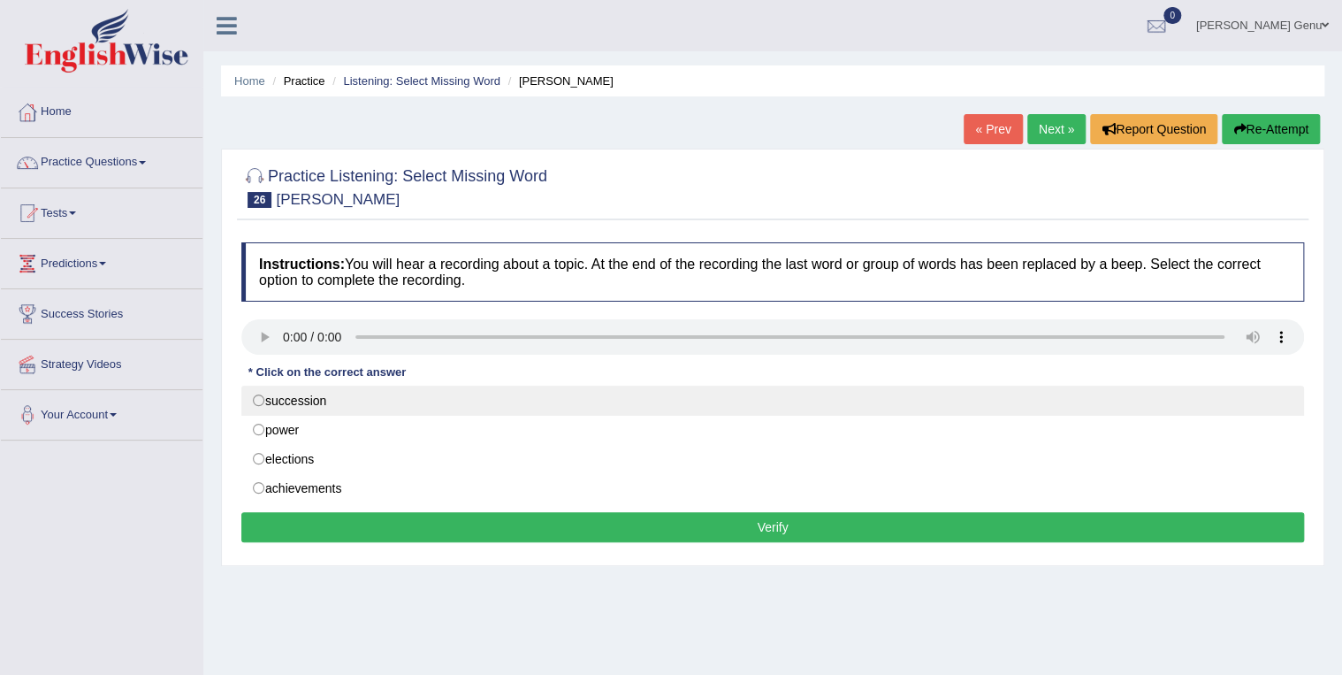
click at [260, 400] on label "succession" at bounding box center [772, 401] width 1063 height 30
radio input "true"
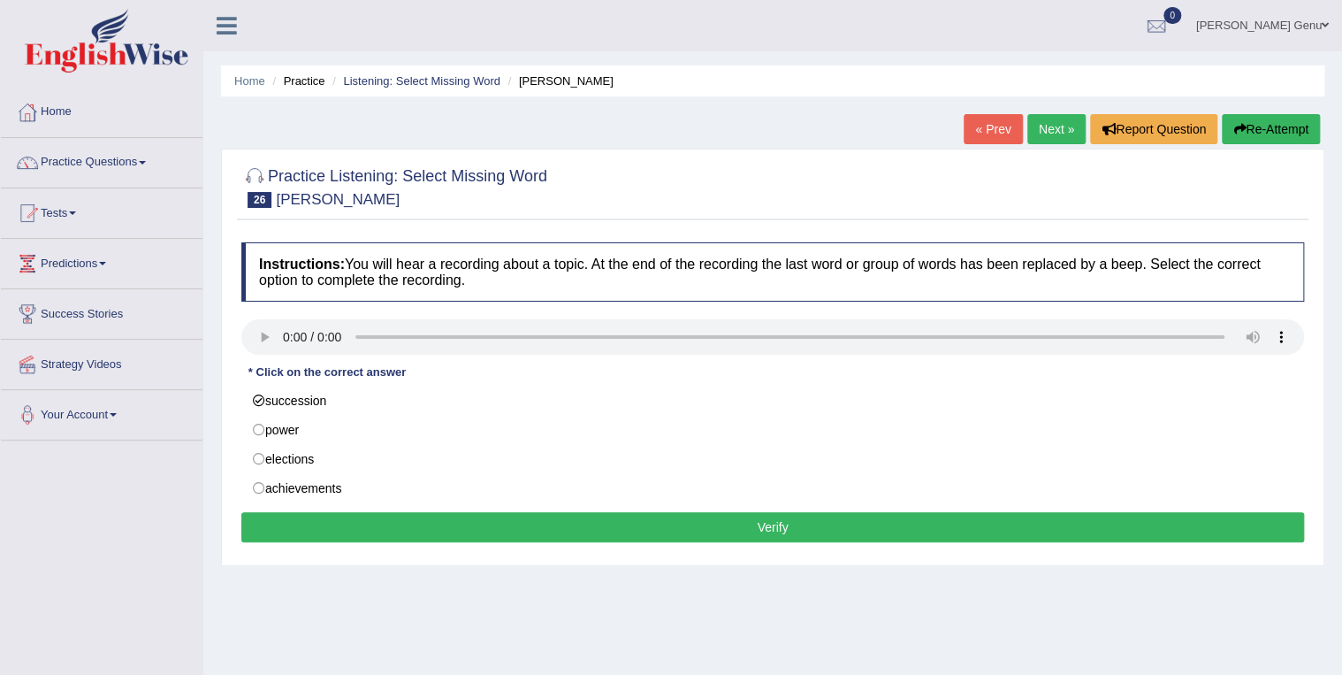
click at [781, 523] on button "Verify" at bounding box center [772, 527] width 1063 height 30
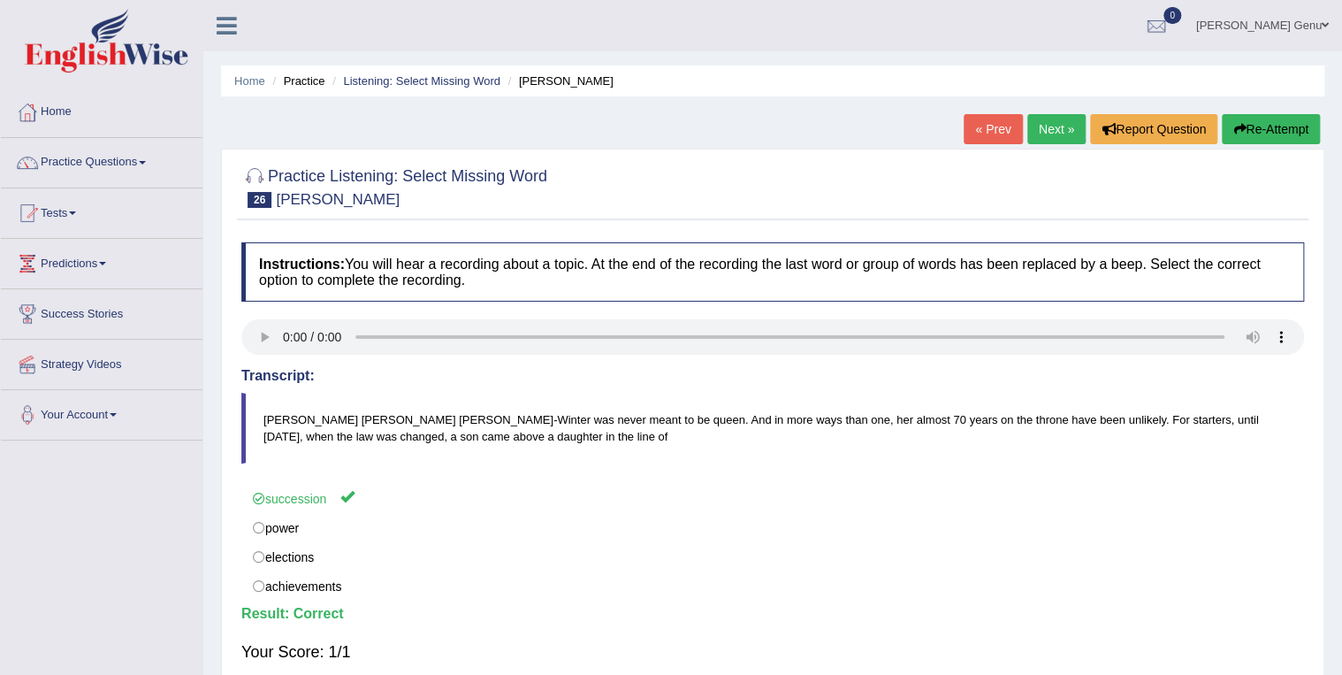
click at [1051, 126] on link "Next »" at bounding box center [1057, 129] width 58 height 30
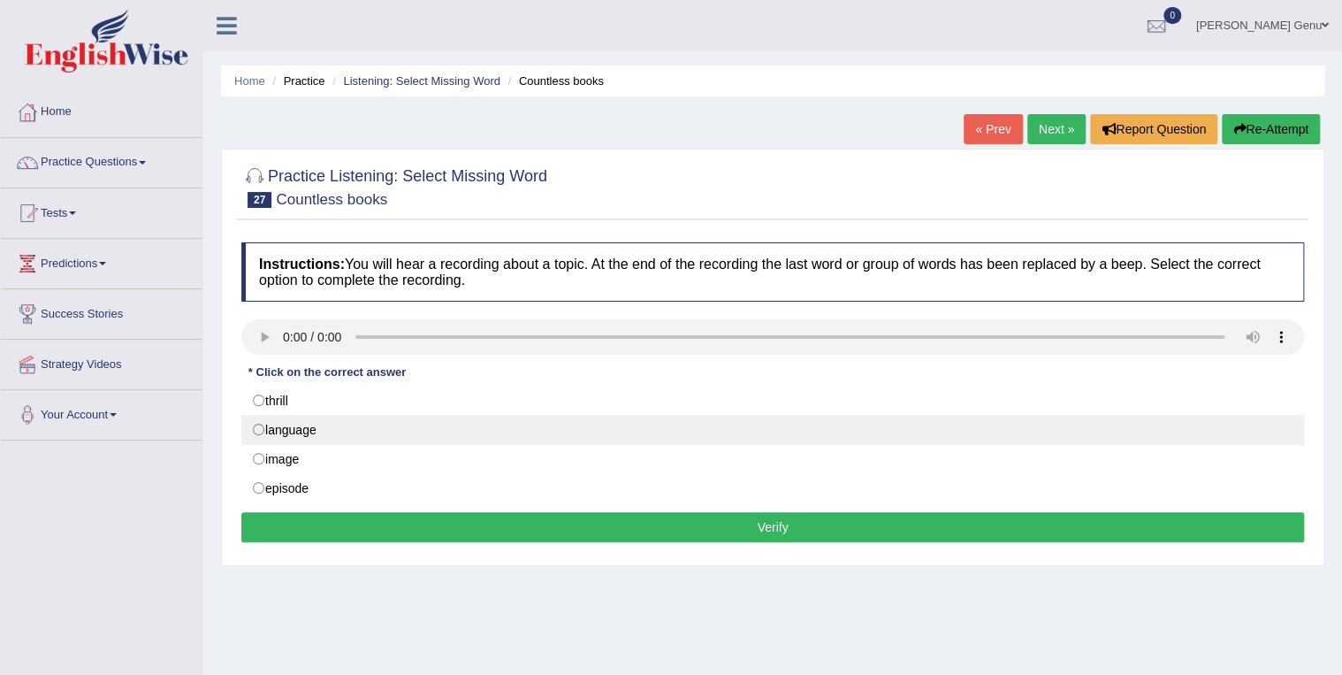
click at [261, 424] on label "language" at bounding box center [772, 430] width 1063 height 30
radio input "true"
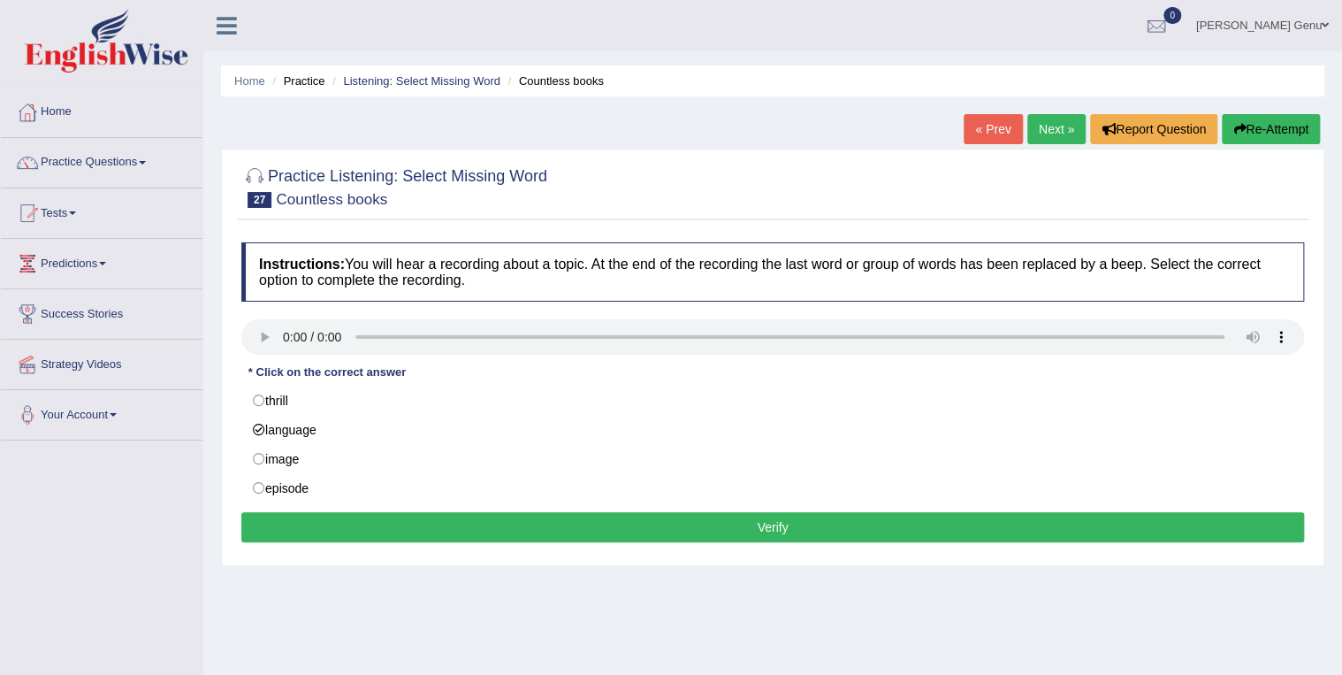
click at [777, 527] on button "Verify" at bounding box center [772, 527] width 1063 height 30
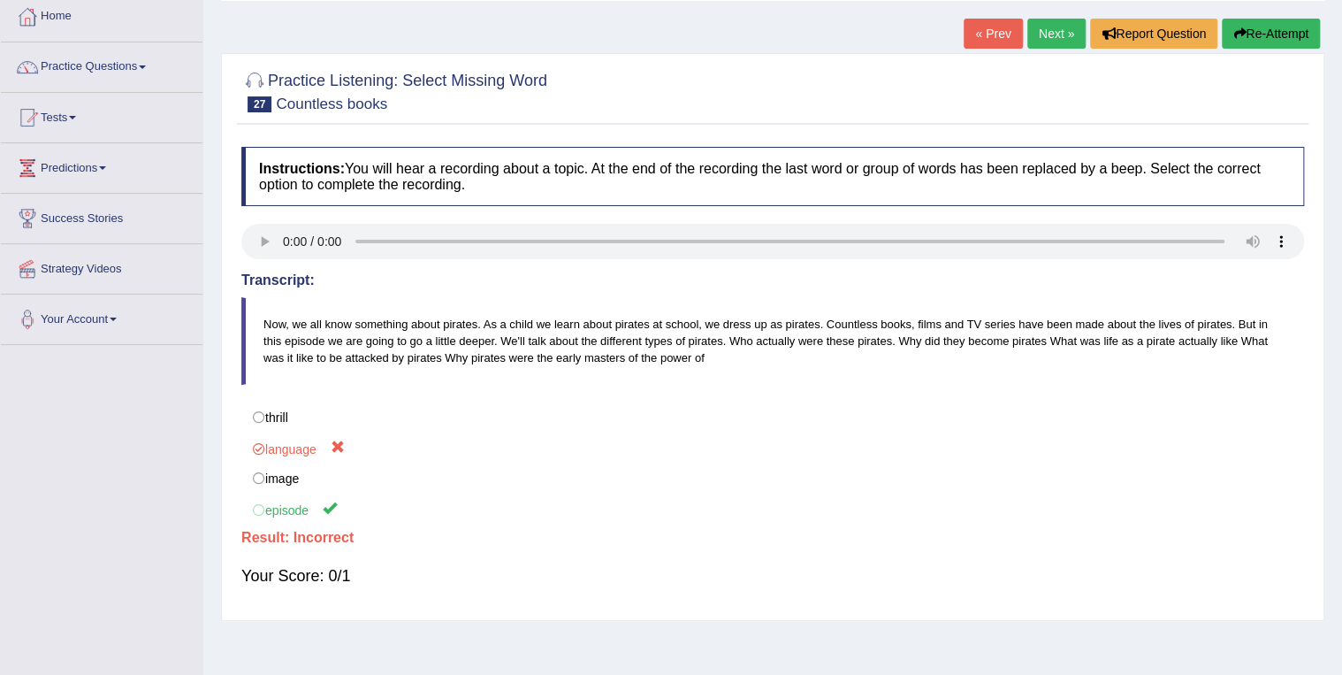
drag, startPoint x: 349, startPoint y: 478, endPoint x: 230, endPoint y: 391, distance: 147.5
click at [1052, 34] on link "Next »" at bounding box center [1057, 34] width 58 height 30
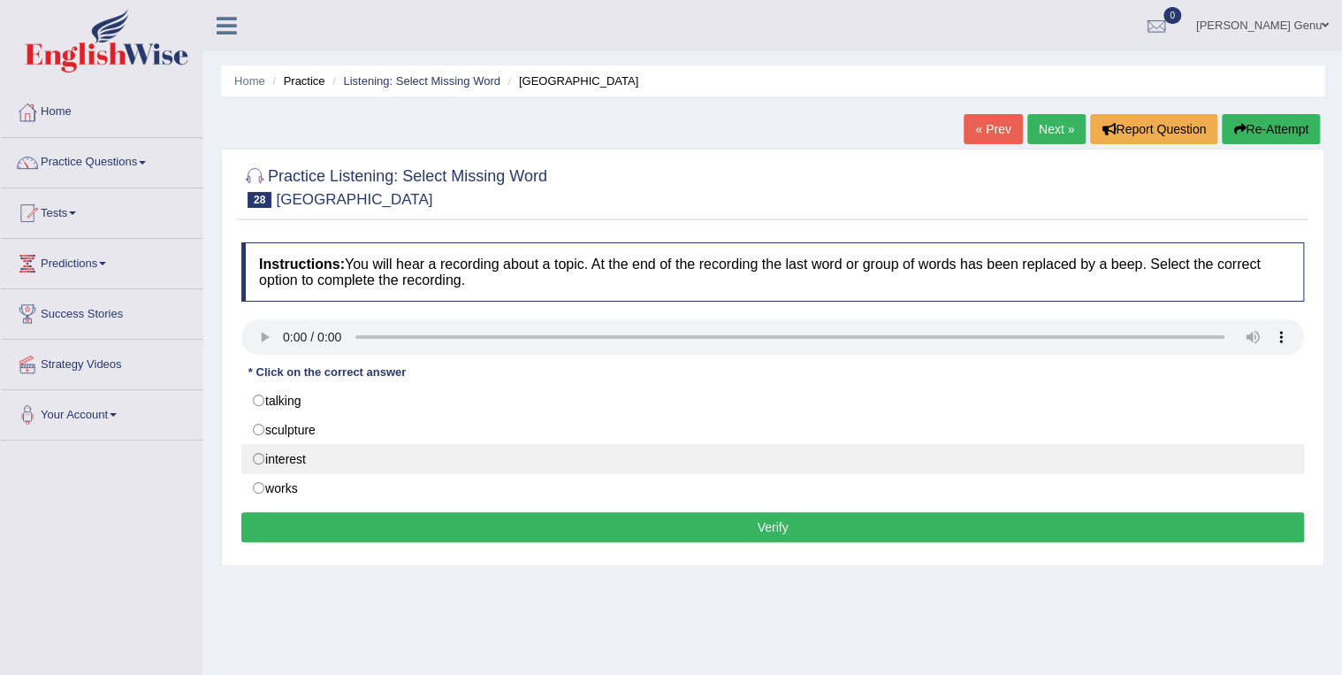
click at [257, 455] on label "interest" at bounding box center [772, 459] width 1063 height 30
radio input "true"
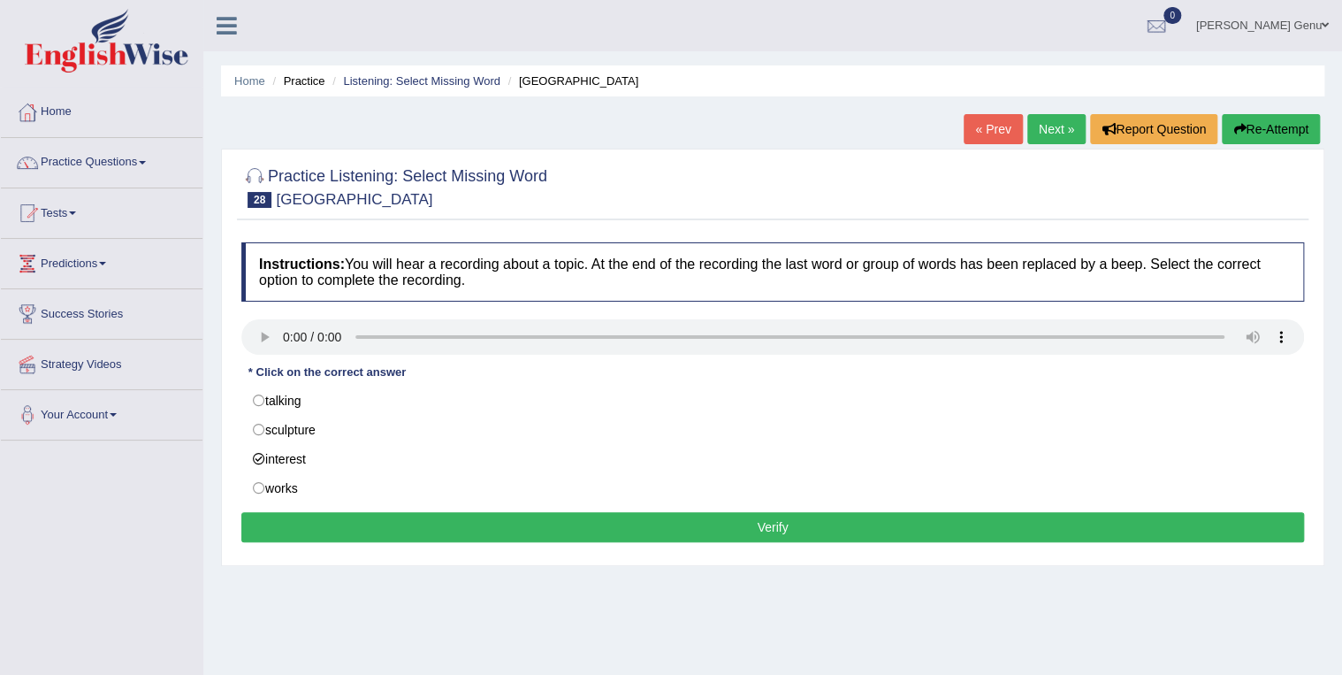
click at [779, 526] on button "Verify" at bounding box center [772, 527] width 1063 height 30
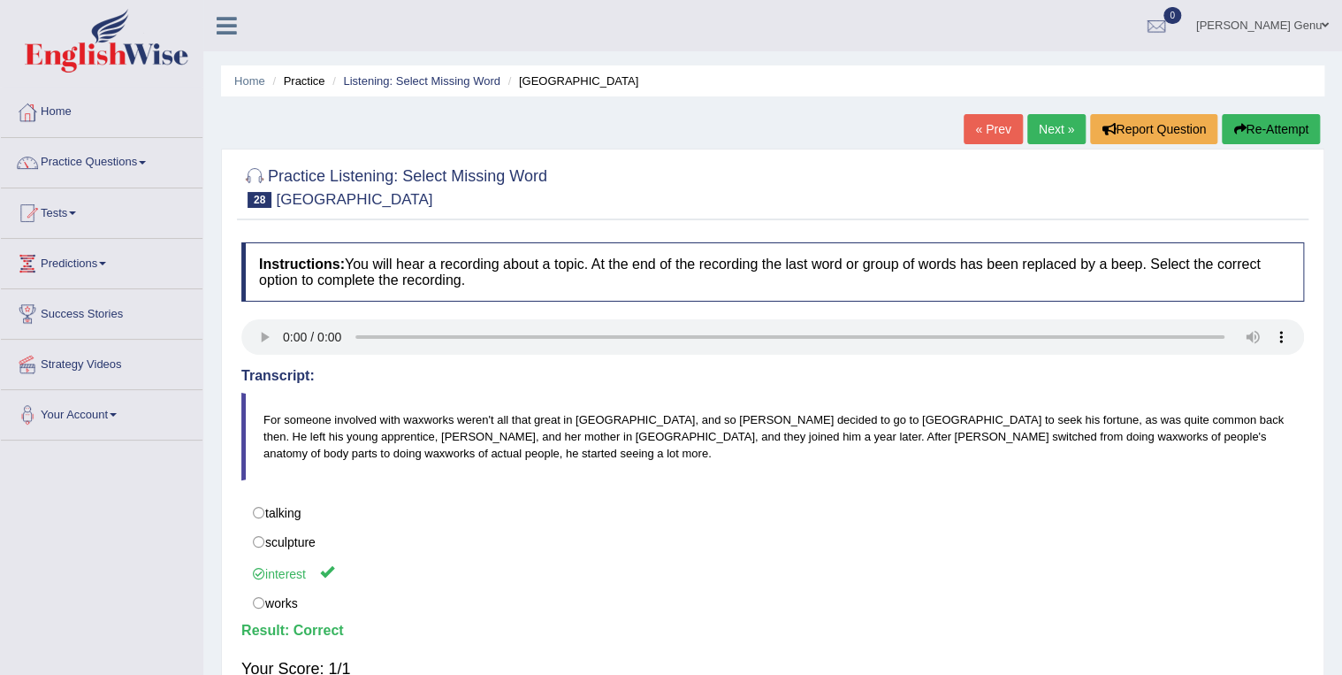
click at [1046, 127] on link "Next »" at bounding box center [1057, 129] width 58 height 30
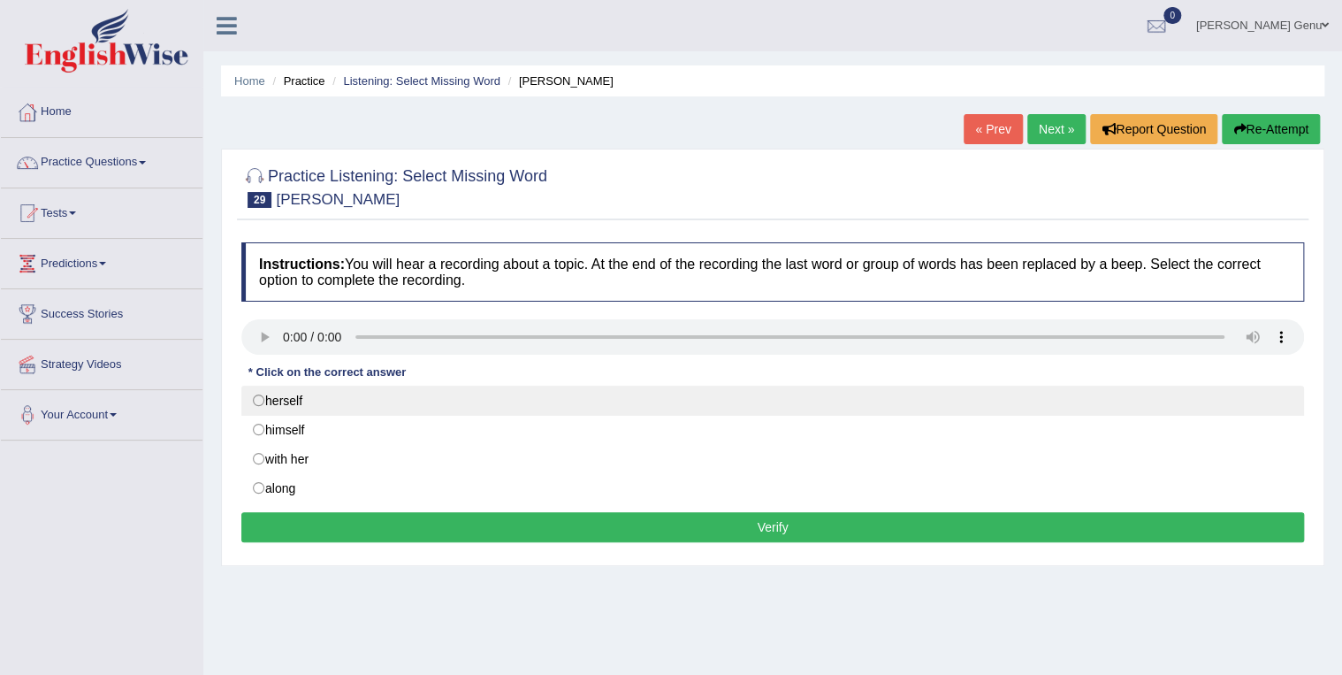
click at [258, 399] on label "herself" at bounding box center [772, 401] width 1063 height 30
radio input "true"
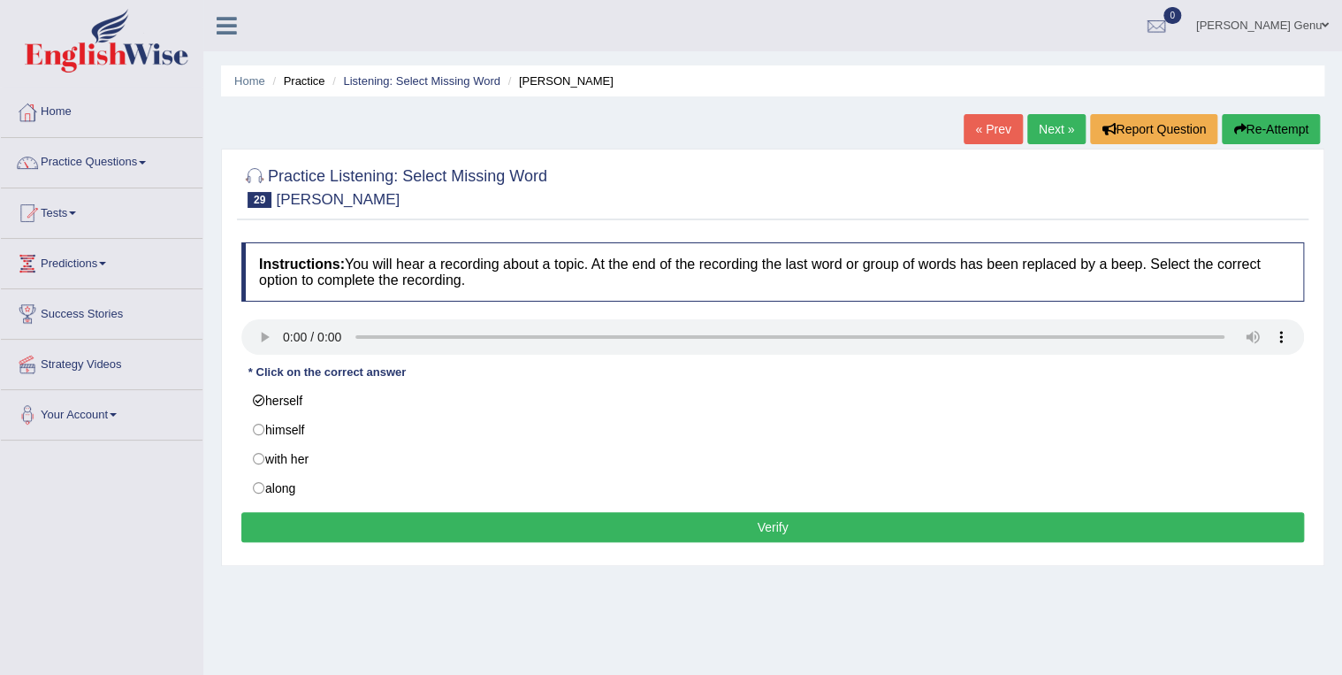
click at [775, 525] on button "Verify" at bounding box center [772, 527] width 1063 height 30
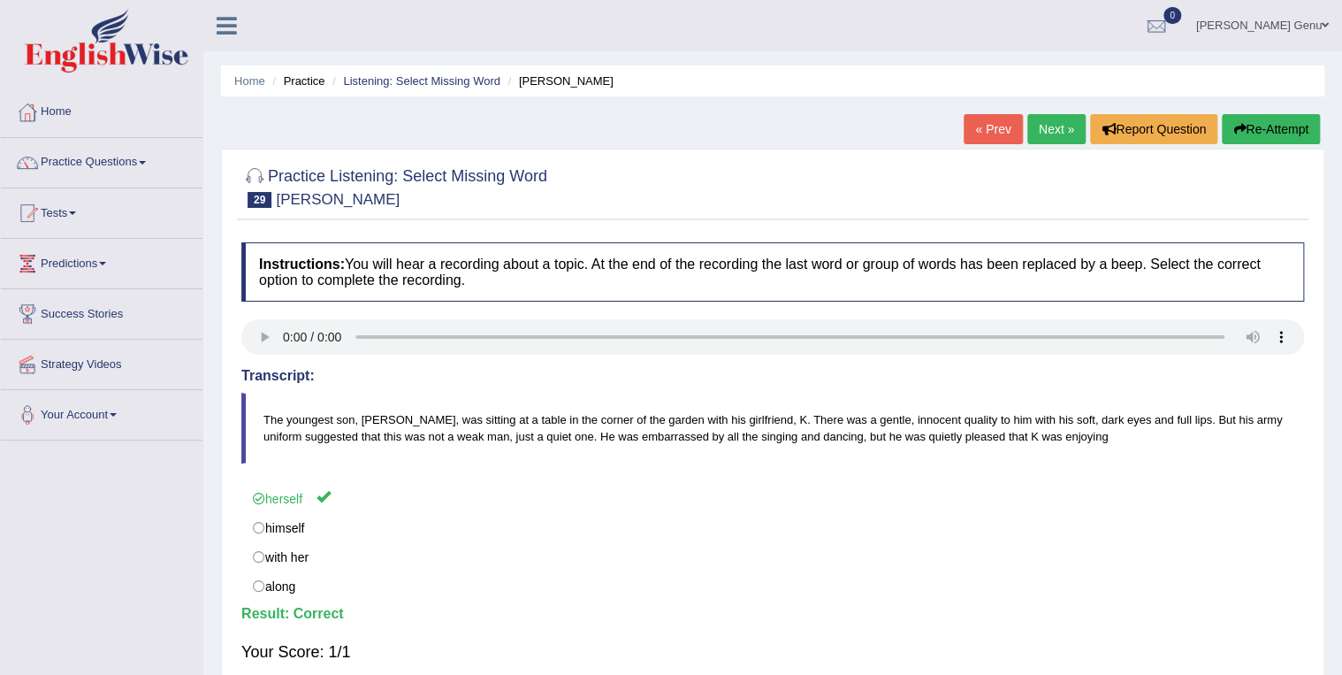
click at [1038, 127] on link "Next »" at bounding box center [1057, 129] width 58 height 30
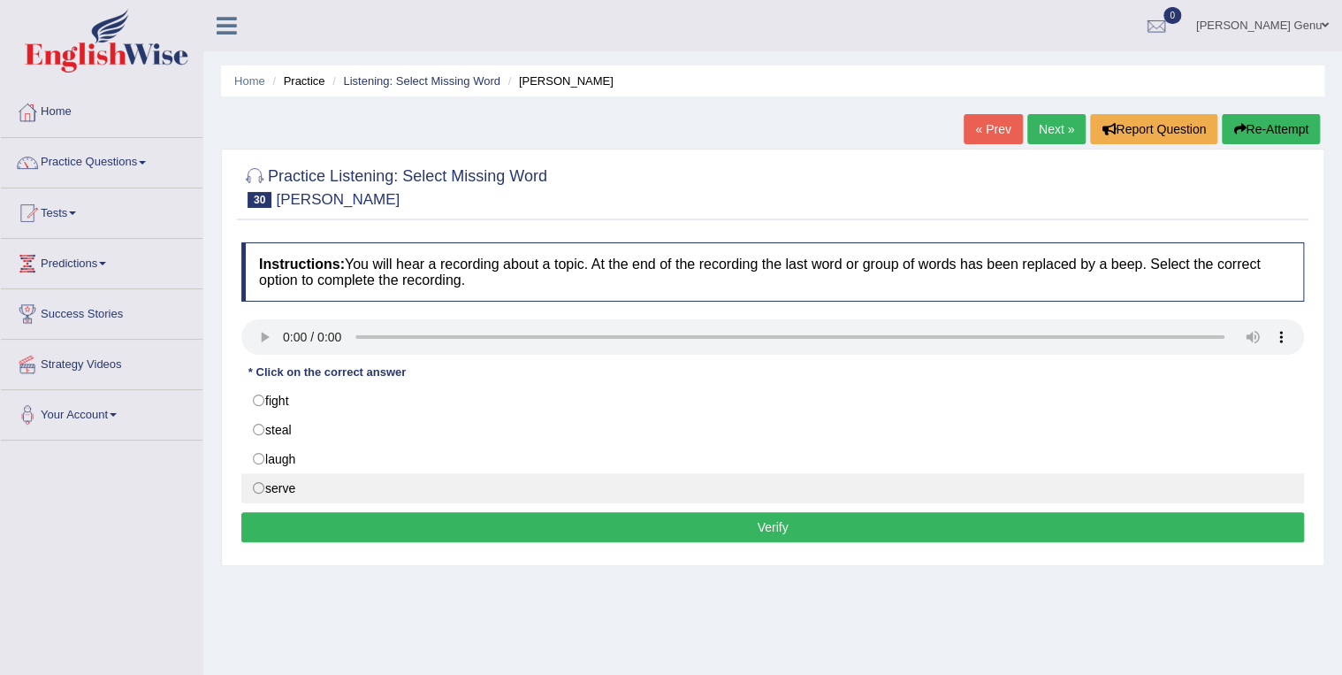
click at [256, 487] on label "serve" at bounding box center [772, 488] width 1063 height 30
radio input "true"
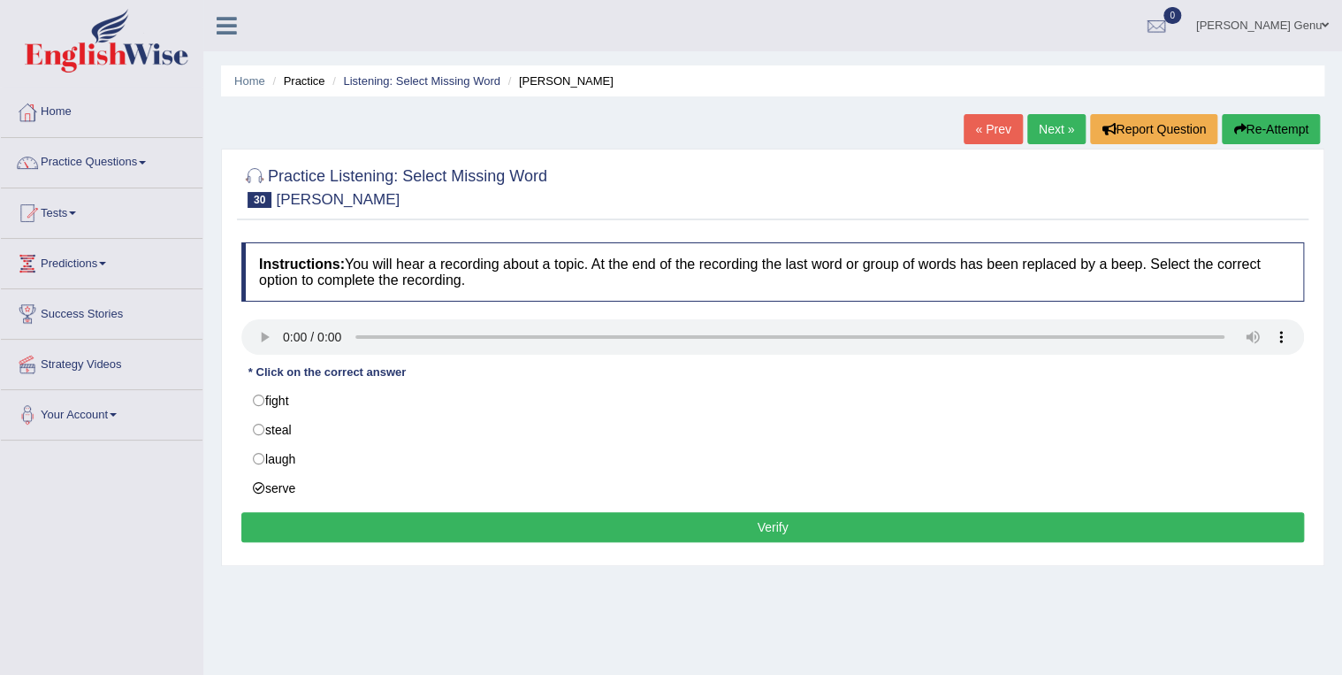
click at [775, 525] on button "Verify" at bounding box center [772, 527] width 1063 height 30
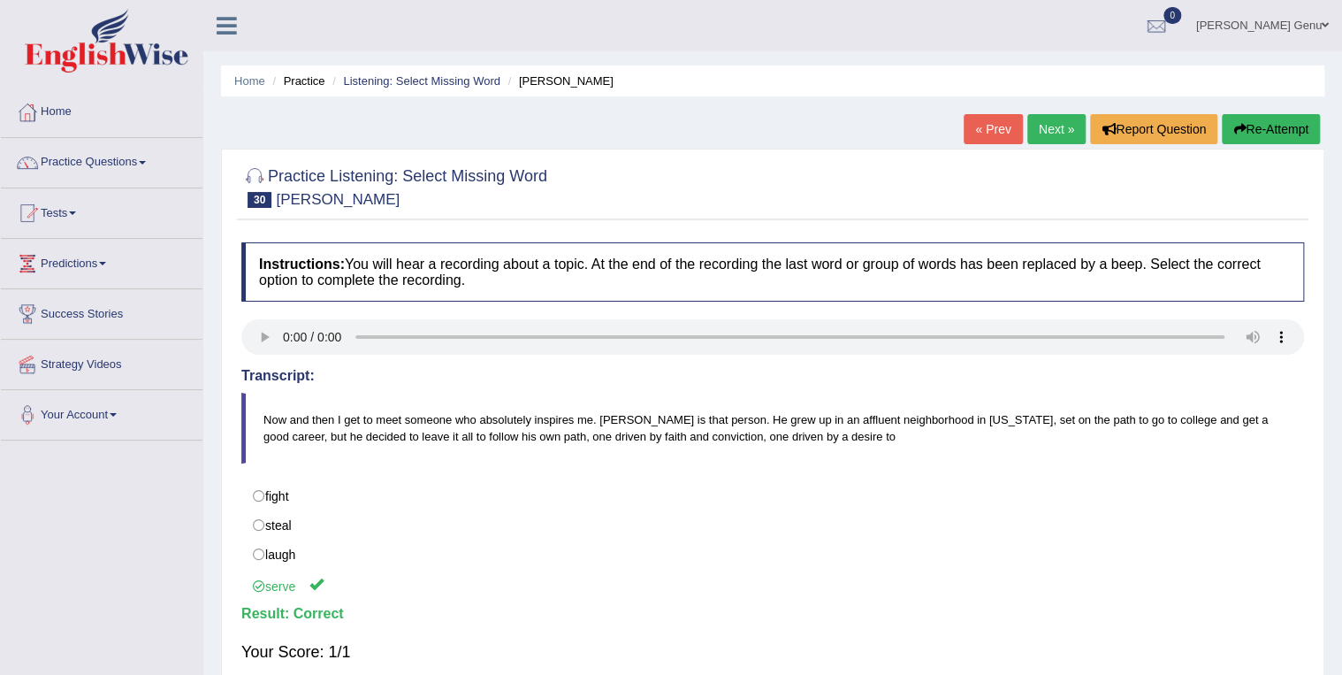
click at [1068, 128] on link "Next »" at bounding box center [1057, 129] width 58 height 30
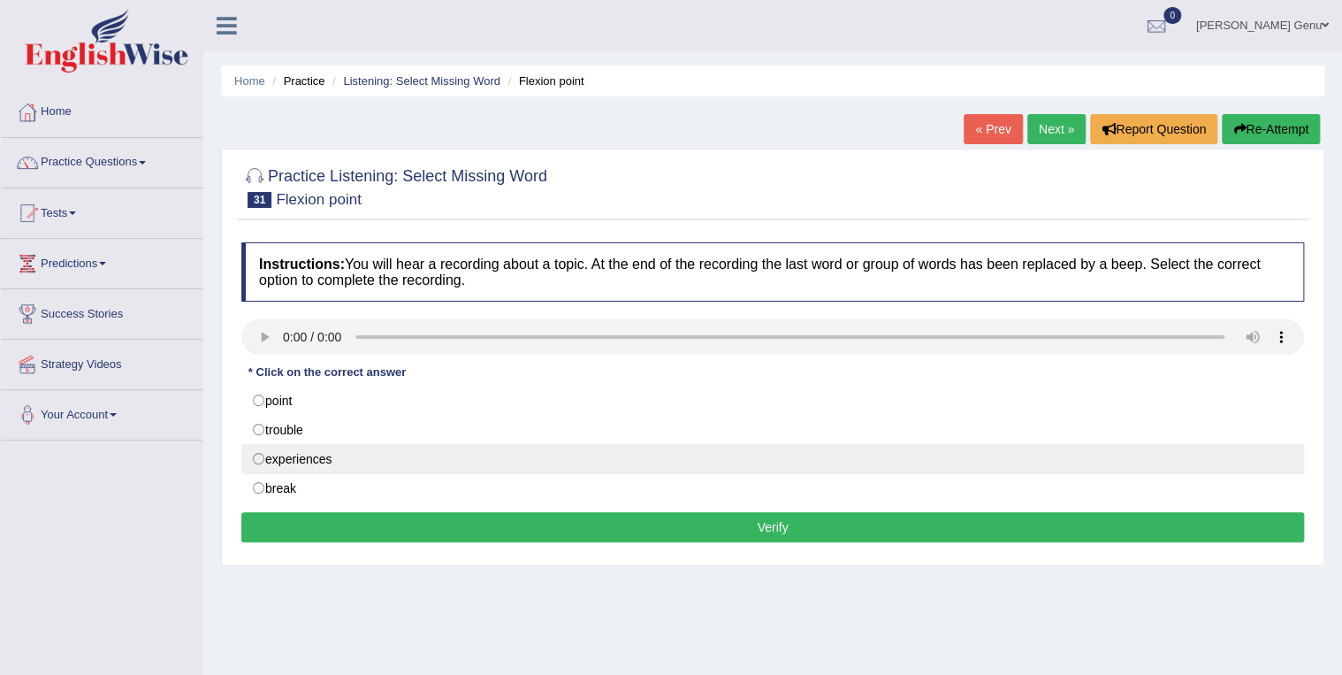
click at [251, 457] on label "experiences" at bounding box center [772, 459] width 1063 height 30
radio input "true"
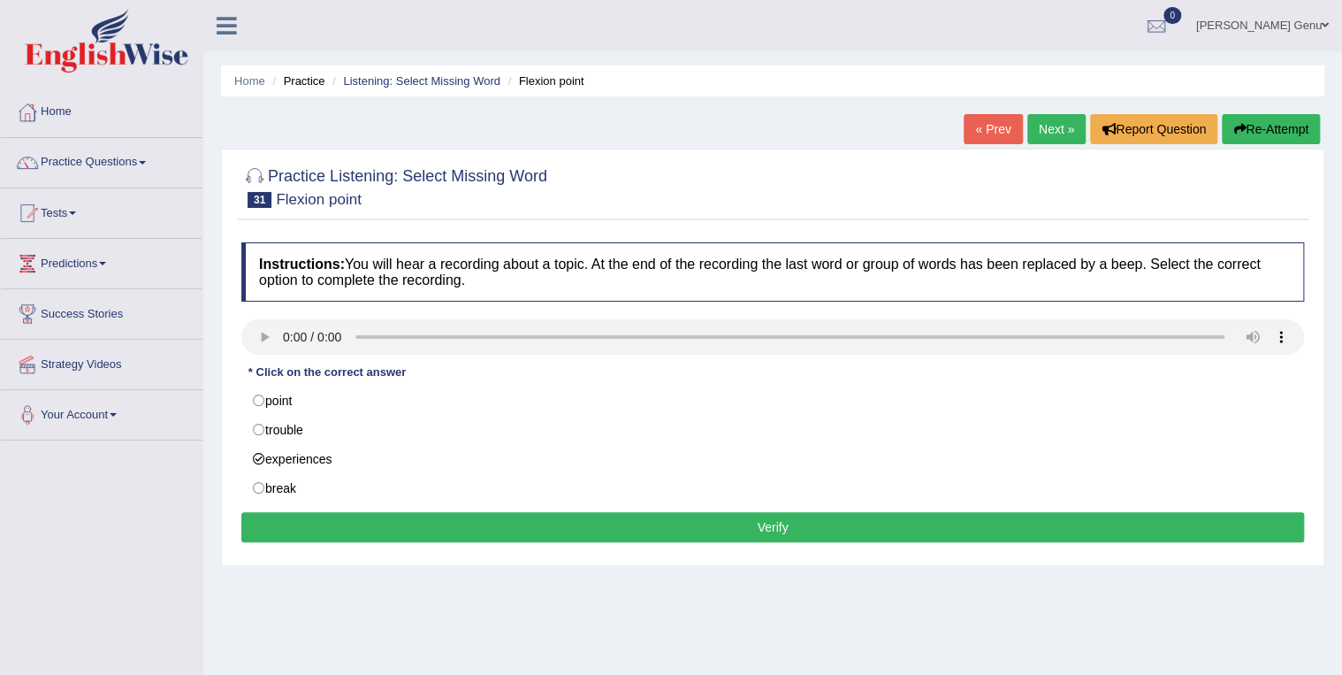
click at [775, 527] on button "Verify" at bounding box center [772, 527] width 1063 height 30
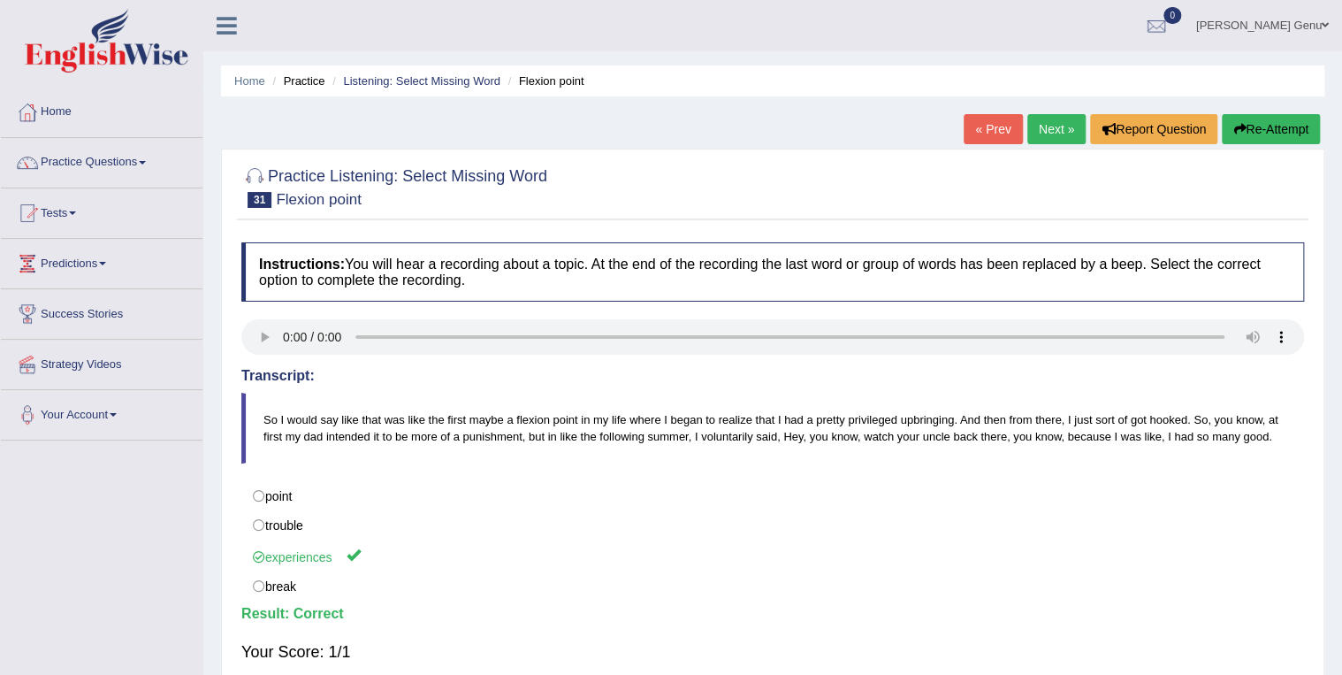
click at [1055, 125] on link "Next »" at bounding box center [1057, 129] width 58 height 30
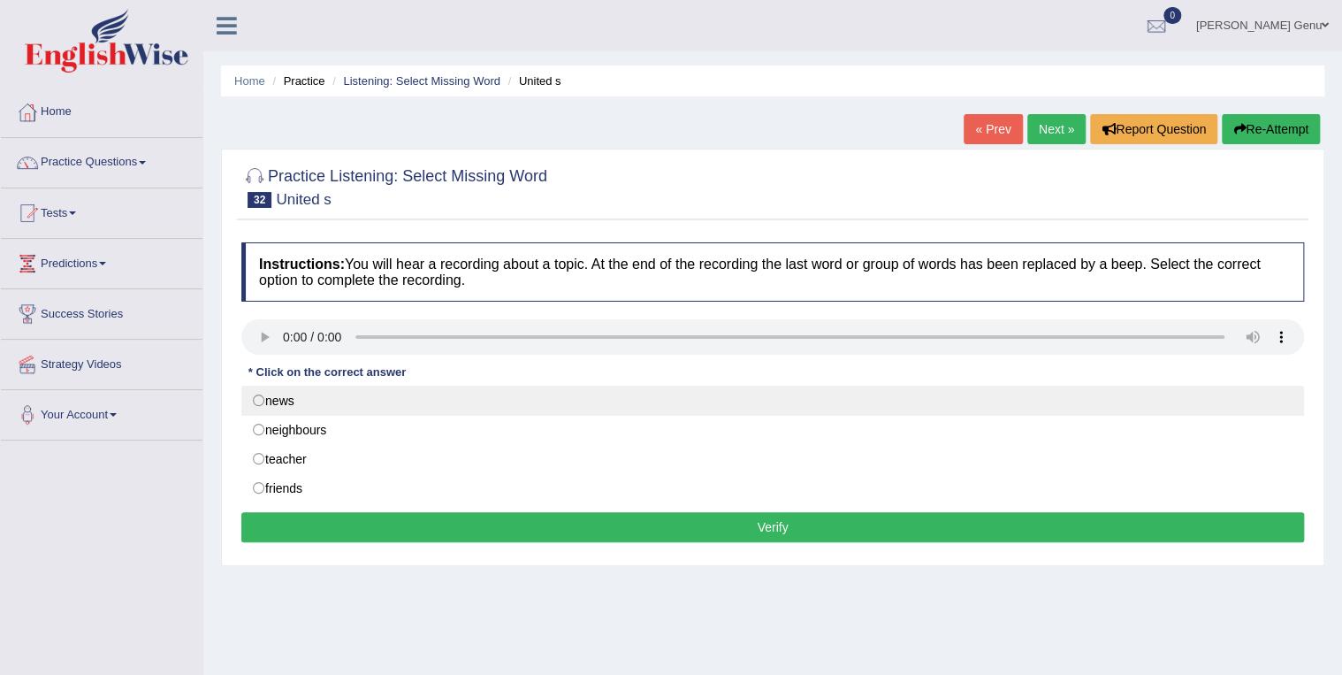
click at [256, 395] on label "news" at bounding box center [772, 401] width 1063 height 30
radio input "true"
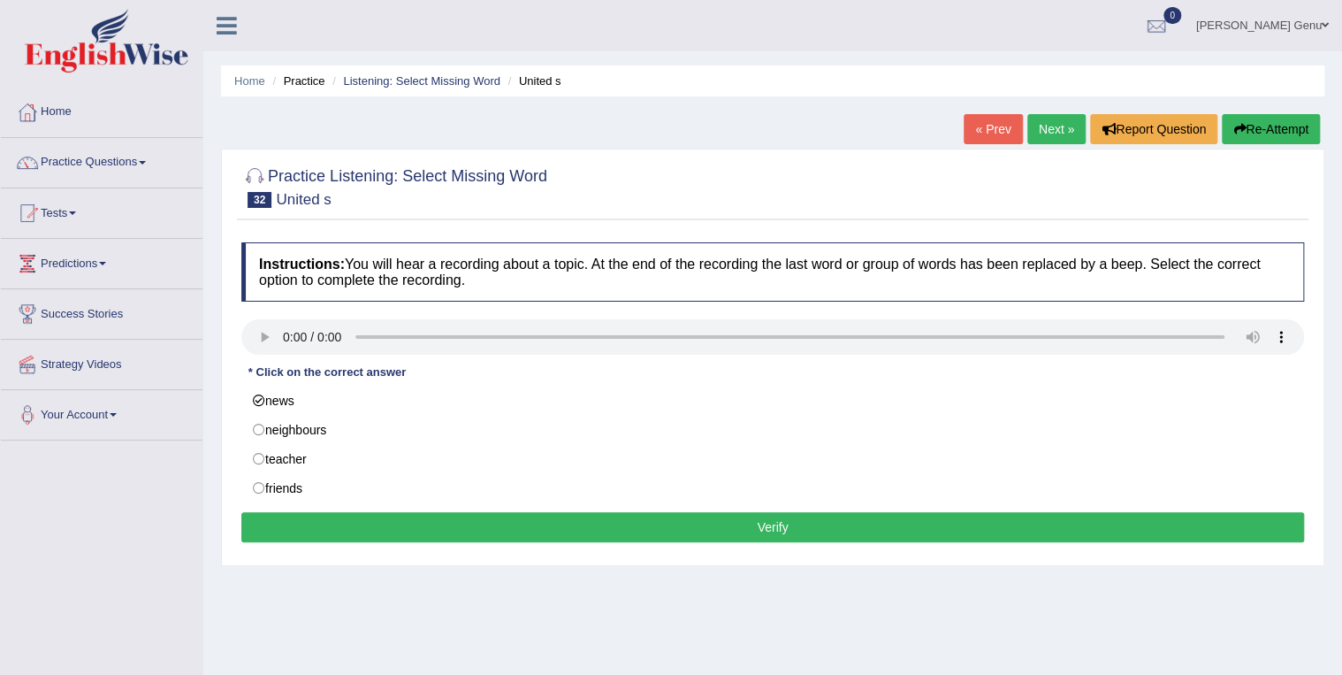
click at [778, 526] on button "Verify" at bounding box center [772, 527] width 1063 height 30
